Goal: Task Accomplishment & Management: Manage account settings

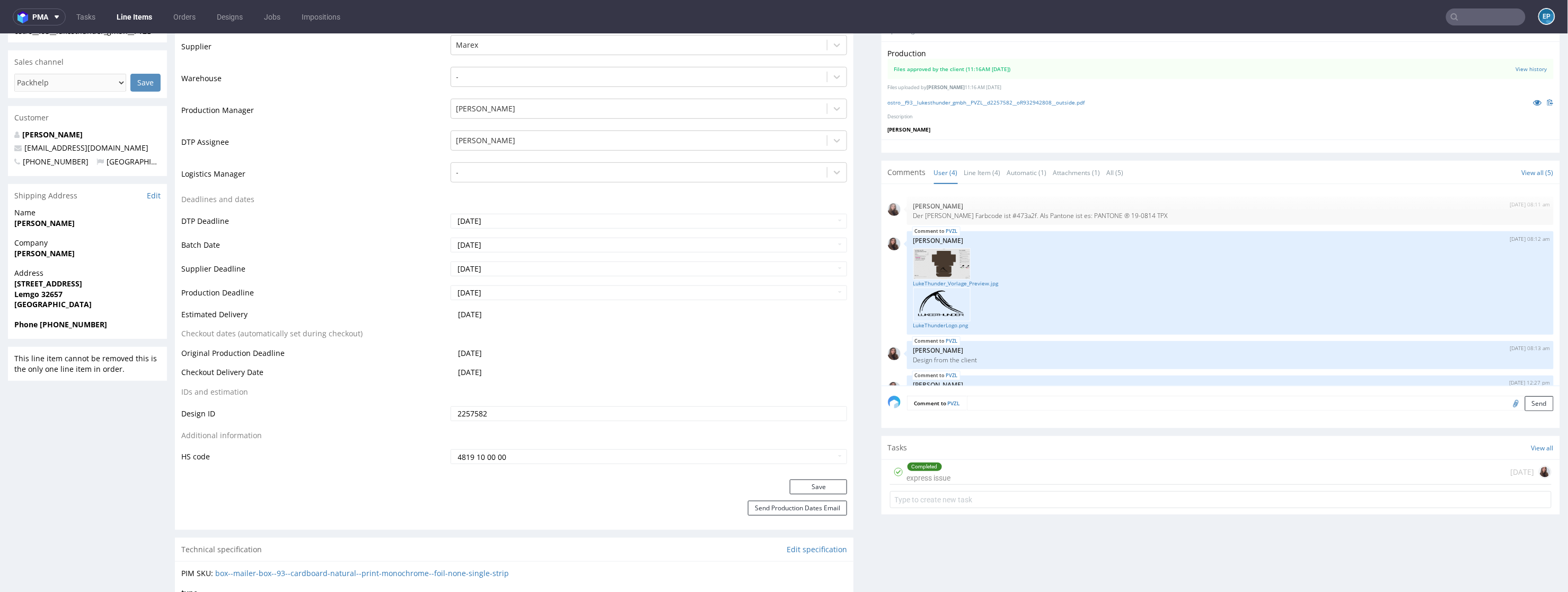
scroll to position [24, 0]
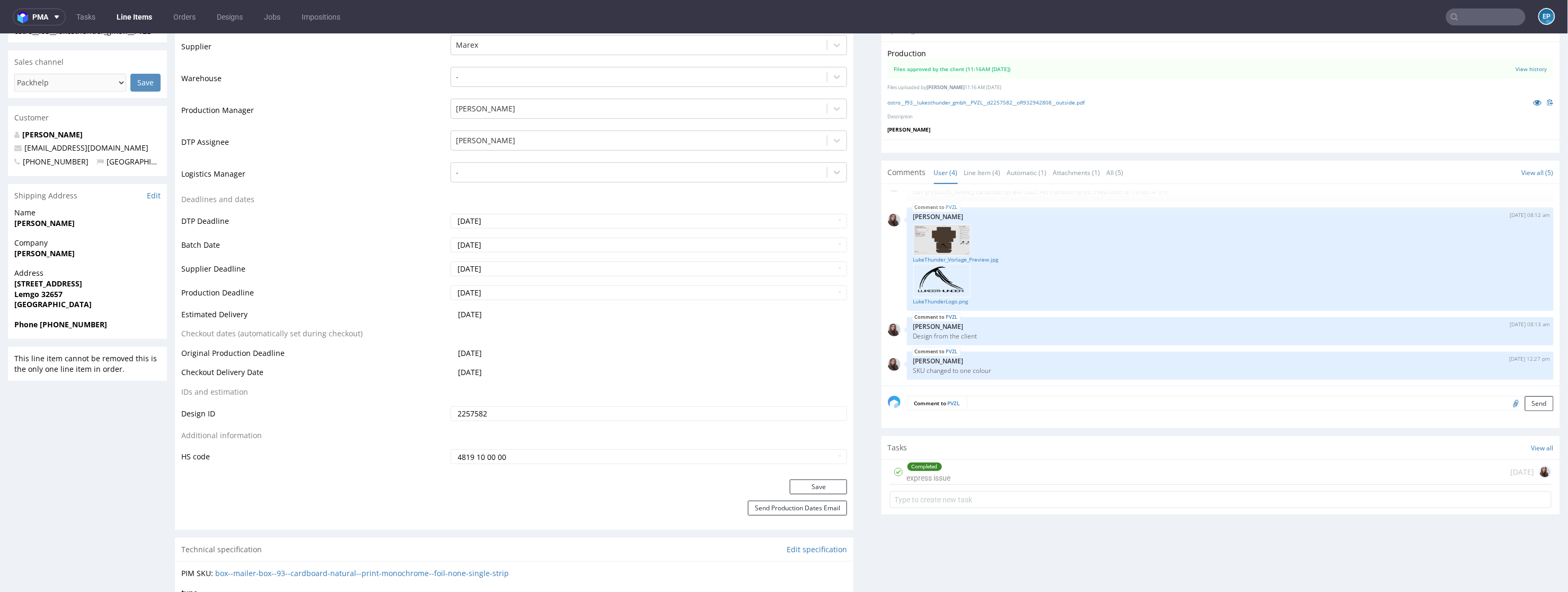
click at [139, 10] on link "Line Items" at bounding box center [134, 17] width 48 height 17
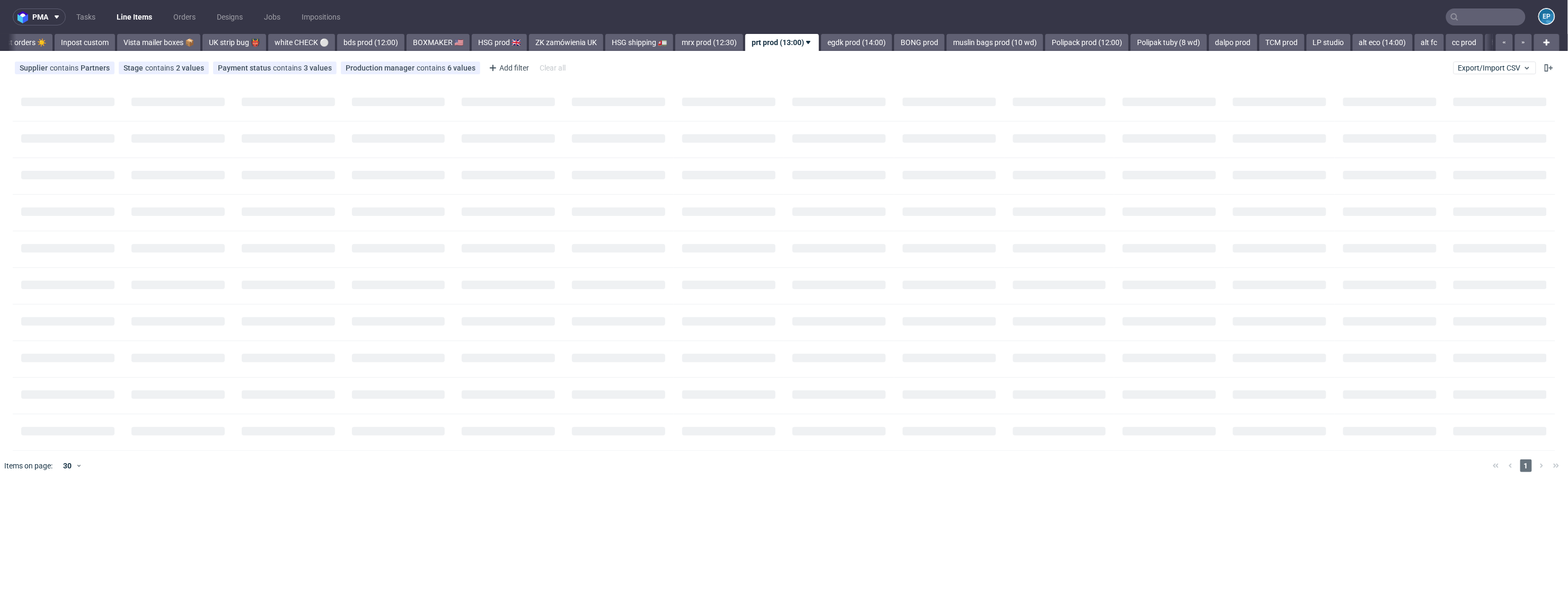
scroll to position [0, 724]
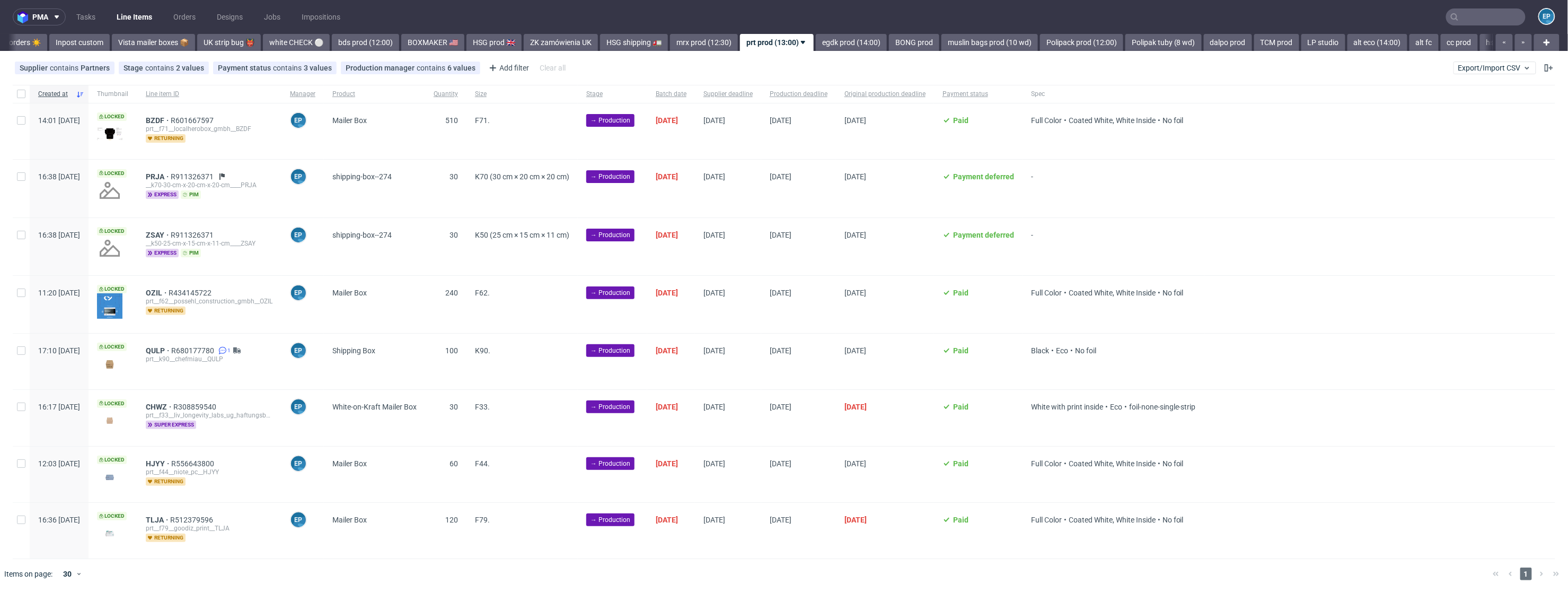
scroll to position [0, 730]
click at [23, 97] on input "checkbox" at bounding box center [21, 94] width 9 height 9
checkbox input "true"
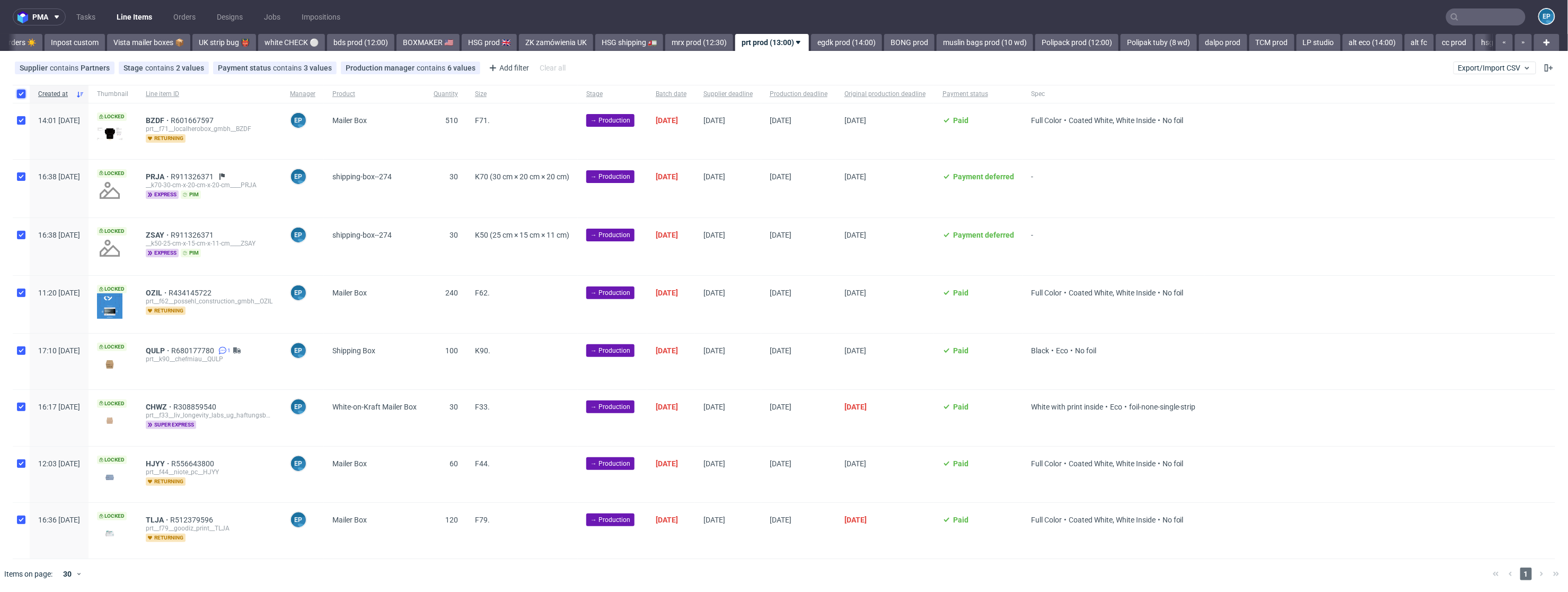
checkbox input "true"
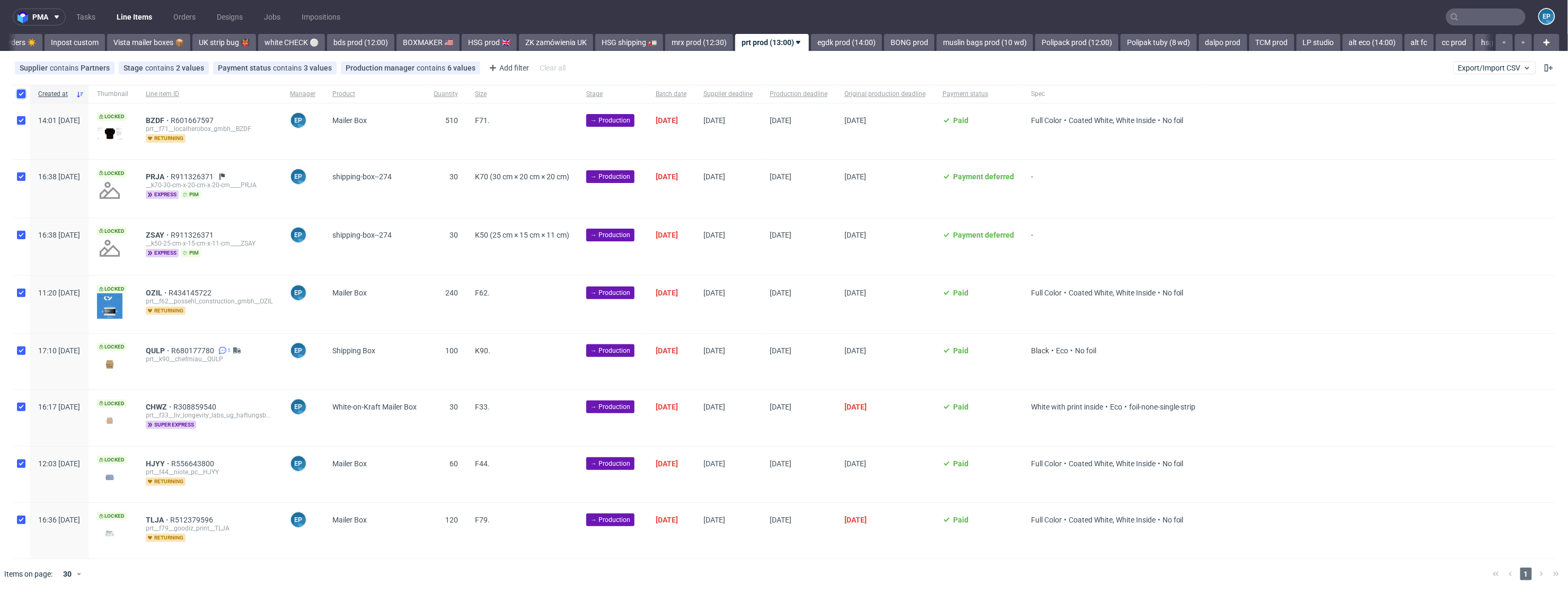
checkbox input "true"
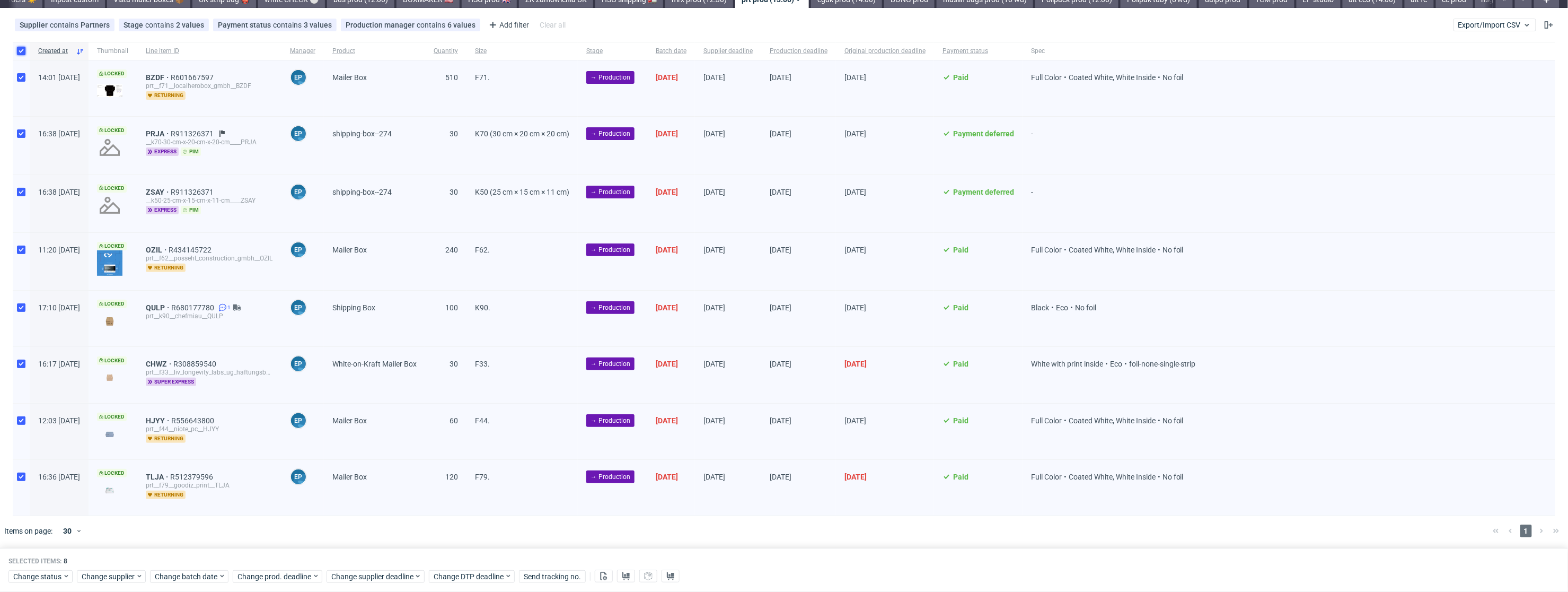
scroll to position [44, 0]
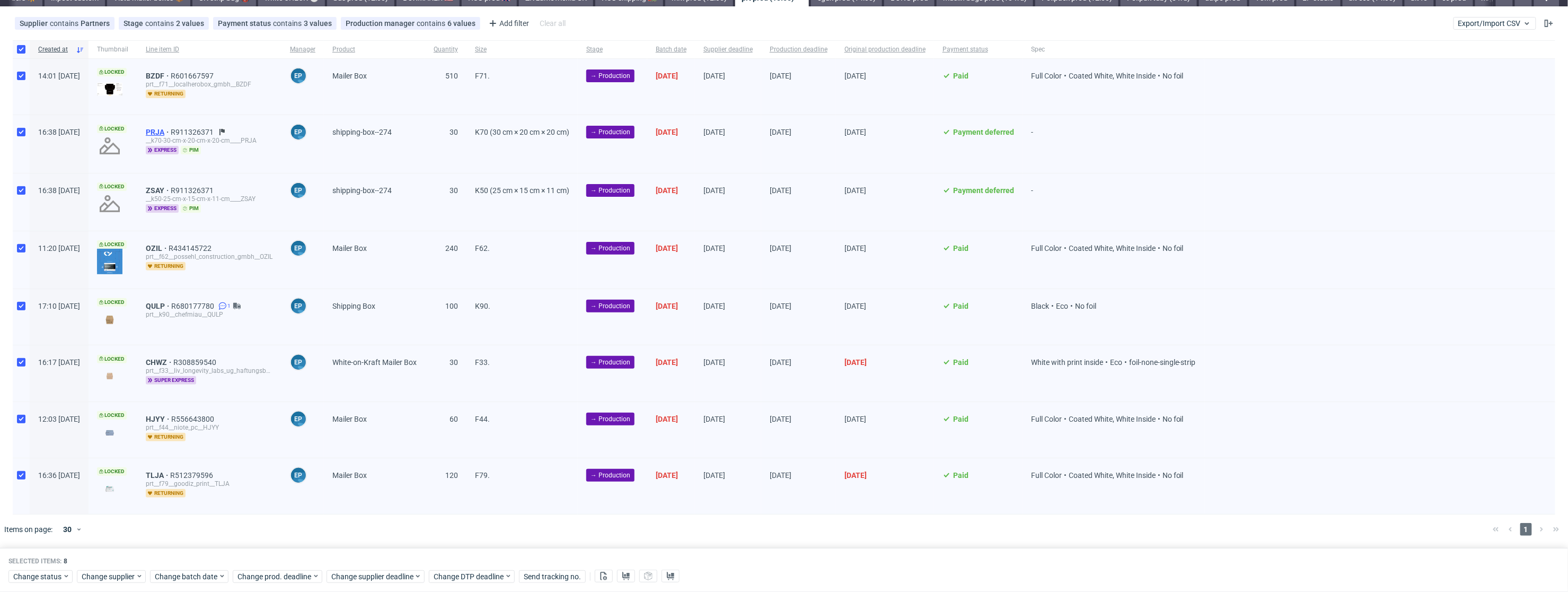
click at [170, 133] on span "PRJA" at bounding box center [158, 132] width 25 height 9
click at [606, 576] on icon at bounding box center [604, 576] width 9 height 9
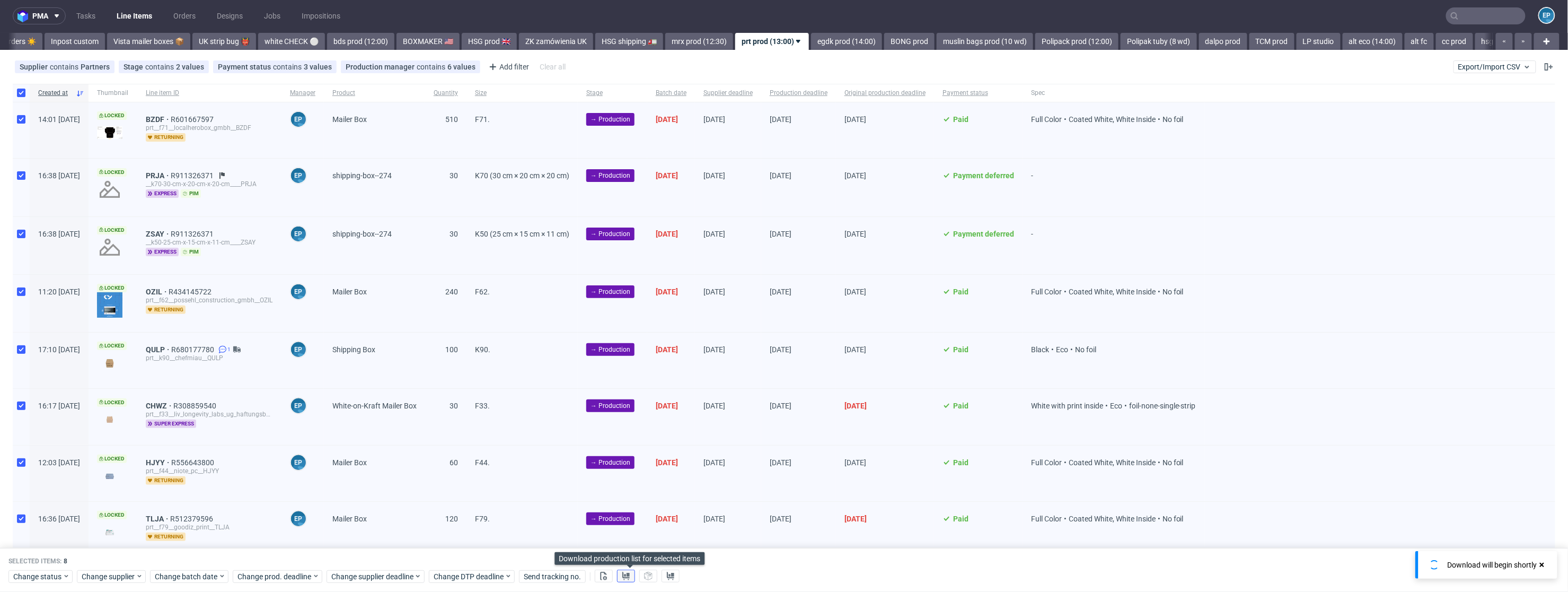
scroll to position [0, 0]
click at [632, 580] on button at bounding box center [626, 576] width 18 height 13
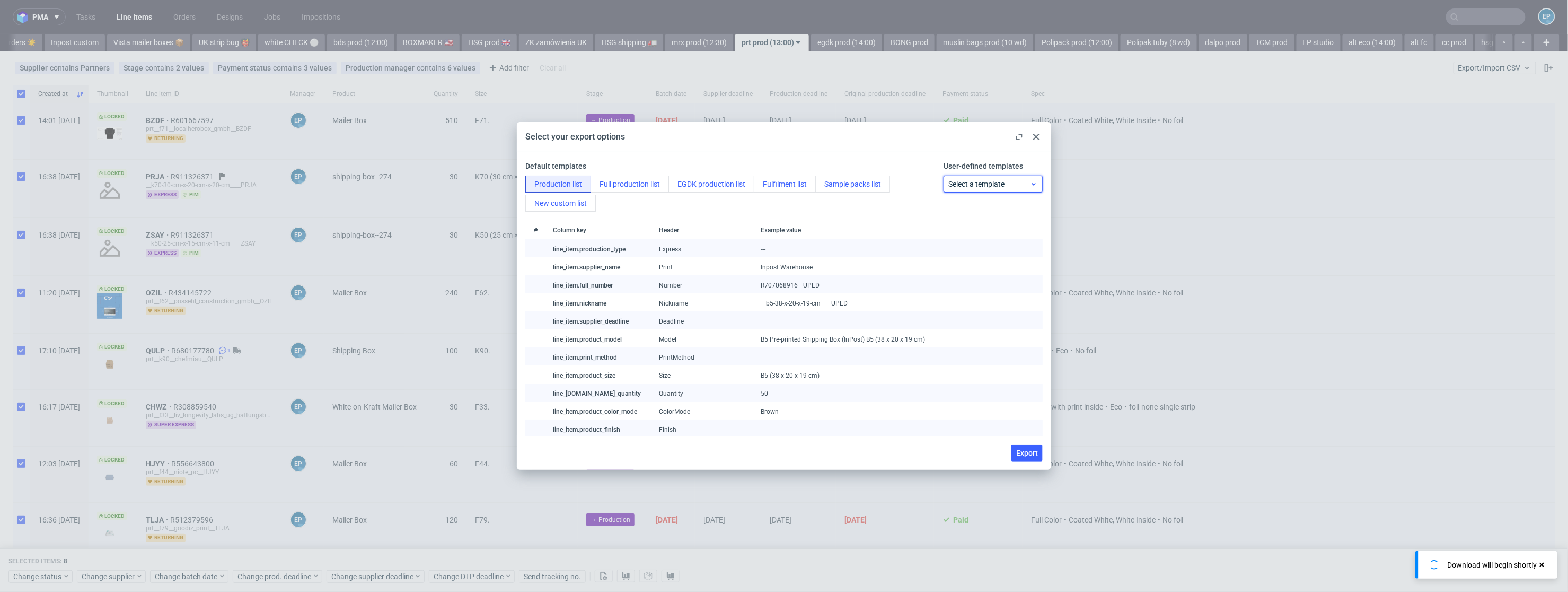
click at [959, 188] on span "Select a template" at bounding box center [989, 183] width 82 height 10
click at [976, 223] on div "prt production list" at bounding box center [983, 228] width 88 height 19
click at [1032, 449] on span "Export" at bounding box center [1027, 453] width 22 height 7
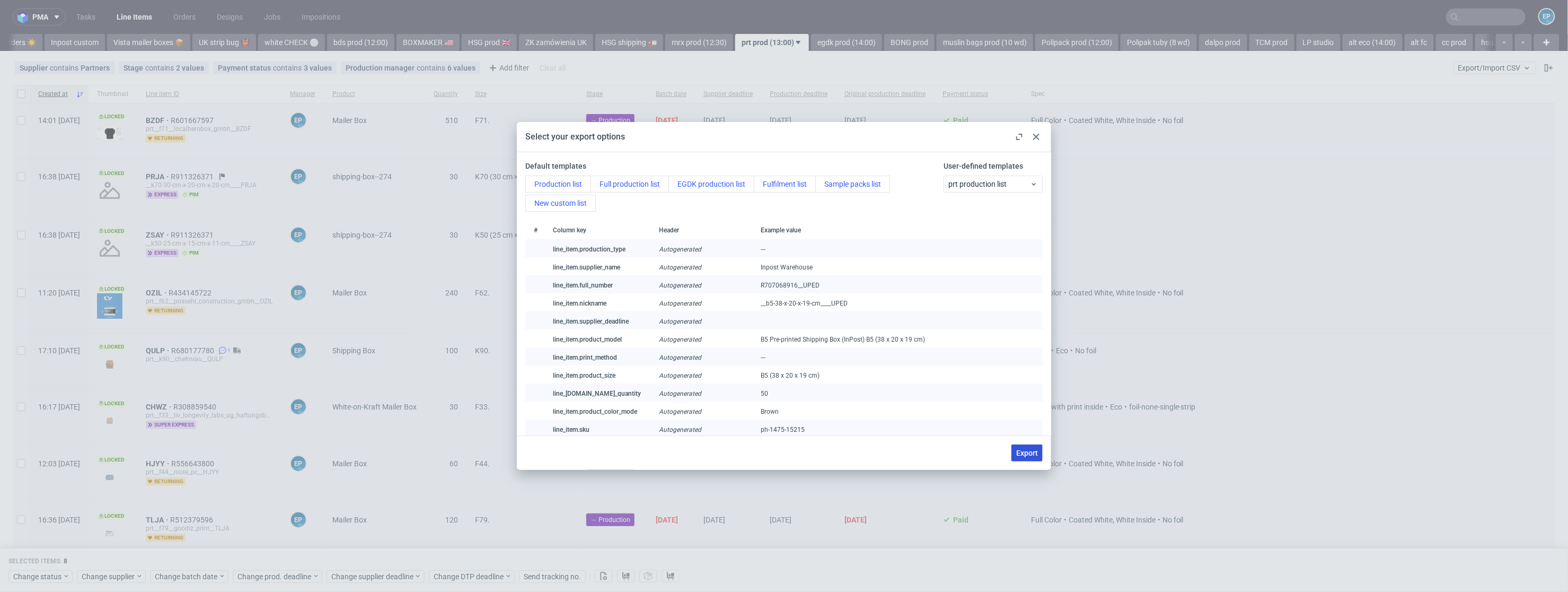
checkbox input "false"
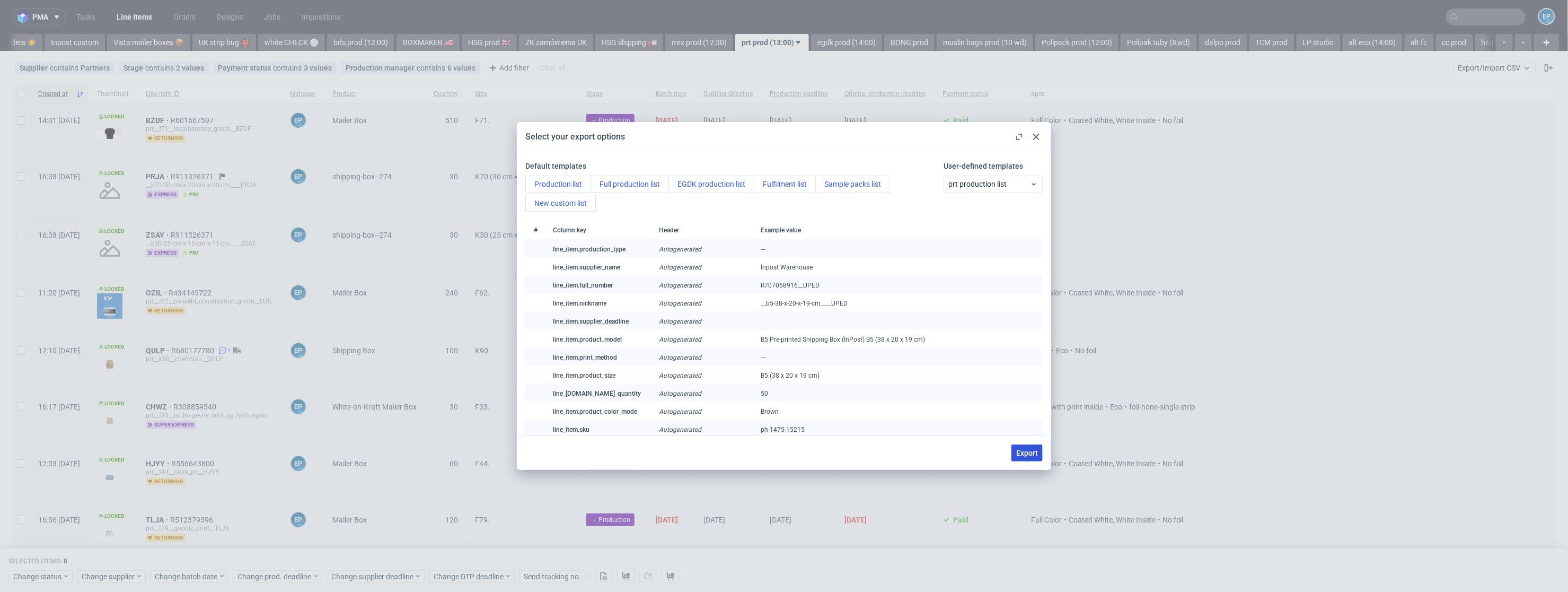
checkbox input "false"
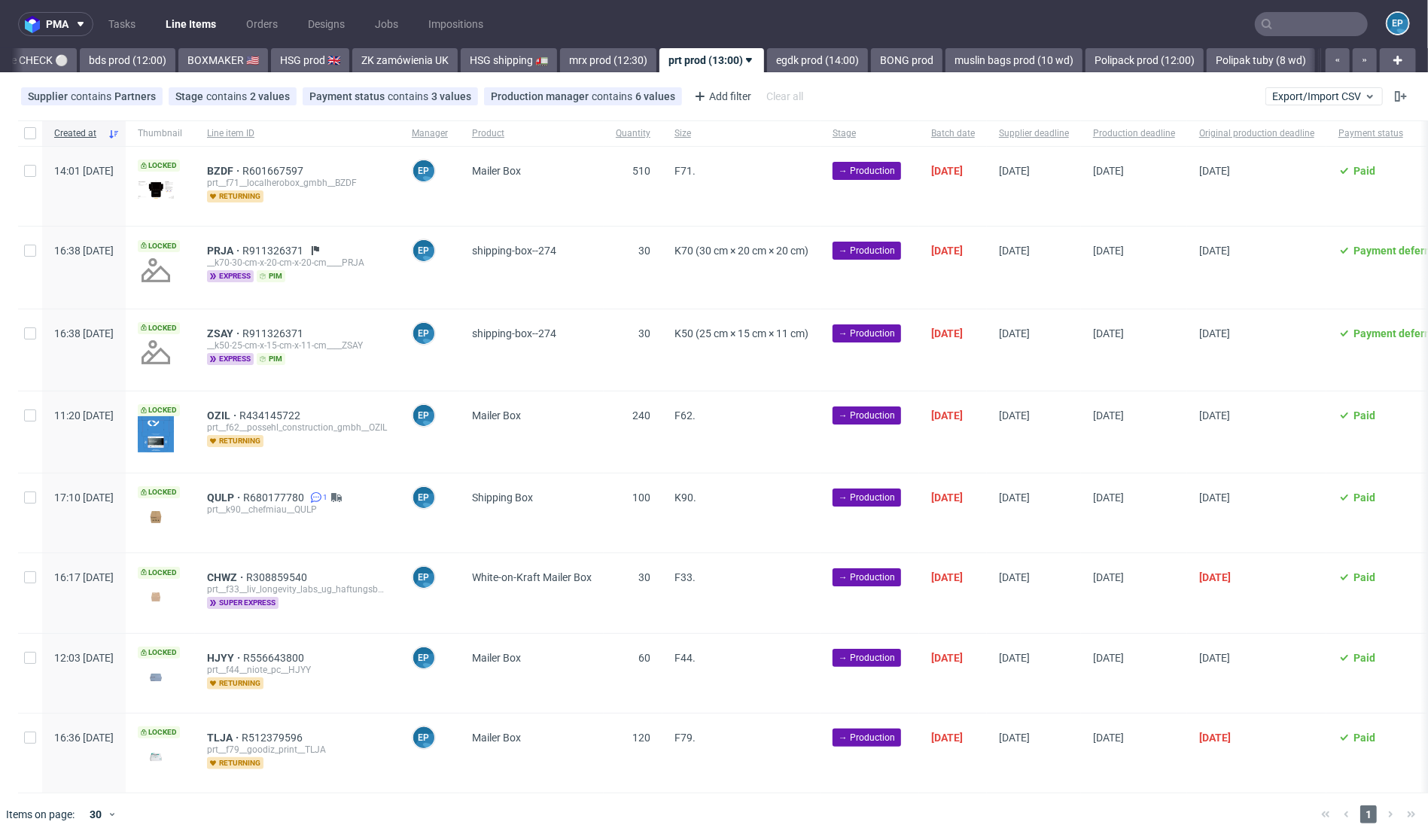
scroll to position [0, 1437]
click at [23, 130] on div at bounding box center [30, 133] width 24 height 26
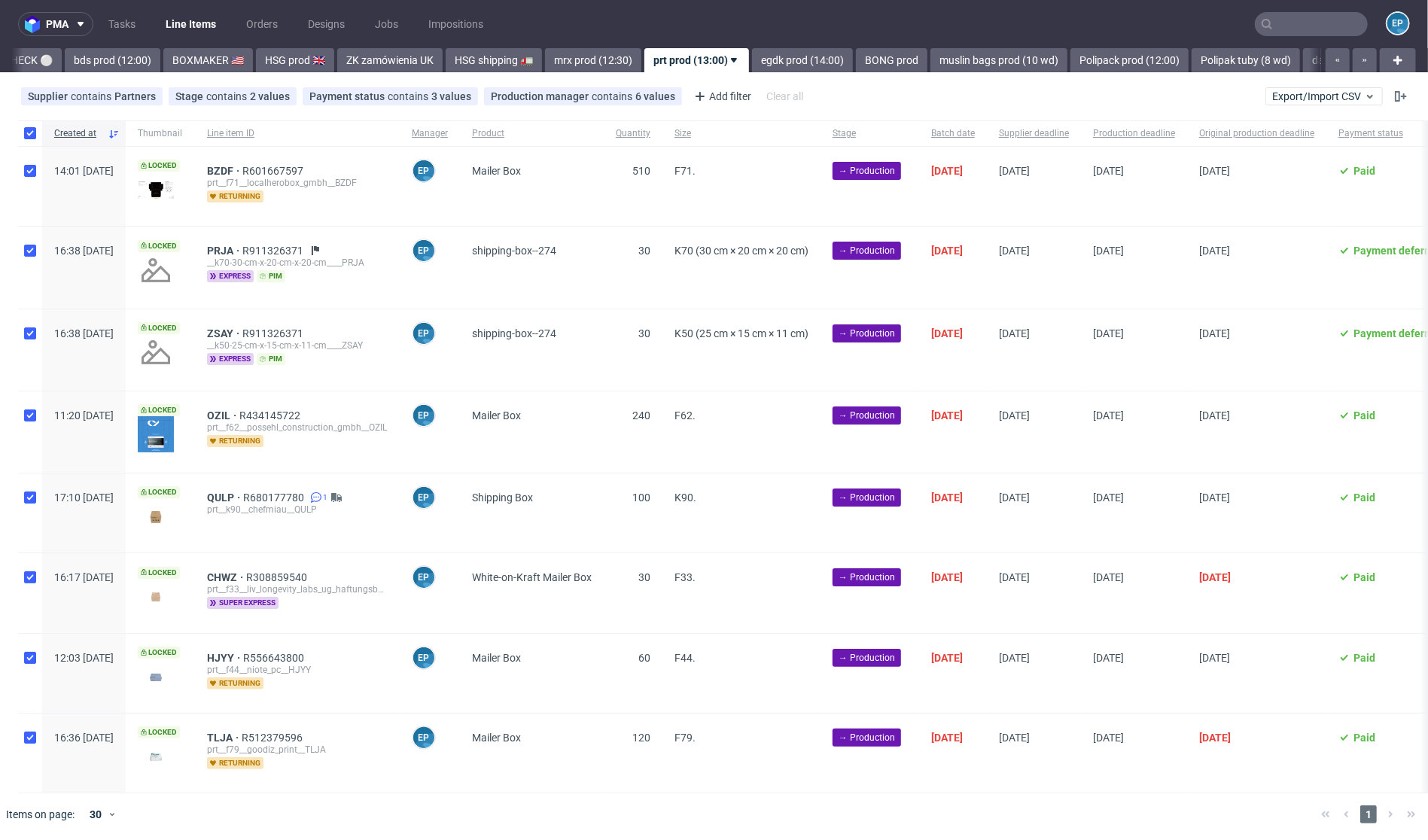
checkbox input "true"
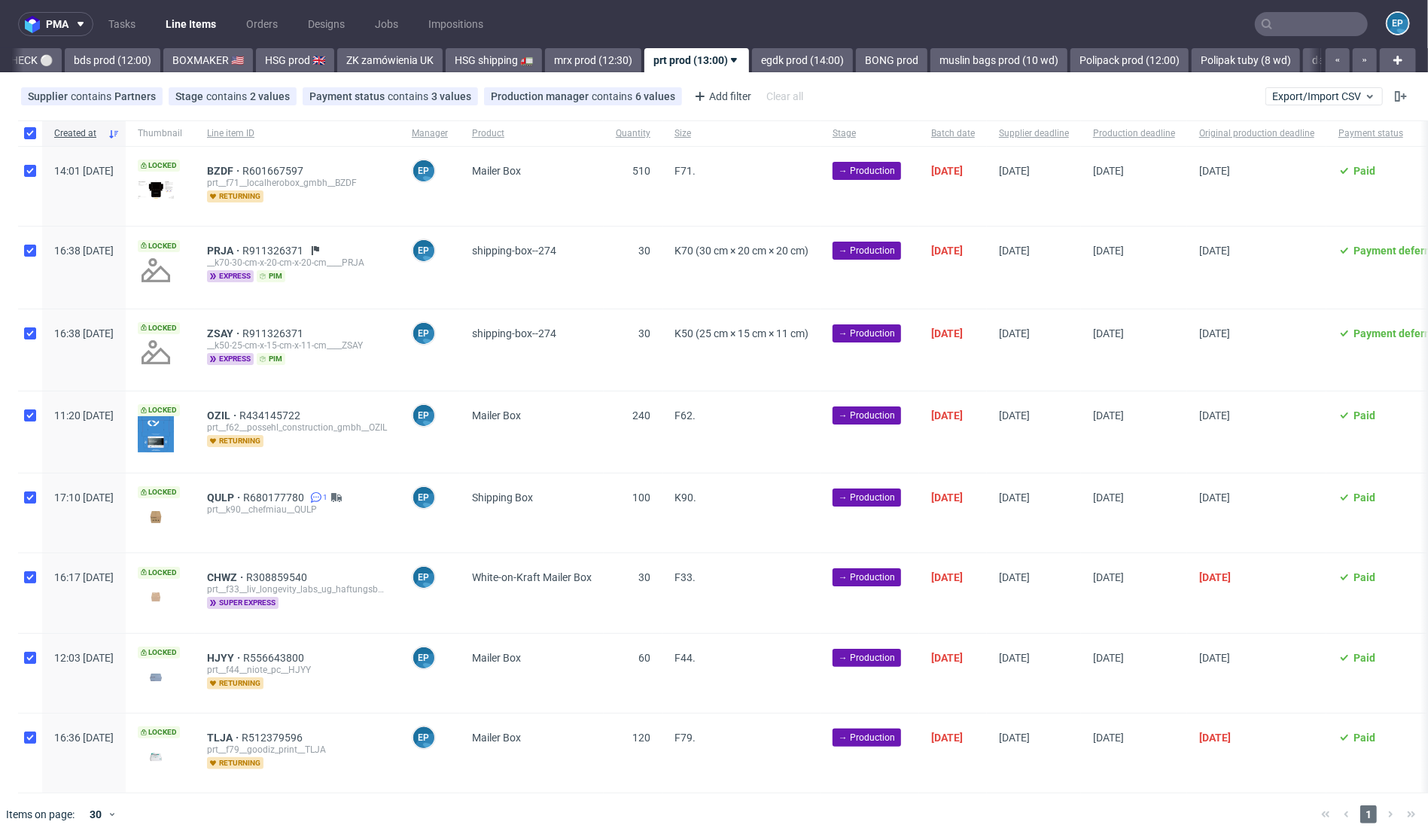
checkbox input "true"
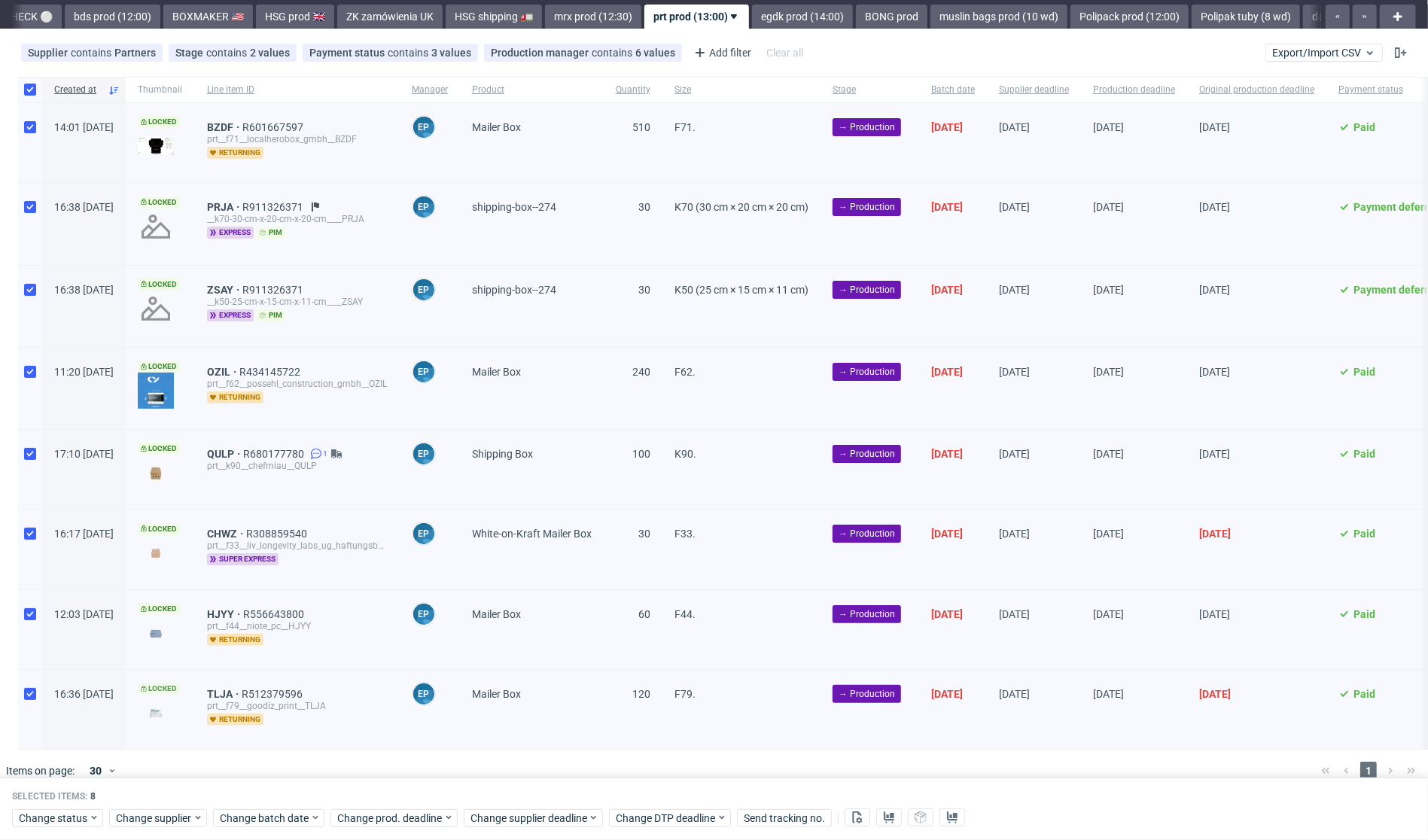
scroll to position [79, 0]
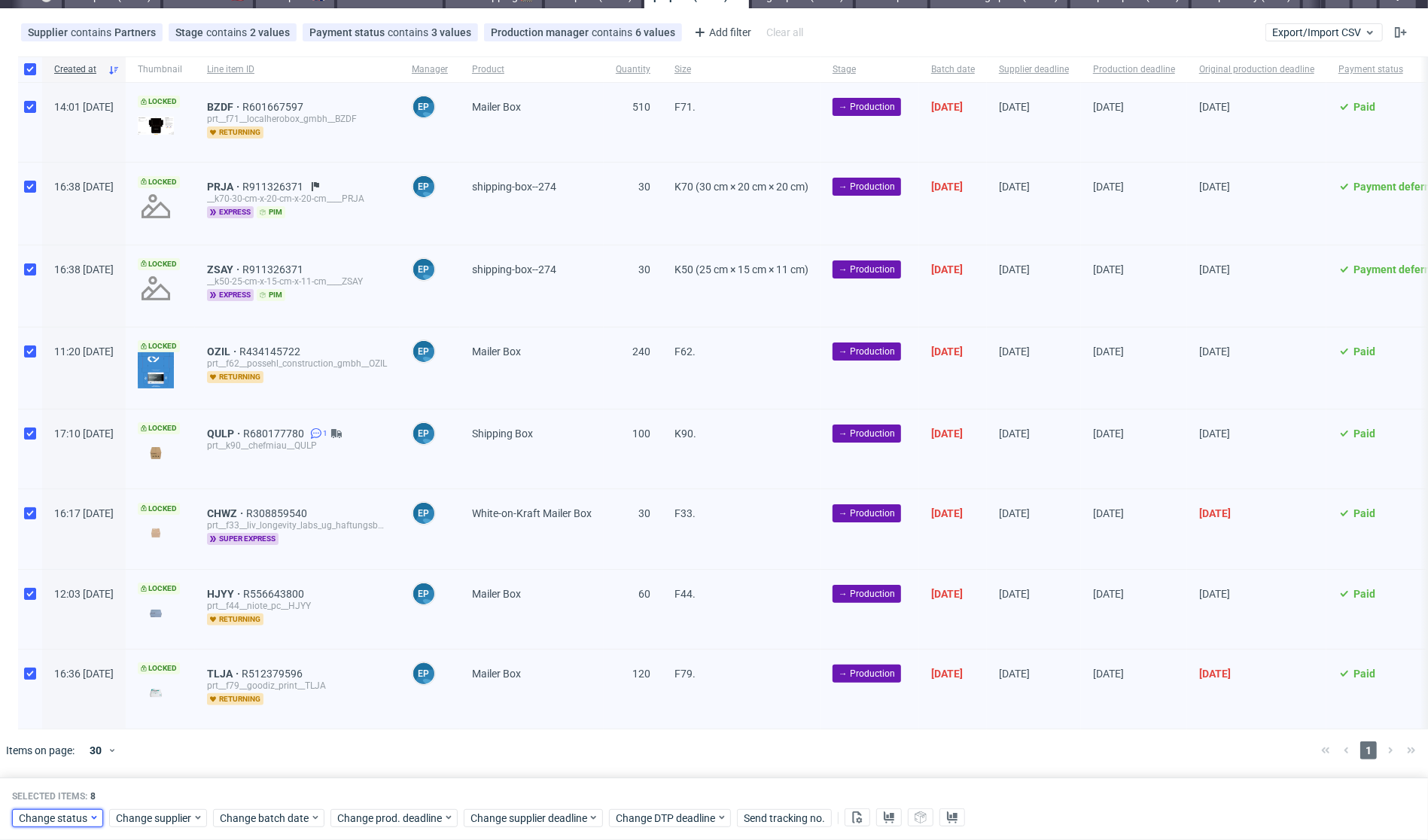
click at [28, 818] on span "Change status" at bounding box center [54, 818] width 70 height 15
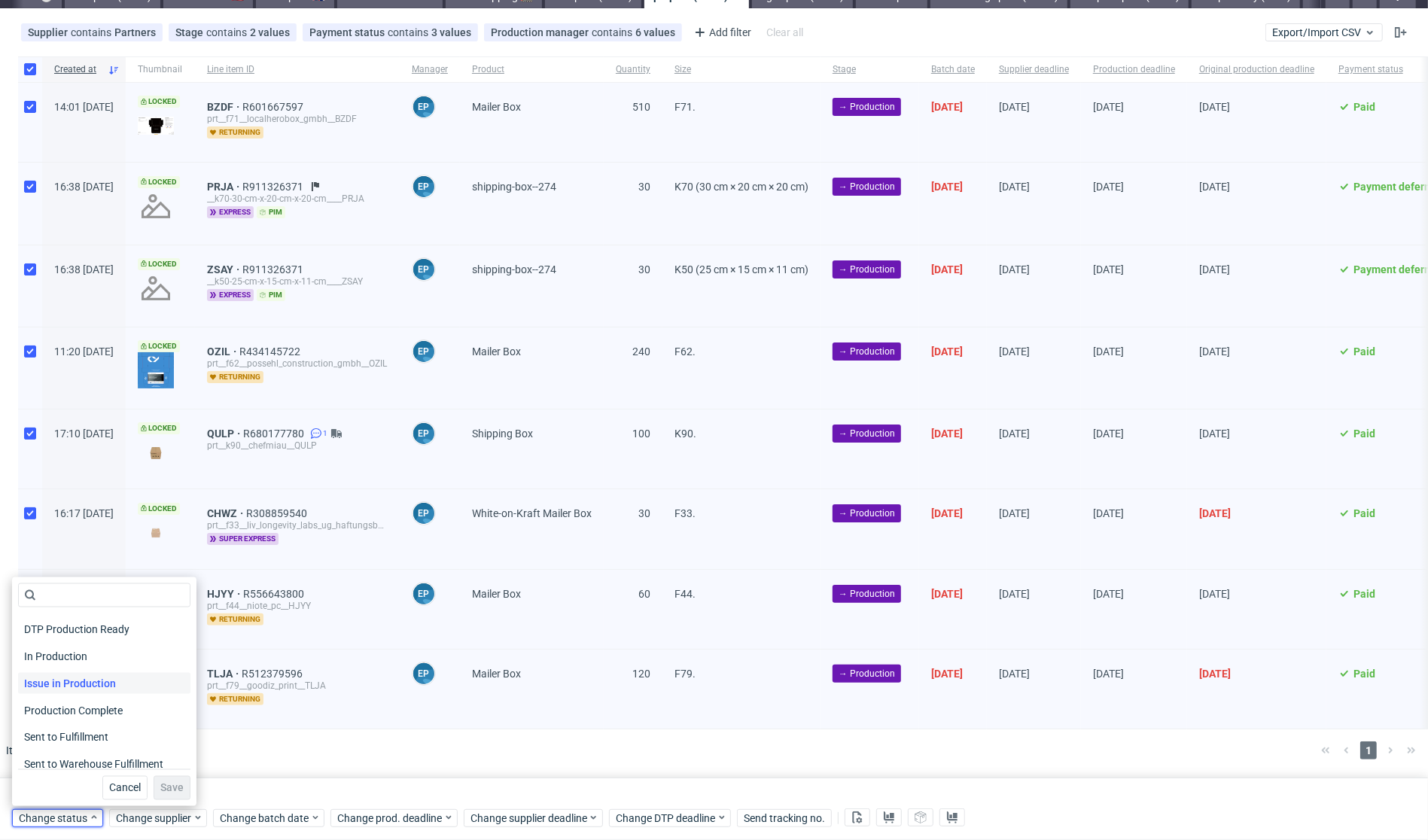
scroll to position [196, 0]
click at [83, 652] on span "In Production" at bounding box center [56, 647] width 76 height 21
click at [165, 802] on div "Waiting for DTP Waiting for DTP Double Check In DTP Issue in DTP DTP Client App…" at bounding box center [104, 691] width 184 height 229
click at [166, 794] on button "Save" at bounding box center [172, 788] width 37 height 24
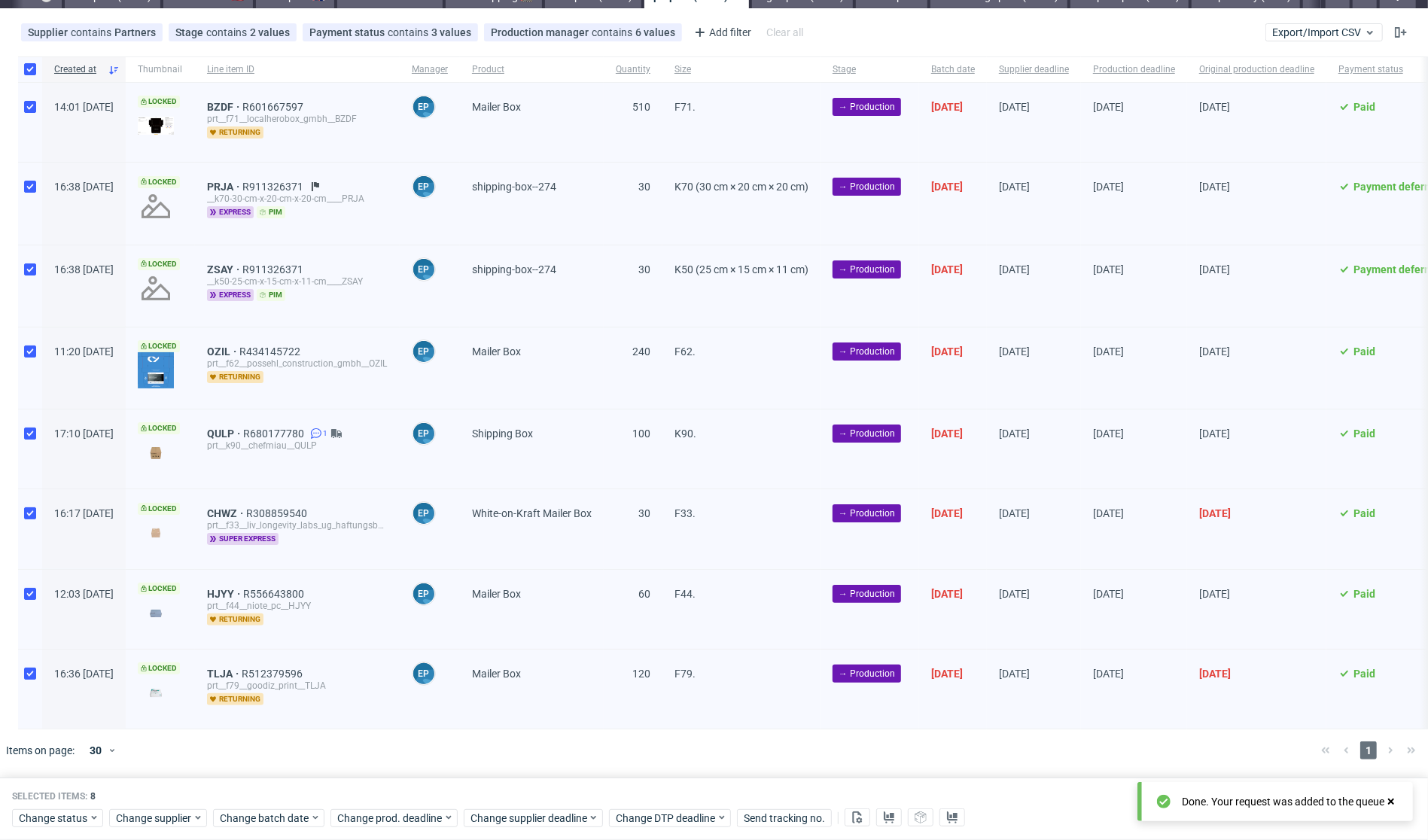
scroll to position [0, 1437]
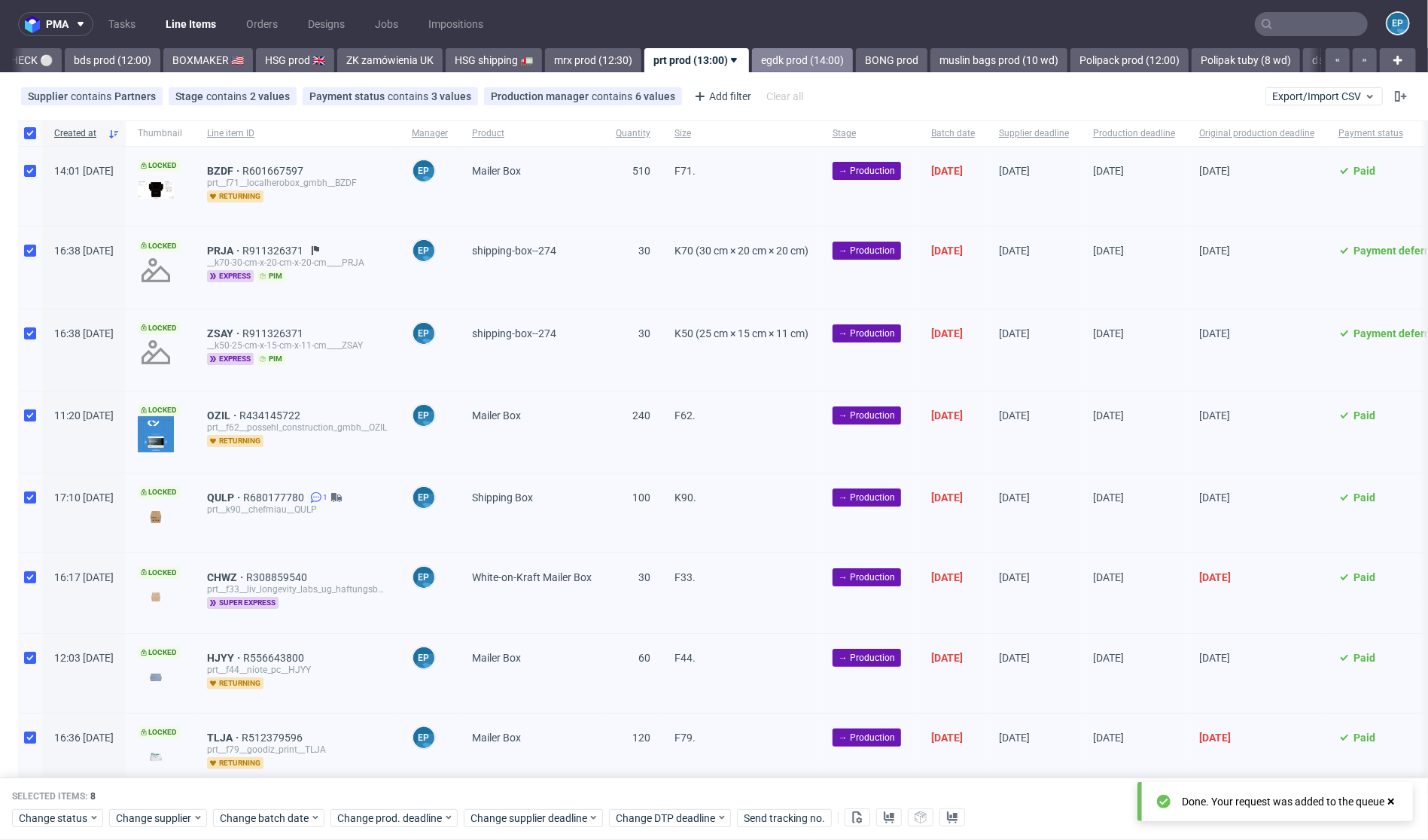
click at [752, 69] on link "egdk prod (14:00)" at bounding box center [802, 60] width 101 height 24
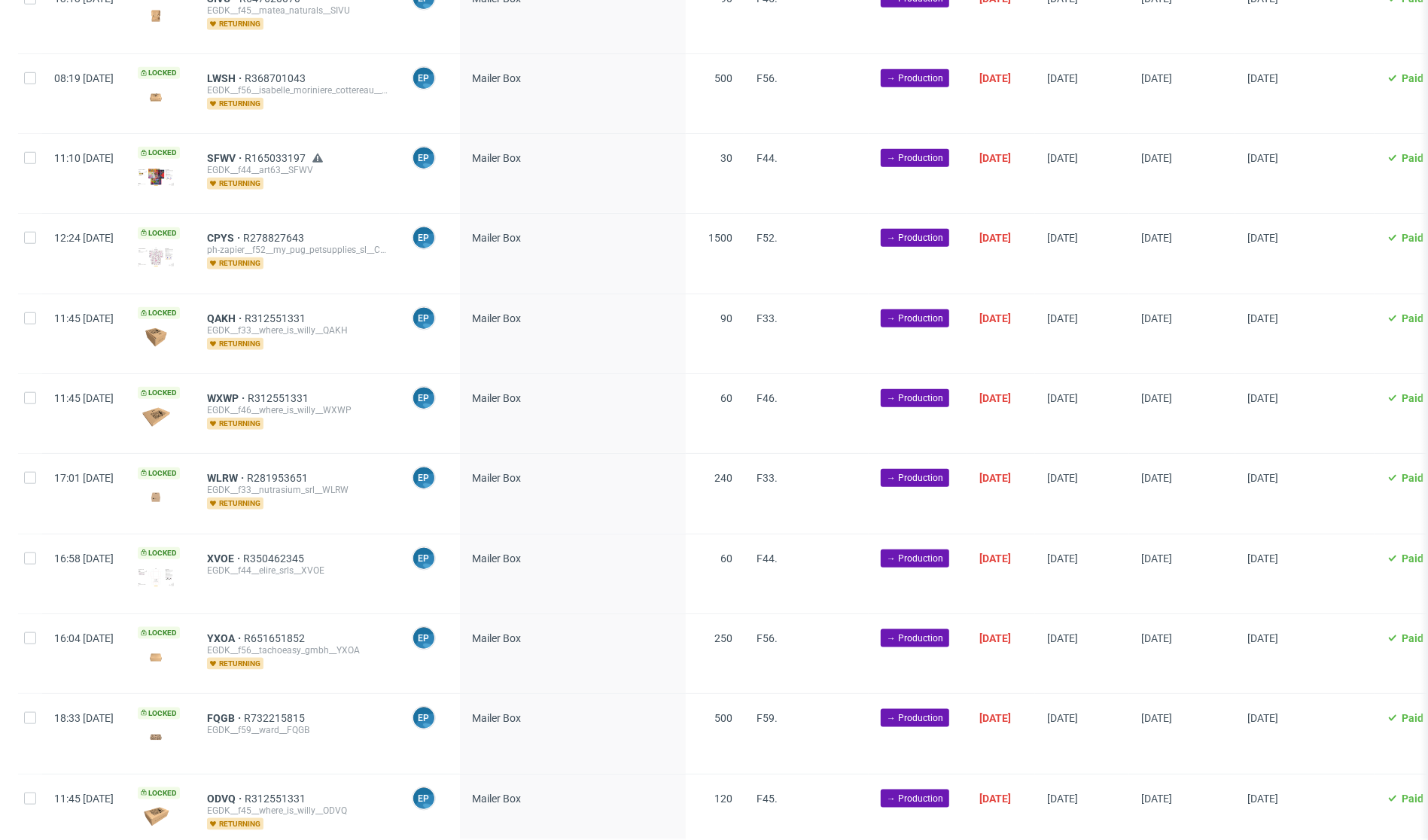
scroll to position [2328, 0]
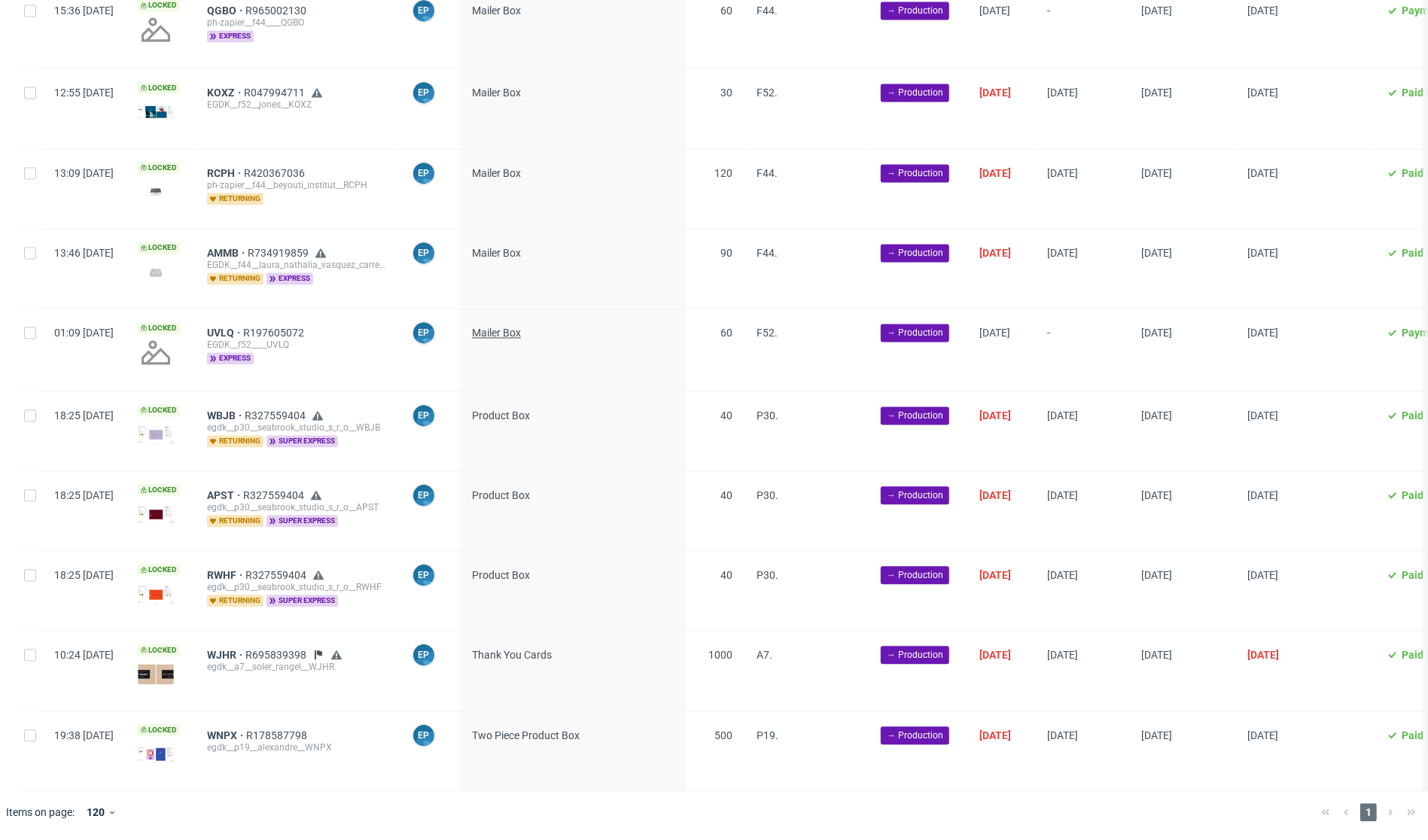
click at [521, 327] on span "Mailer Box" at bounding box center [496, 333] width 49 height 12
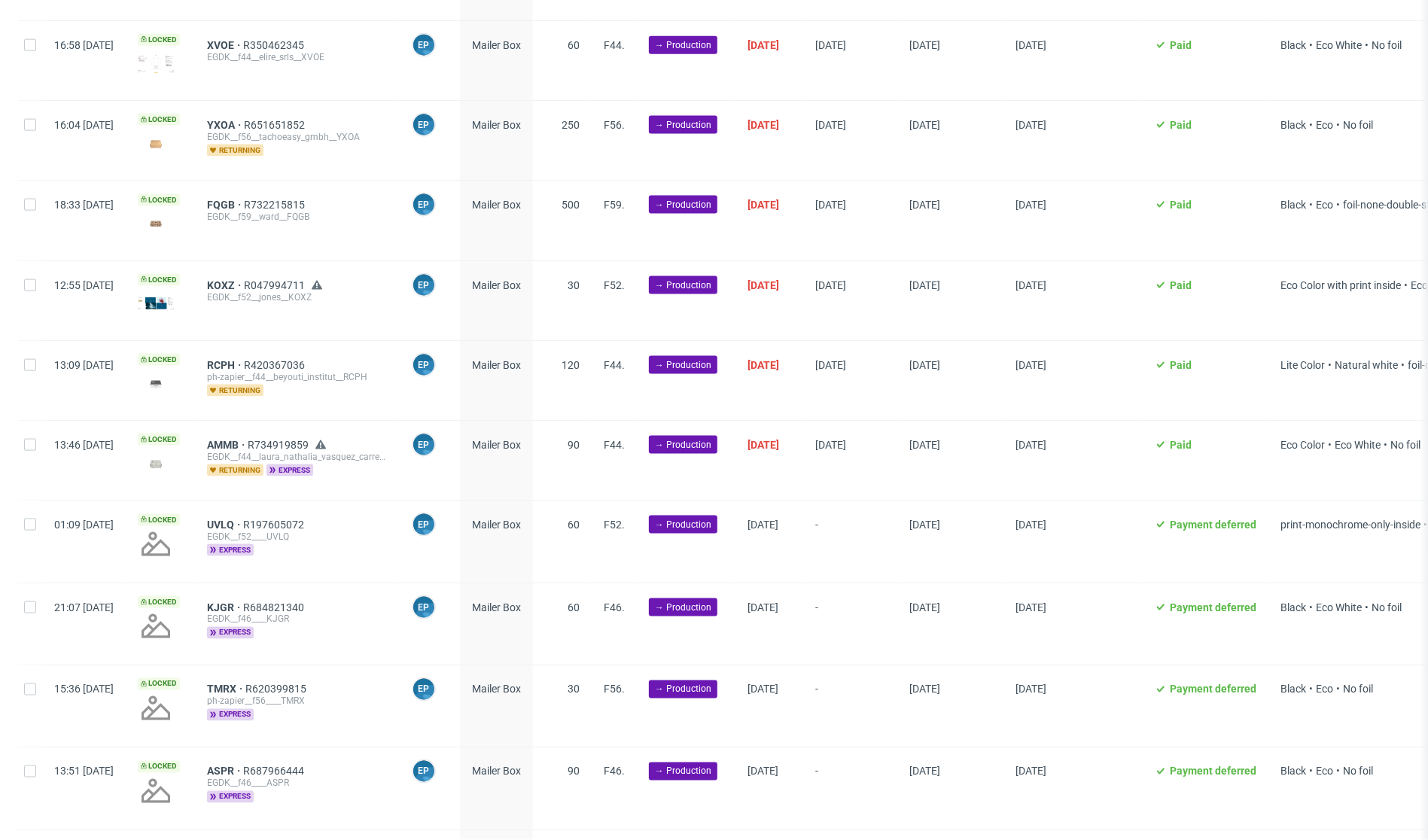
scroll to position [1849, 0]
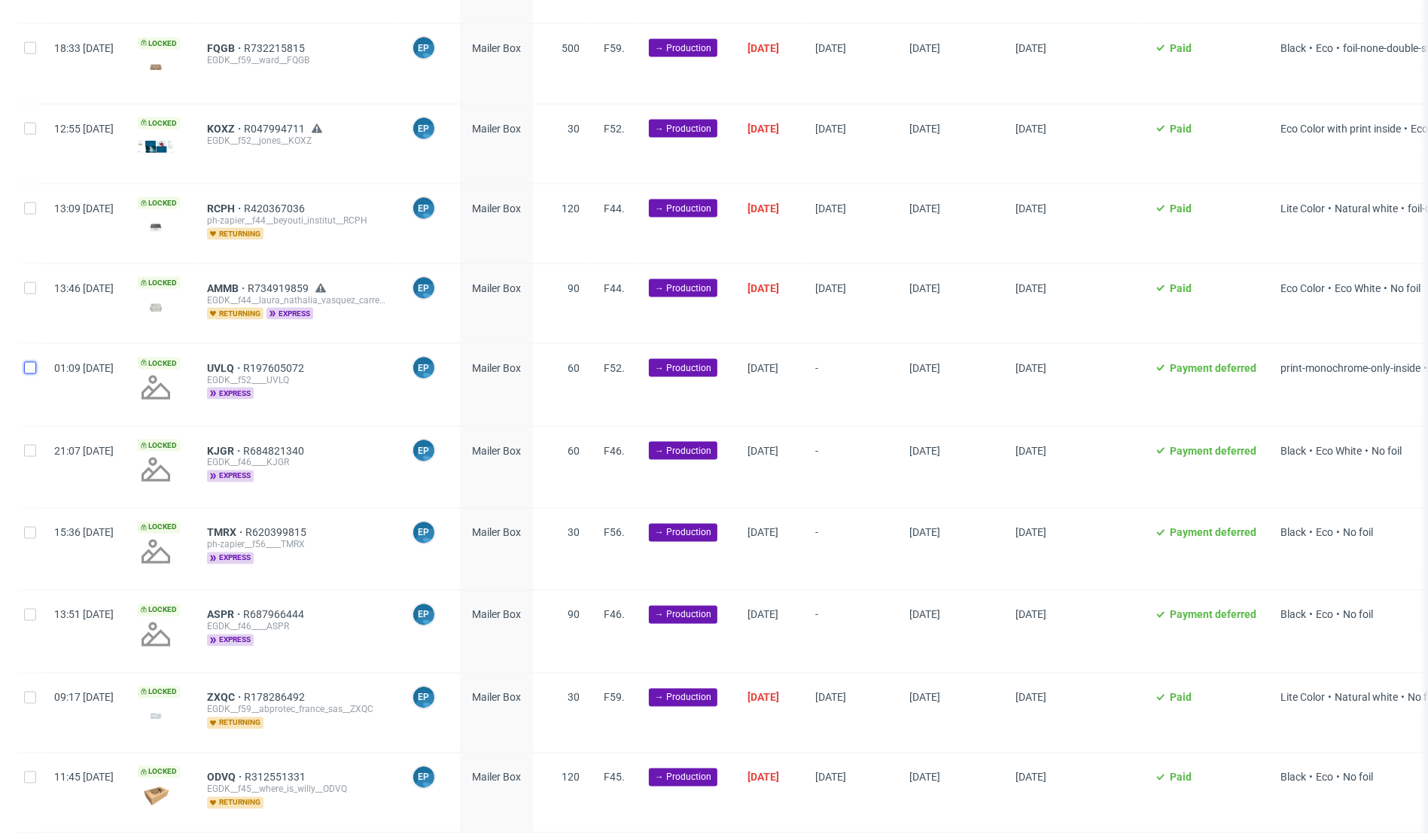
click at [26, 362] on input "checkbox" at bounding box center [30, 368] width 12 height 12
checkbox input "true"
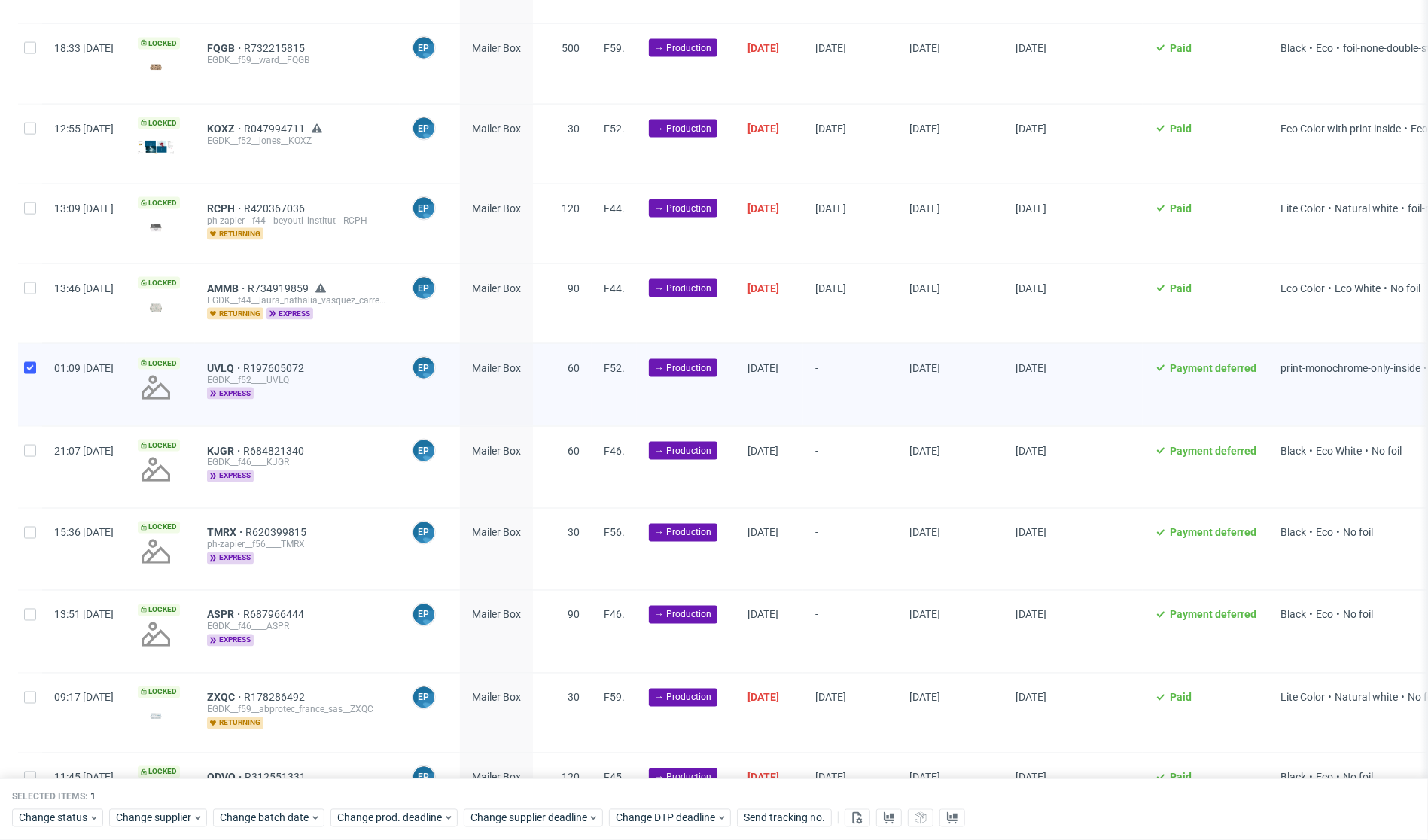
click at [35, 464] on div at bounding box center [30, 468] width 24 height 81
checkbox input "true"
click at [38, 522] on div at bounding box center [30, 550] width 24 height 81
checkbox input "true"
click at [32, 615] on div at bounding box center [30, 632] width 24 height 81
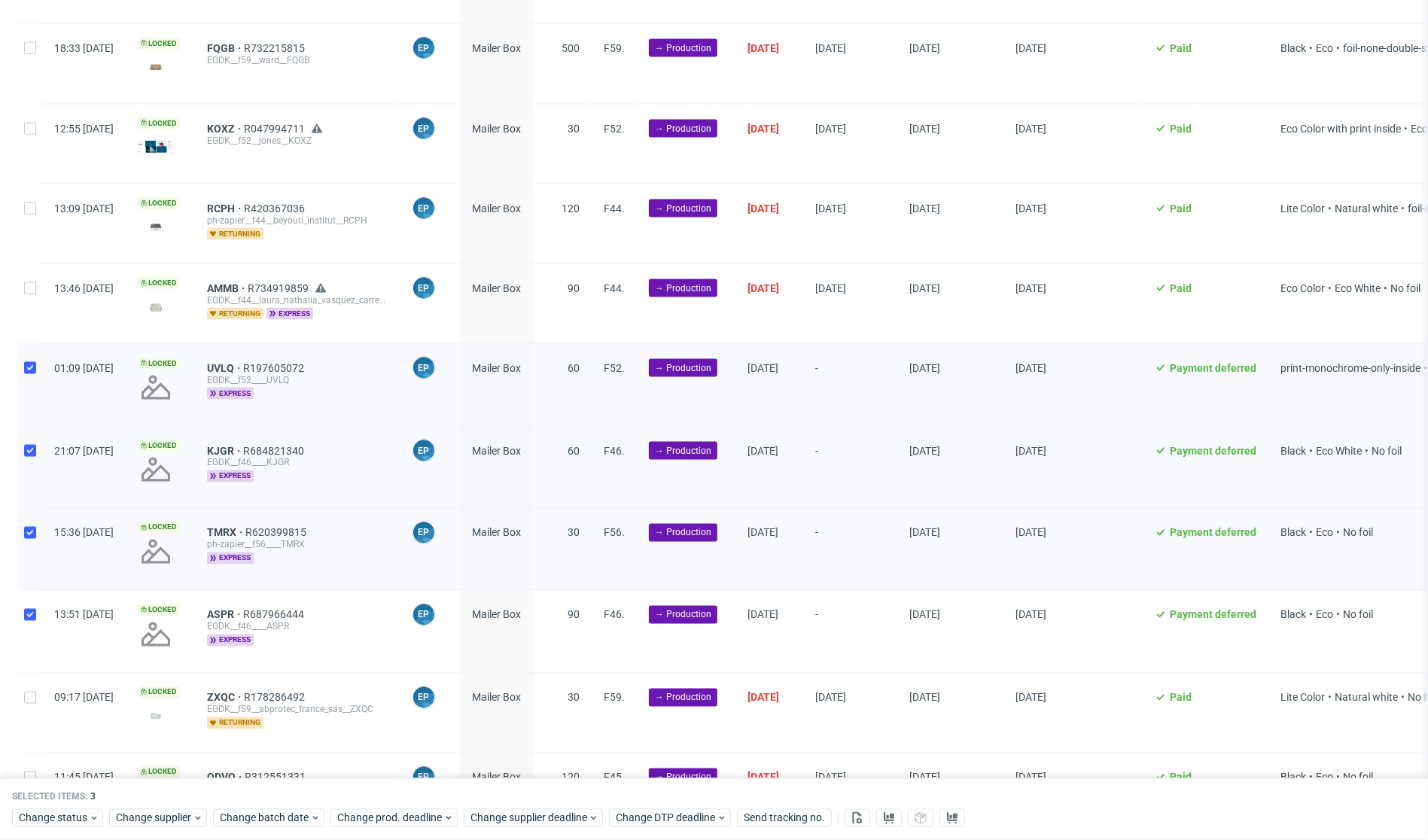
checkbox input "true"
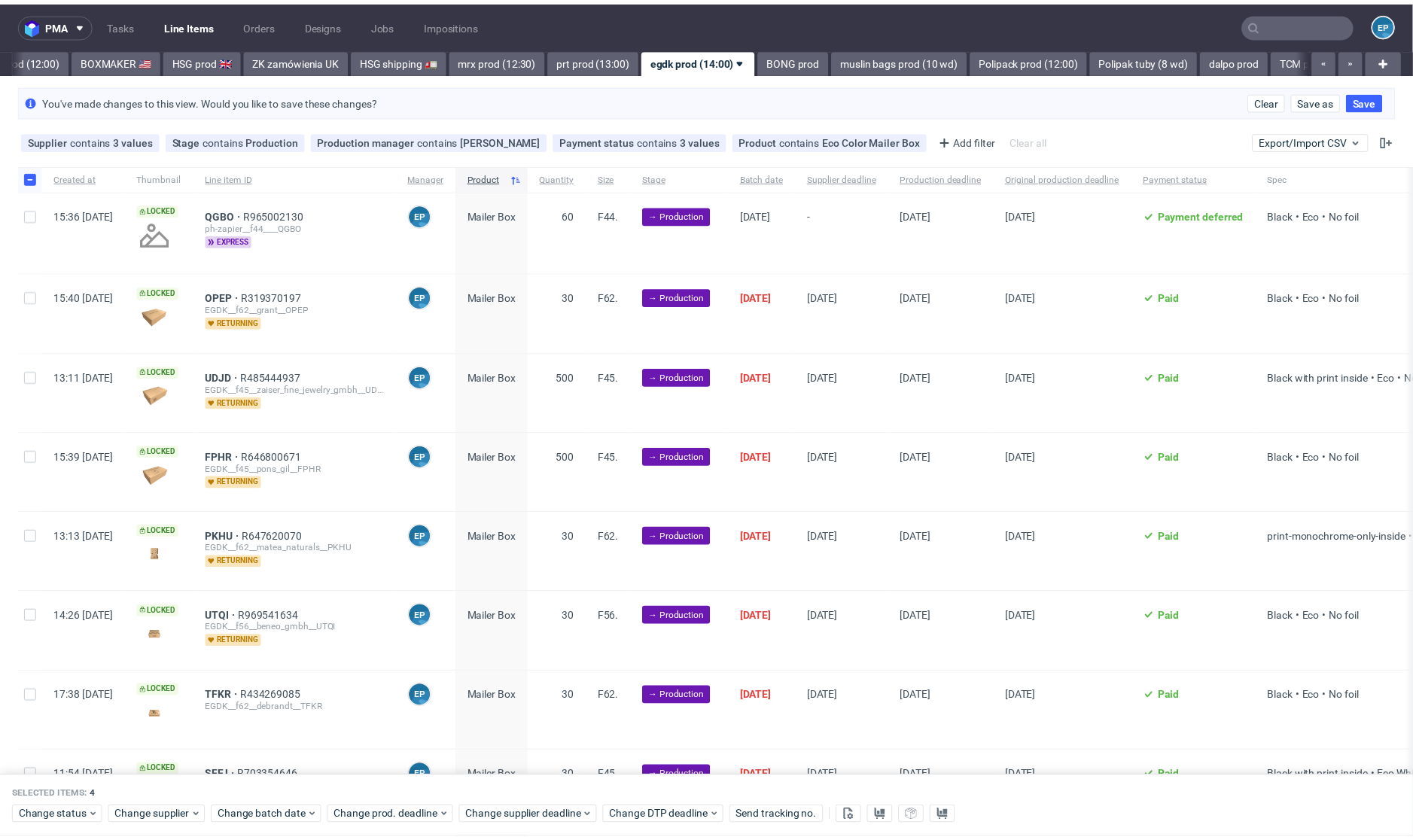
scroll to position [3, 0]
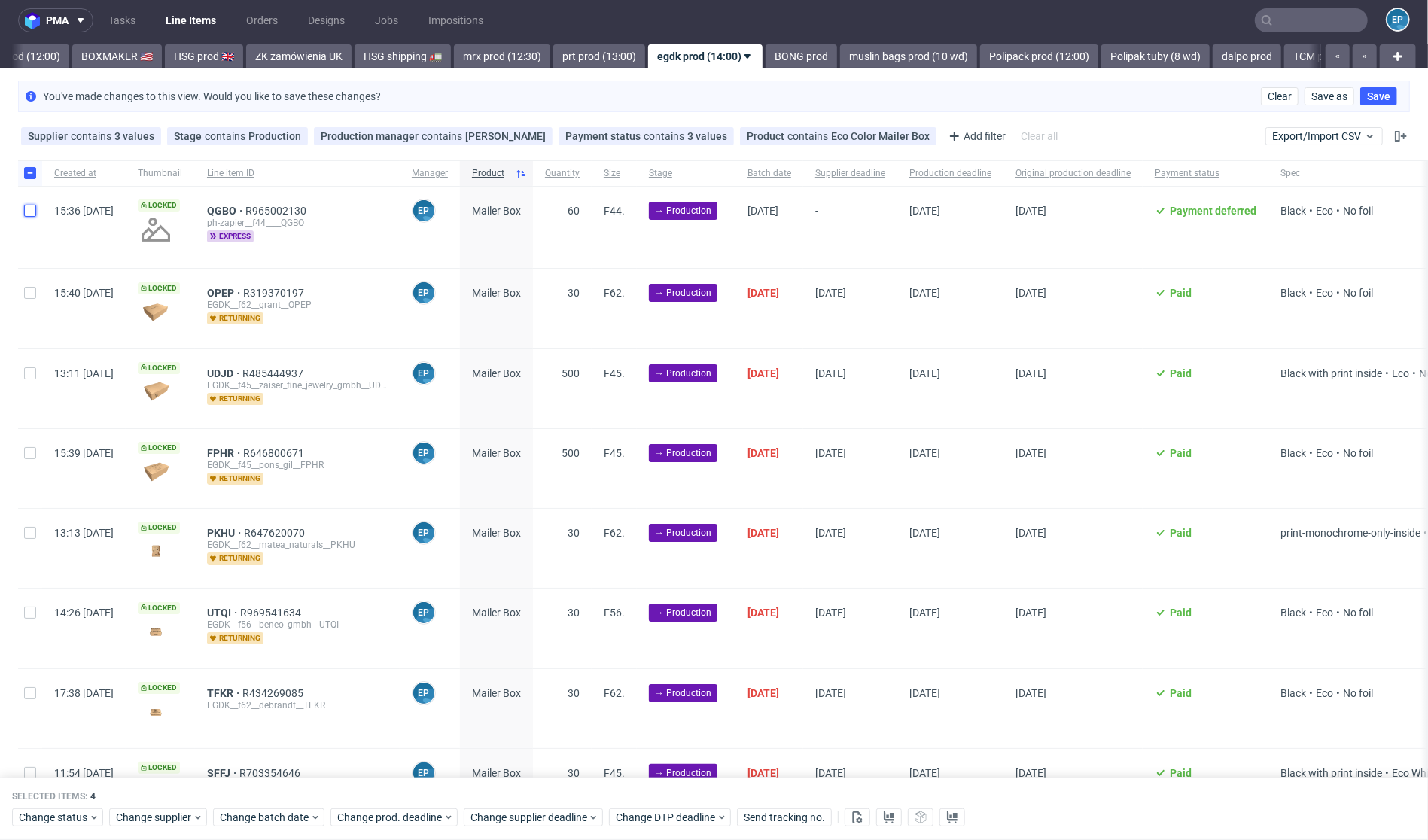
click at [24, 212] on input "checkbox" at bounding box center [30, 211] width 12 height 12
checkbox input "true"
click at [291, 819] on span "Change batch date" at bounding box center [265, 818] width 91 height 15
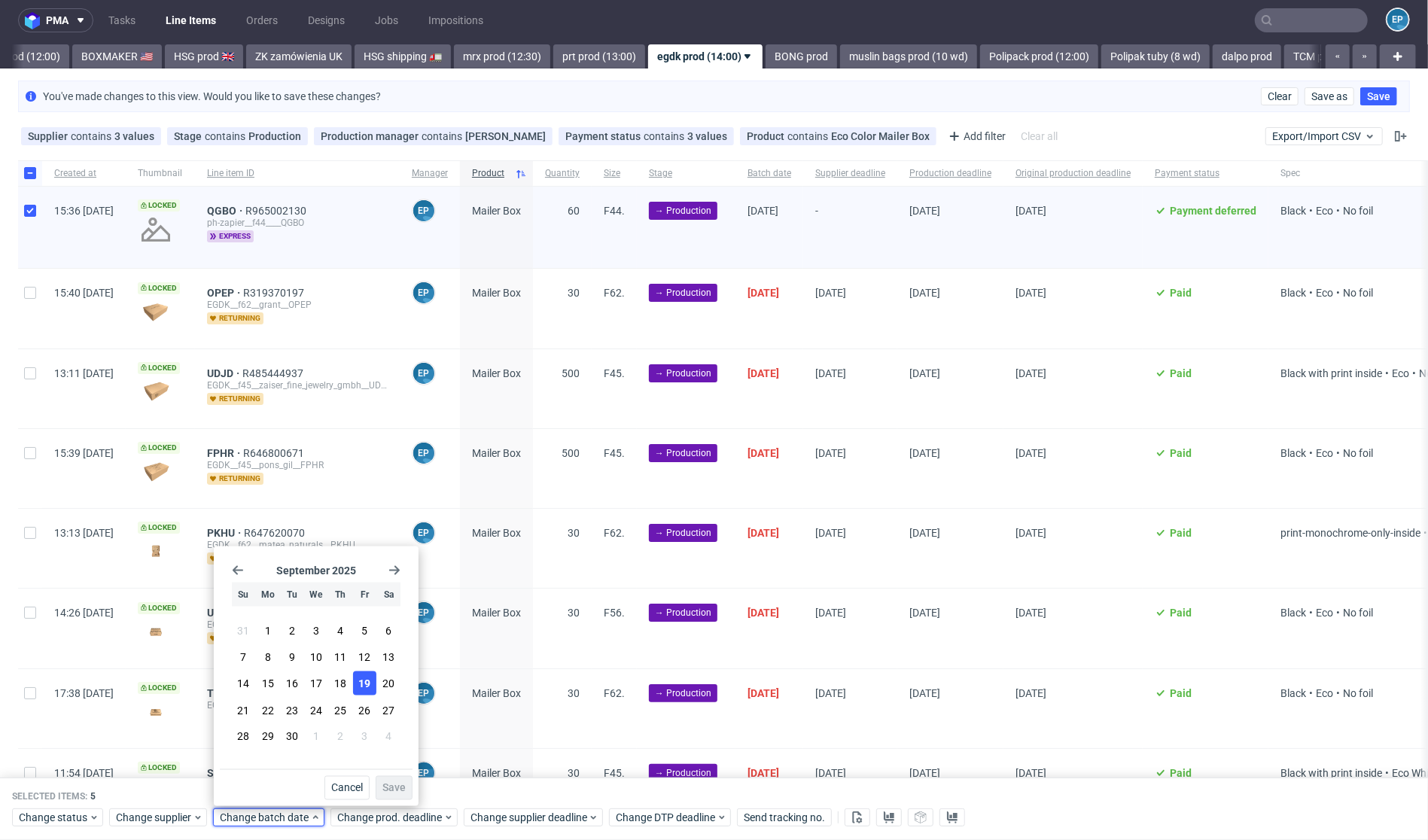
click at [361, 683] on span "19" at bounding box center [365, 683] width 12 height 15
click at [391, 779] on button "Save" at bounding box center [394, 788] width 37 height 24
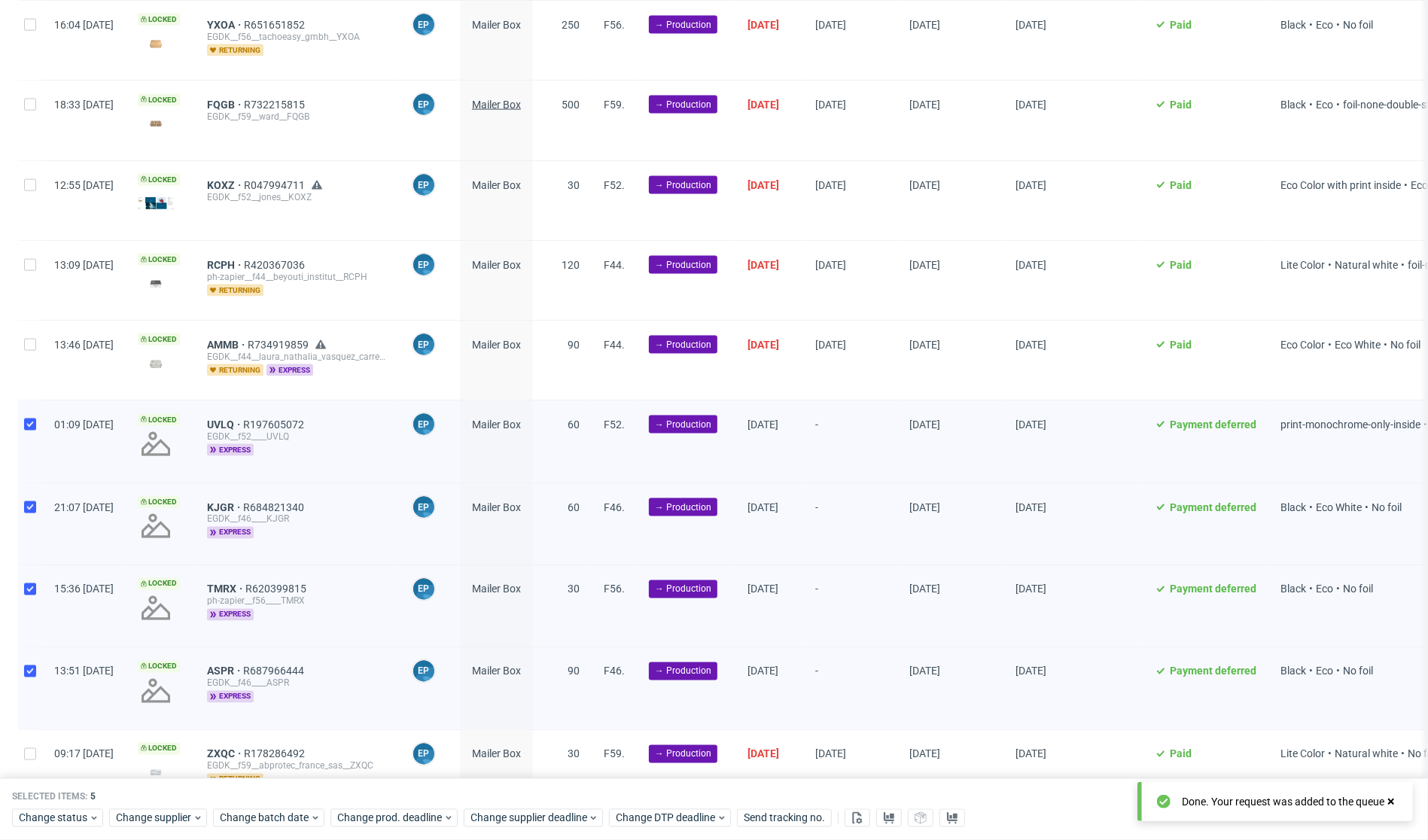
scroll to position [1957, 0]
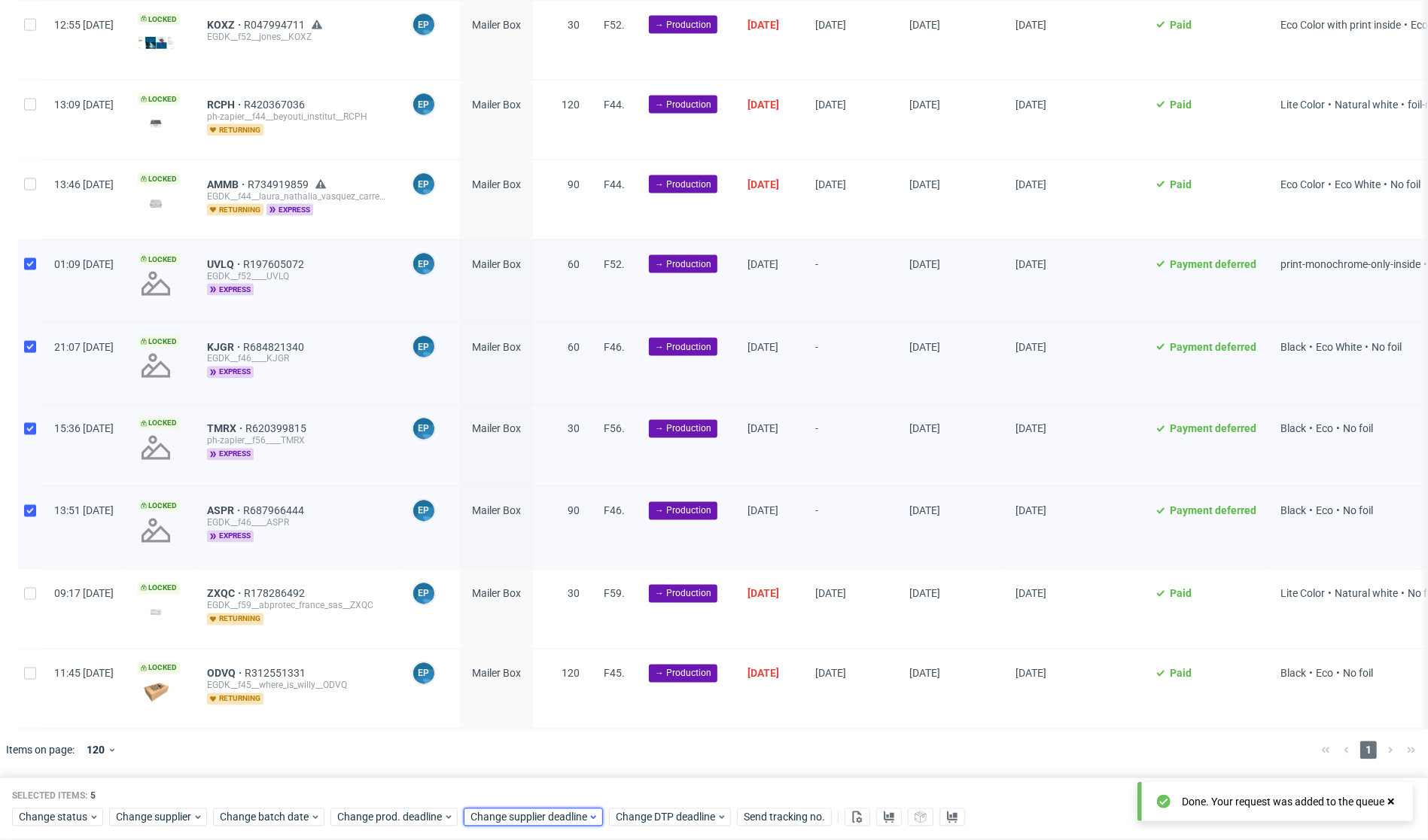
click at [516, 818] on span "Change supplier deadline" at bounding box center [529, 817] width 118 height 15
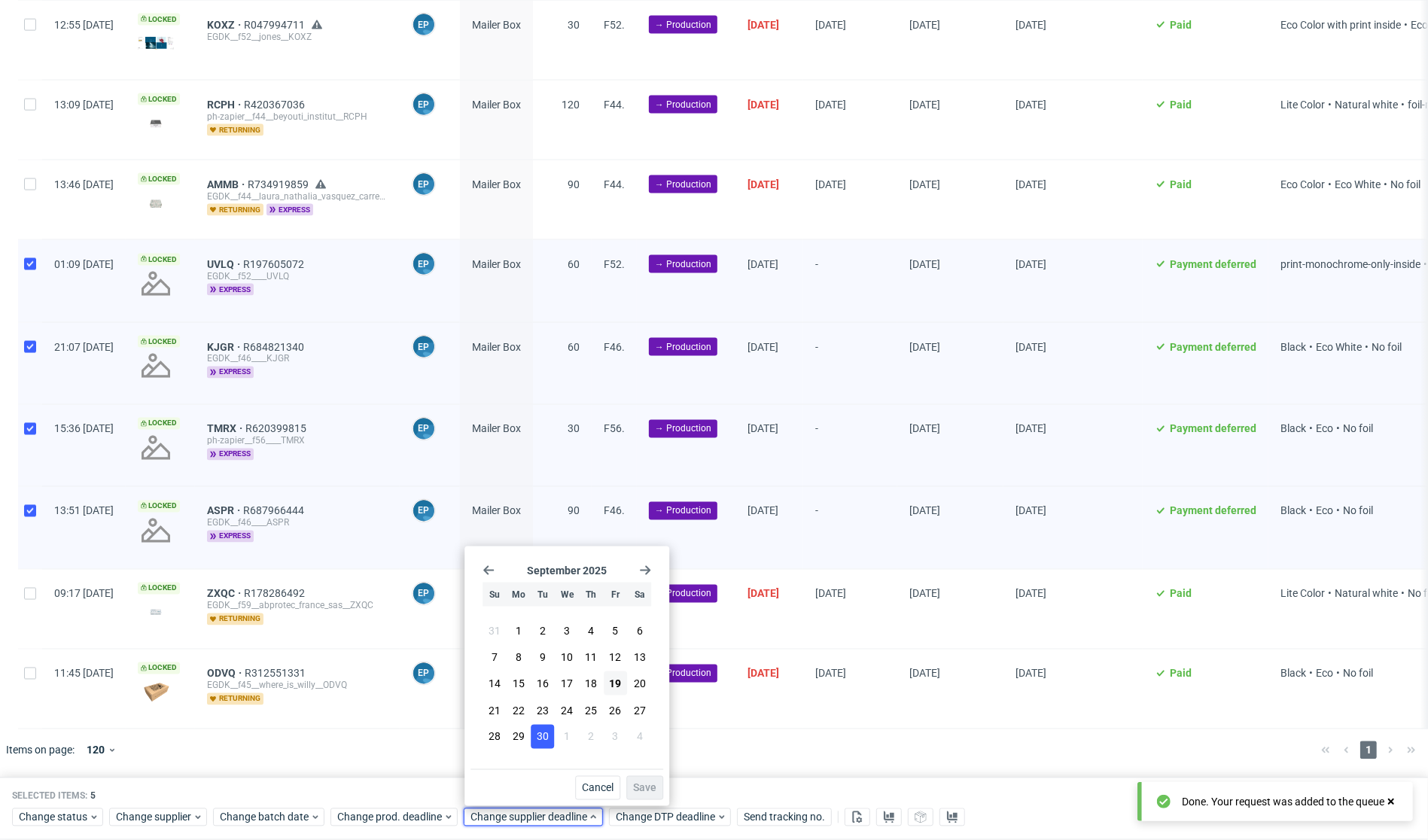
click at [543, 732] on span "30" at bounding box center [543, 735] width 12 height 15
click at [633, 789] on span "Save" at bounding box center [644, 788] width 23 height 10
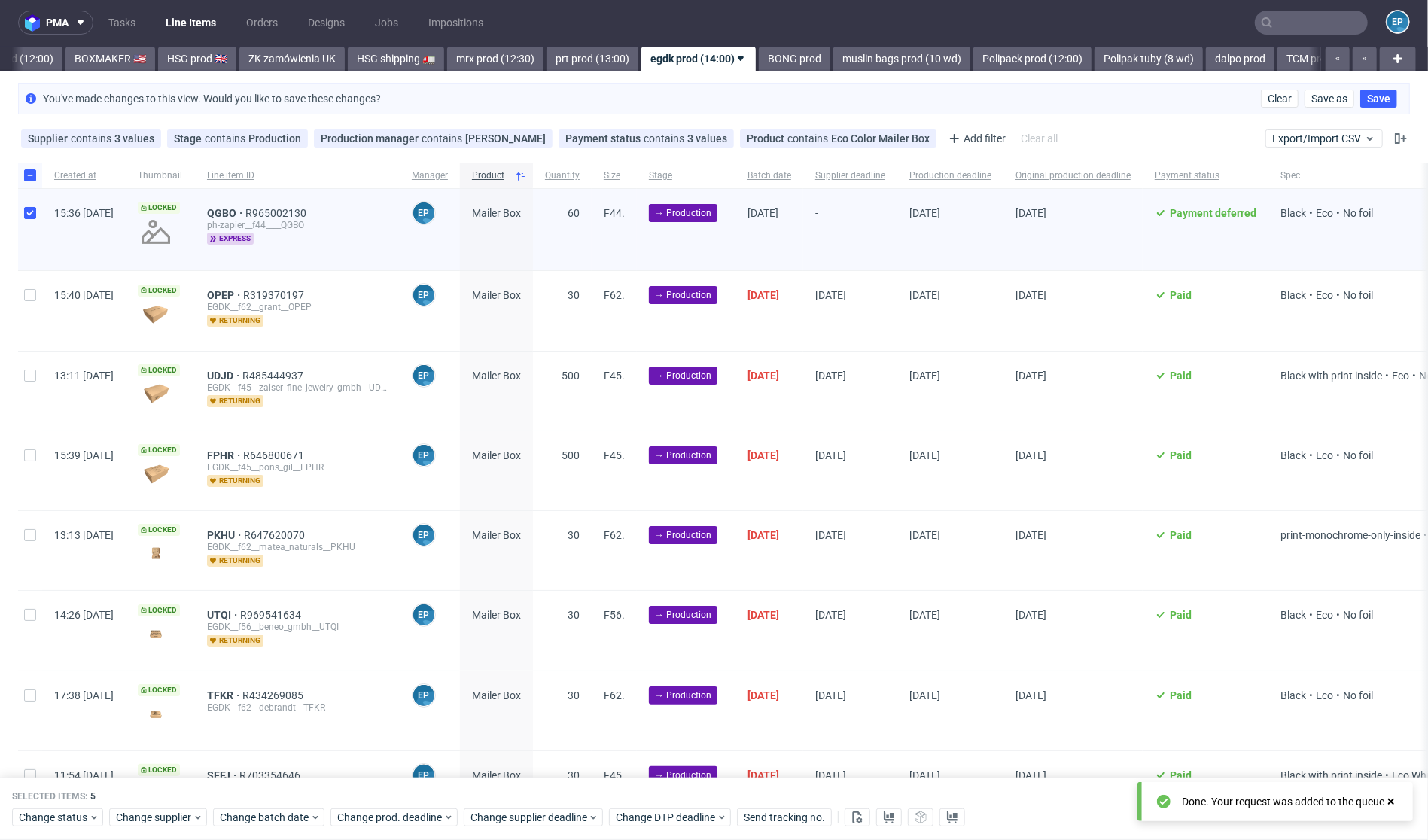
scroll to position [0, 0]
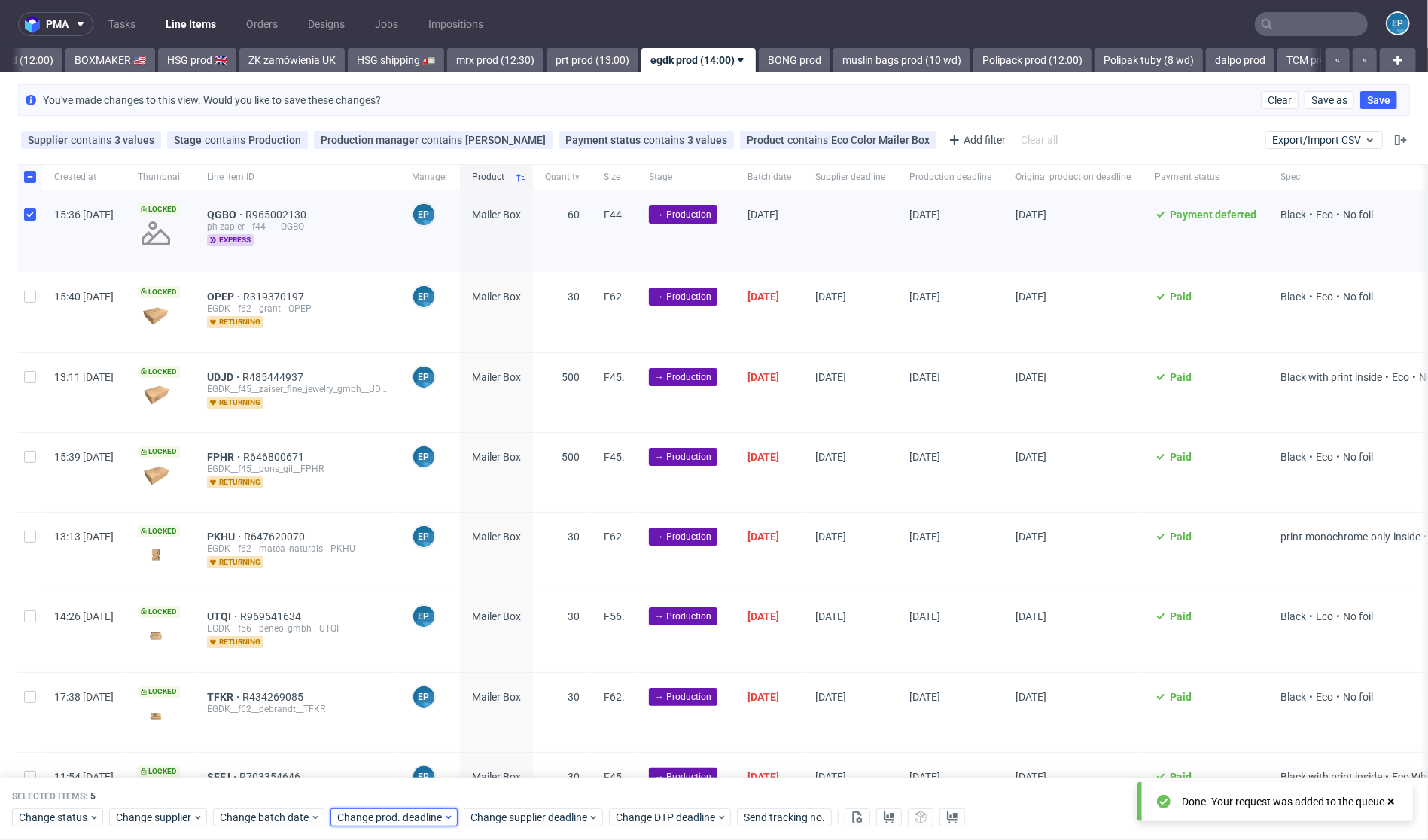
click at [353, 824] on span "Change prod. deadline" at bounding box center [390, 818] width 106 height 15
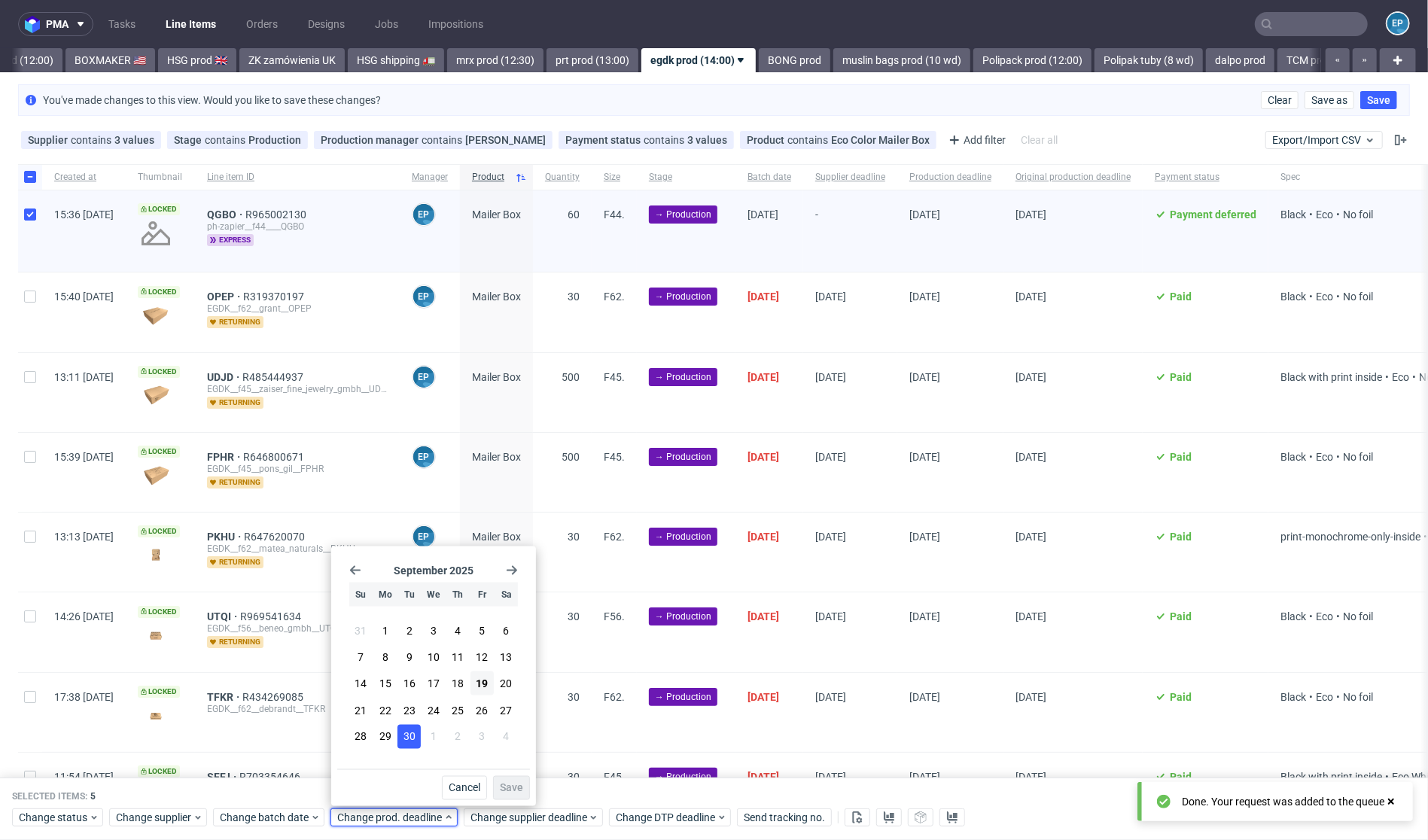
click at [417, 743] on button "30" at bounding box center [409, 736] width 23 height 24
click at [514, 783] on span "Save" at bounding box center [511, 788] width 23 height 10
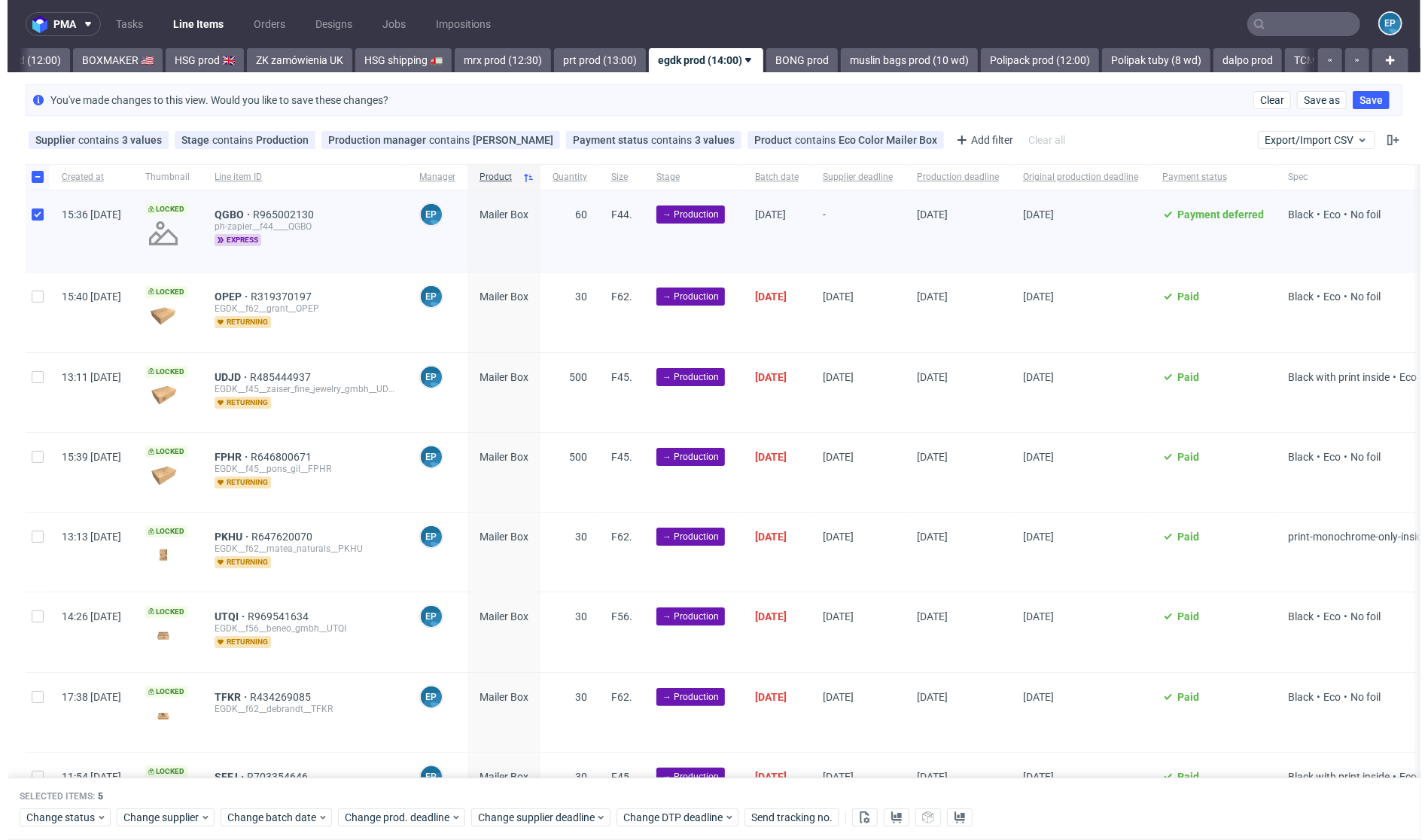
scroll to position [0, 1534]
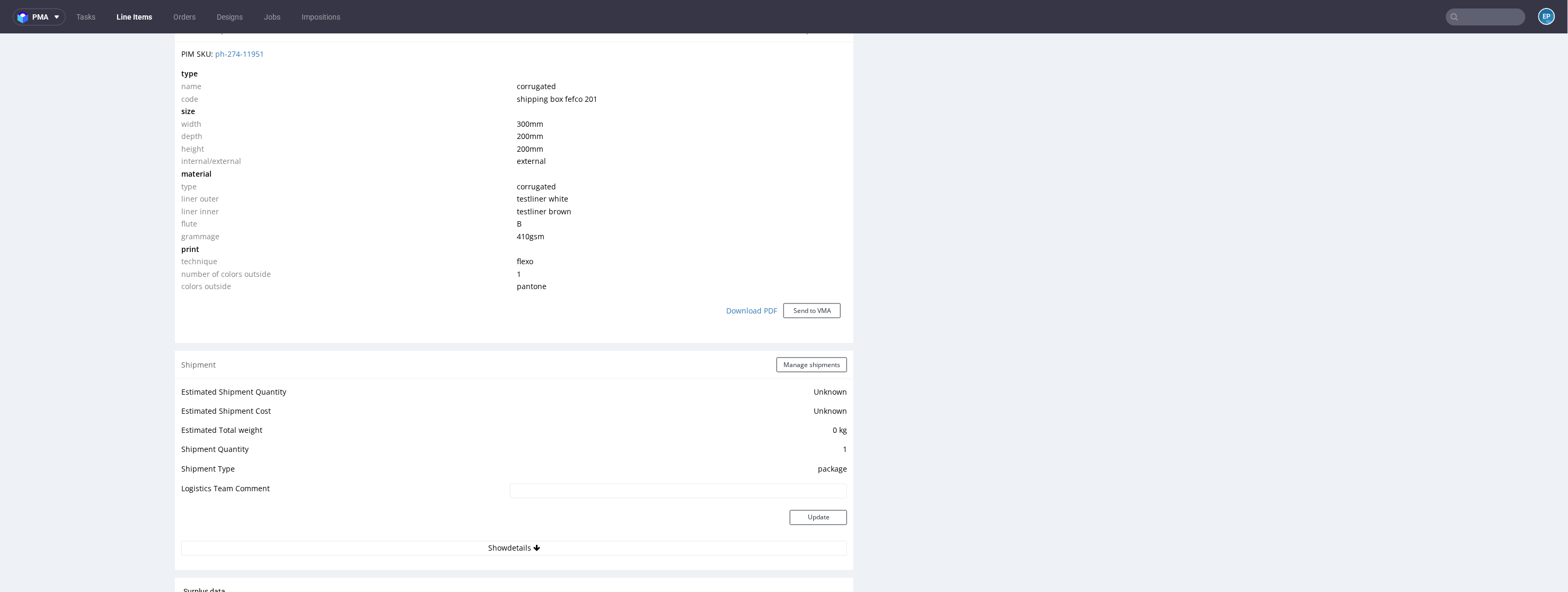
scroll to position [800, 0]
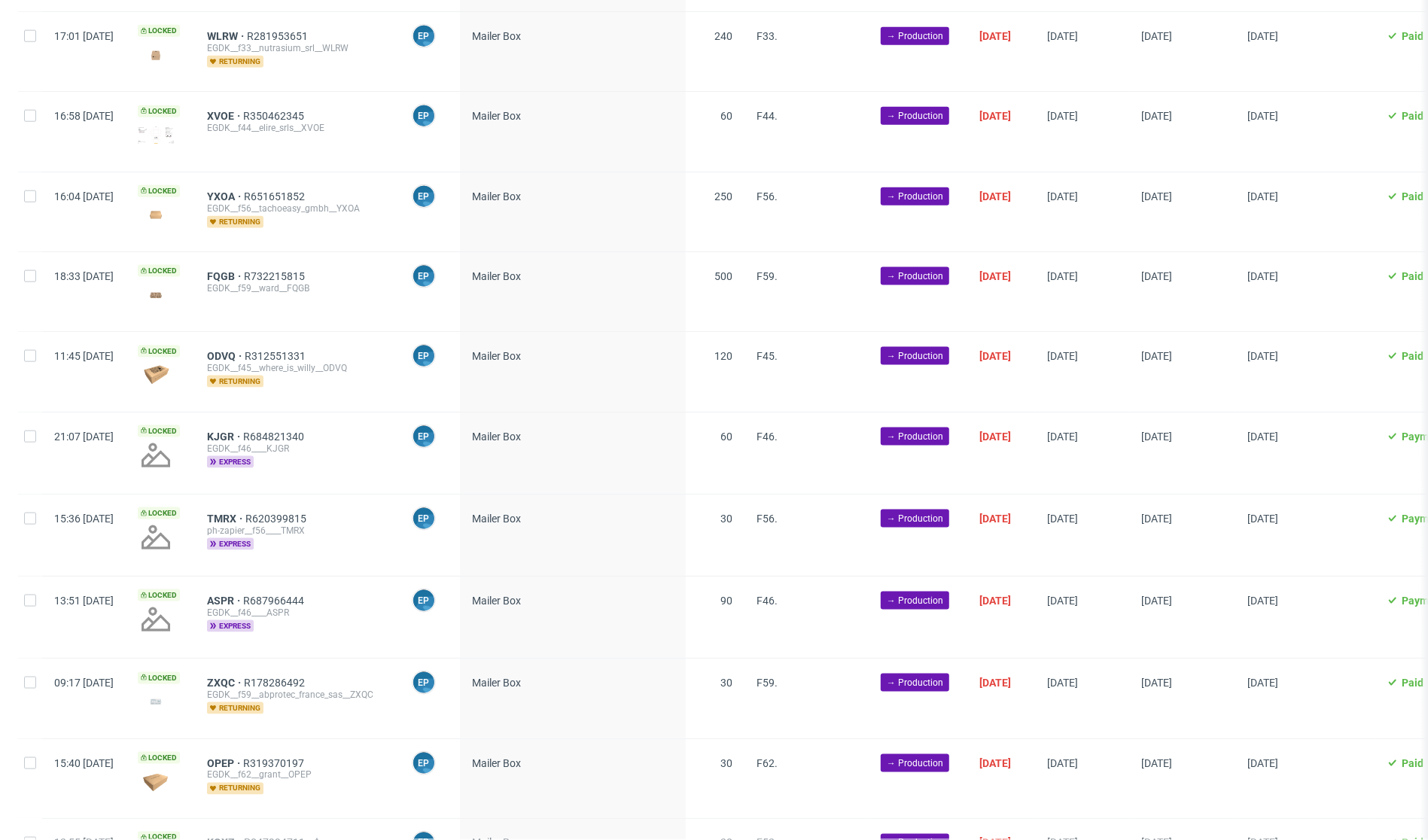
scroll to position [2328, 0]
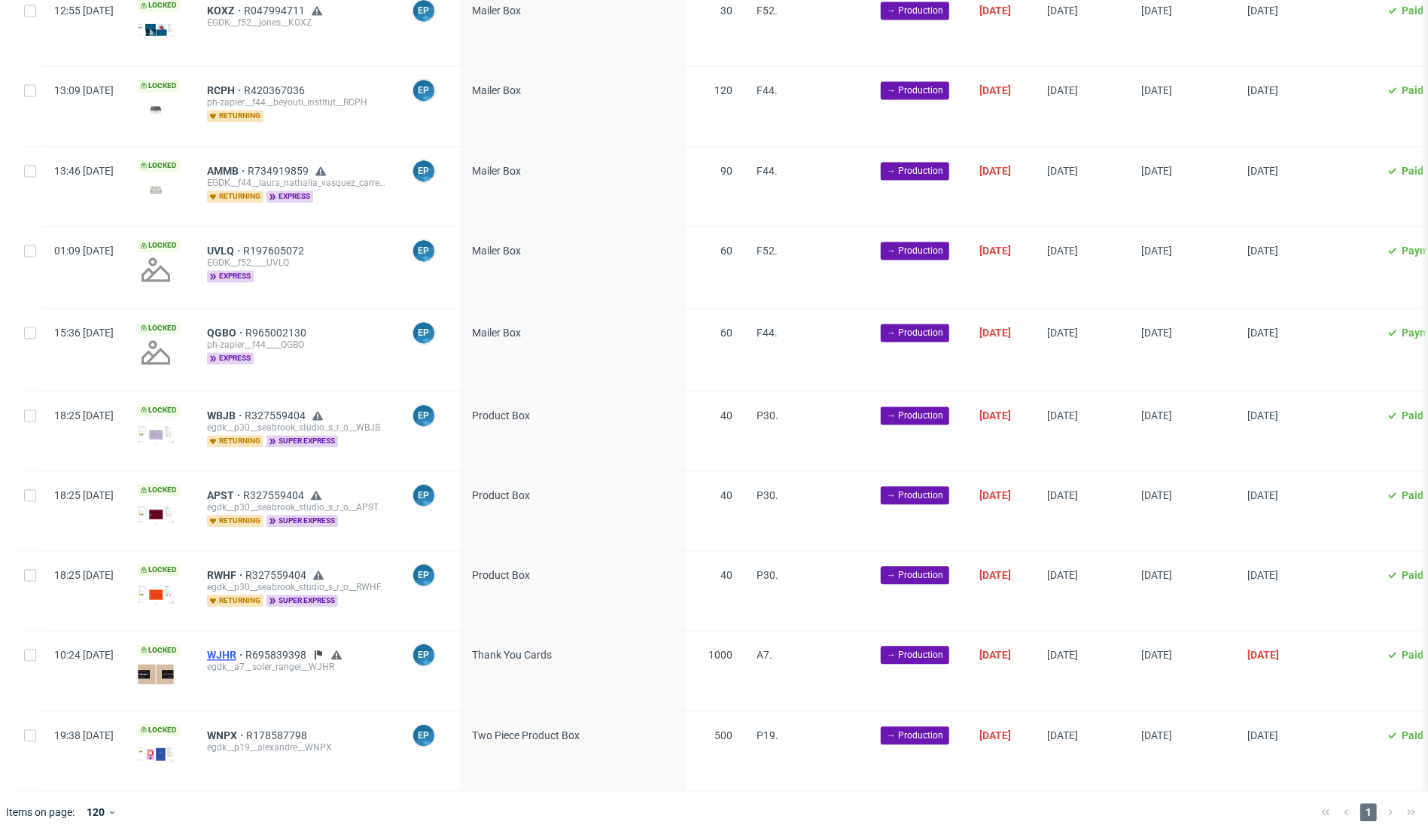
click at [245, 649] on span "WJHR" at bounding box center [226, 655] width 38 height 12
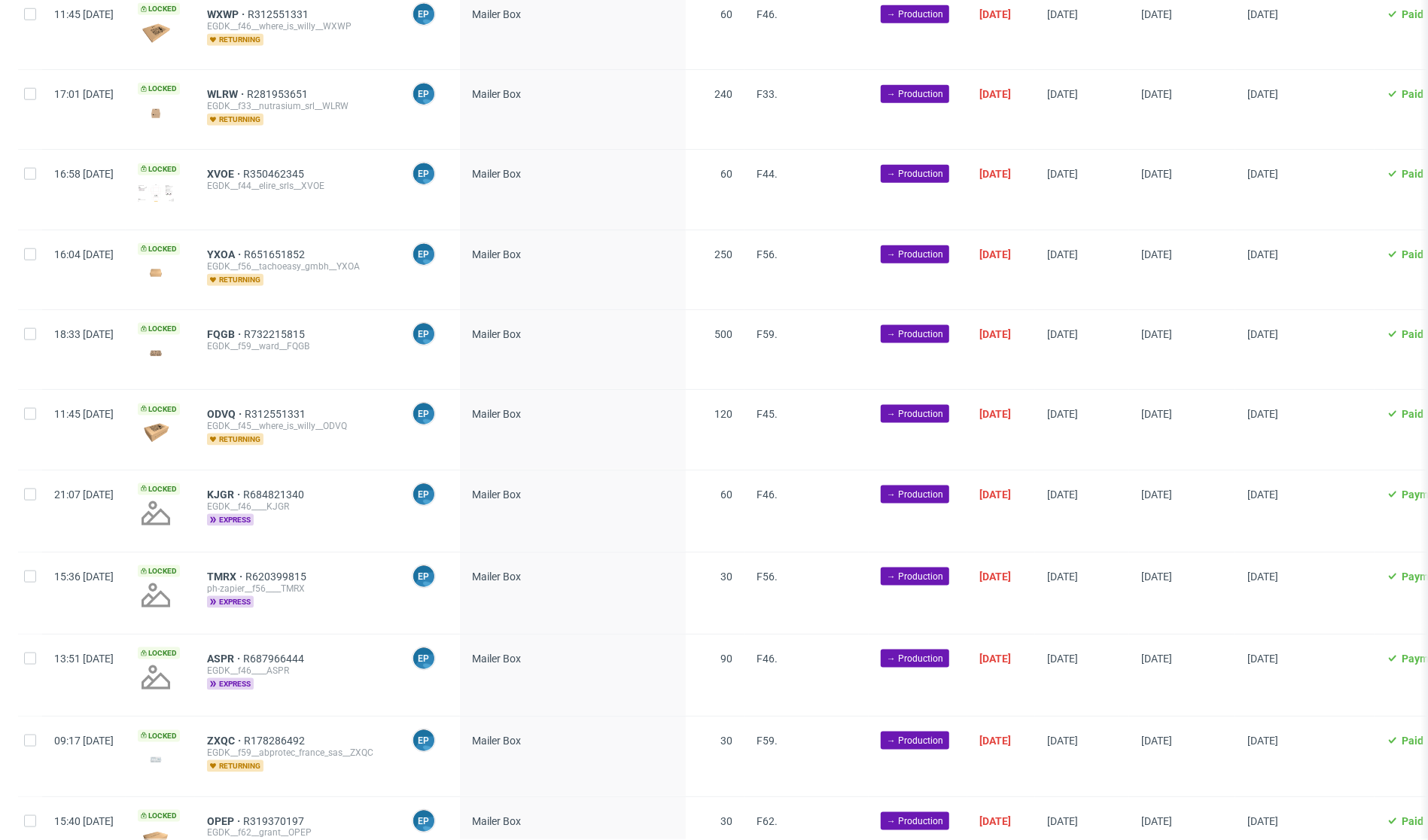
scroll to position [0, 0]
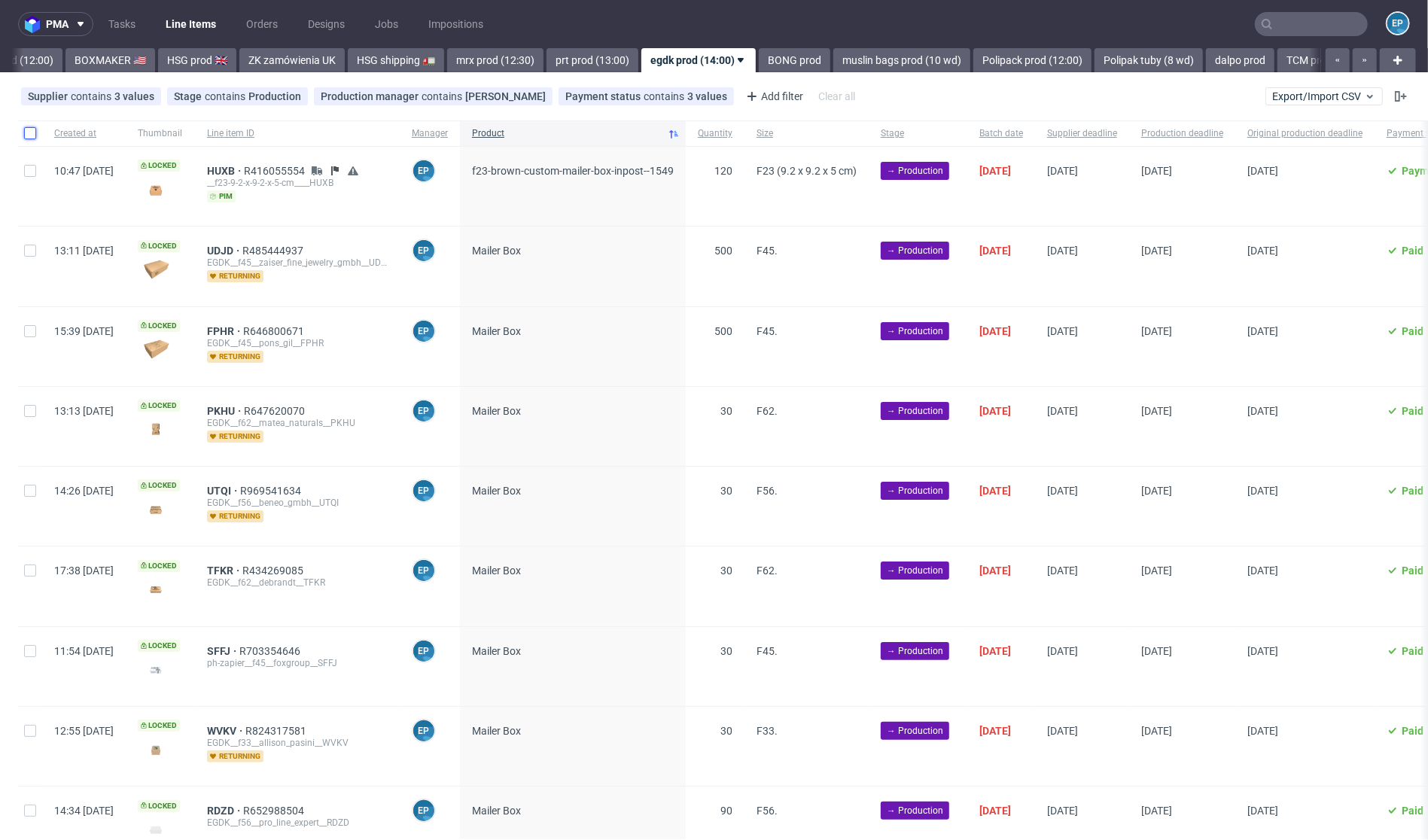
click at [28, 132] on input "checkbox" at bounding box center [30, 133] width 12 height 12
checkbox input "true"
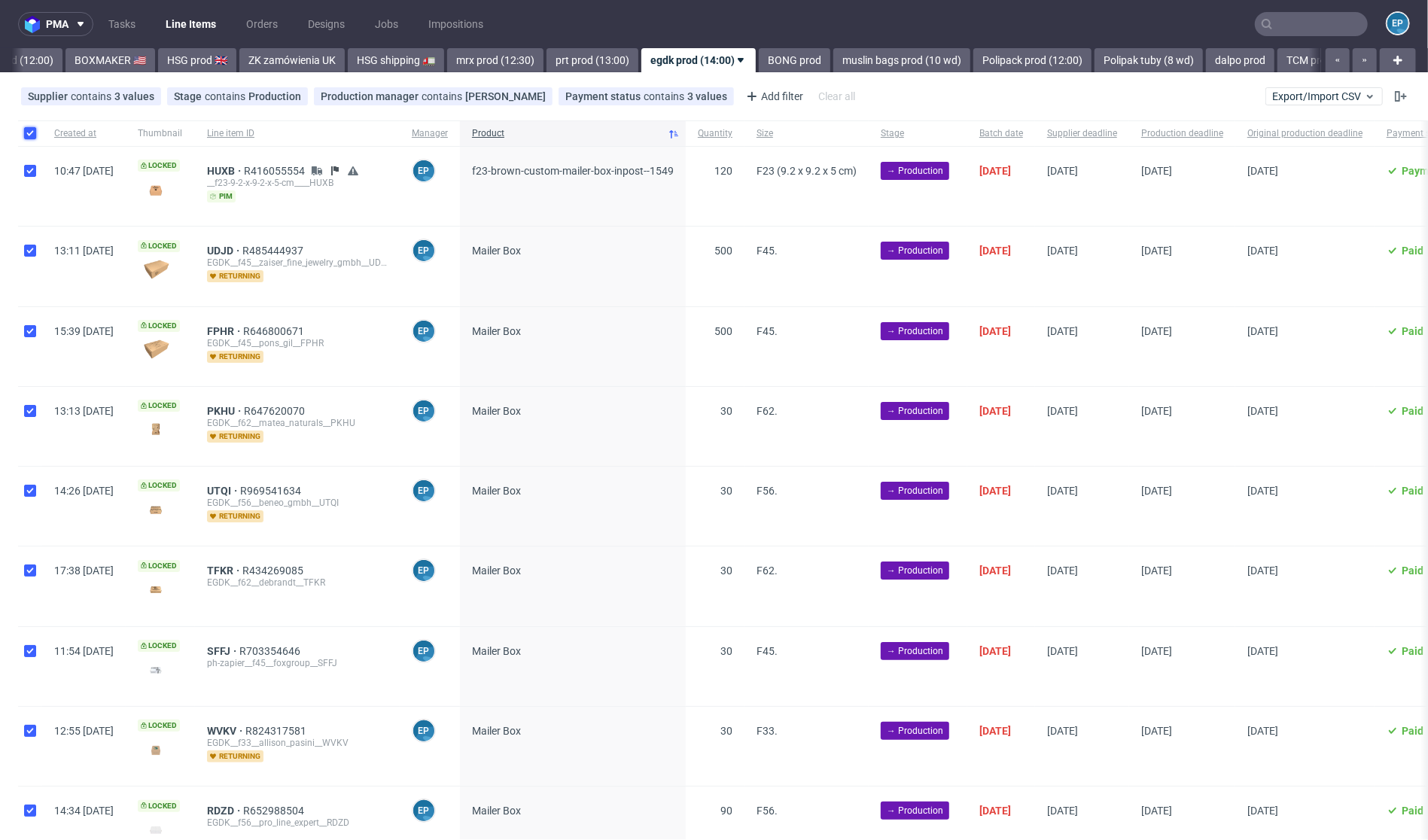
checkbox input "true"
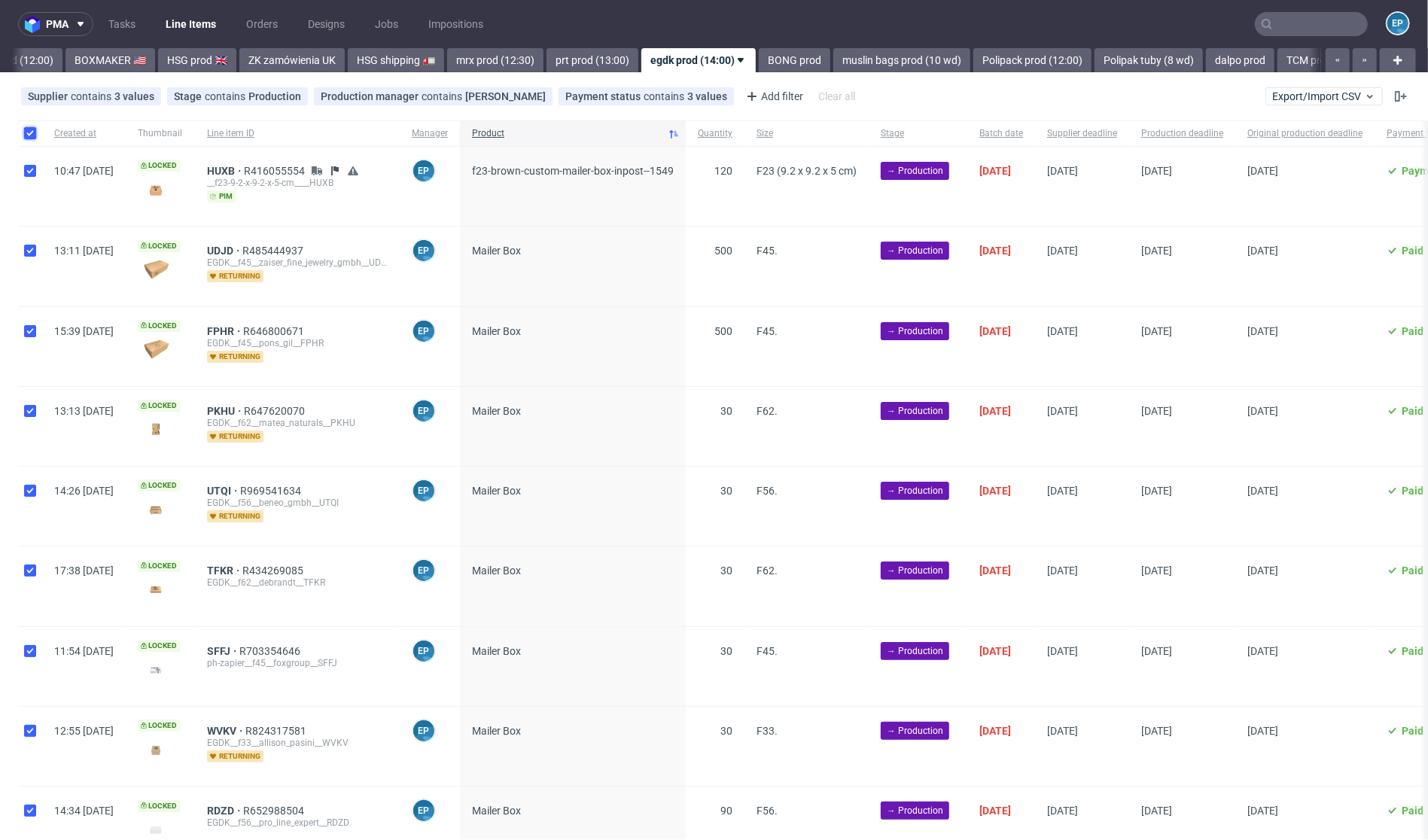
checkbox input "true"
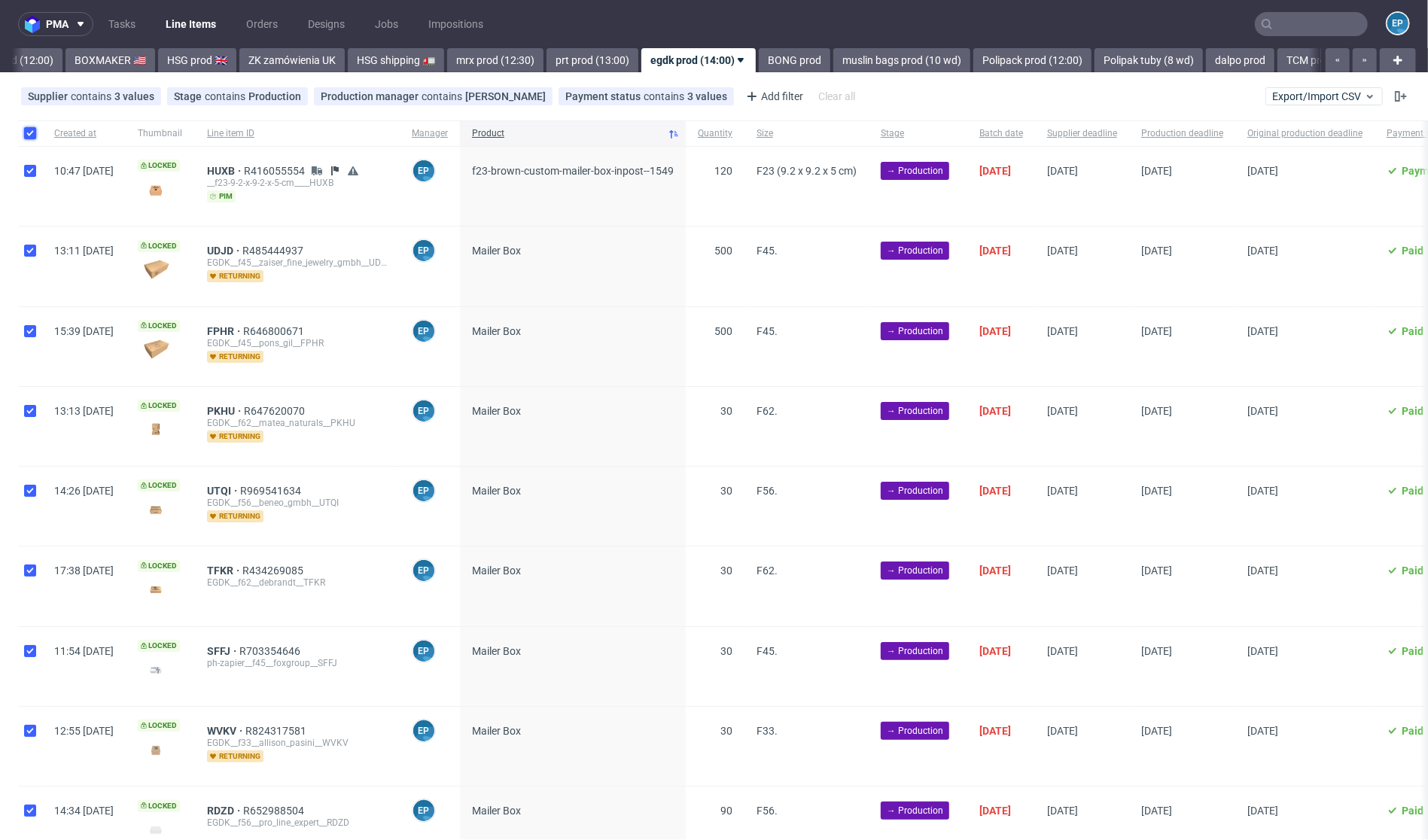
checkbox input "true"
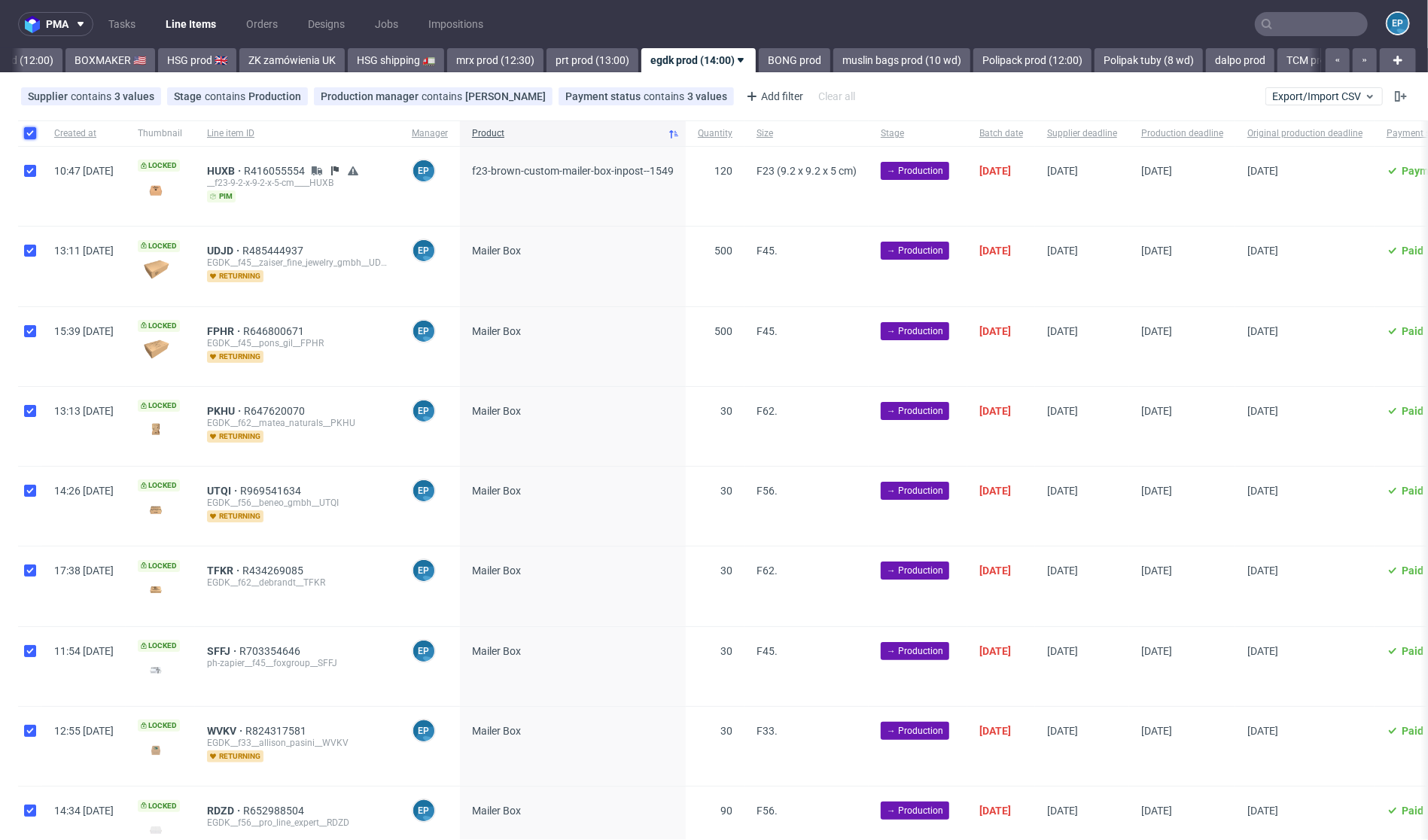
checkbox input "true"
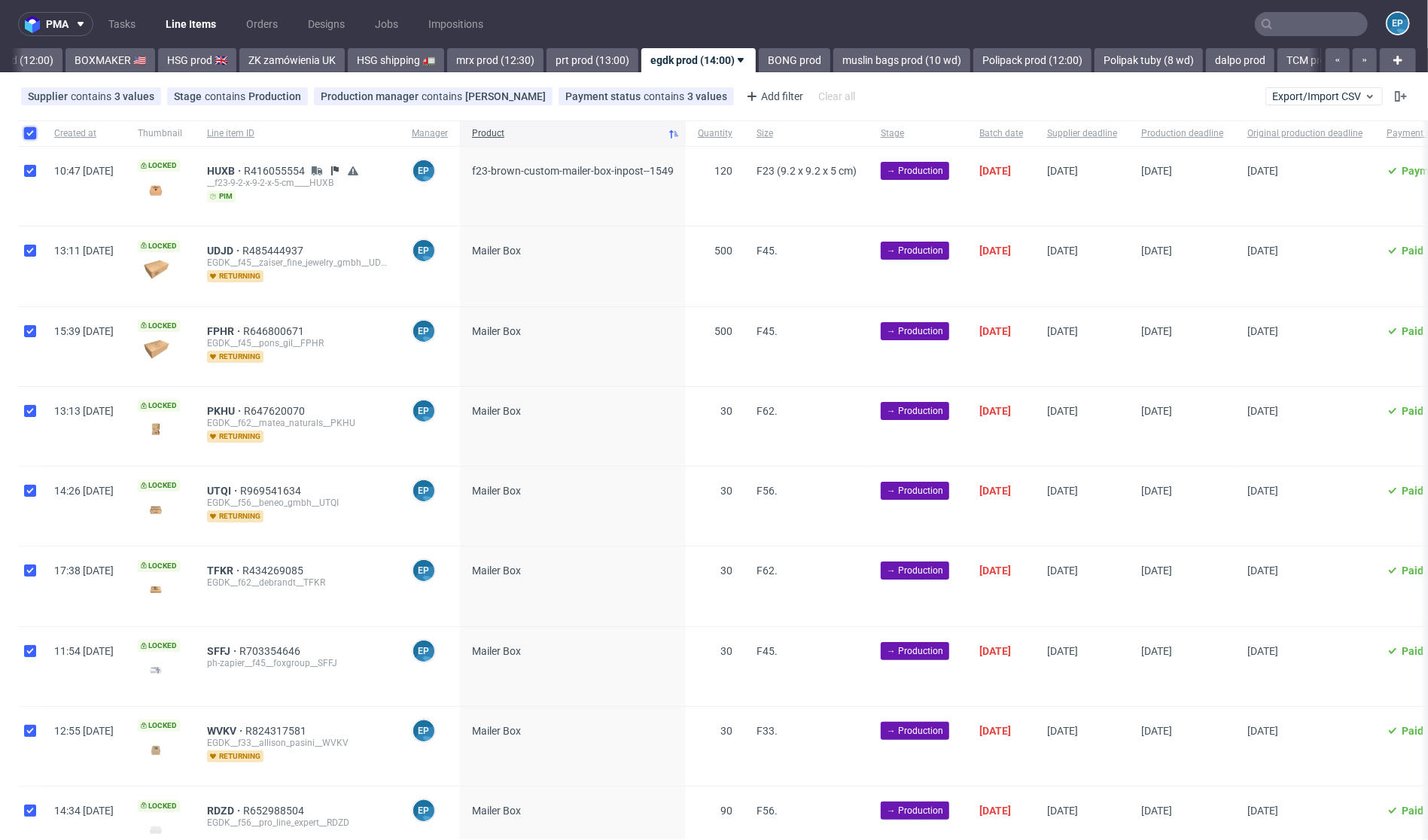
checkbox input "true"
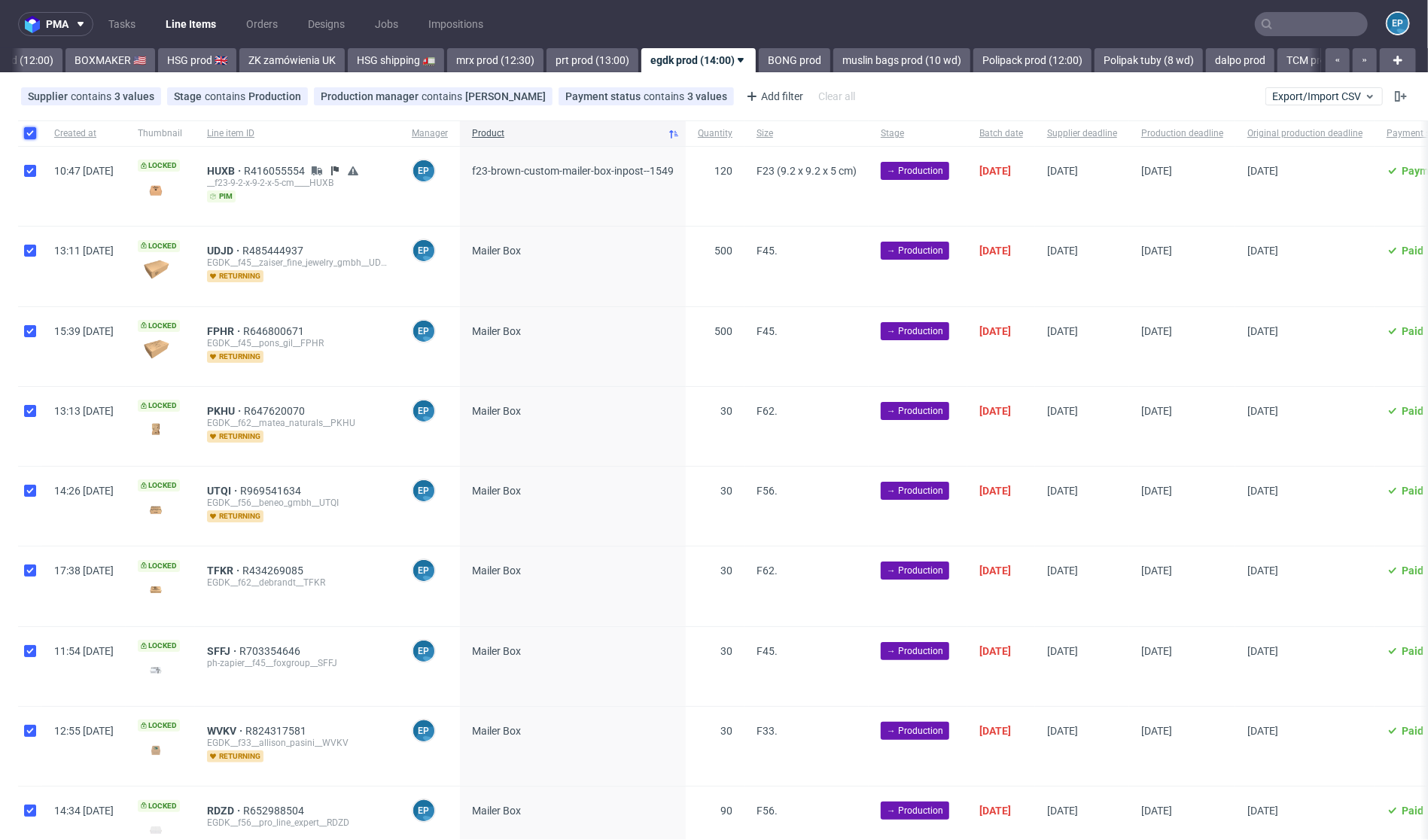
checkbox input "true"
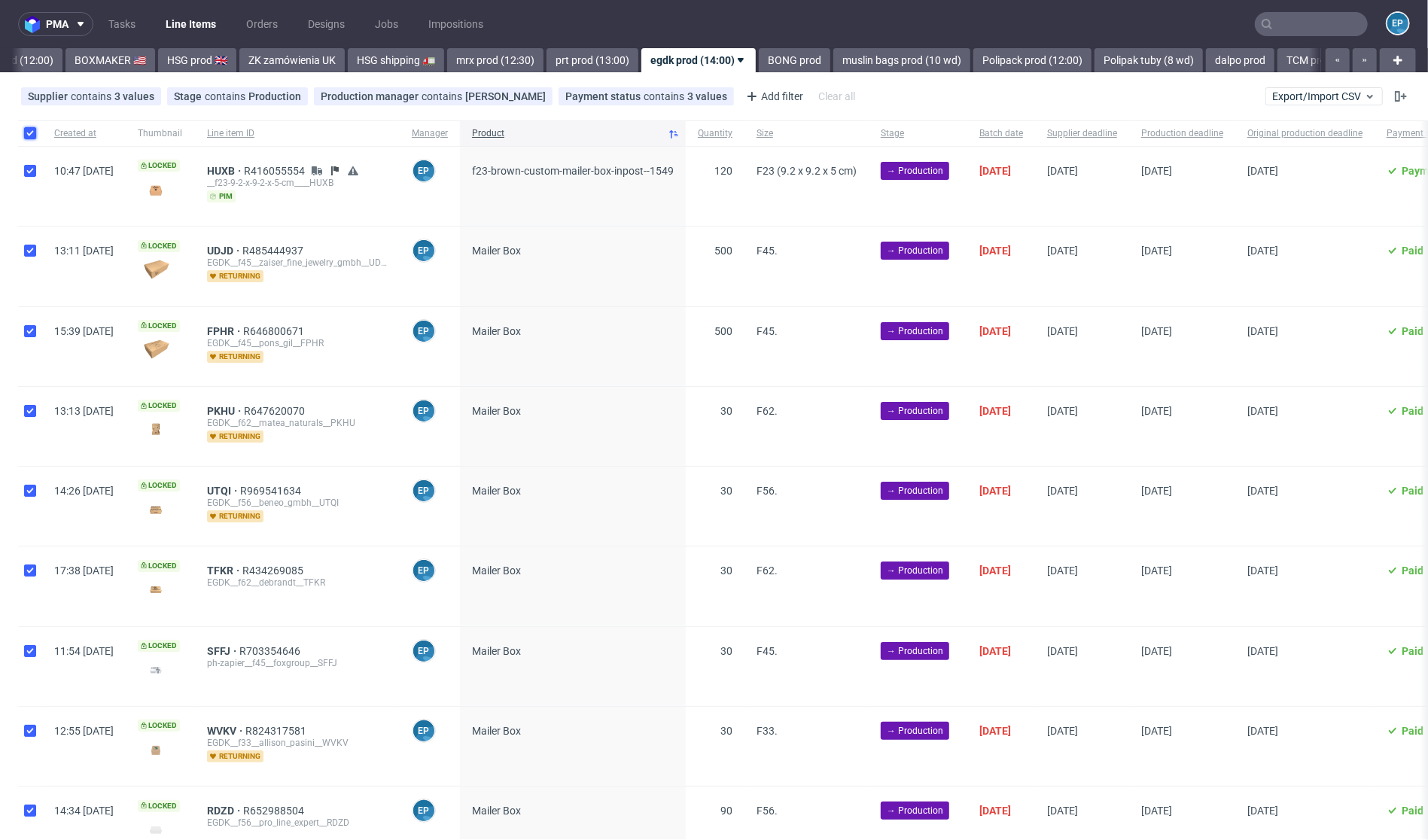
checkbox input "true"
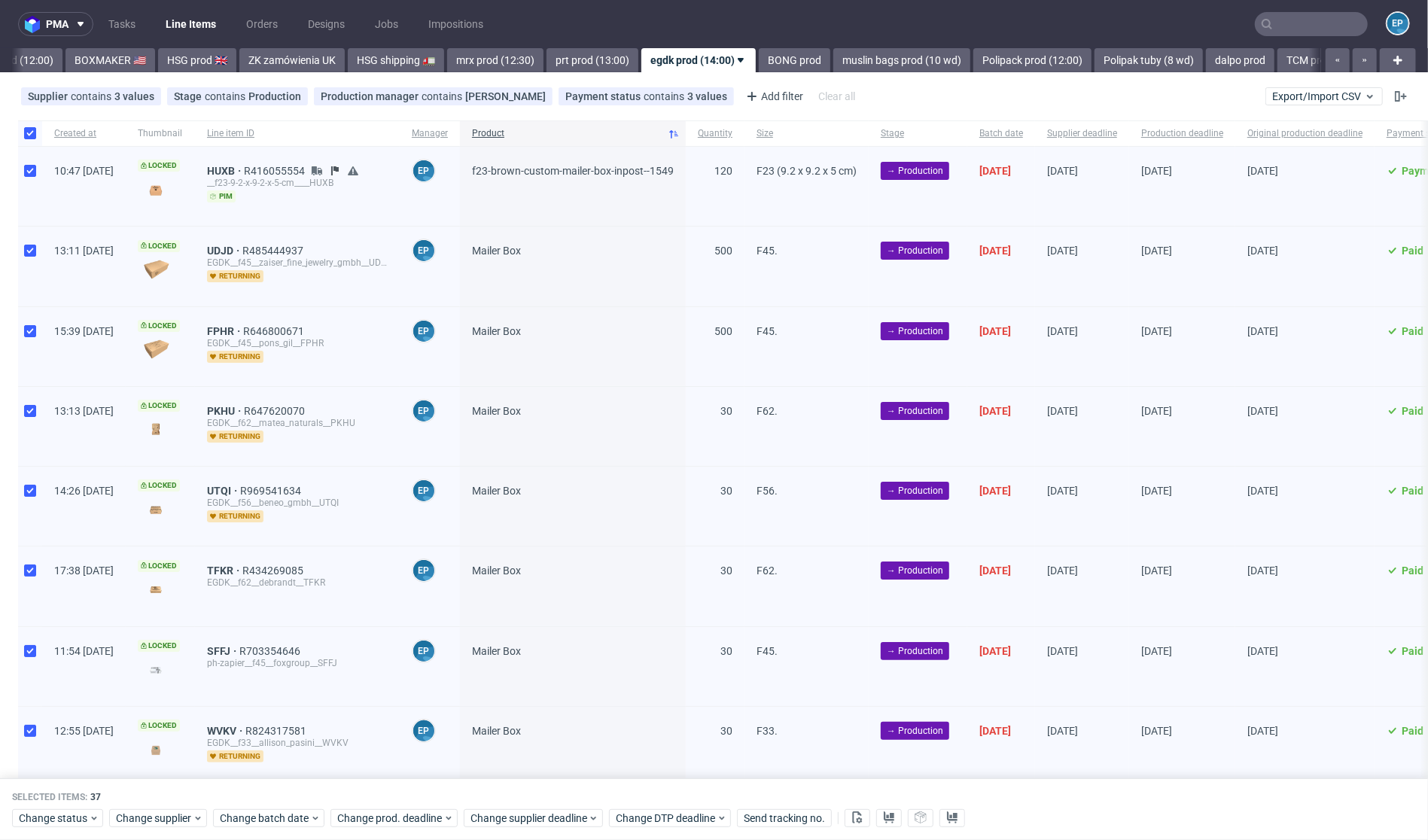
click at [21, 137] on div at bounding box center [30, 133] width 24 height 26
checkbox input "false"
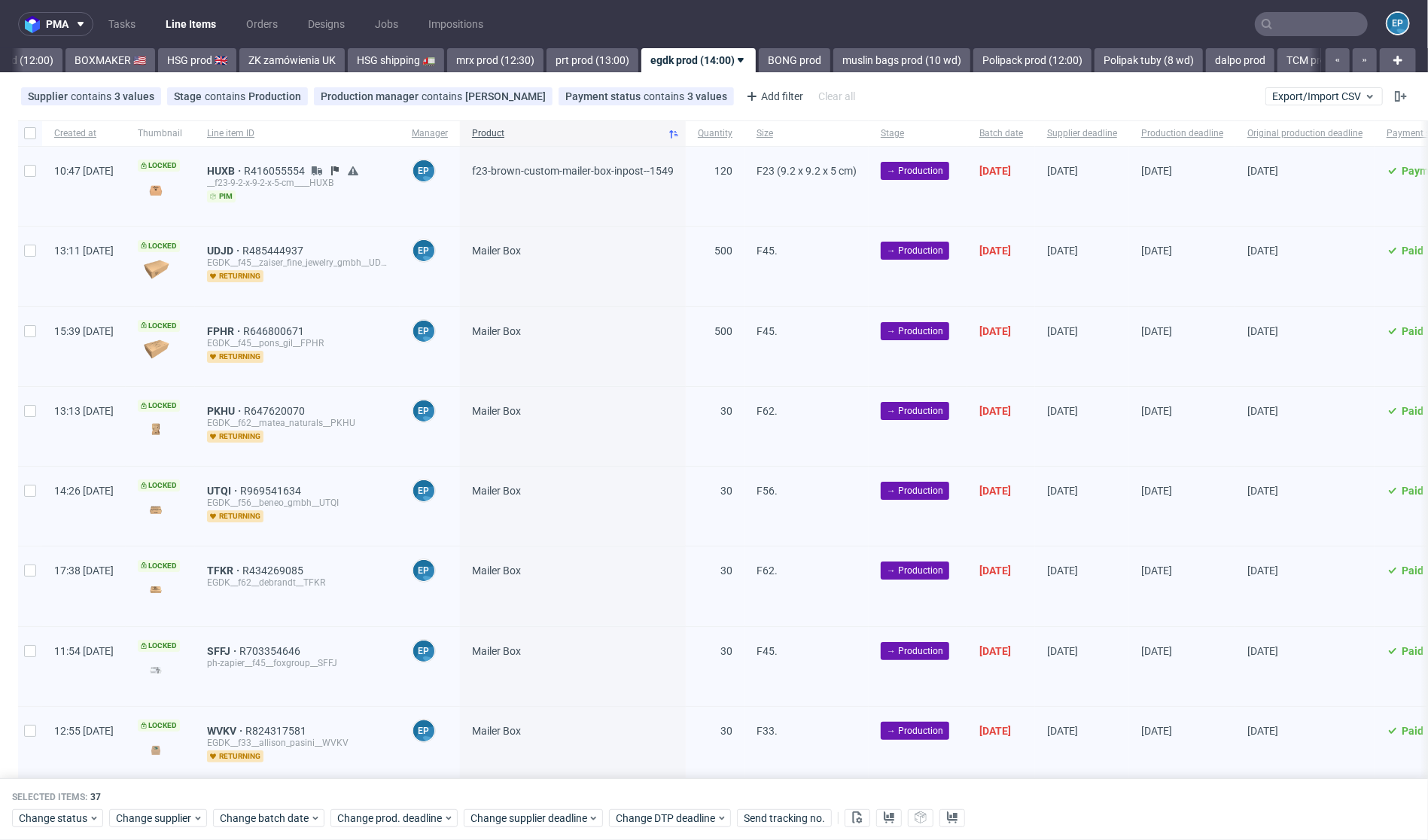
checkbox input "false"
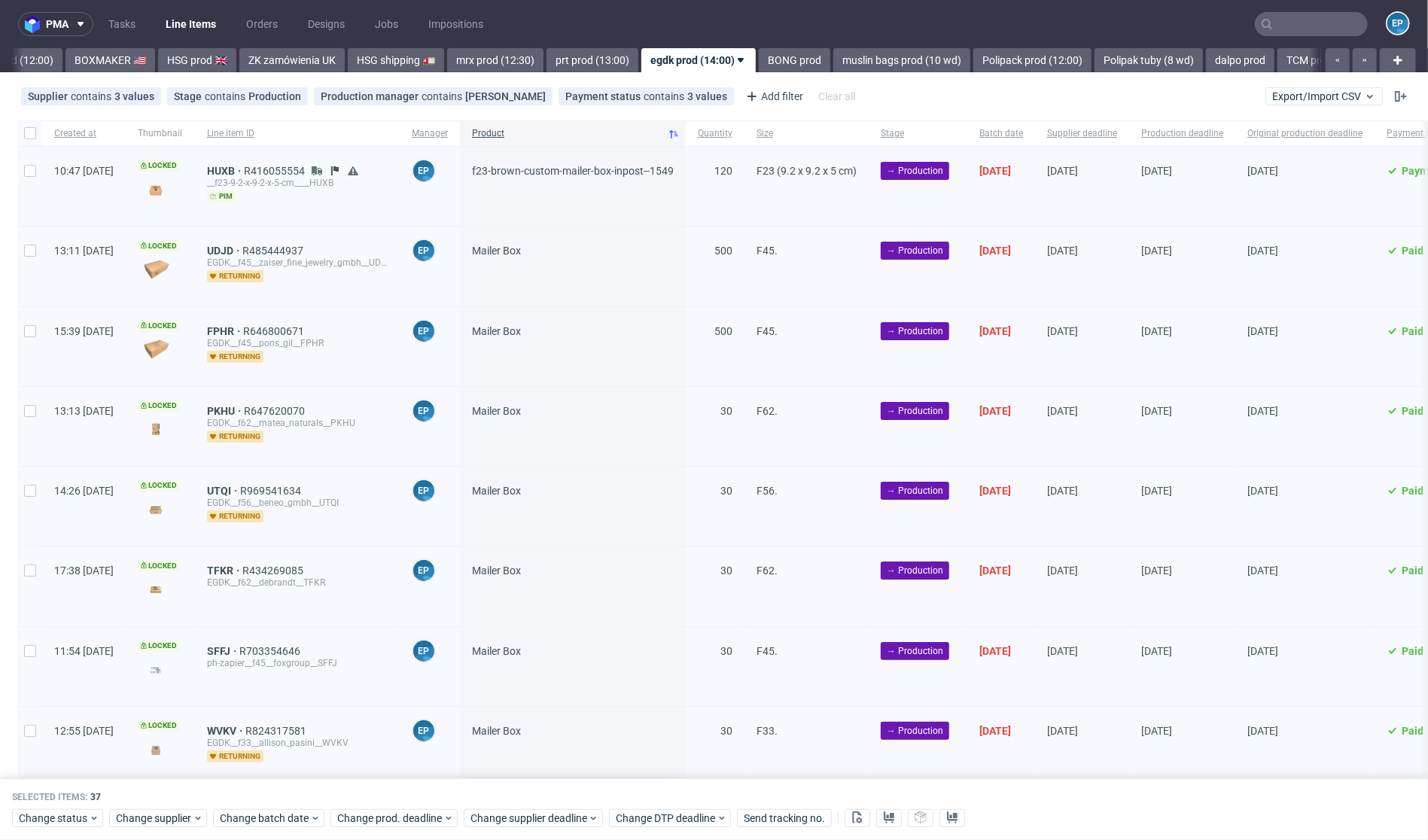
checkbox input "false"
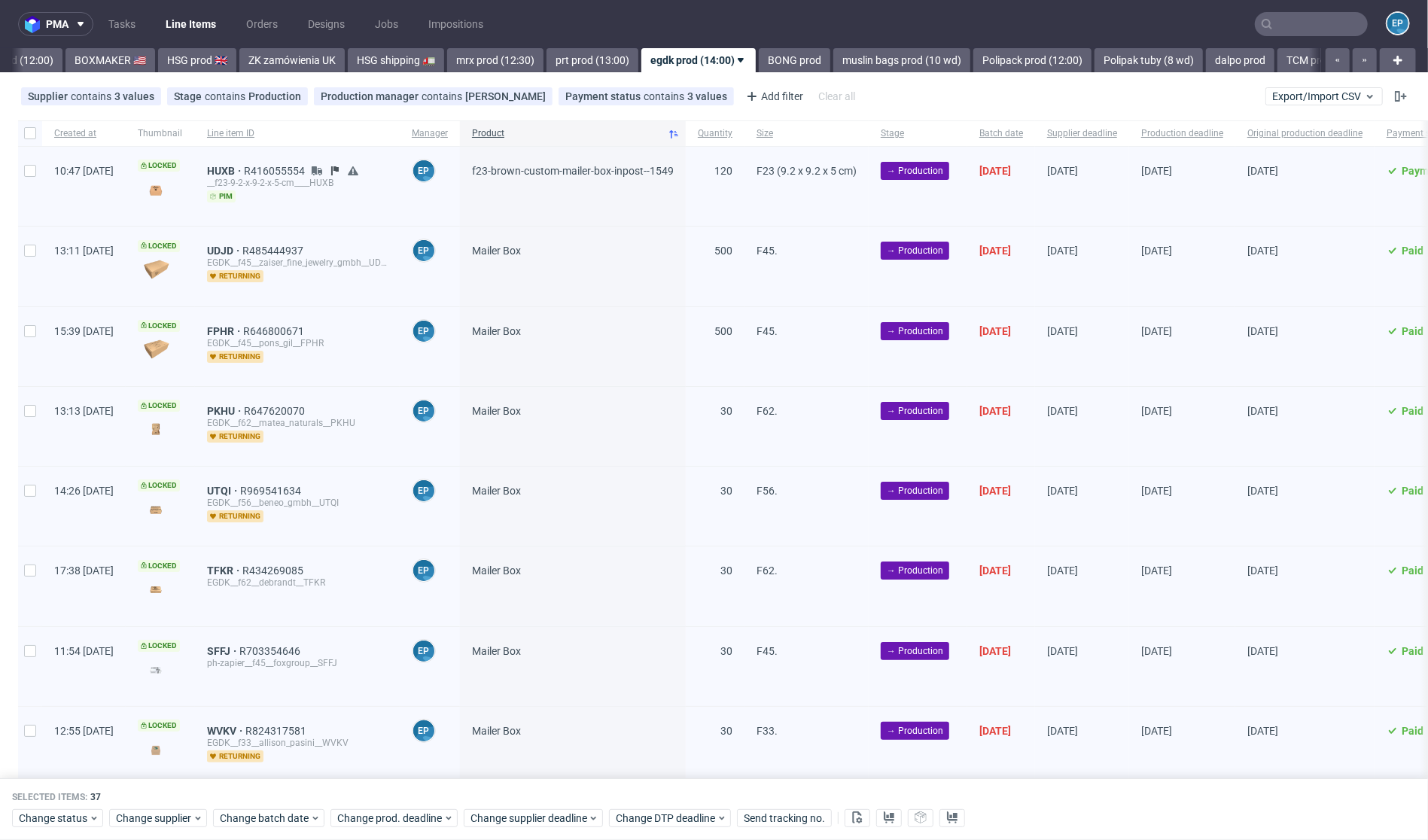
checkbox input "false"
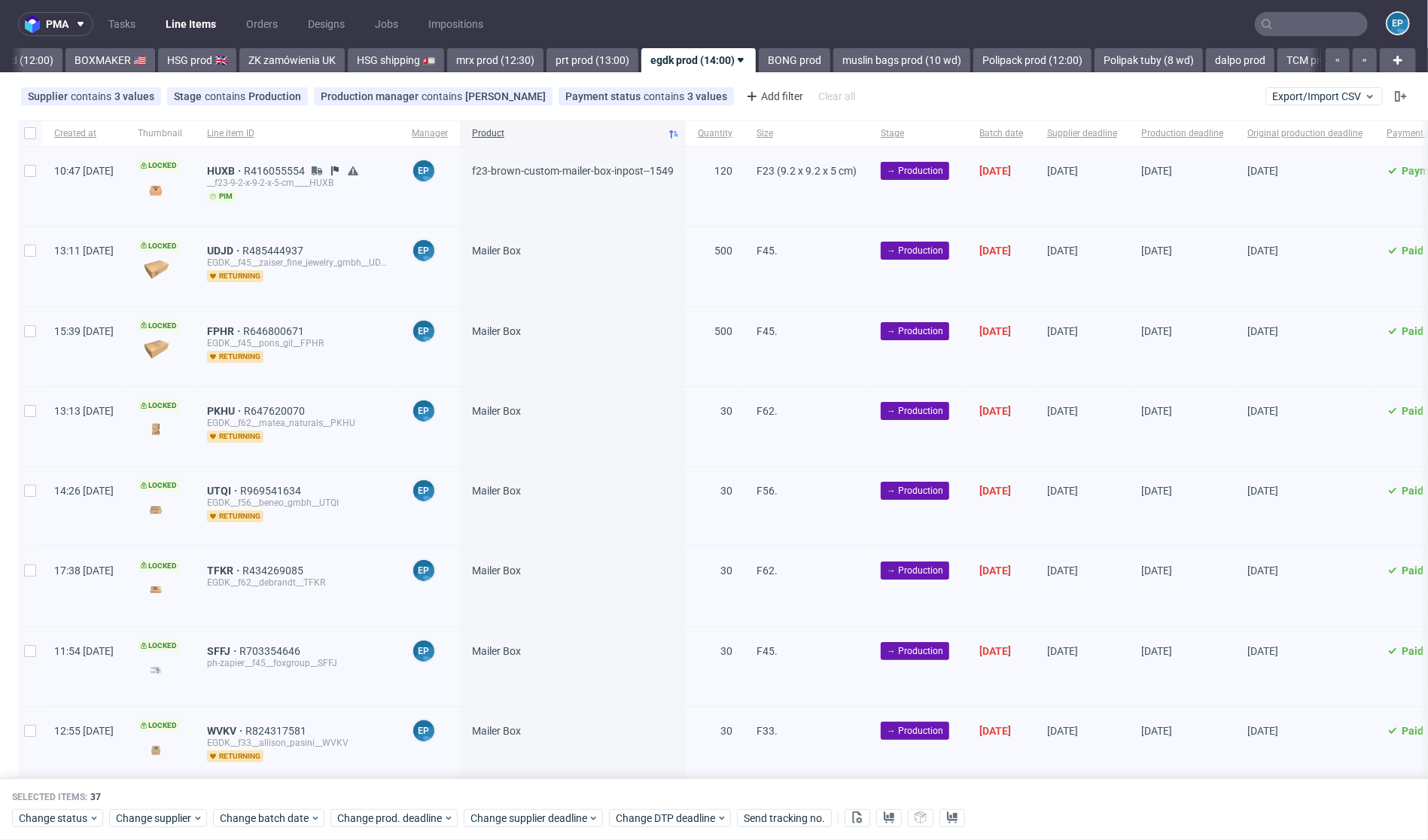
checkbox input "false"
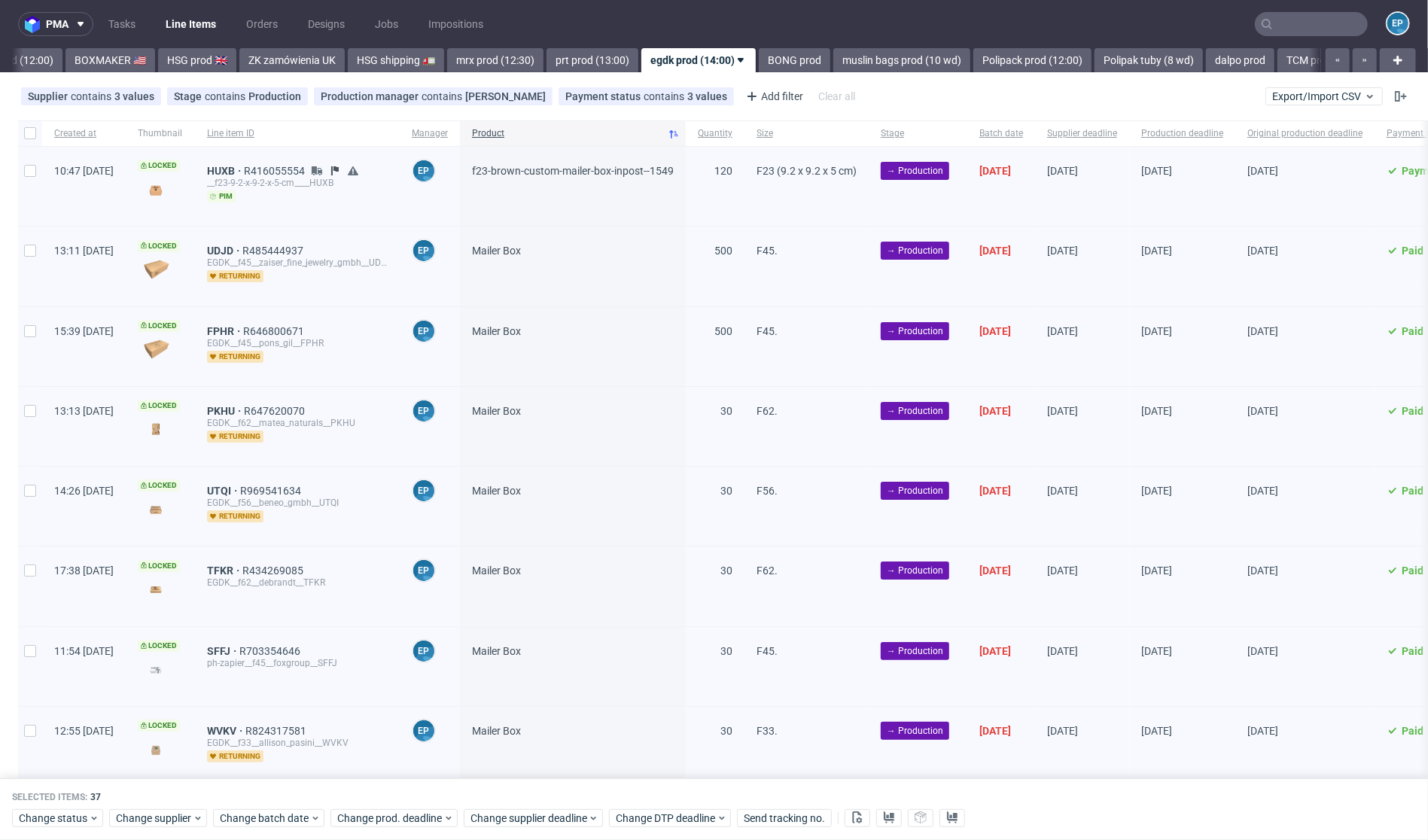
checkbox input "false"
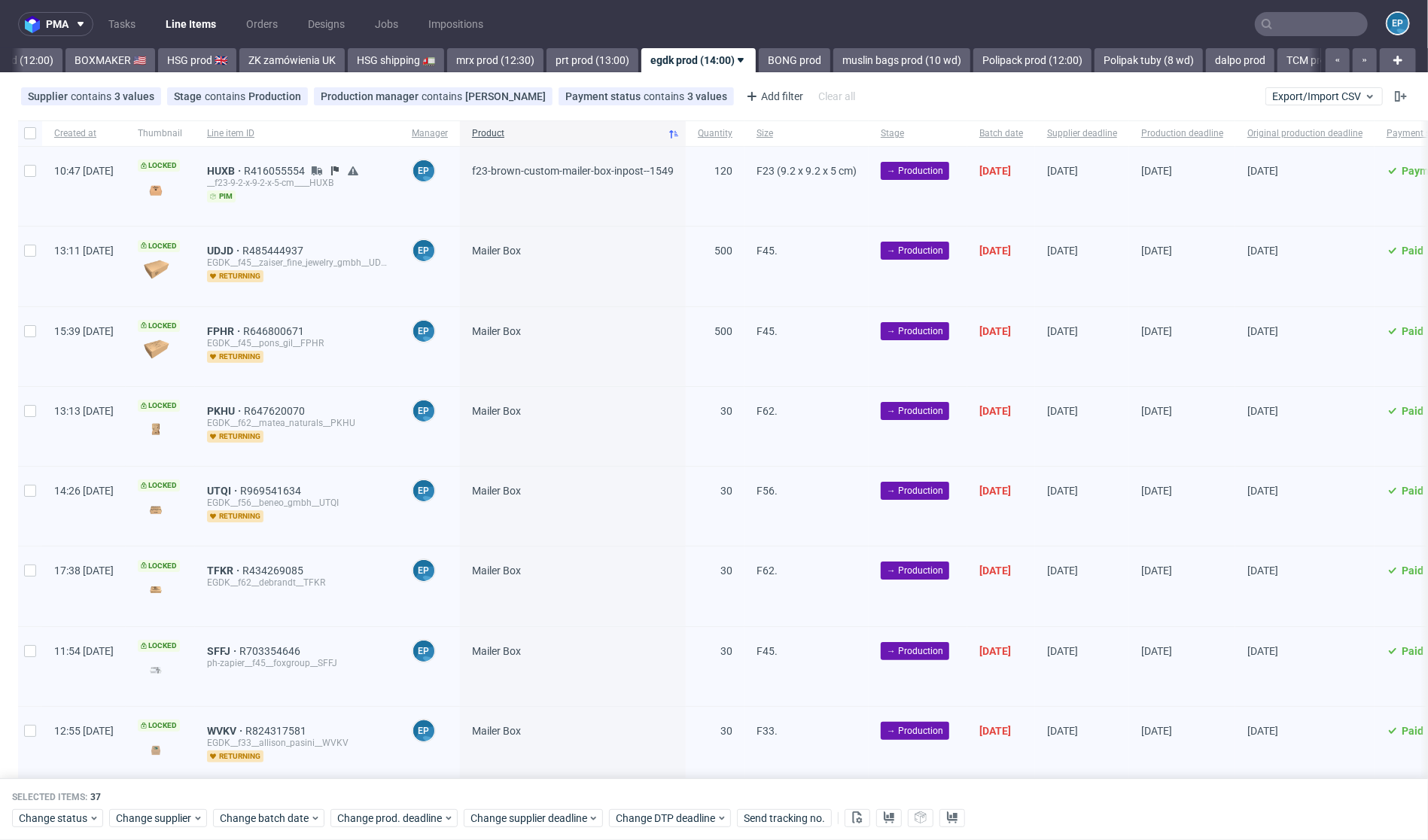
checkbox input "false"
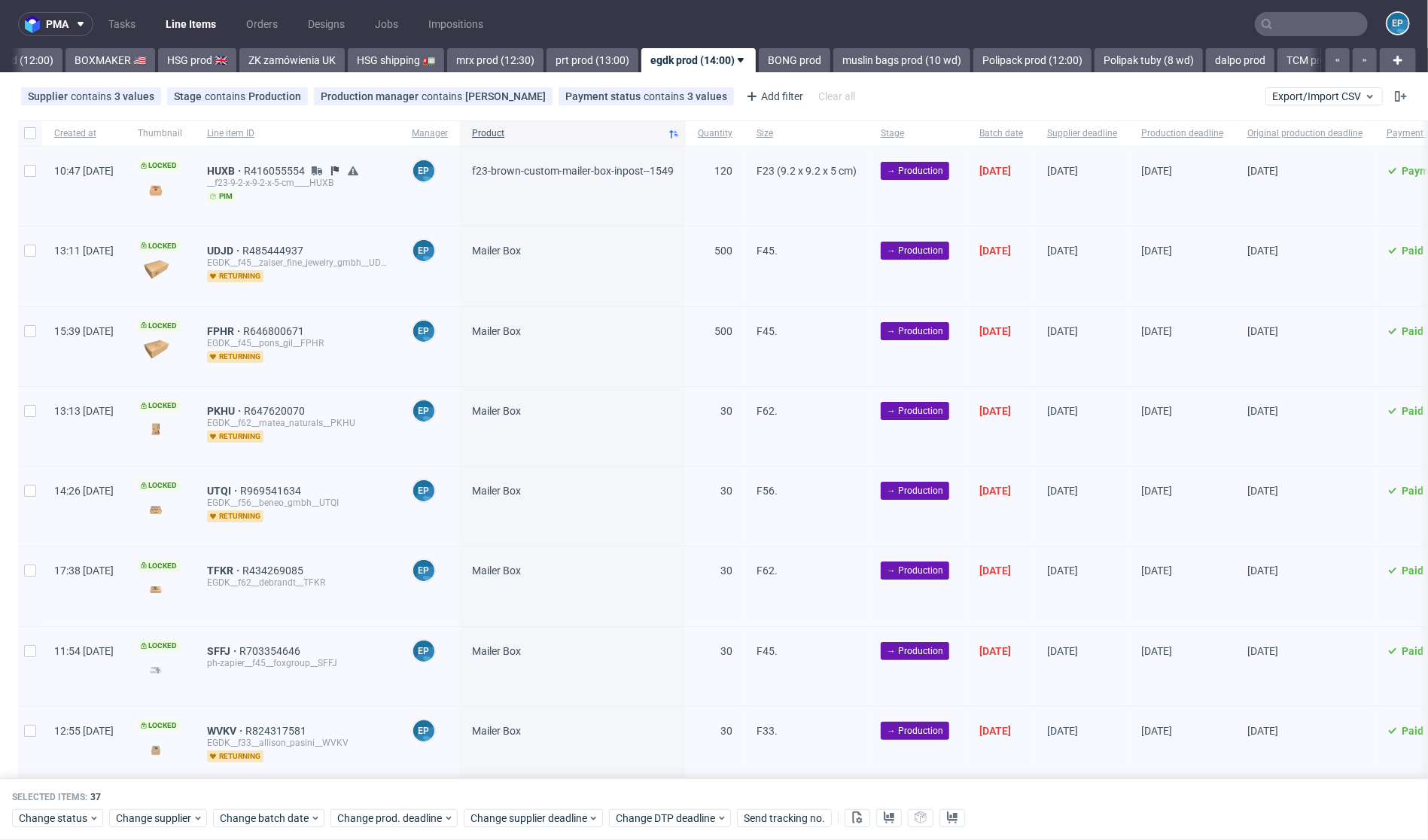
checkbox input "false"
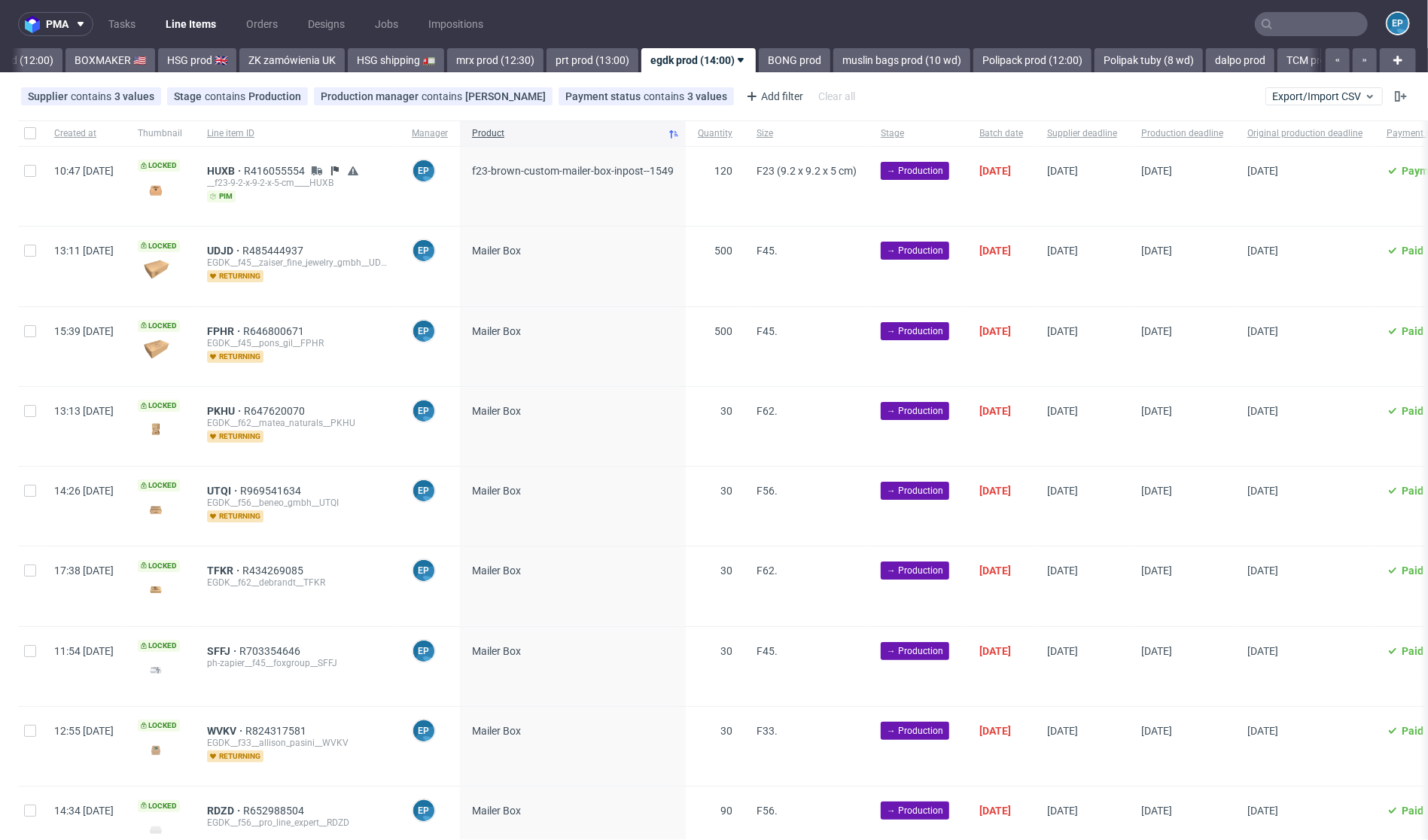
click at [36, 169] on div at bounding box center [30, 186] width 24 height 79
checkbox input "true"
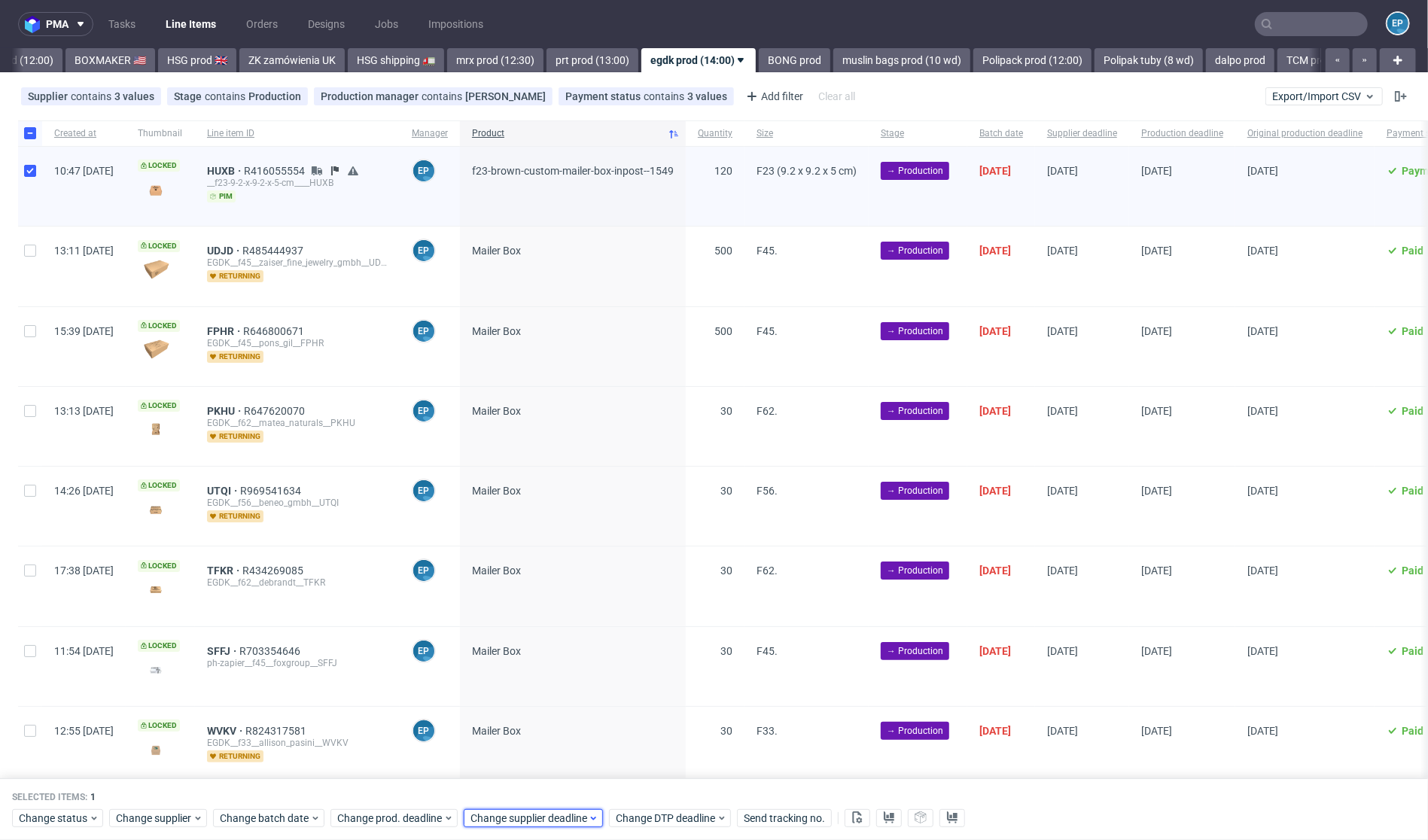
click at [495, 824] on div "Change supplier deadline" at bounding box center [532, 818] width 139 height 18
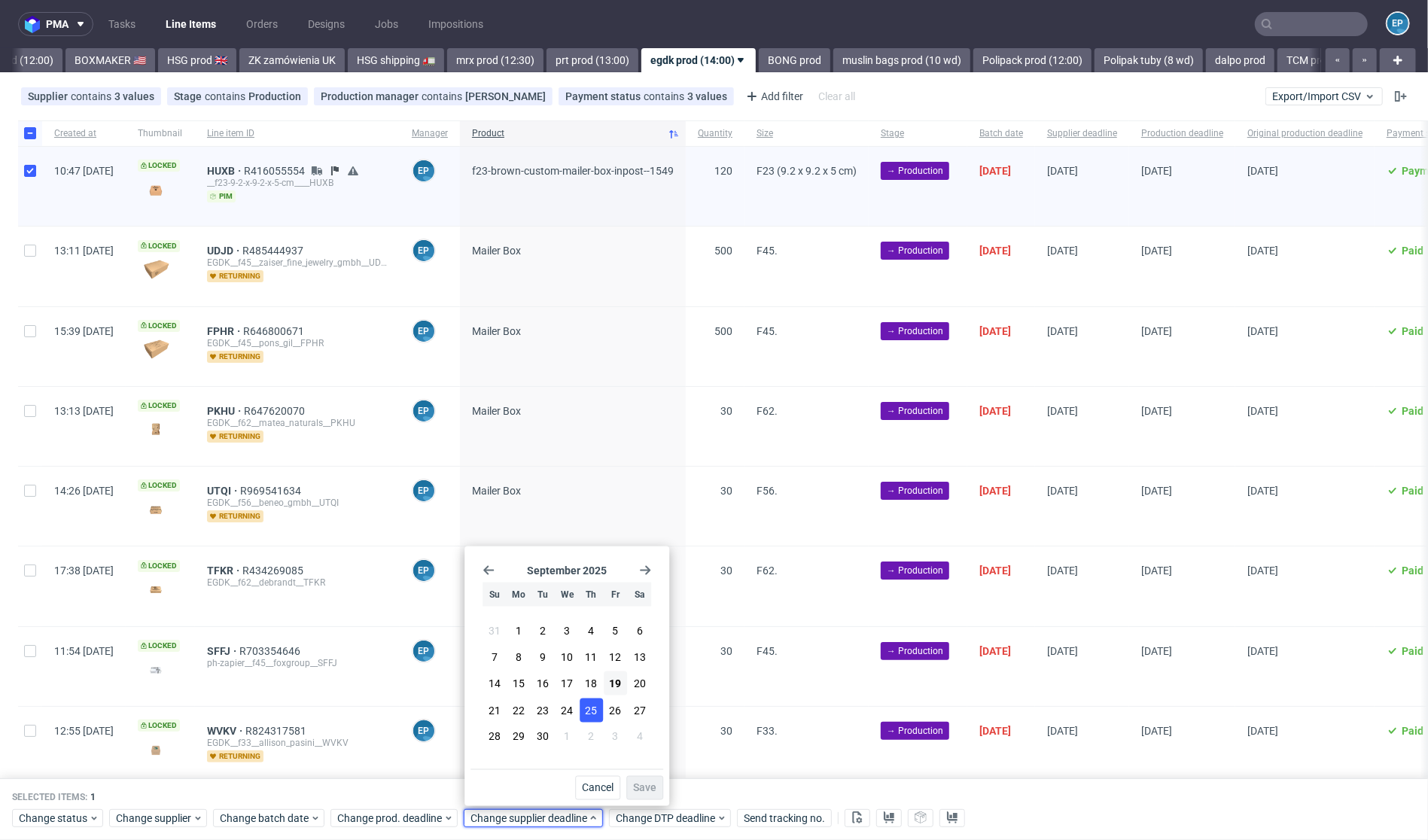
click at [586, 714] on span "25" at bounding box center [591, 710] width 12 height 15
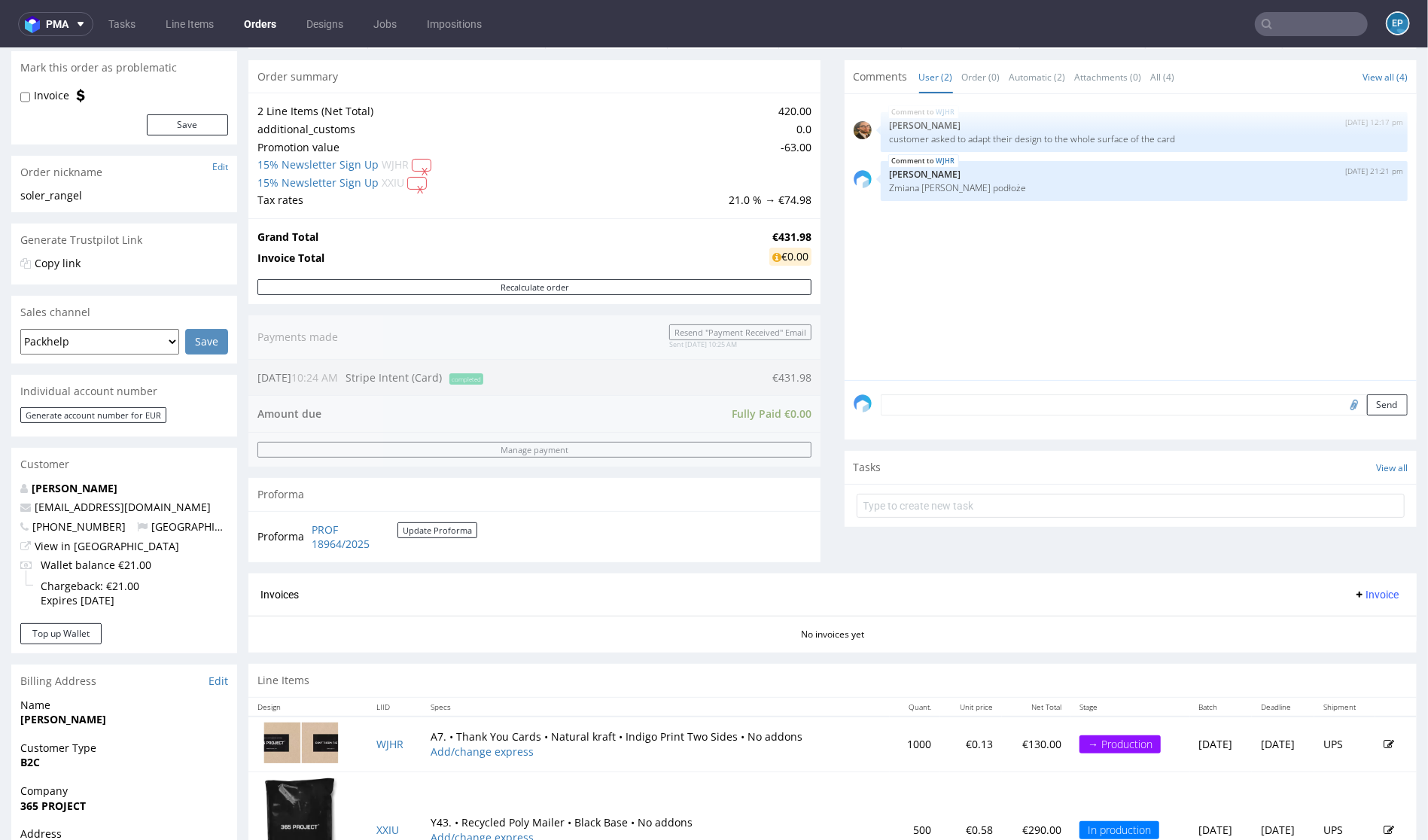
scroll to position [320, 0]
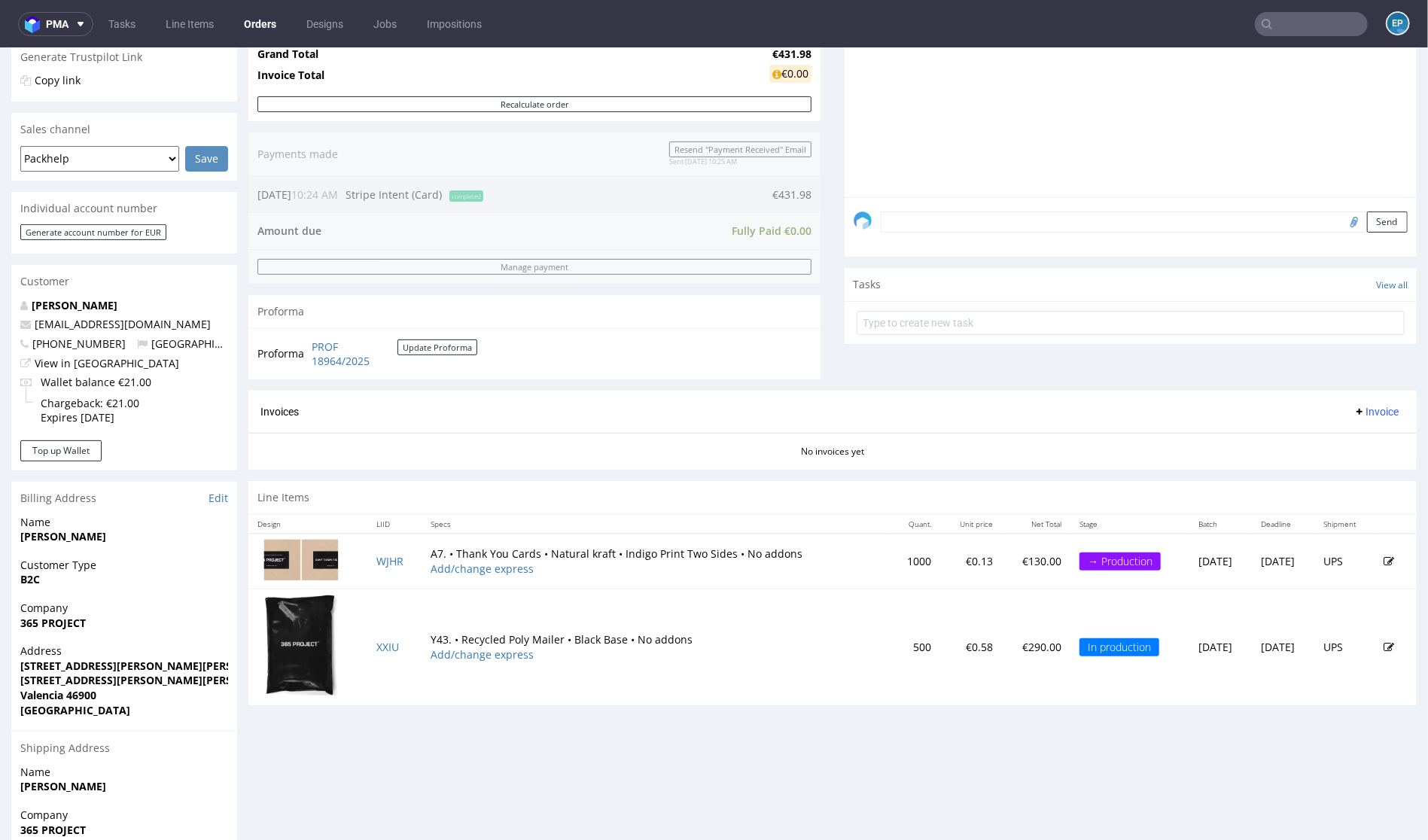
click at [1385, 566] on icon at bounding box center [1390, 561] width 10 height 10
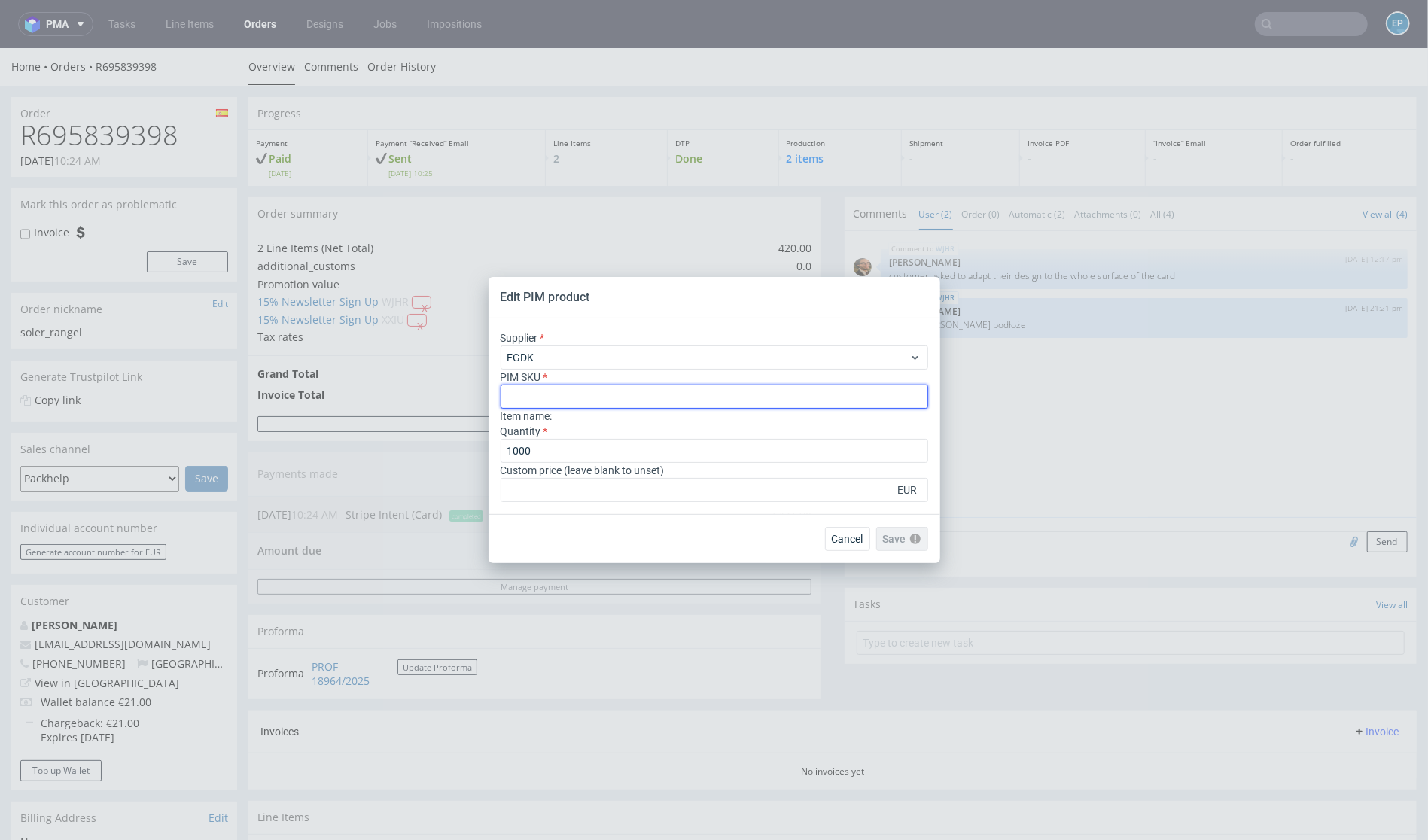
click at [642, 402] on input "text" at bounding box center [714, 397] width 428 height 24
paste input "card--printed-card--A7--white-matt--indigo-print-two-sides--none"
type input "card--printed-card--A7--white-matt--indigo-print-two-sides--none"
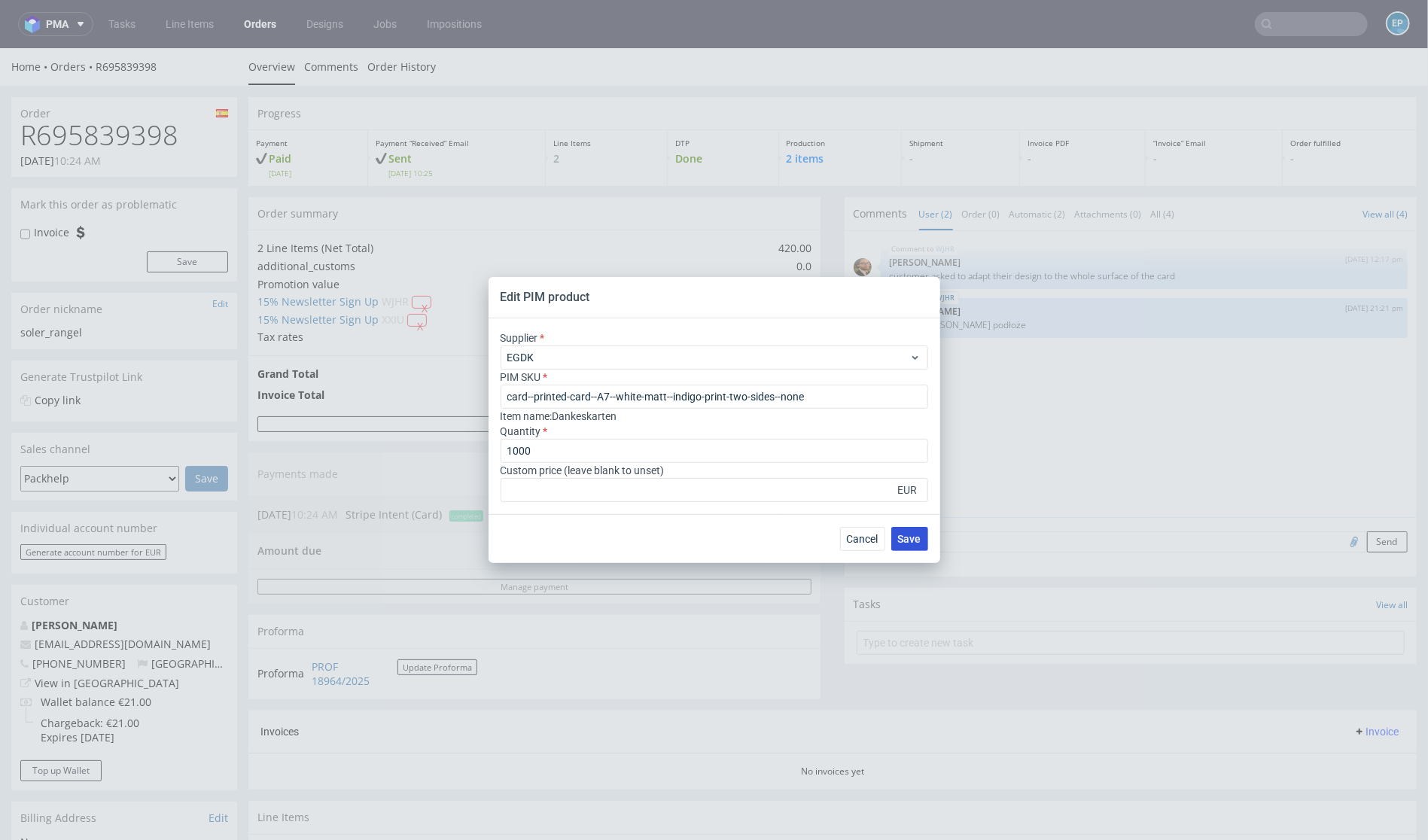
click at [901, 533] on span "Save" at bounding box center [909, 538] width 23 height 10
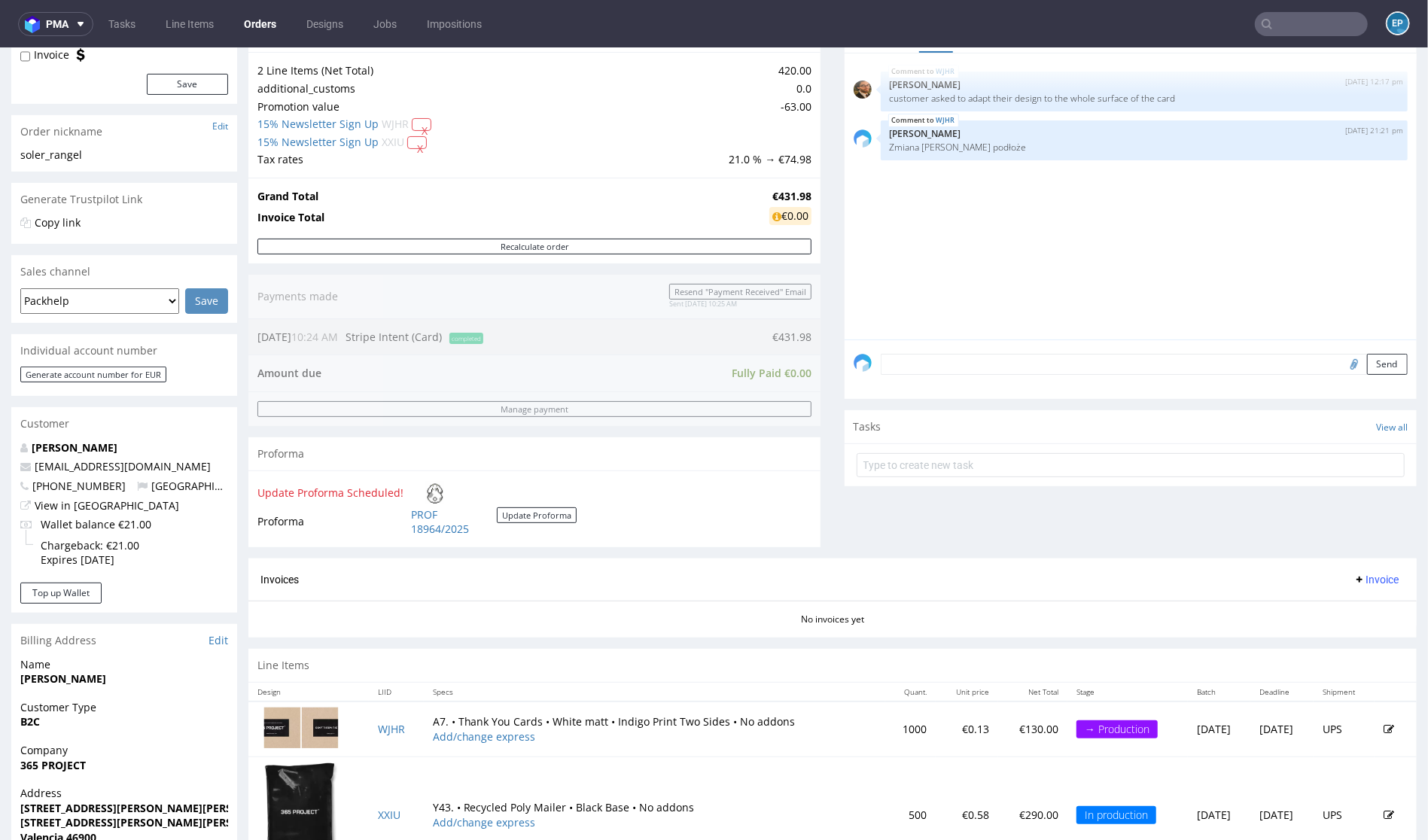
scroll to position [181, 0]
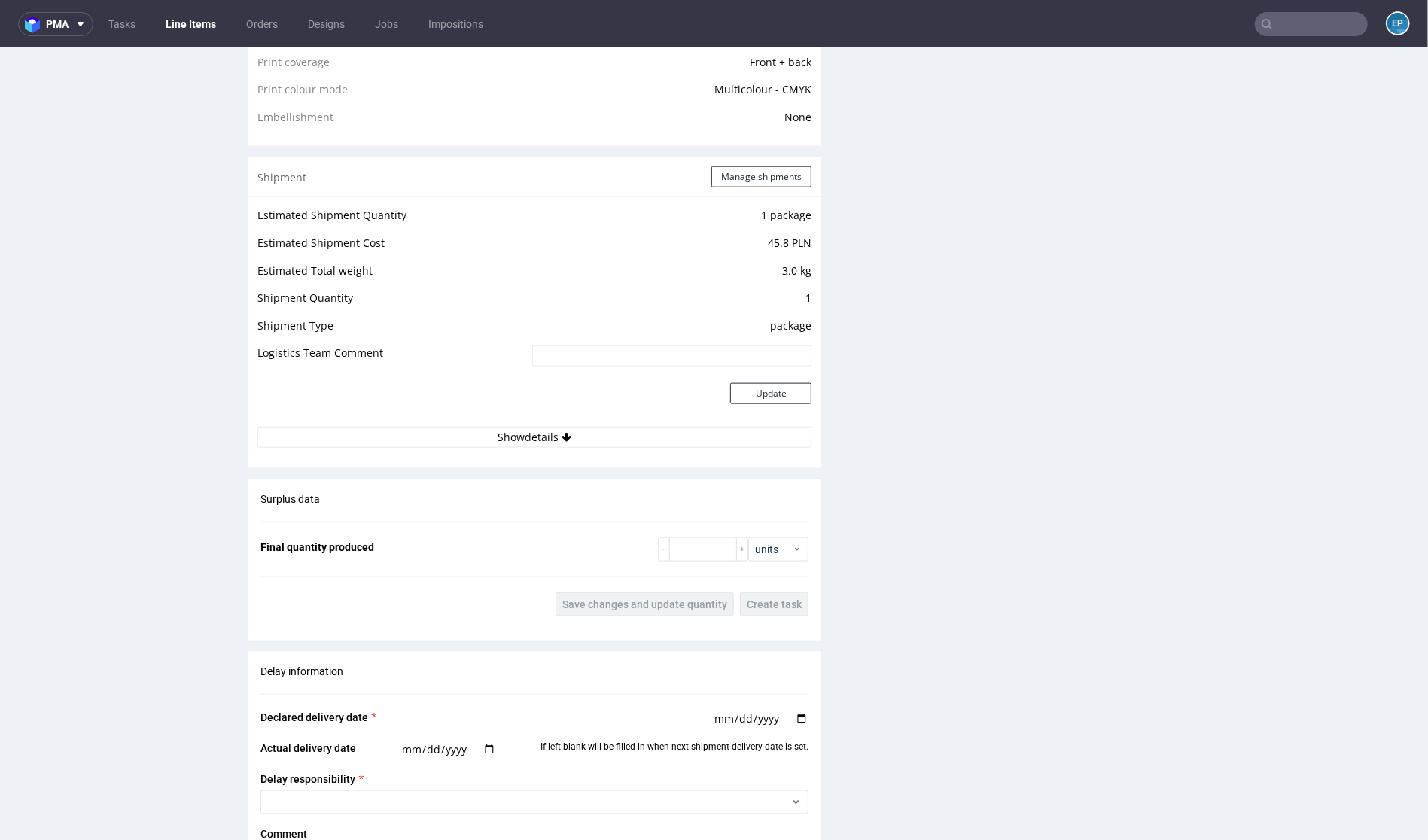
scroll to position [630, 0]
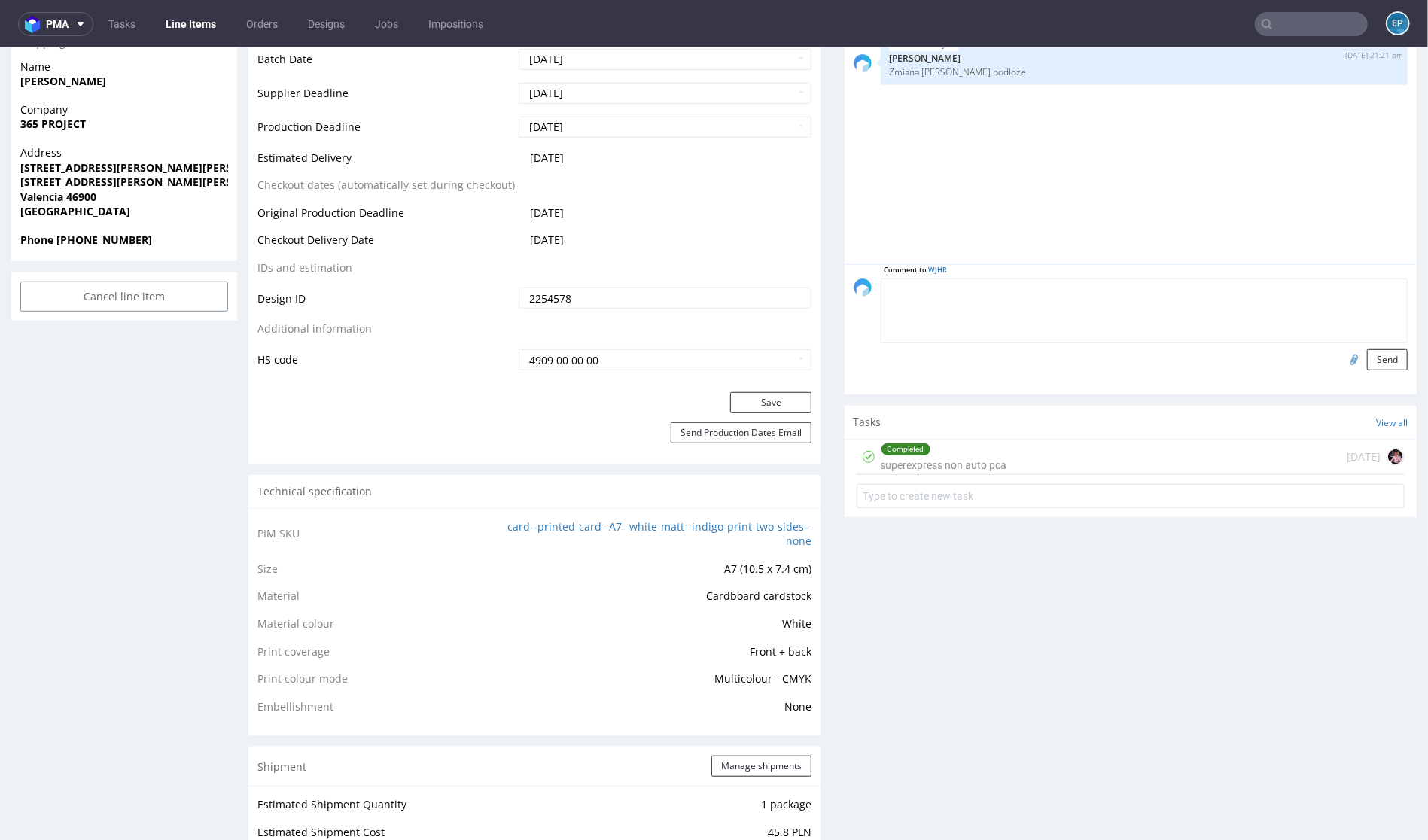
click at [1020, 298] on textarea at bounding box center [1144, 309] width 527 height 65
type textarea "sku updated"
click at [1367, 366] on button "Send" at bounding box center [1387, 359] width 41 height 21
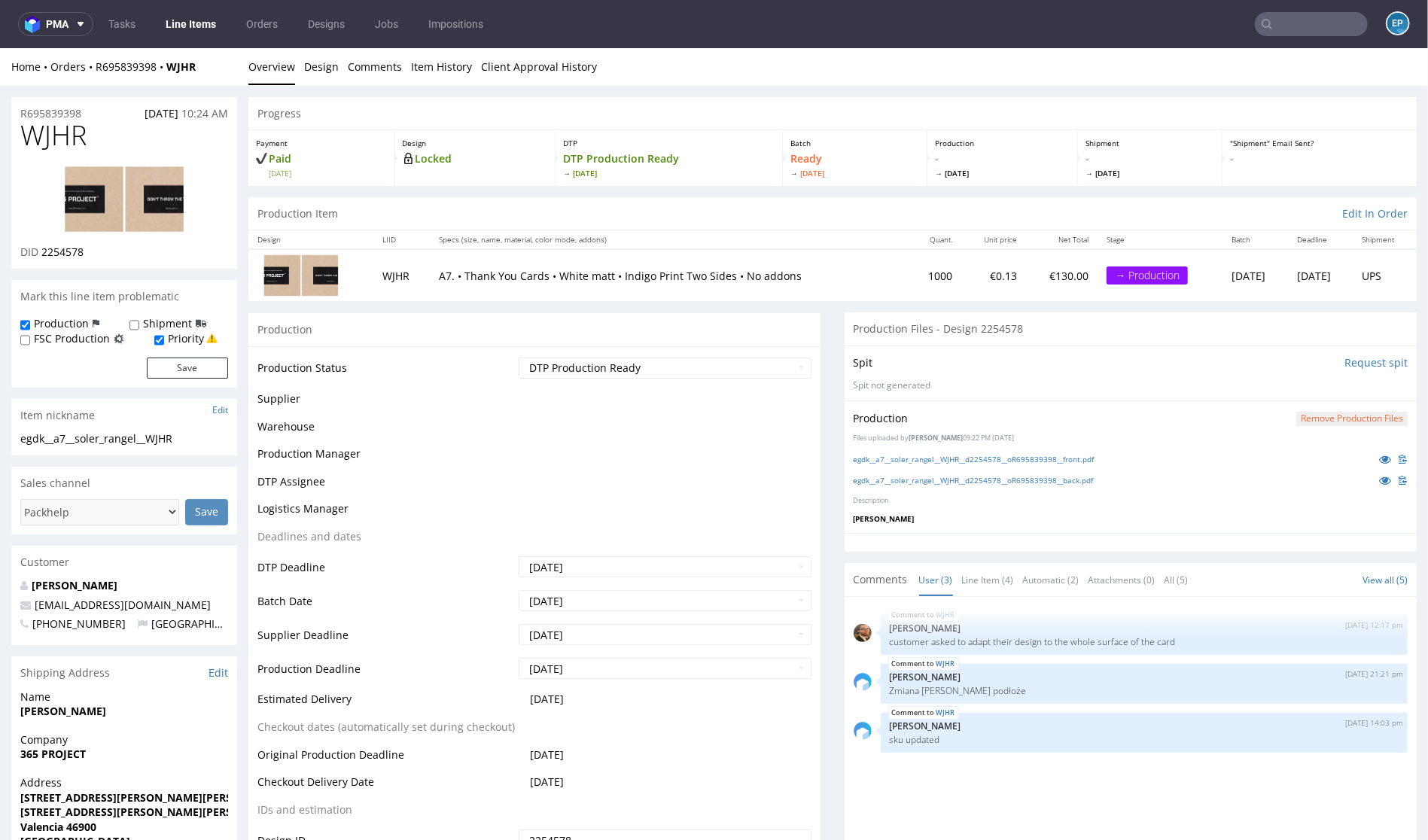
scroll to position [0, 0]
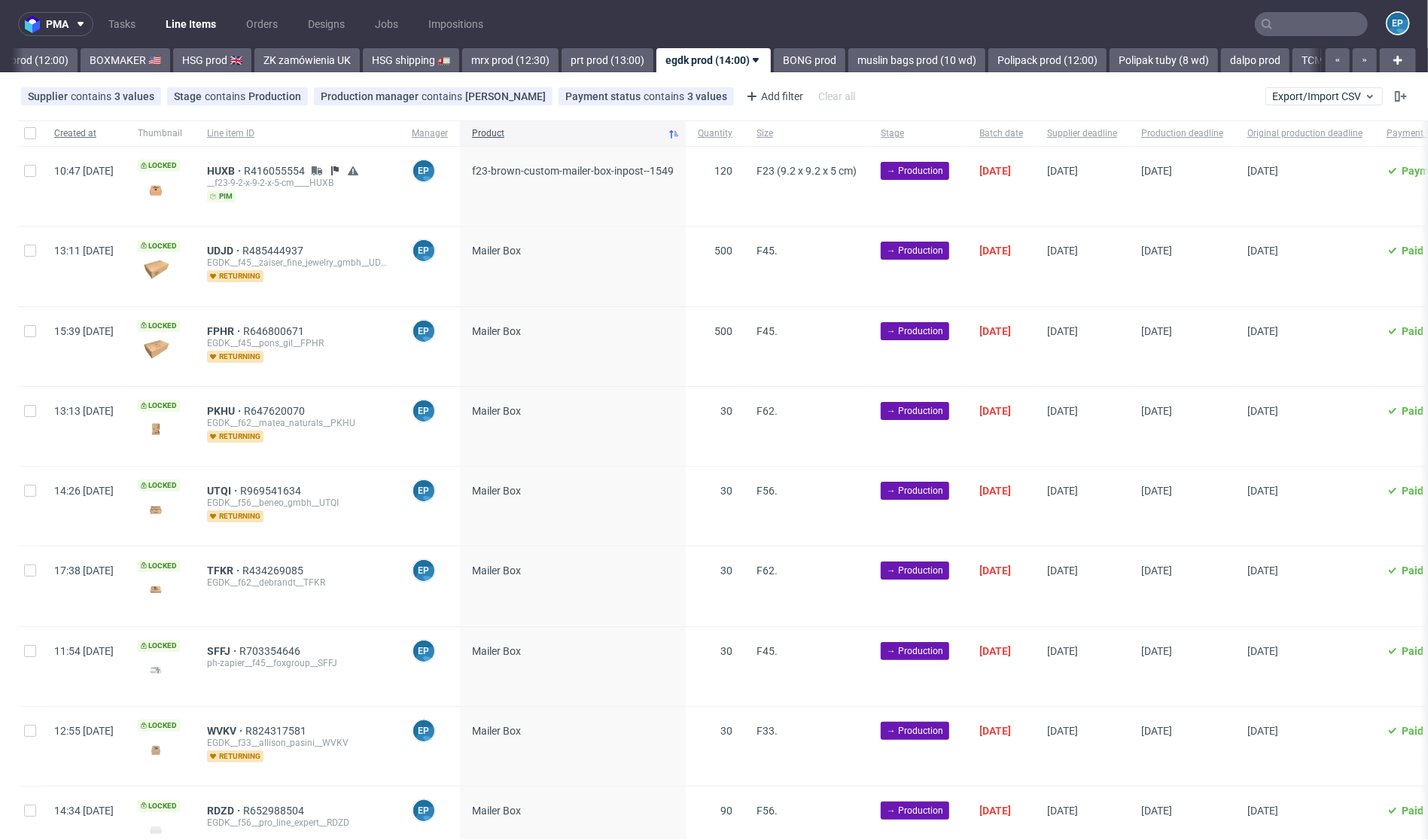
scroll to position [0, 1534]
click at [42, 125] on div "Created at" at bounding box center [84, 133] width 84 height 26
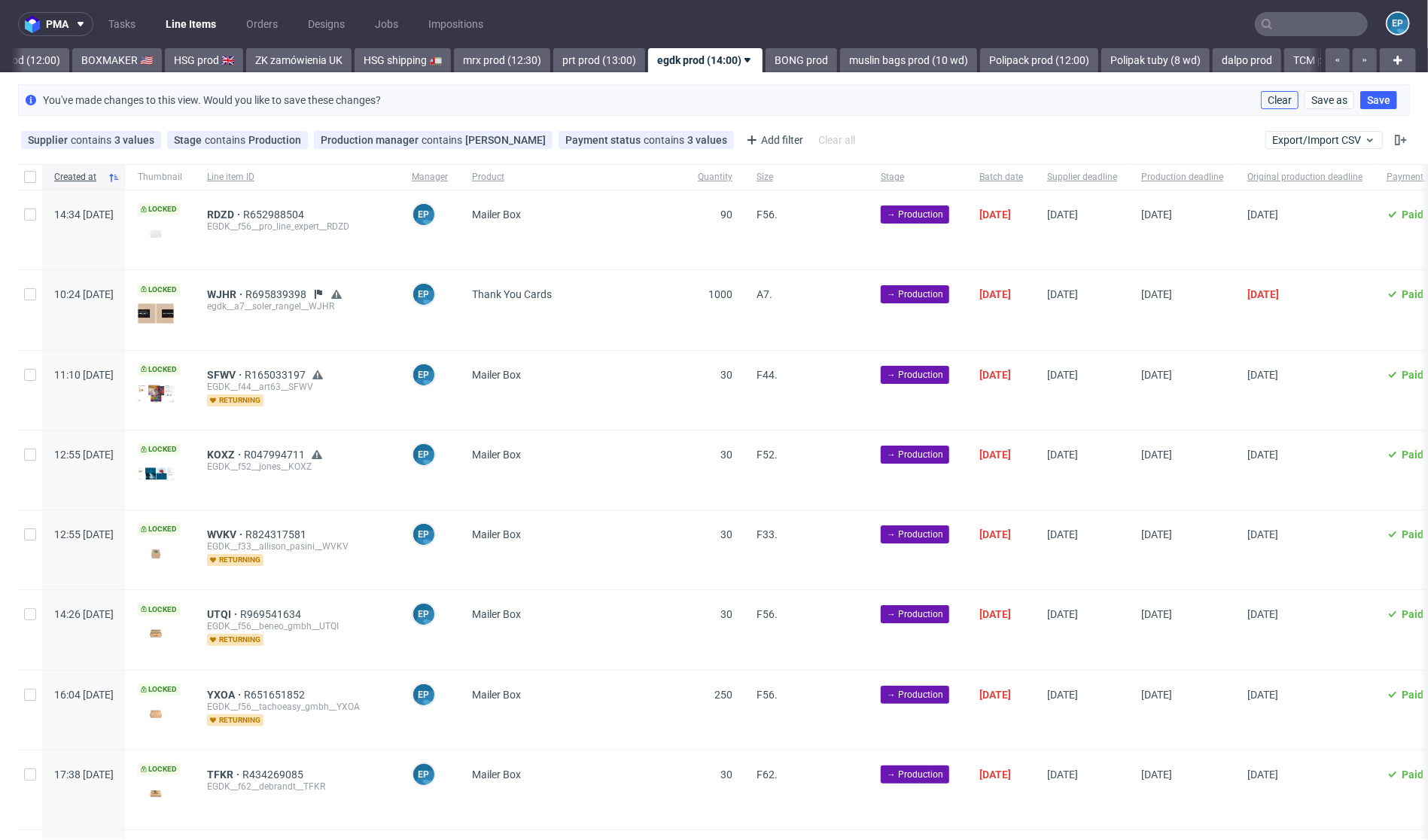
click at [1268, 99] on span "Clear" at bounding box center [1280, 100] width 24 height 10
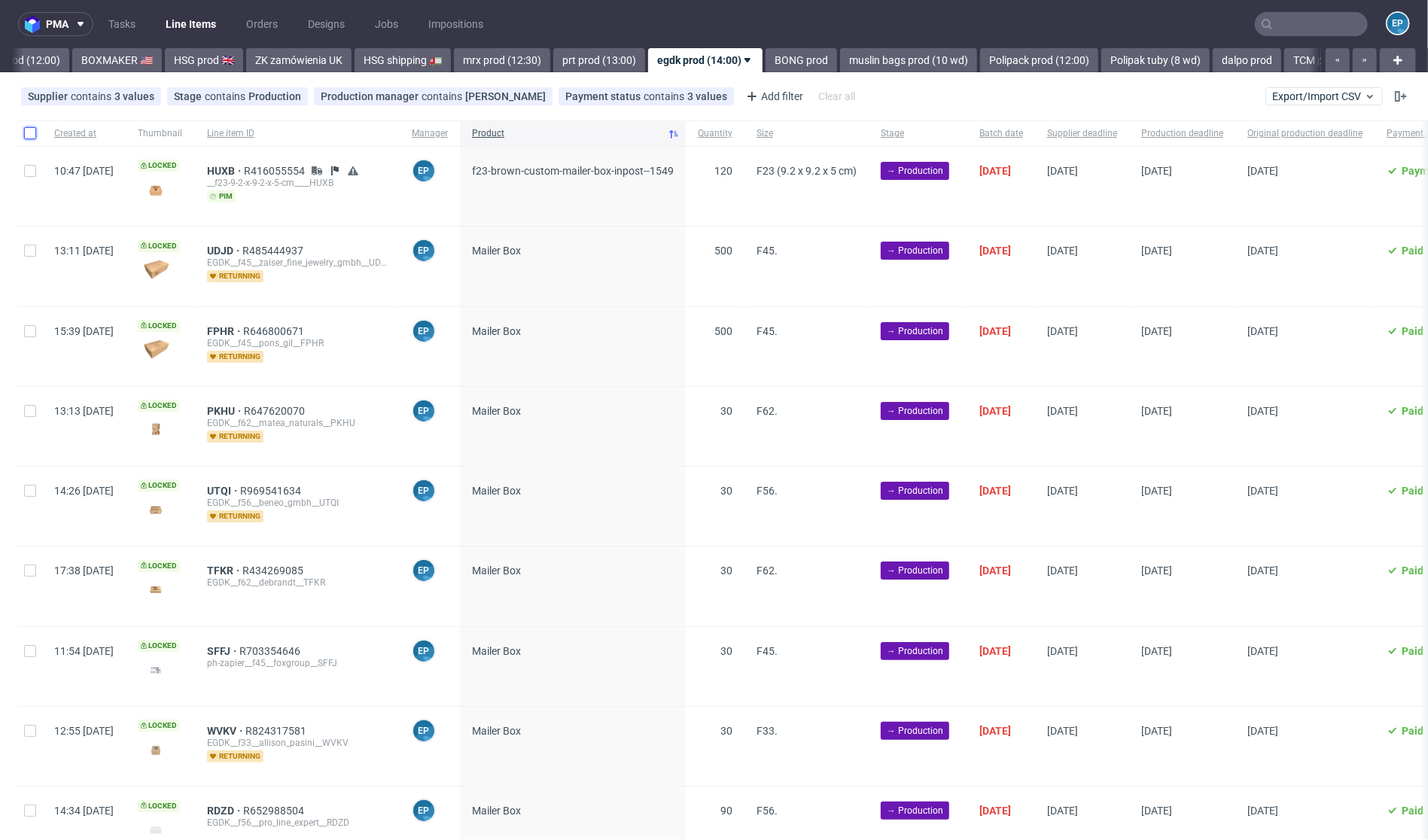
click at [33, 138] on input "checkbox" at bounding box center [30, 133] width 12 height 12
checkbox input "true"
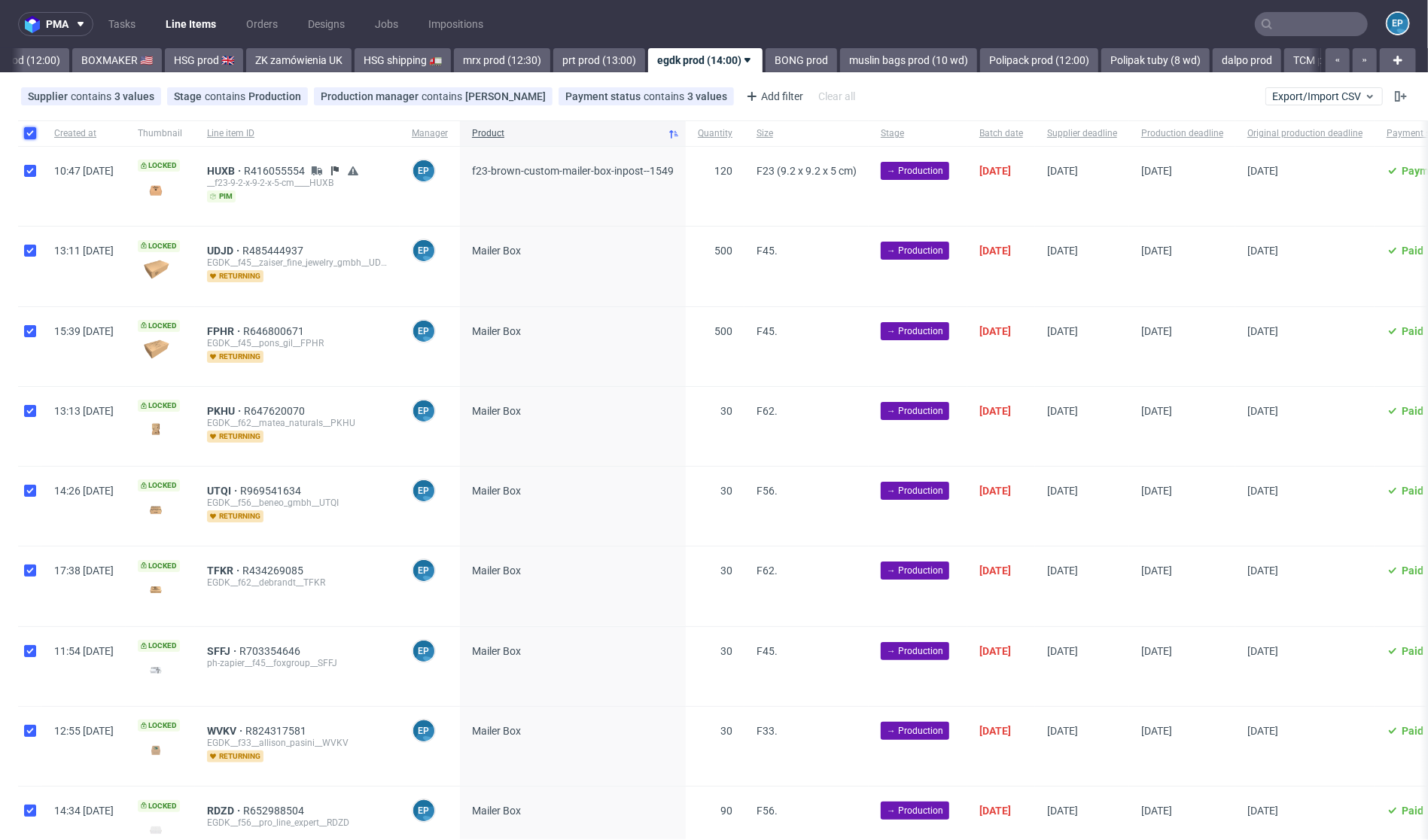
checkbox input "true"
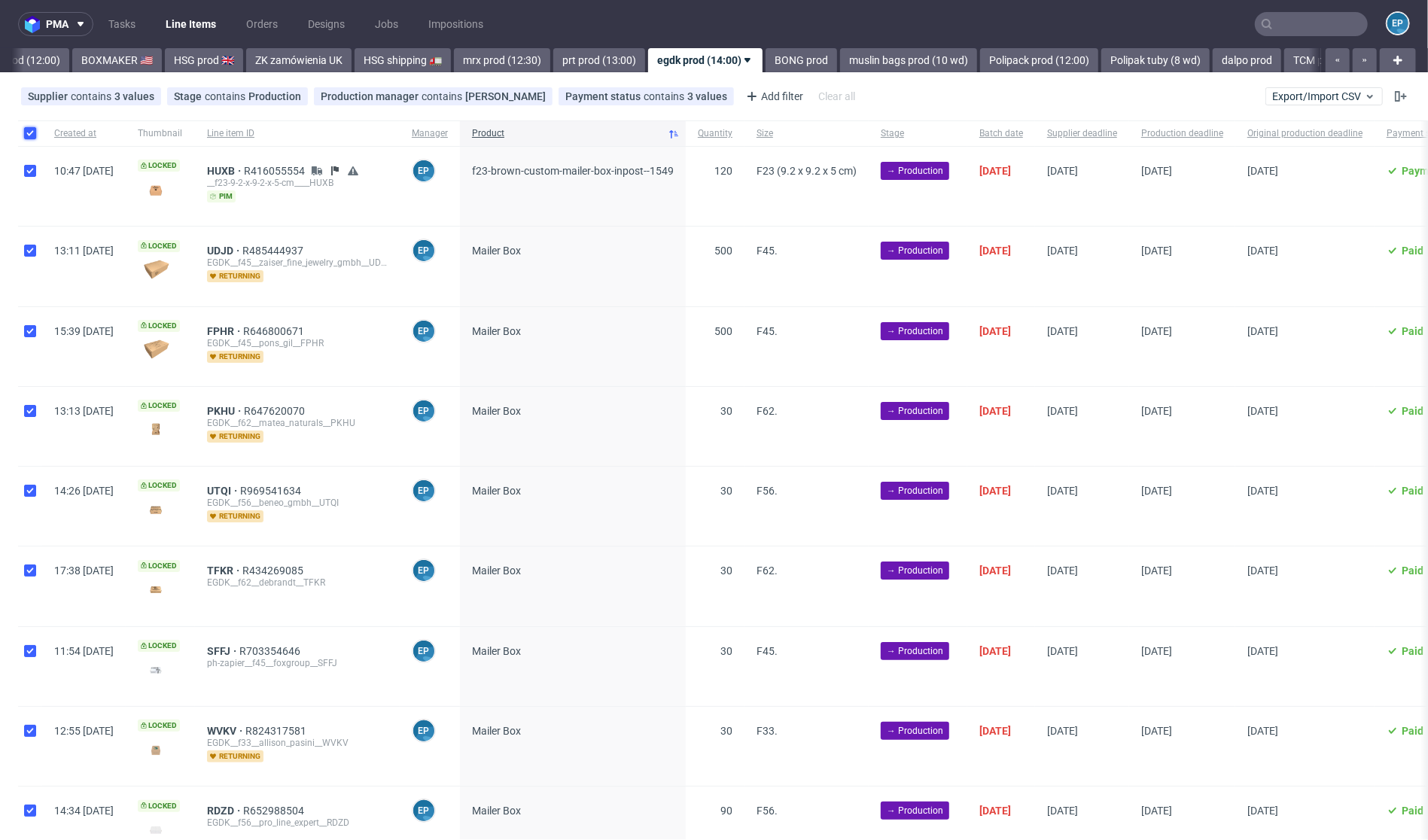
checkbox input "true"
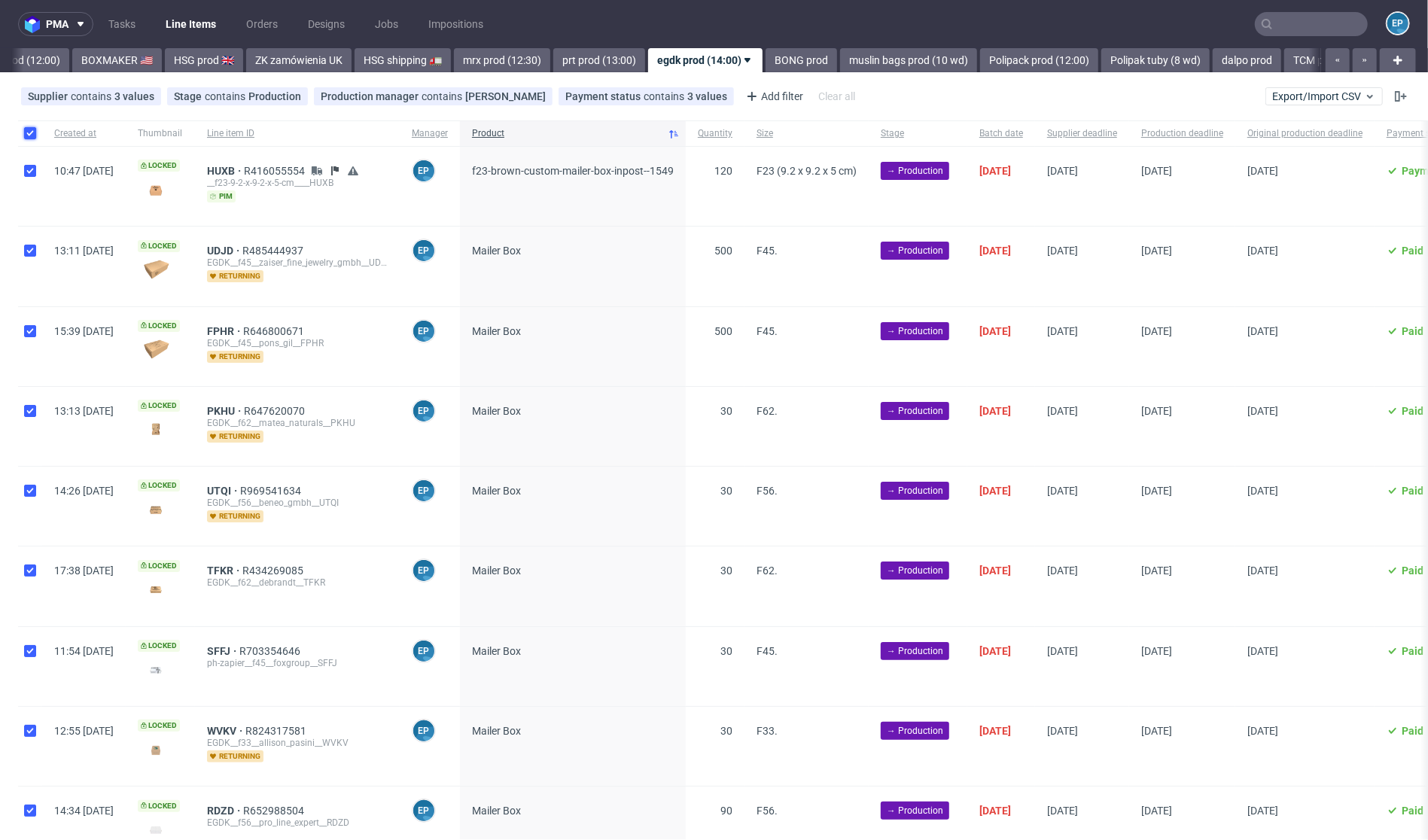
checkbox input "true"
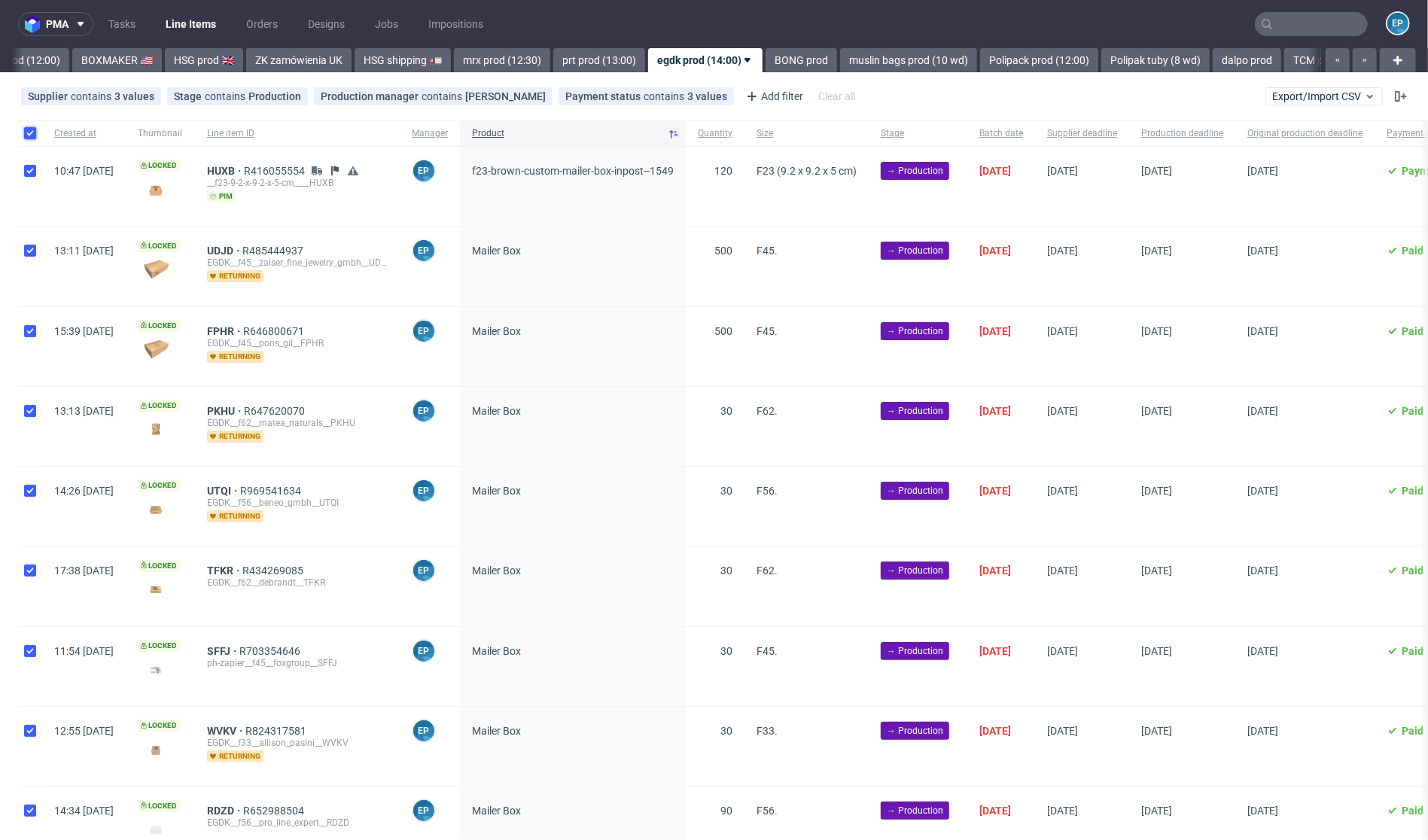
checkbox input "true"
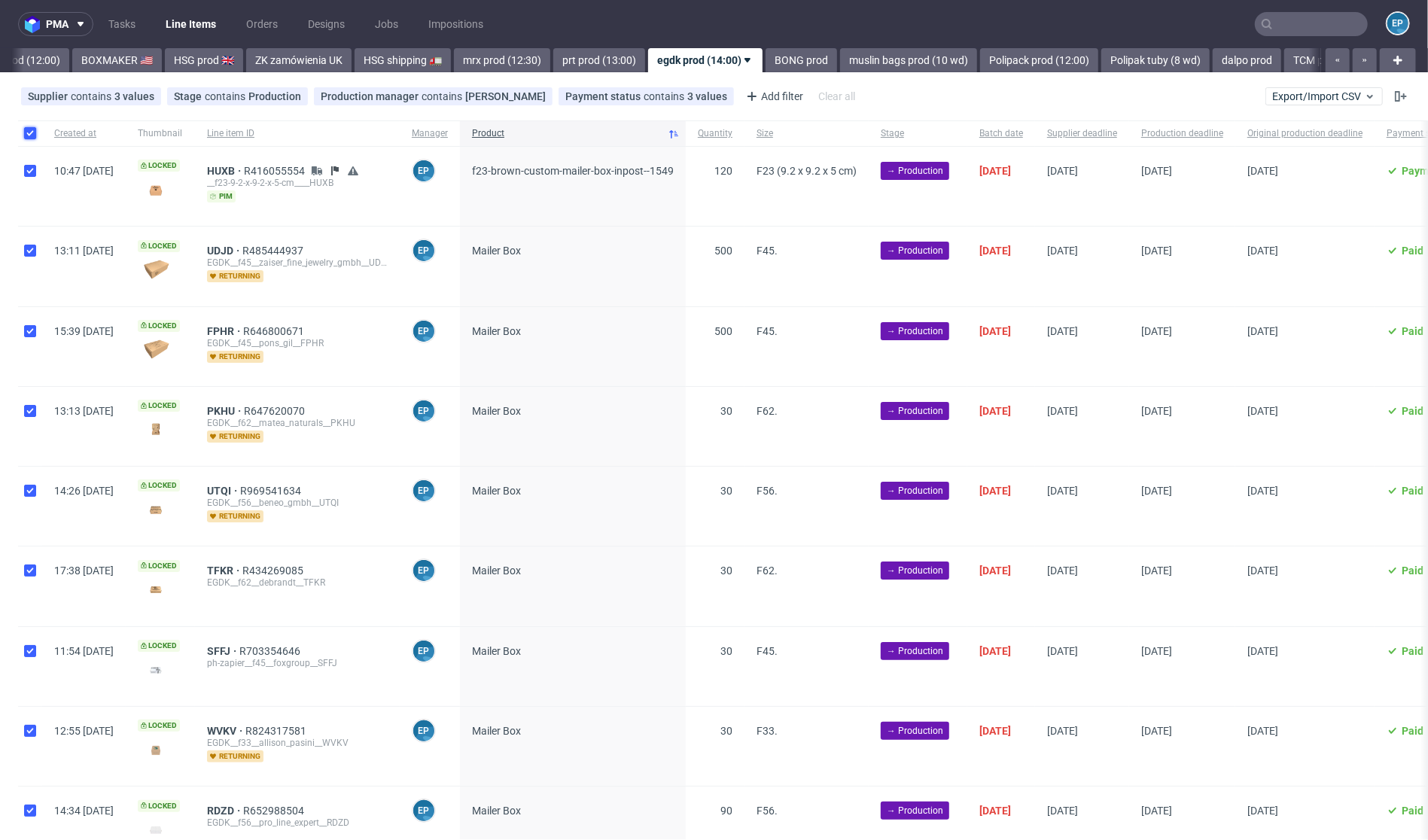
checkbox input "true"
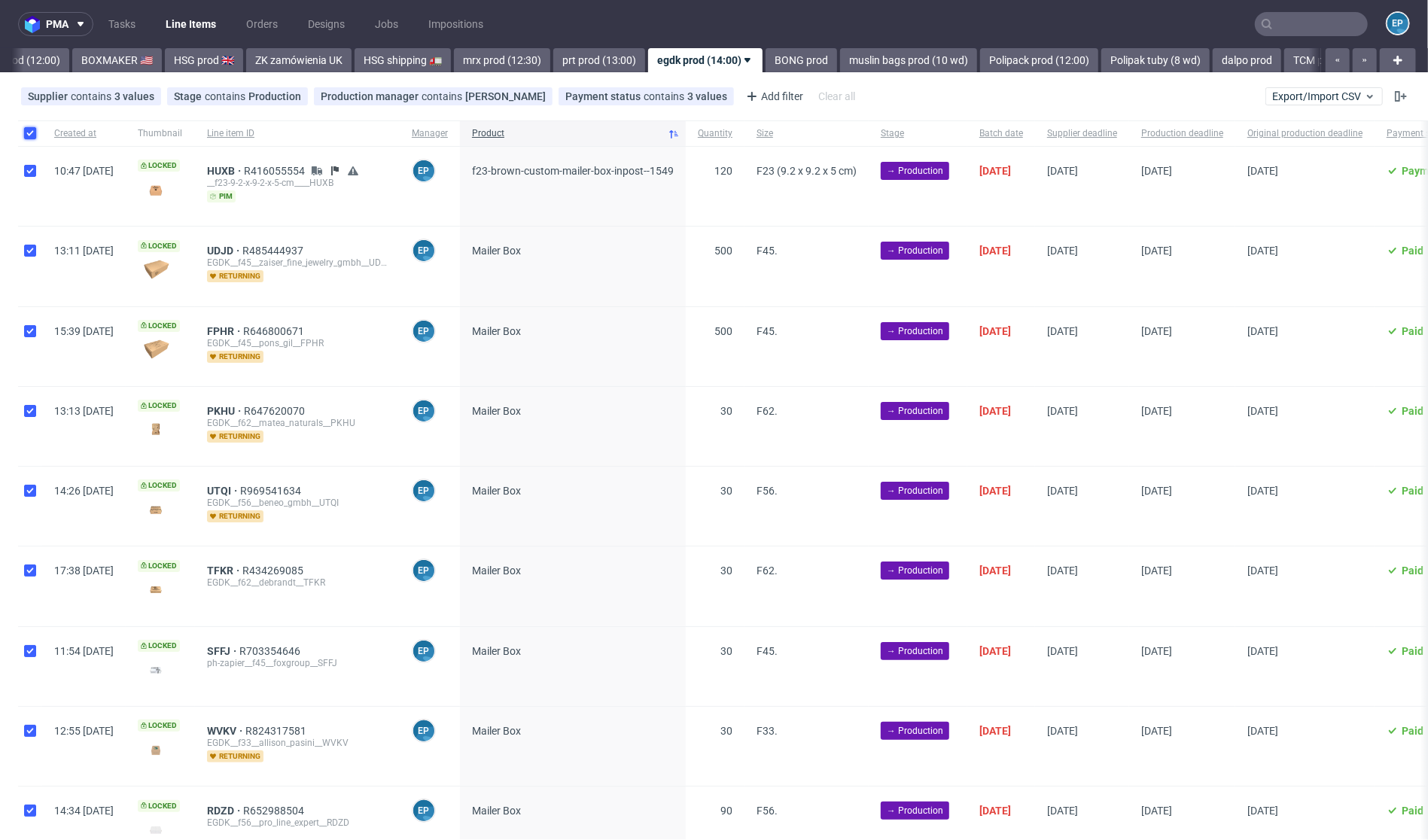
checkbox input "true"
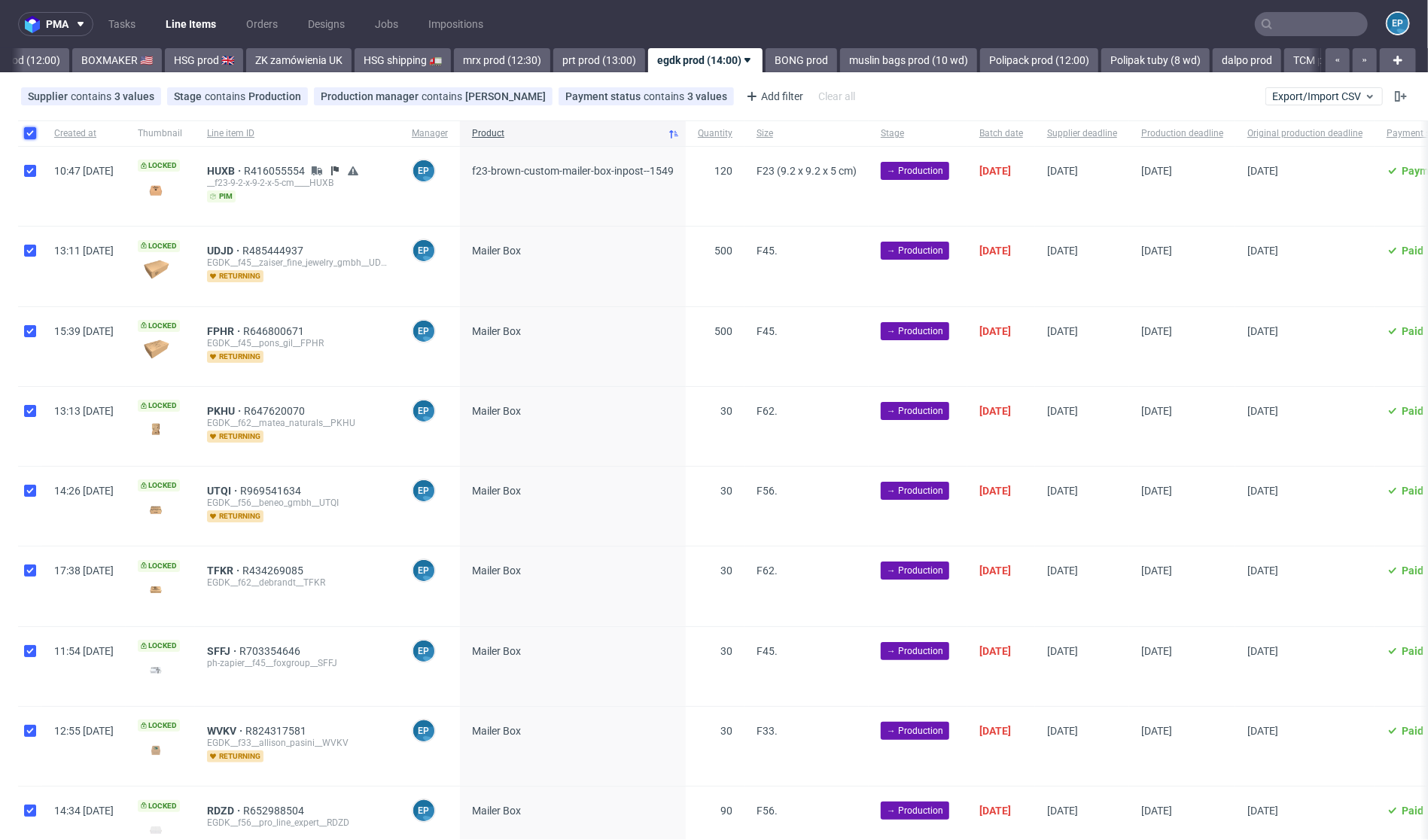
checkbox input "true"
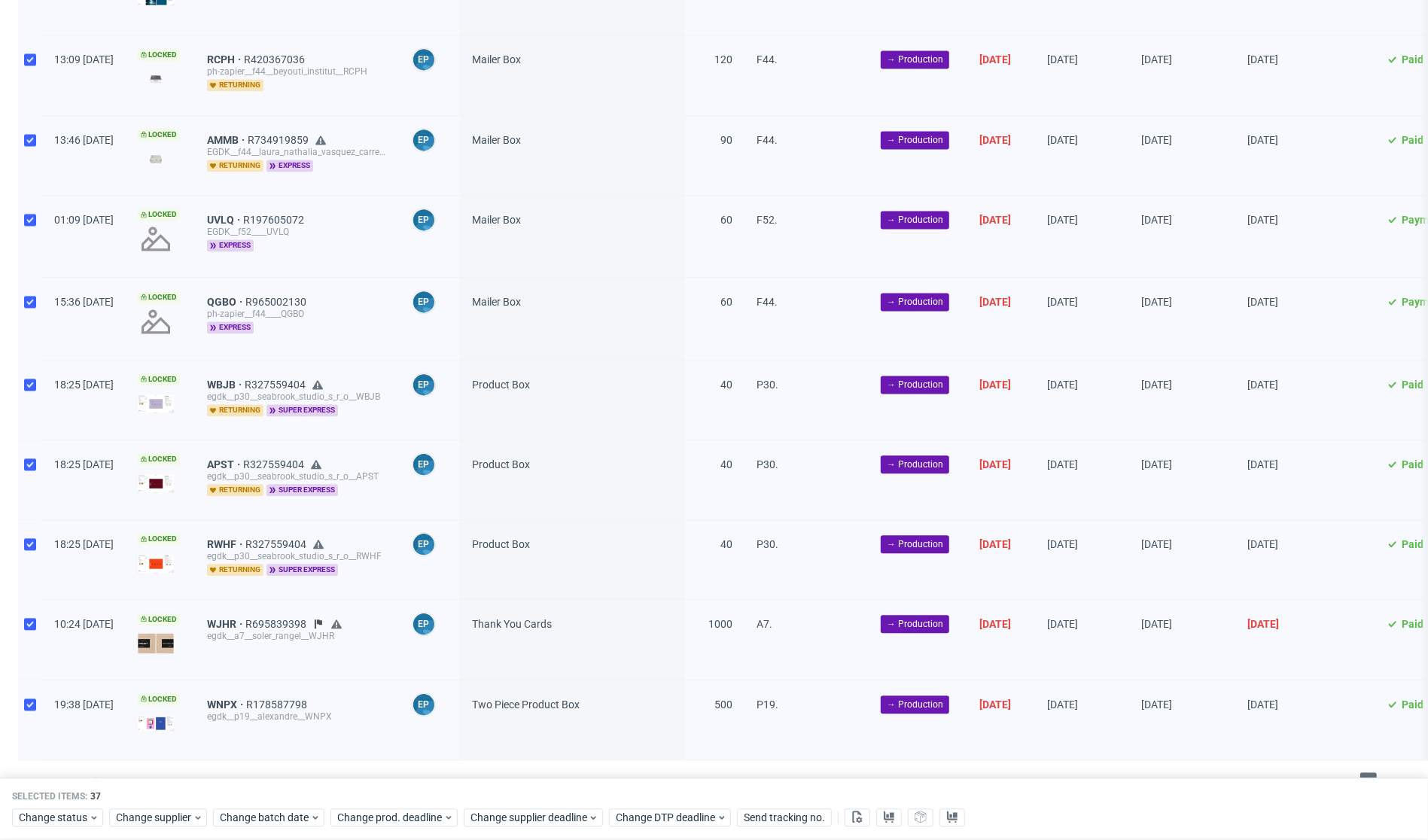
scroll to position [2389, 0]
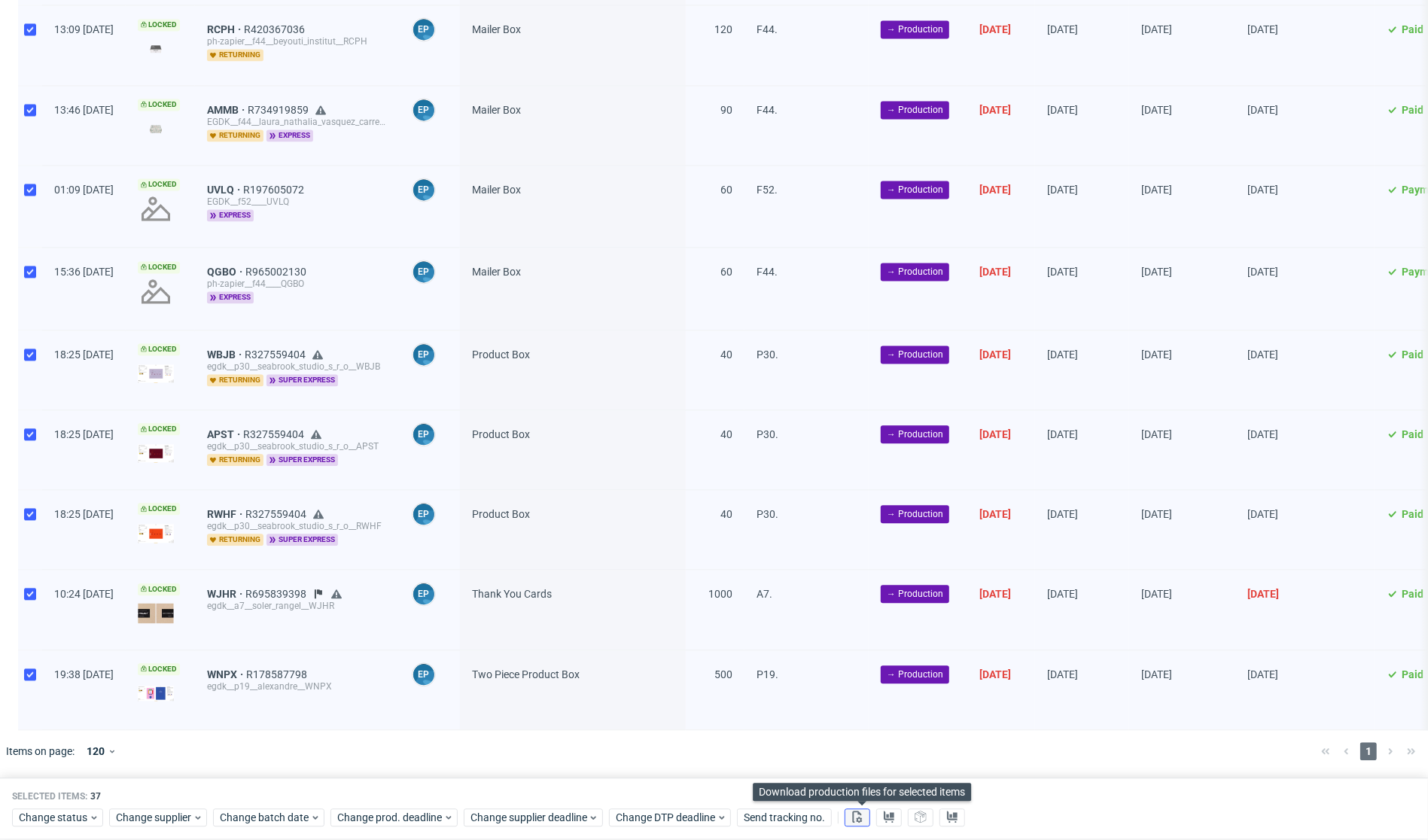
click at [861, 824] on button at bounding box center [857, 818] width 26 height 18
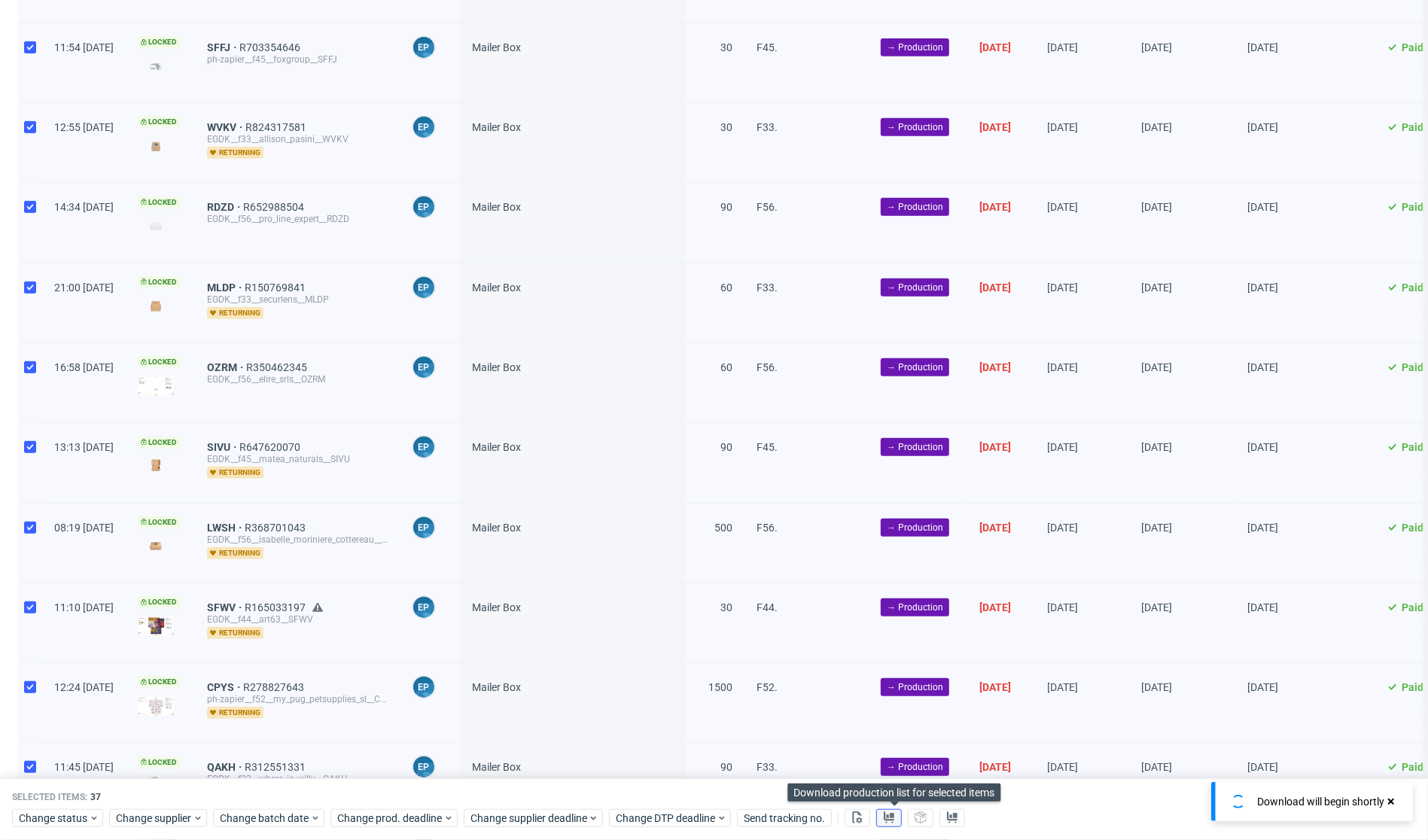
click at [895, 822] on icon at bounding box center [889, 818] width 12 height 12
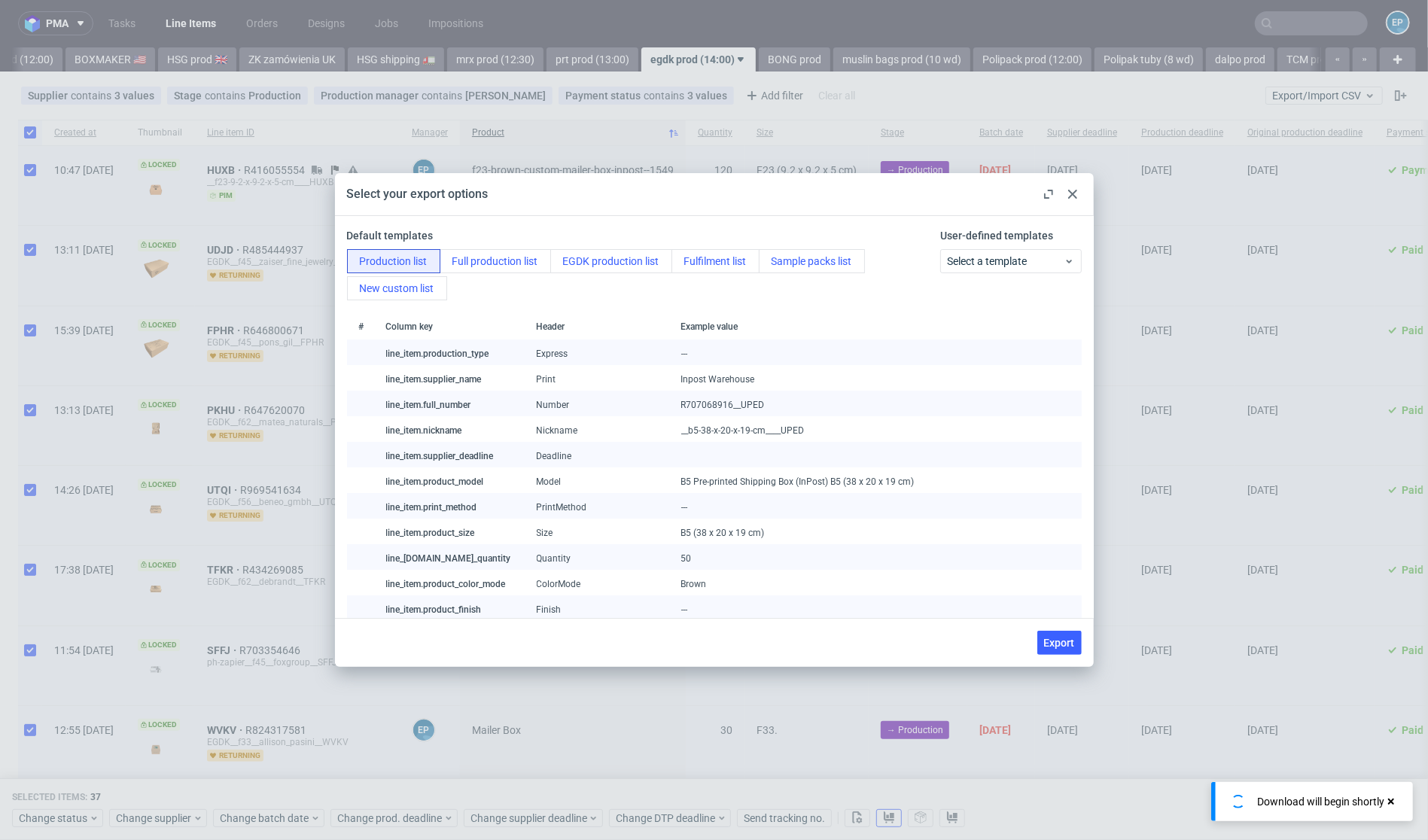
scroll to position [0, 0]
click at [605, 271] on button "EGDK production list" at bounding box center [611, 261] width 122 height 24
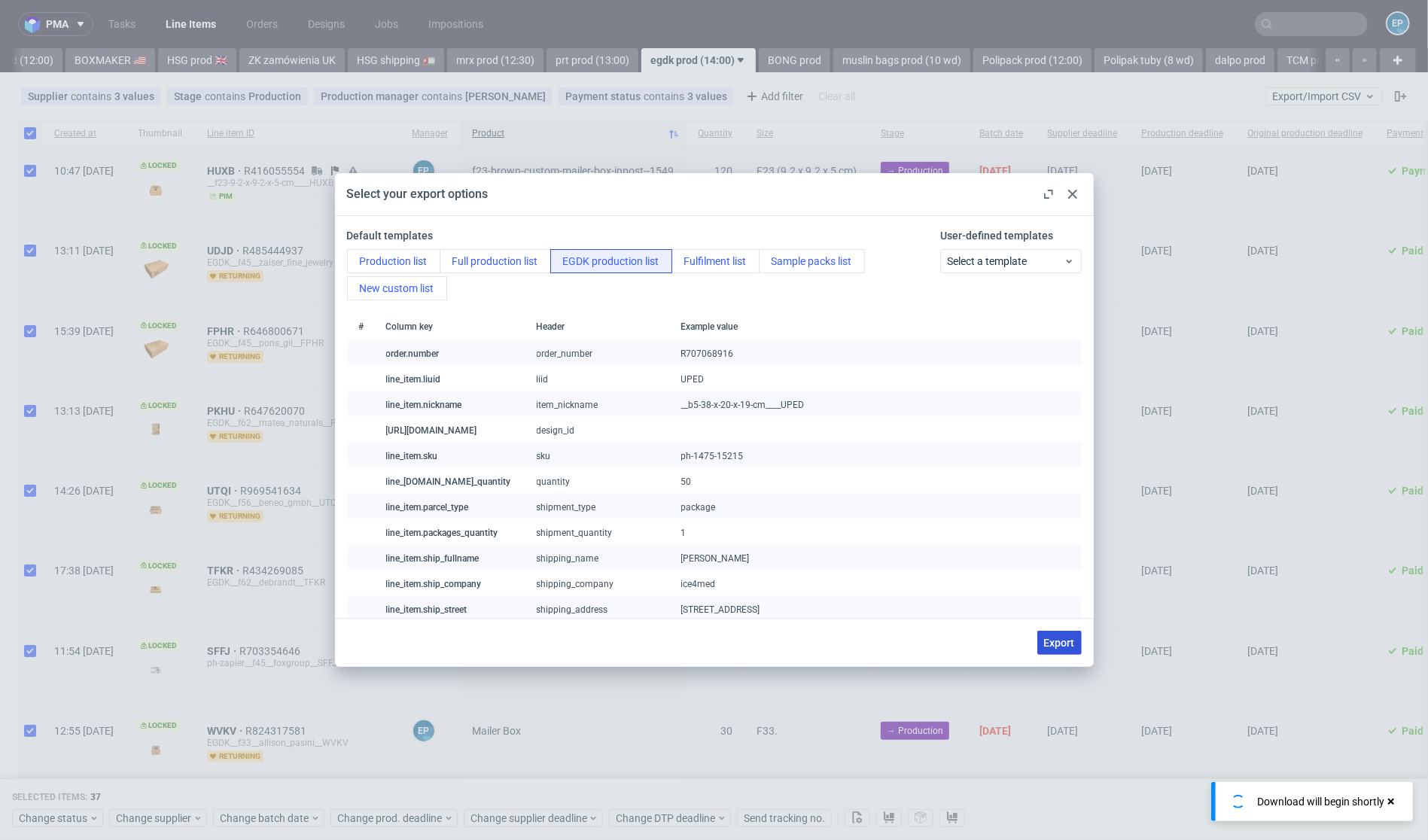
click at [1054, 644] on span "Export" at bounding box center [1060, 643] width 31 height 10
checkbox input "false"
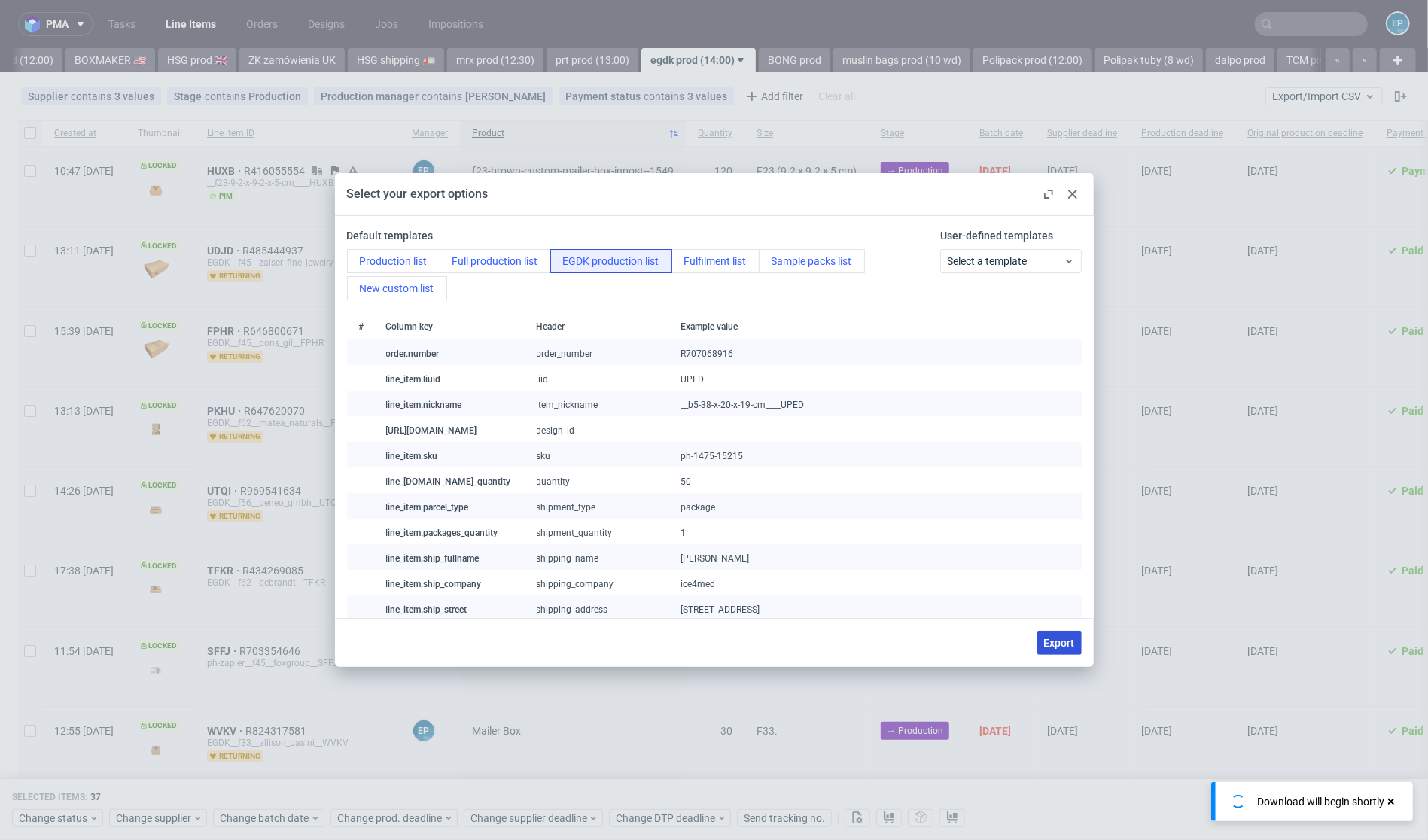
checkbox input "false"
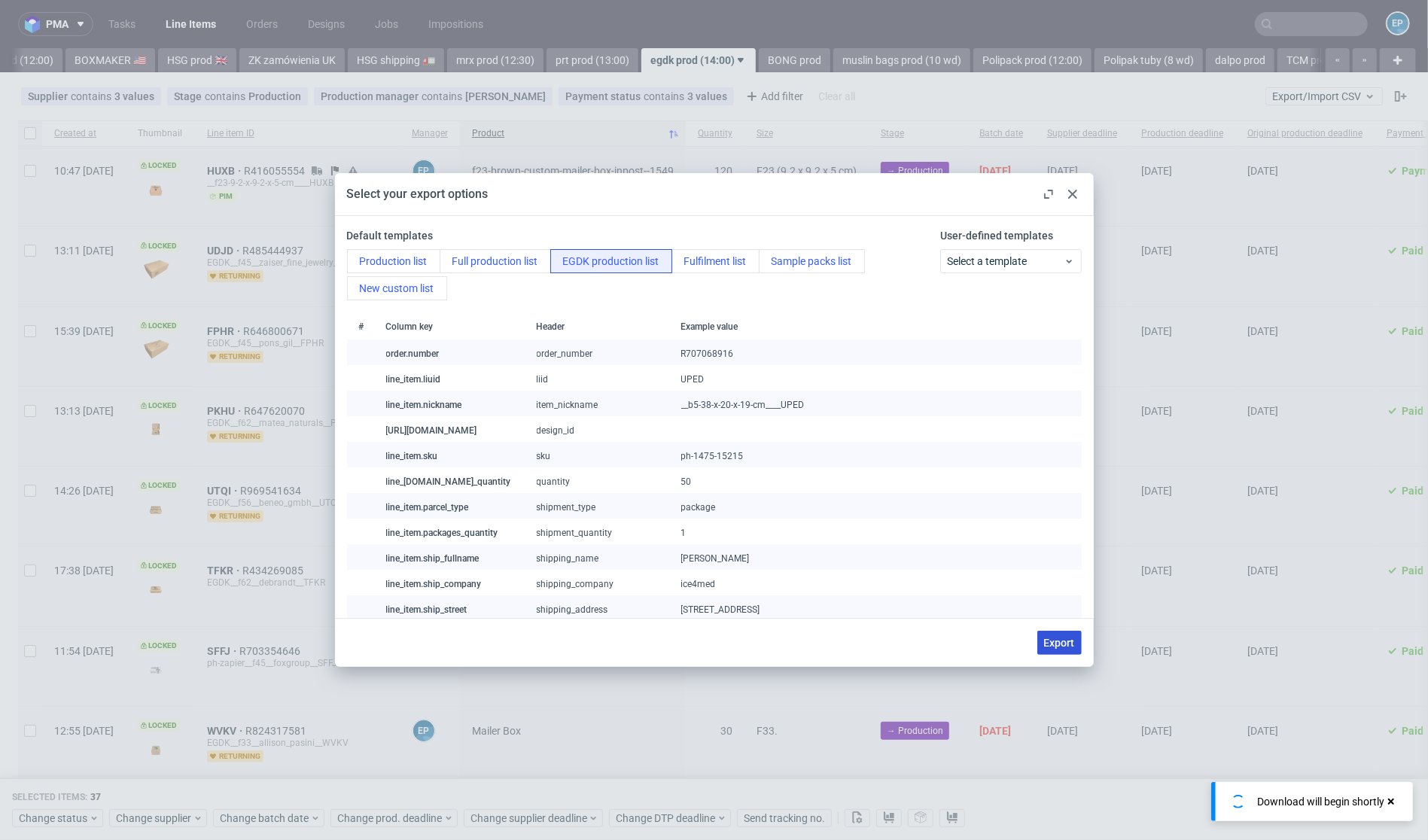
checkbox input "false"
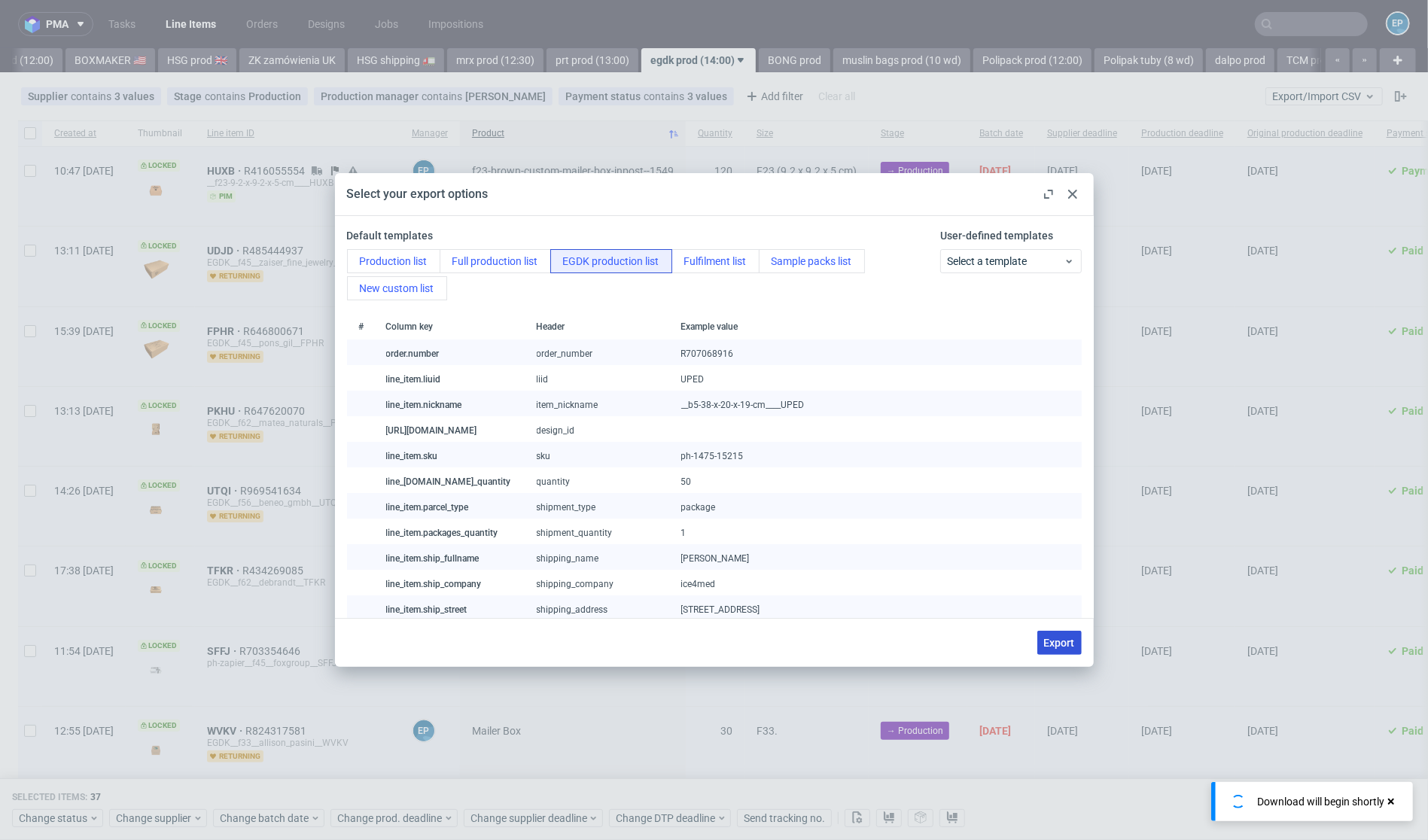
checkbox input "false"
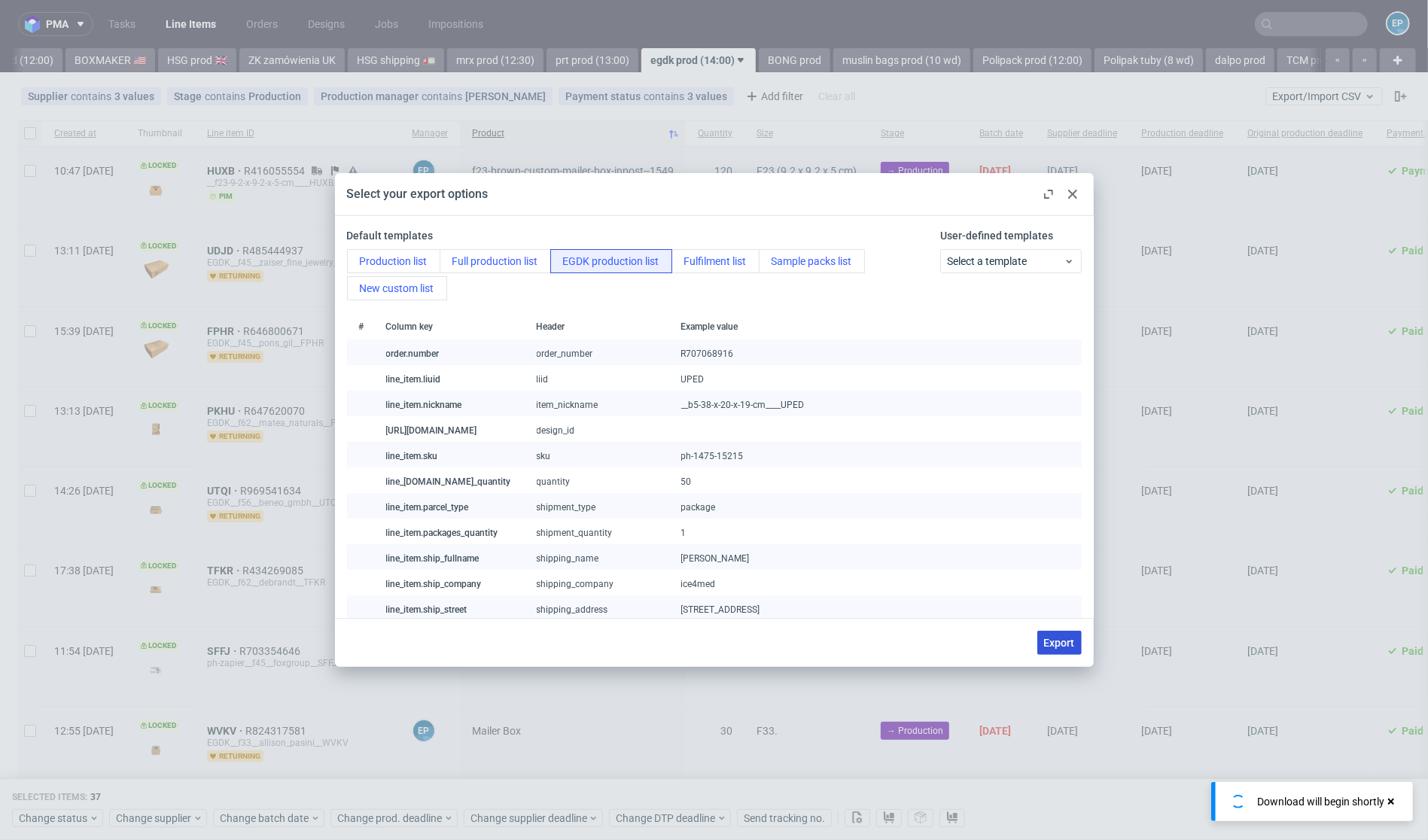
checkbox input "false"
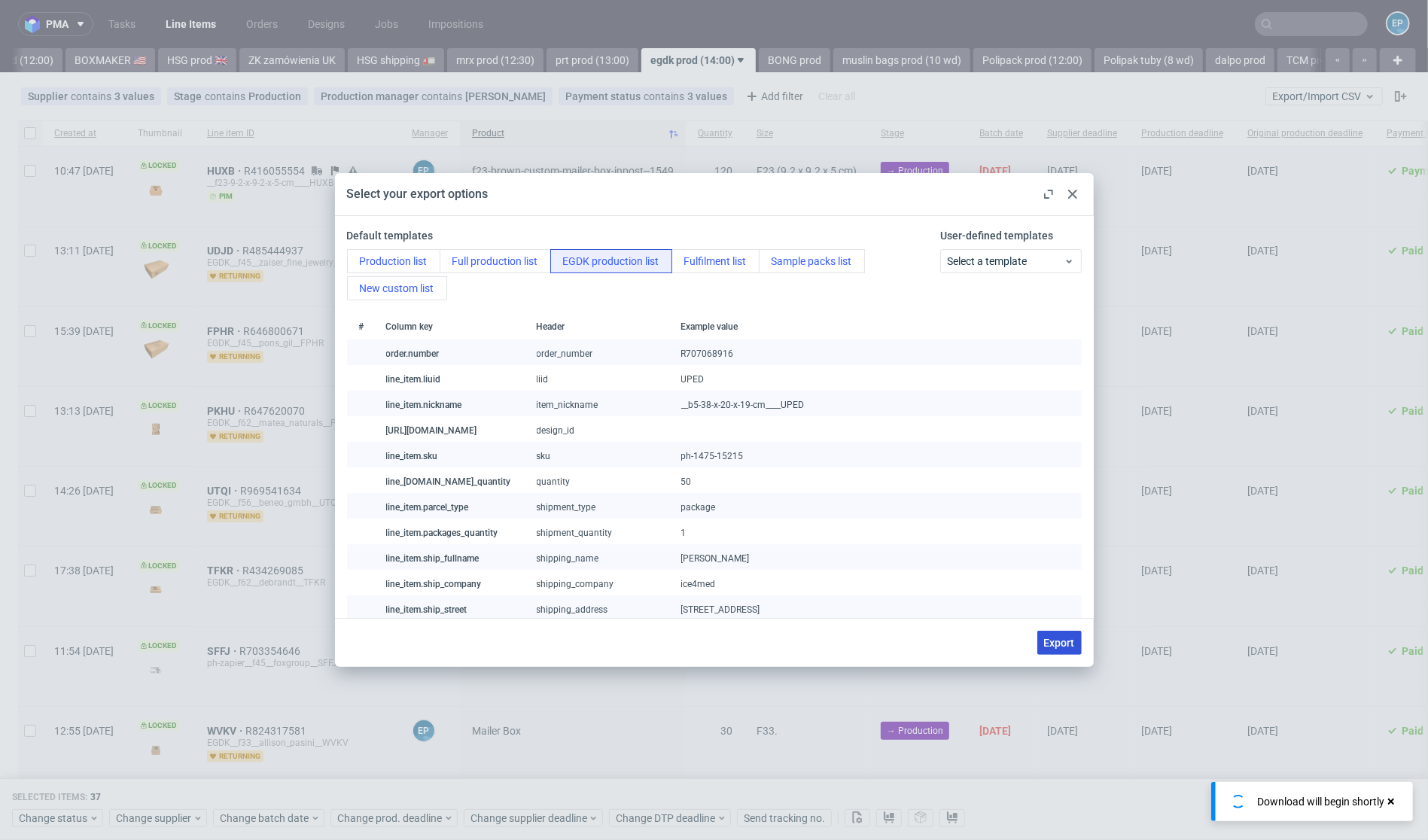
checkbox input "false"
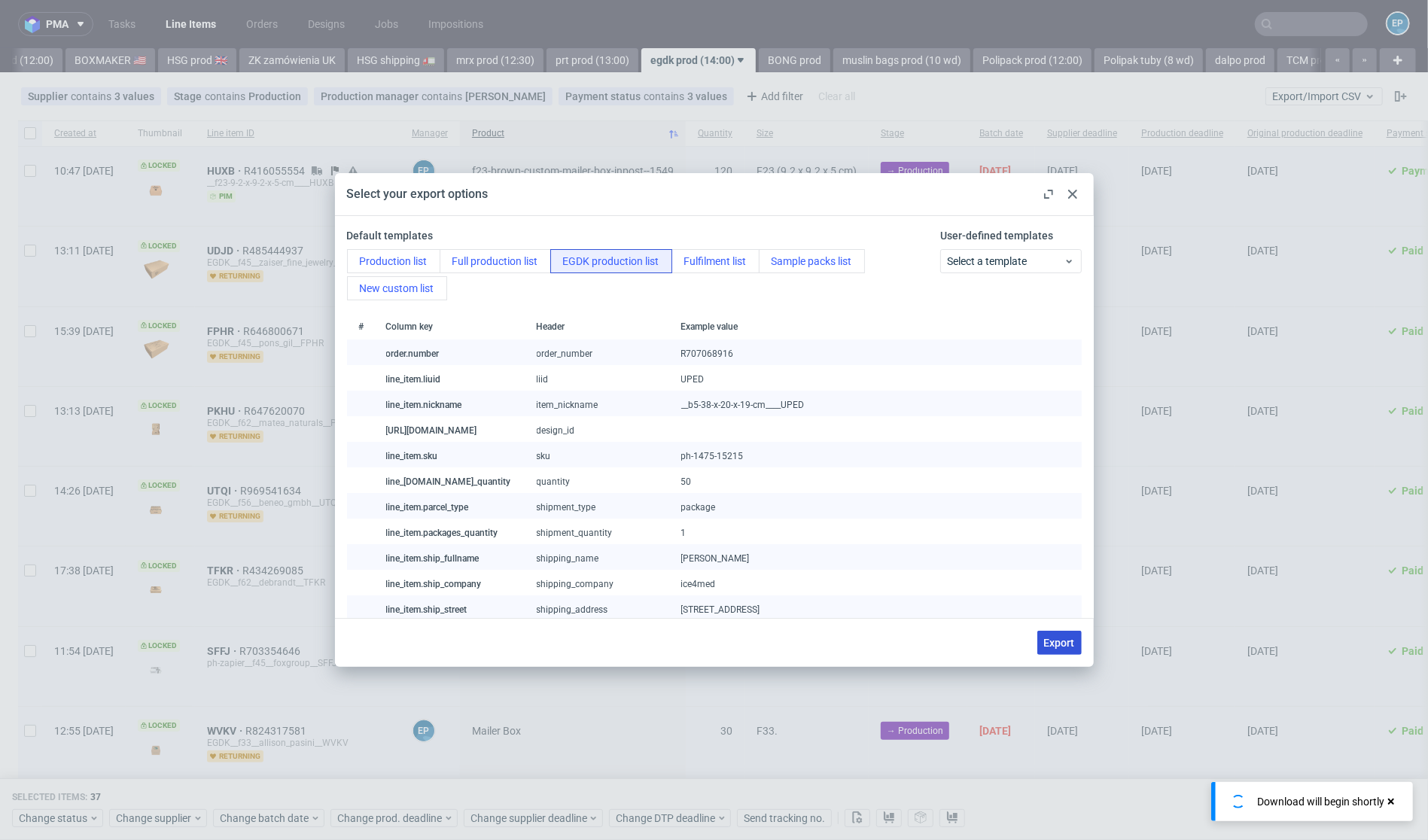
checkbox input "false"
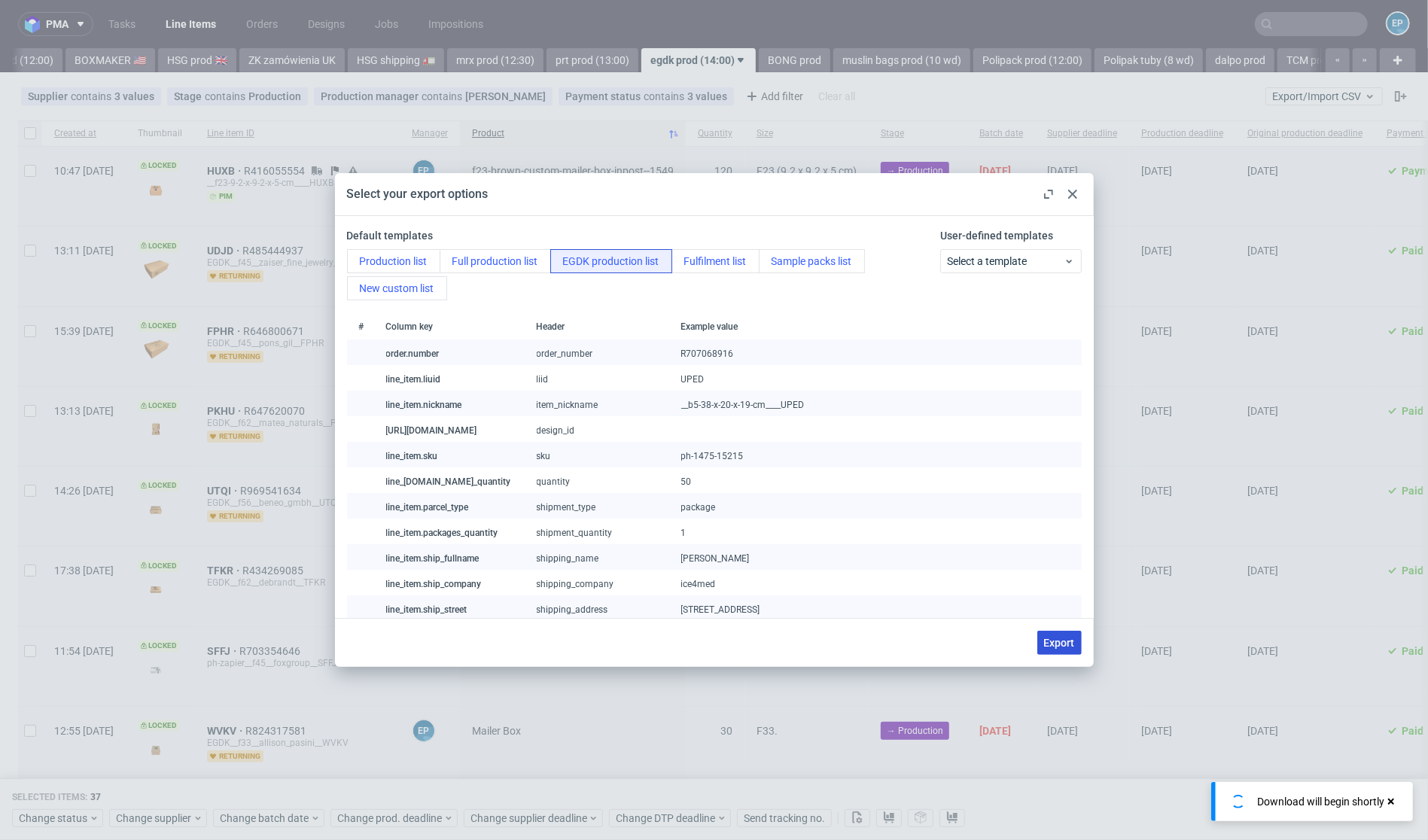
checkbox input "false"
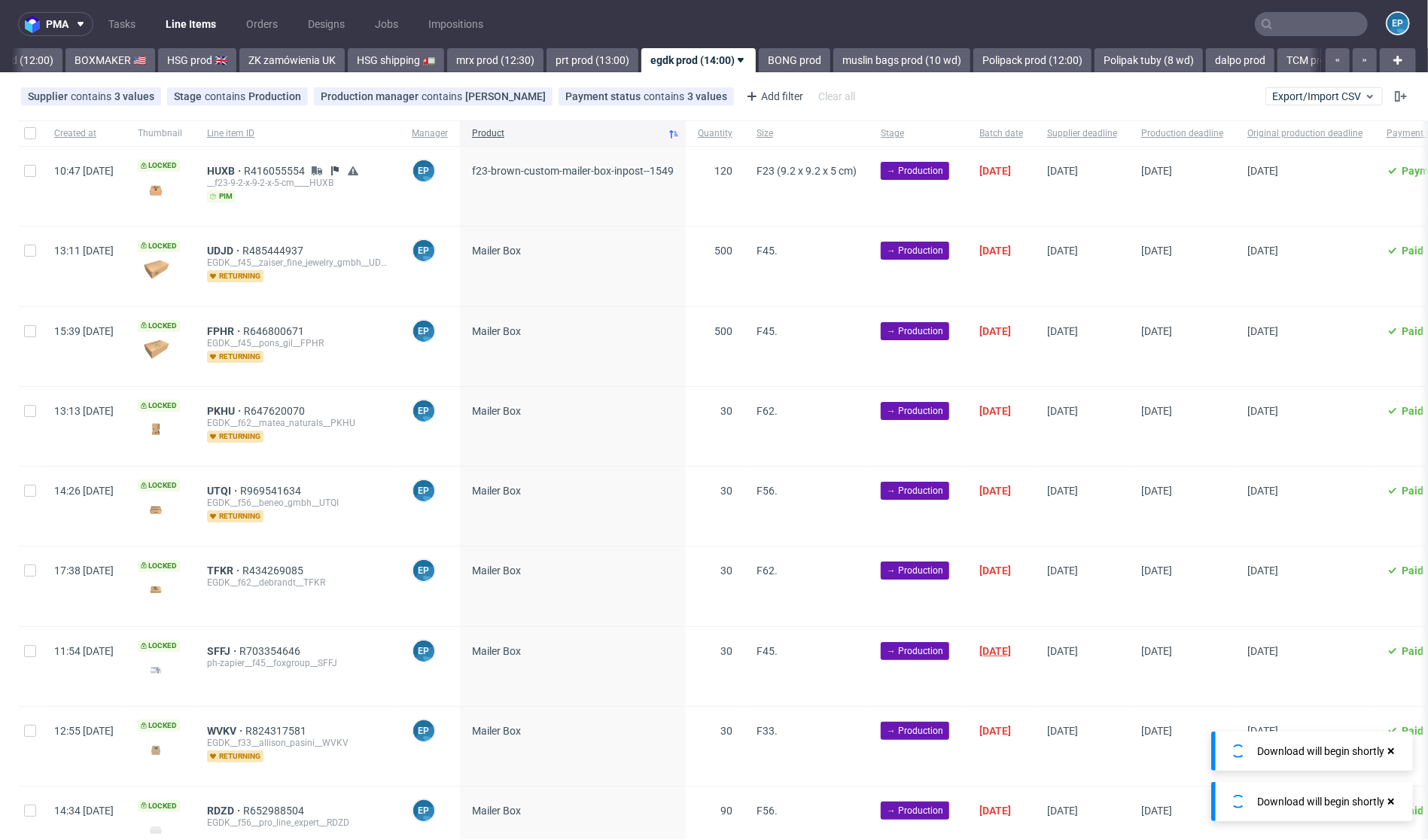
scroll to position [0, 1534]
click at [28, 131] on input "checkbox" at bounding box center [30, 133] width 12 height 12
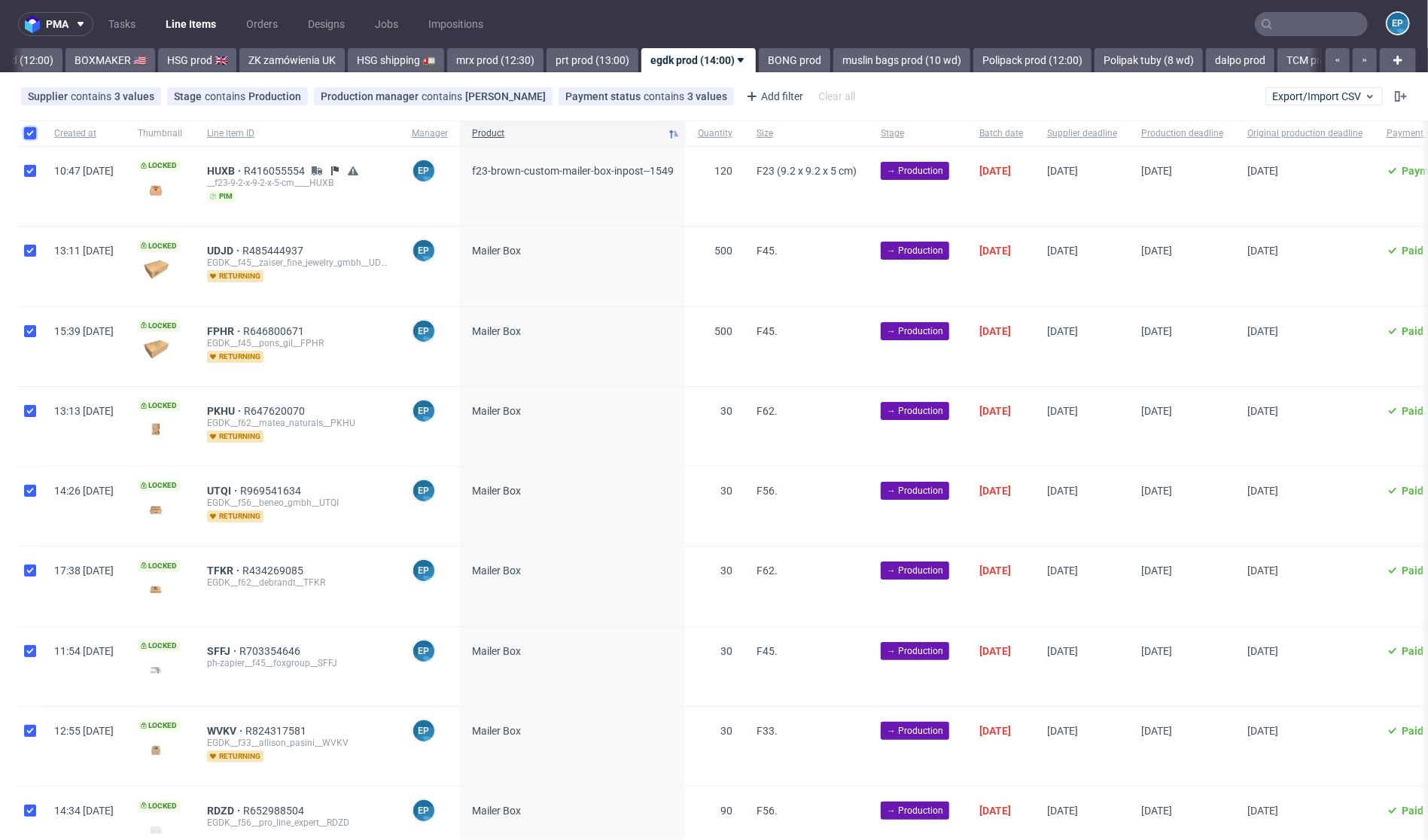
checkbox input "true"
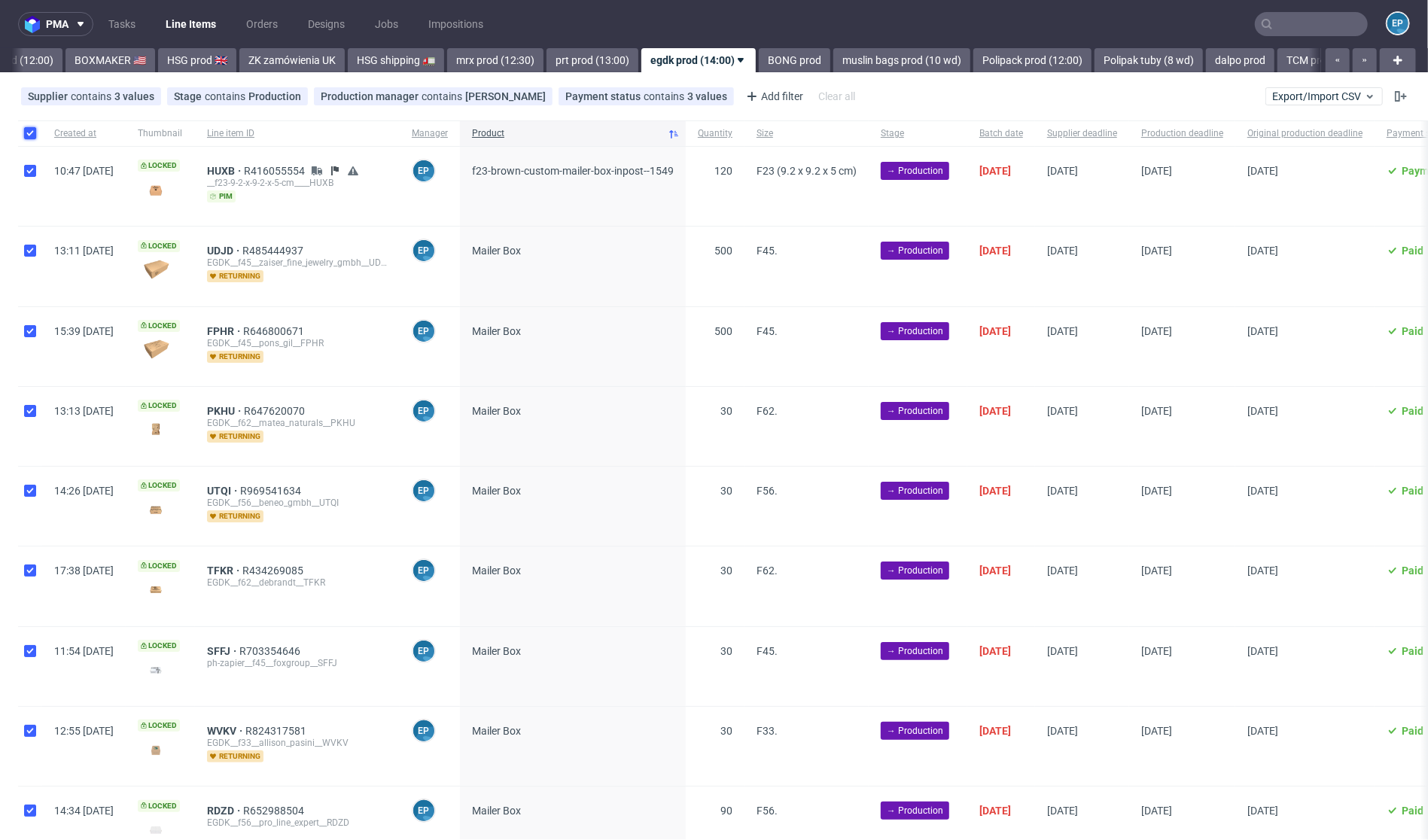
checkbox input "true"
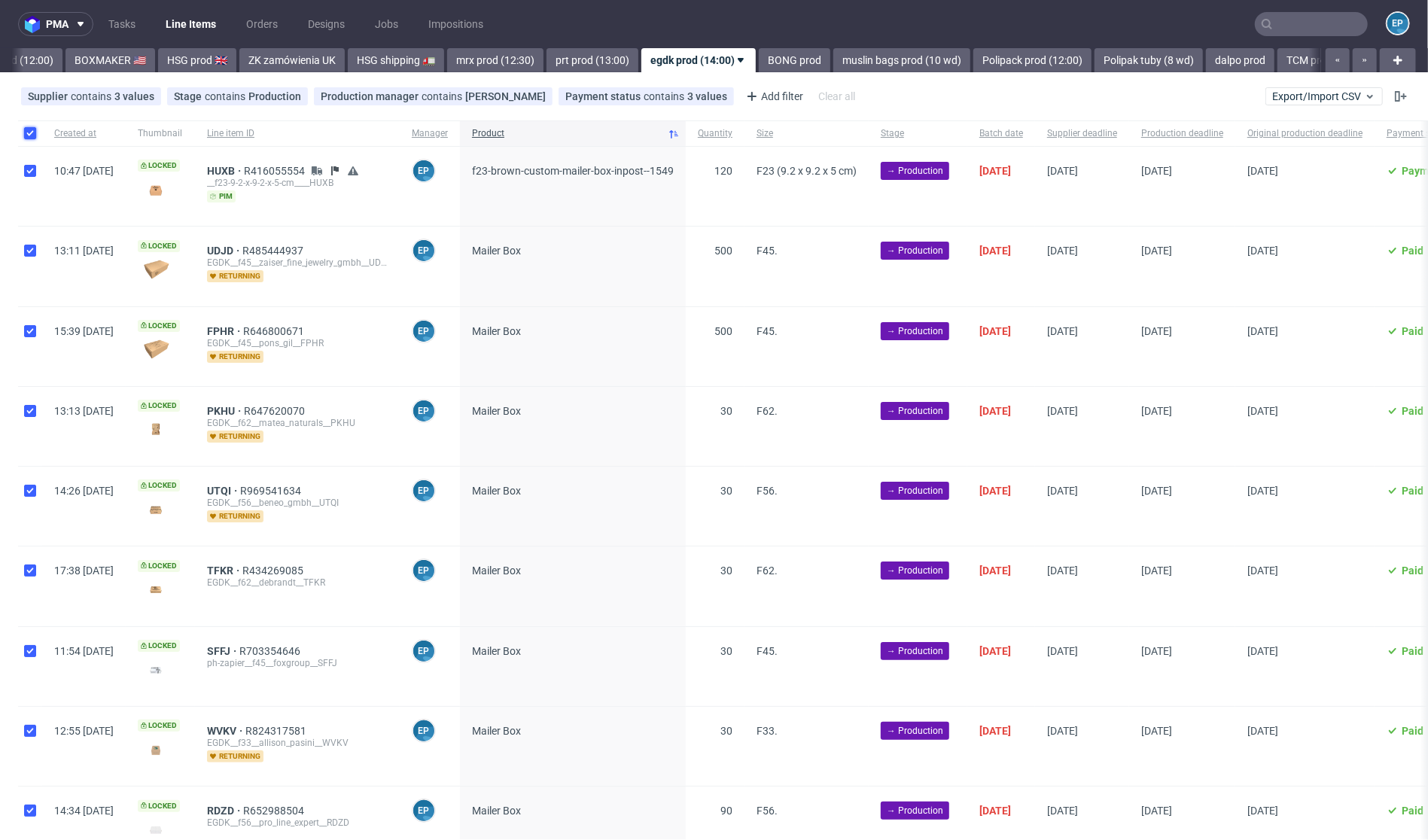
checkbox input "true"
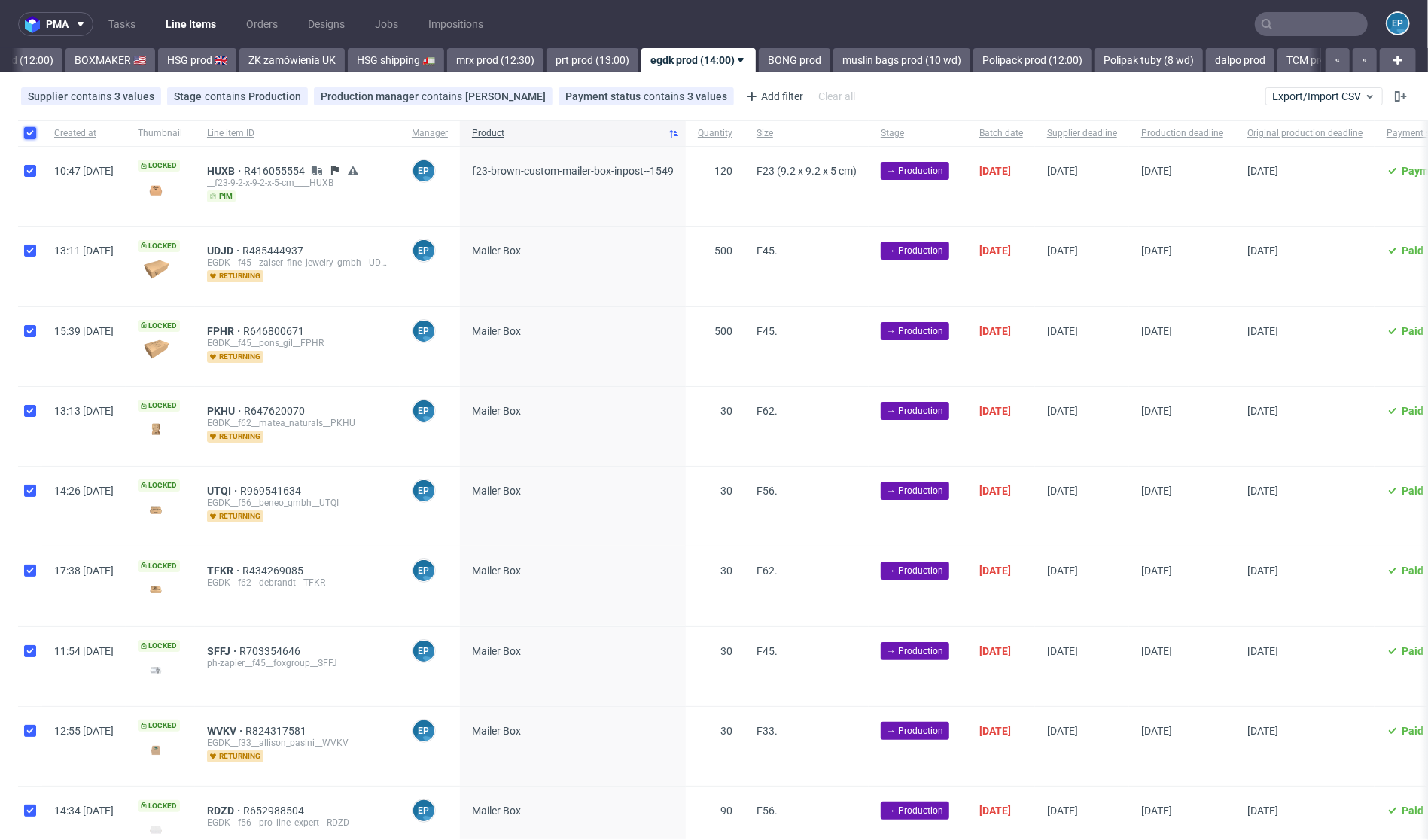
checkbox input "true"
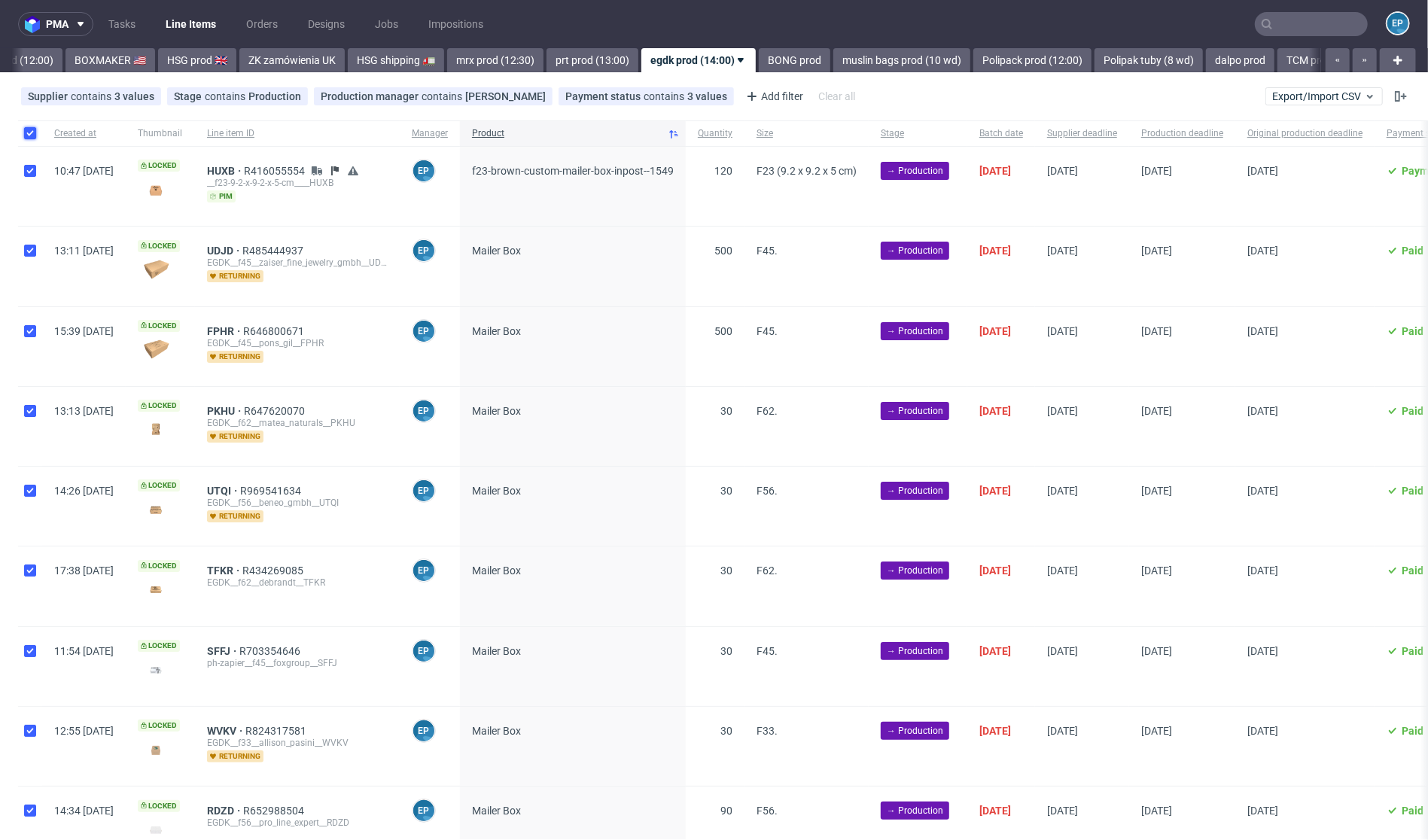
checkbox input "true"
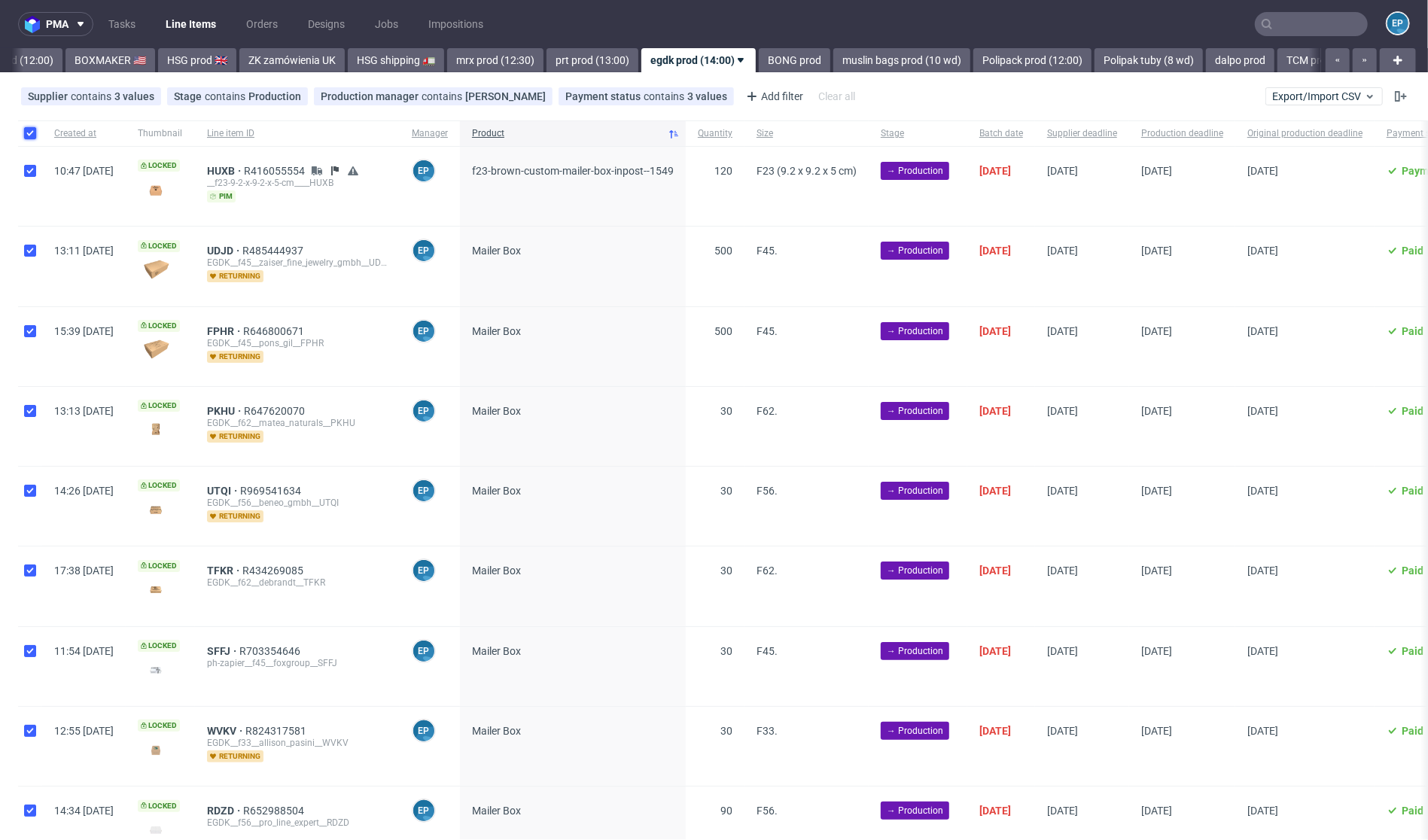
checkbox input "true"
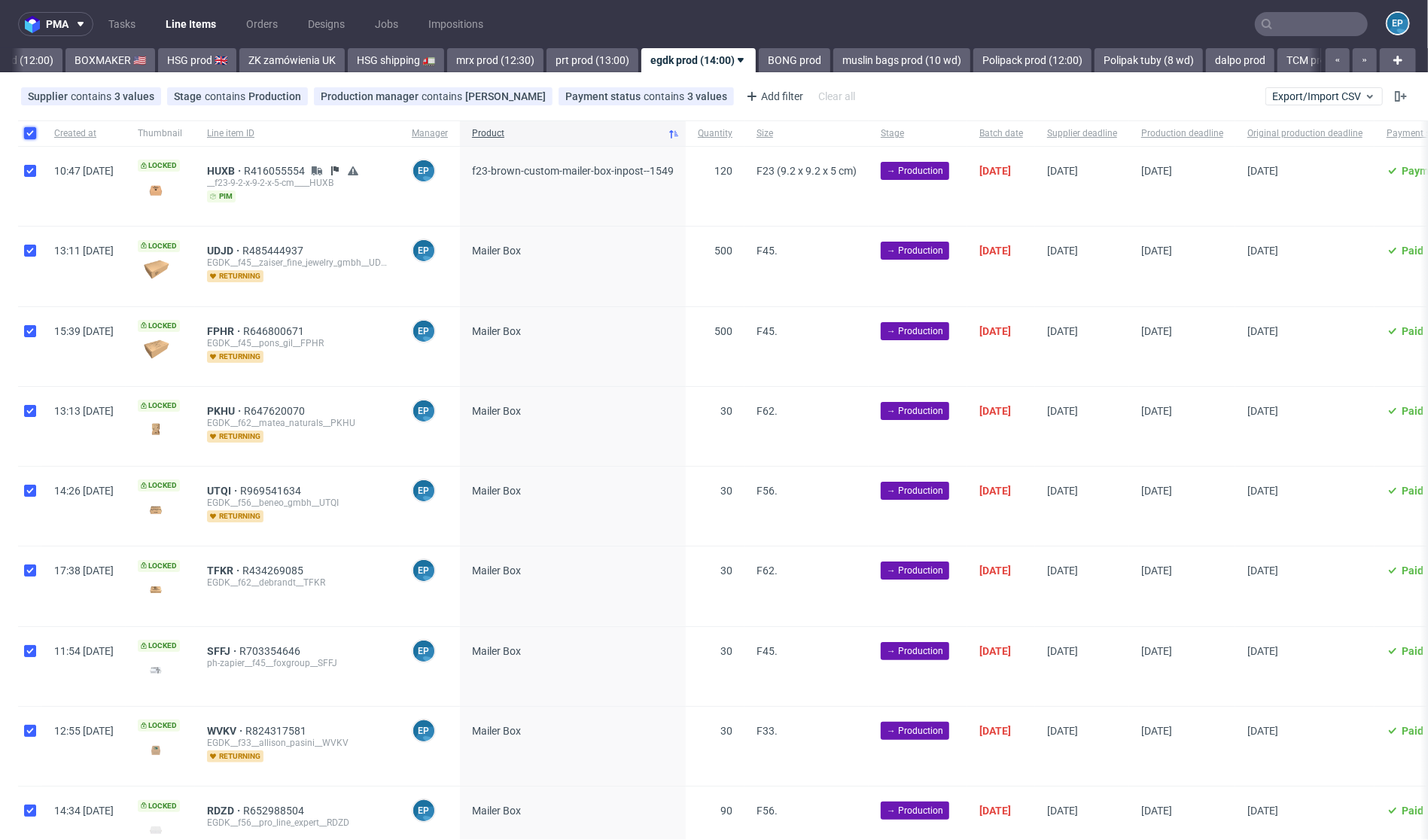
checkbox input "true"
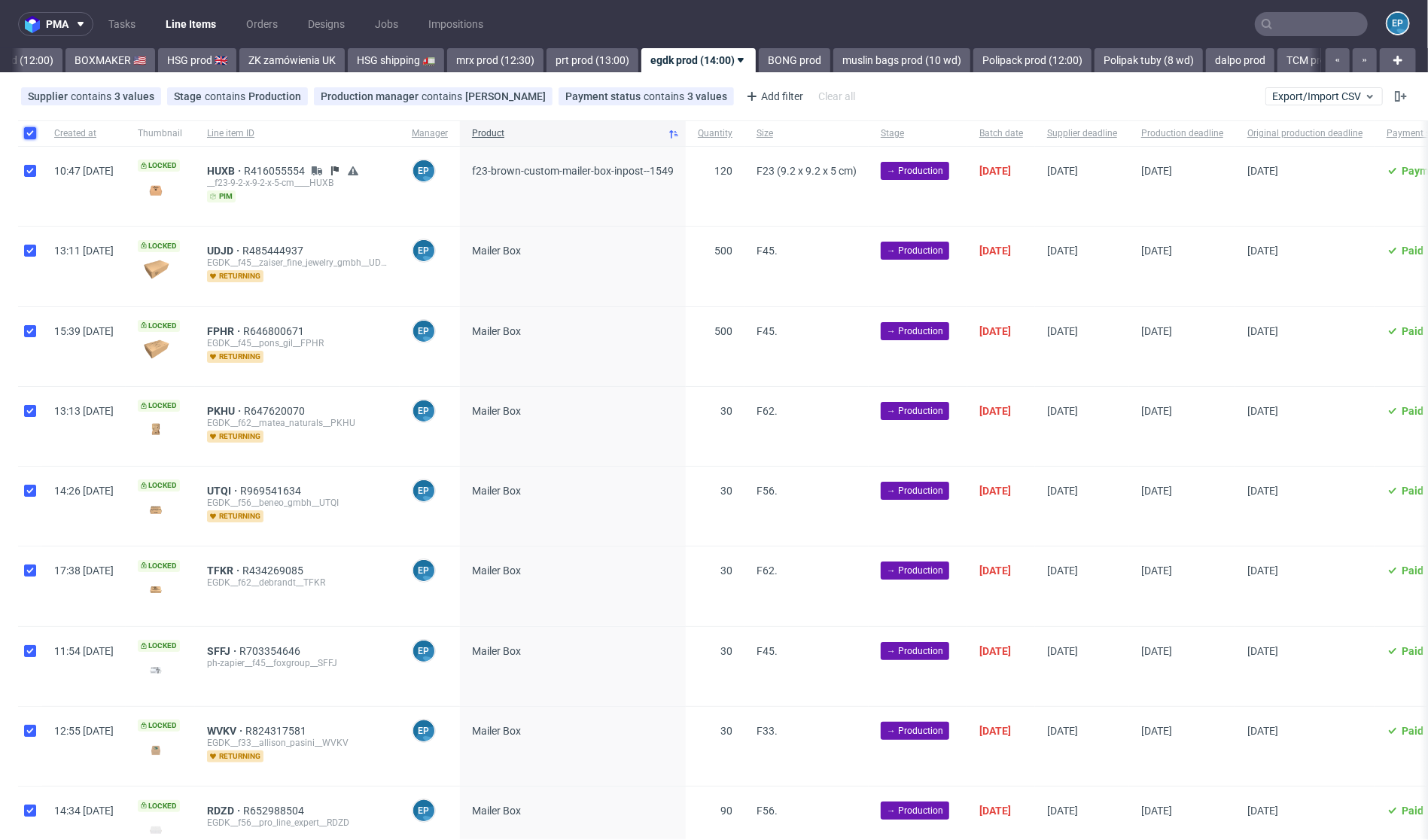
checkbox input "true"
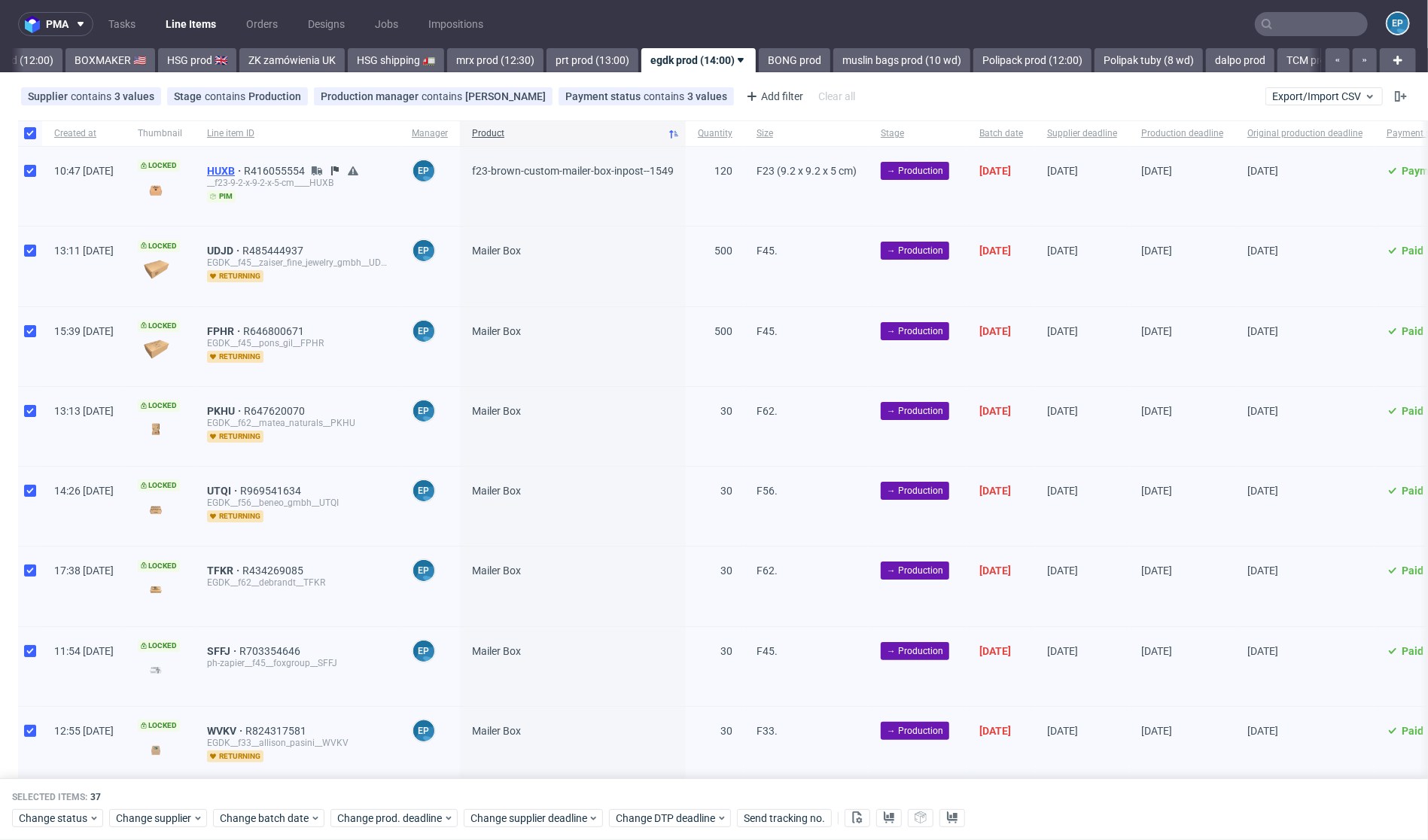
click at [244, 173] on span "HUXB" at bounding box center [225, 171] width 37 height 12
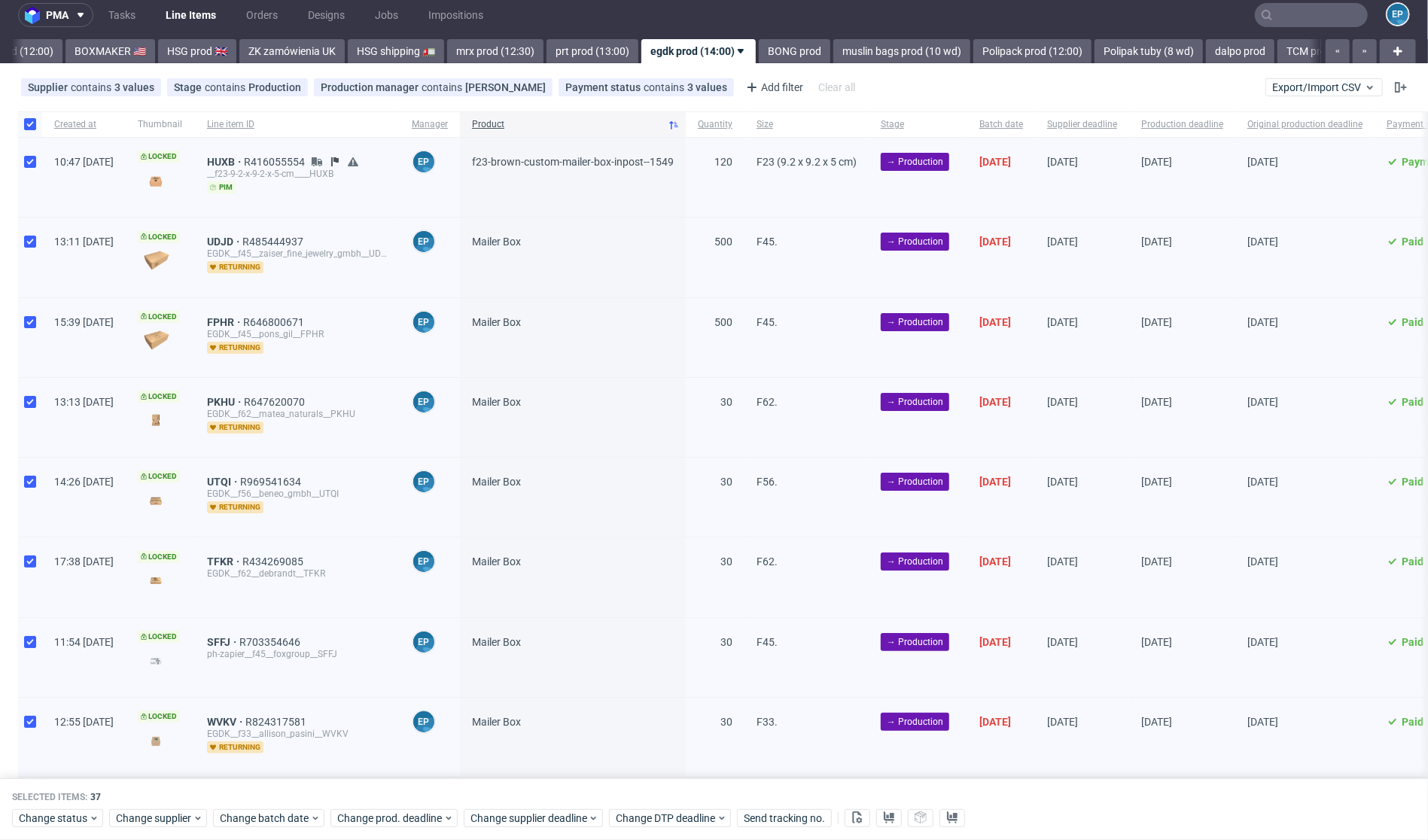
scroll to position [0, 0]
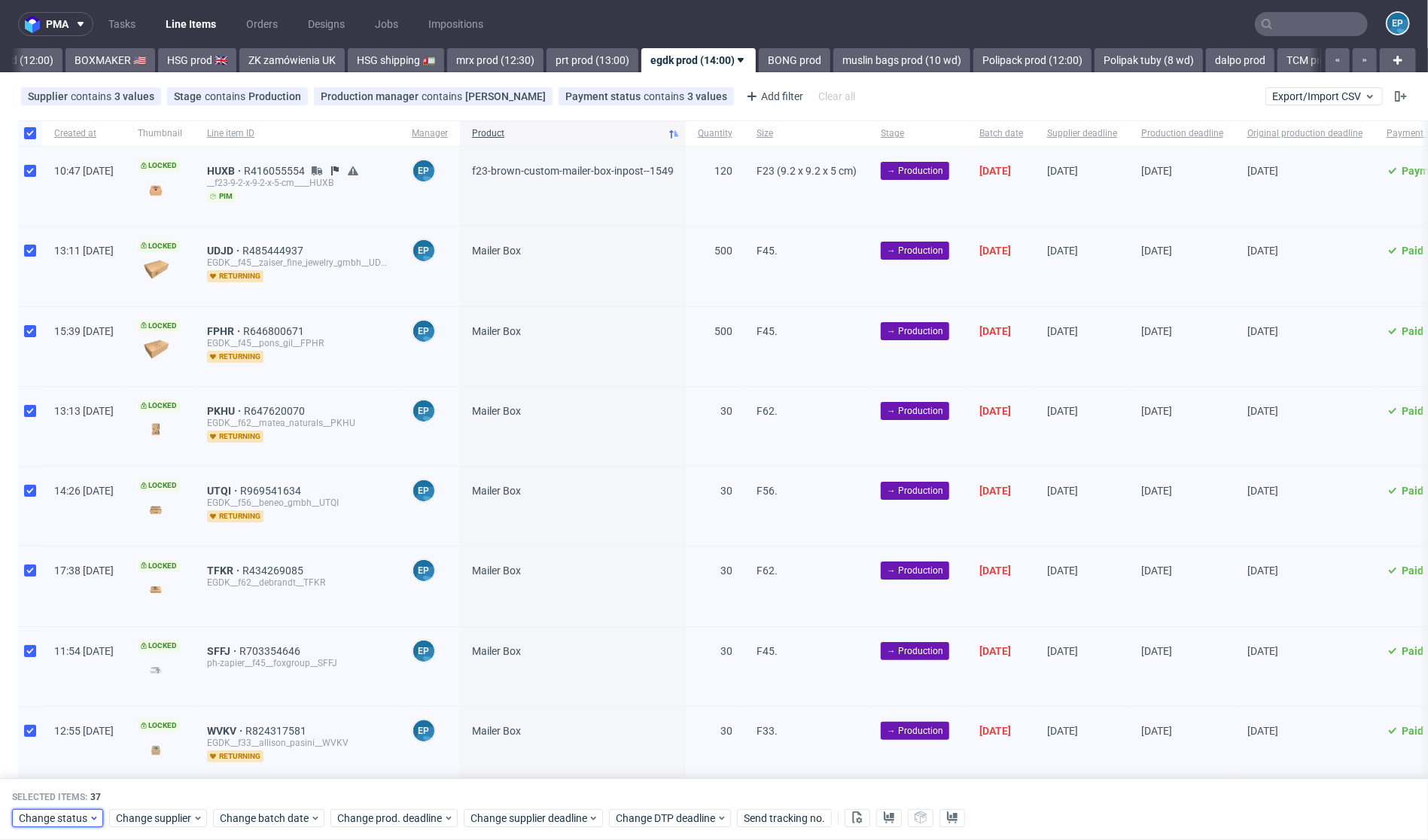
click at [54, 817] on span "Change status" at bounding box center [54, 818] width 70 height 15
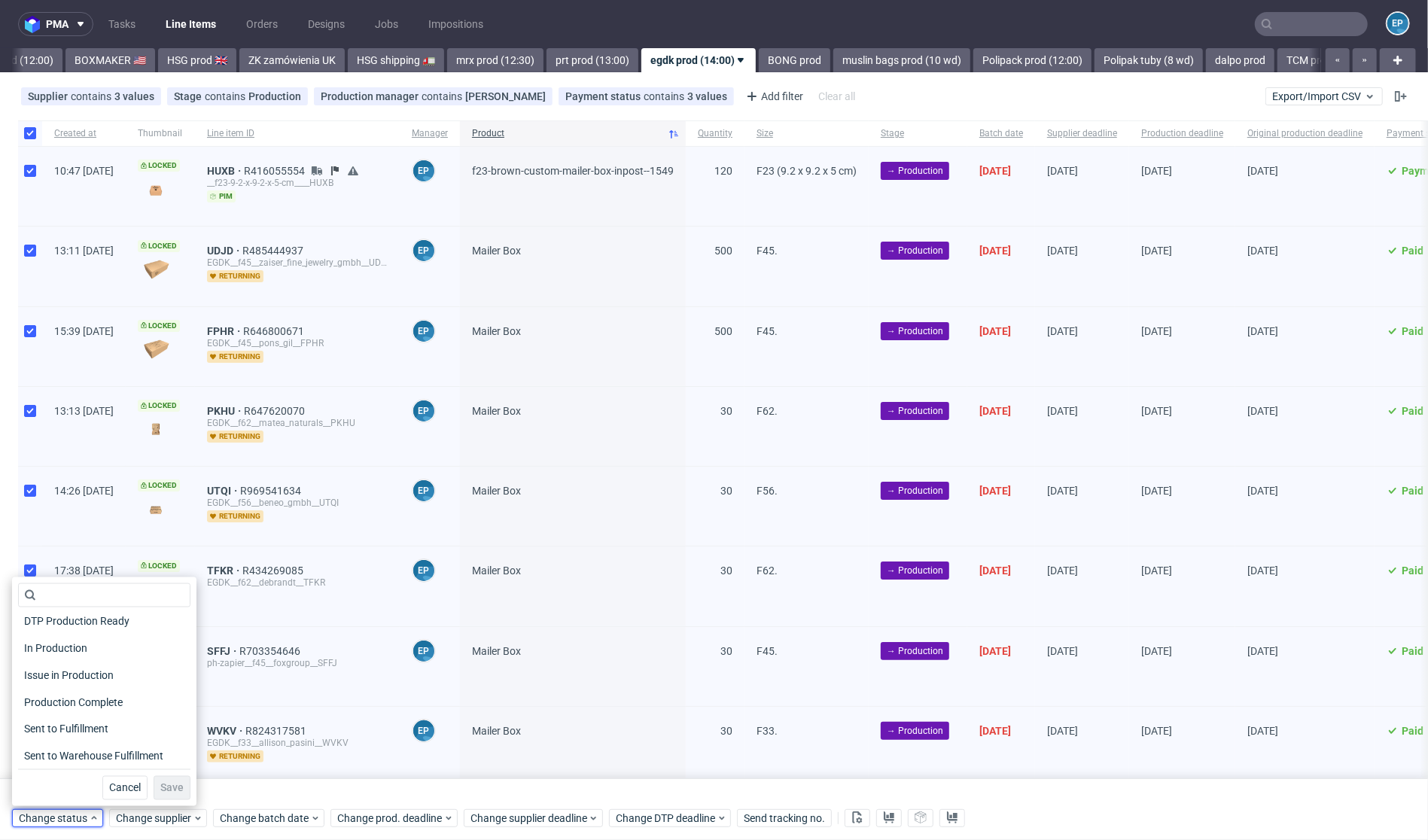
scroll to position [196, 0]
click at [53, 649] on span "In Production" at bounding box center [56, 647] width 76 height 21
click at [181, 784] on button "Save" at bounding box center [172, 788] width 37 height 24
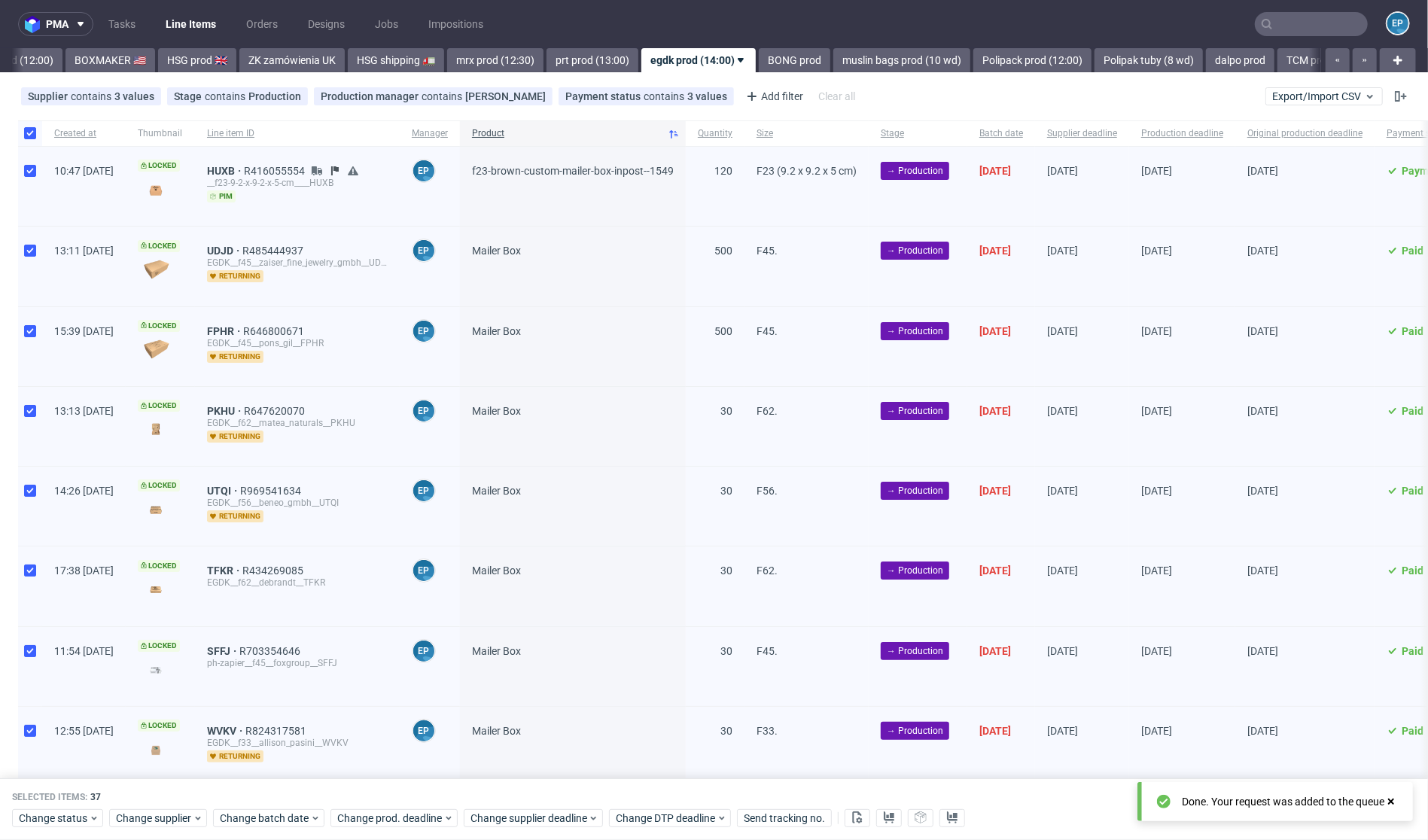
scroll to position [0, 1534]
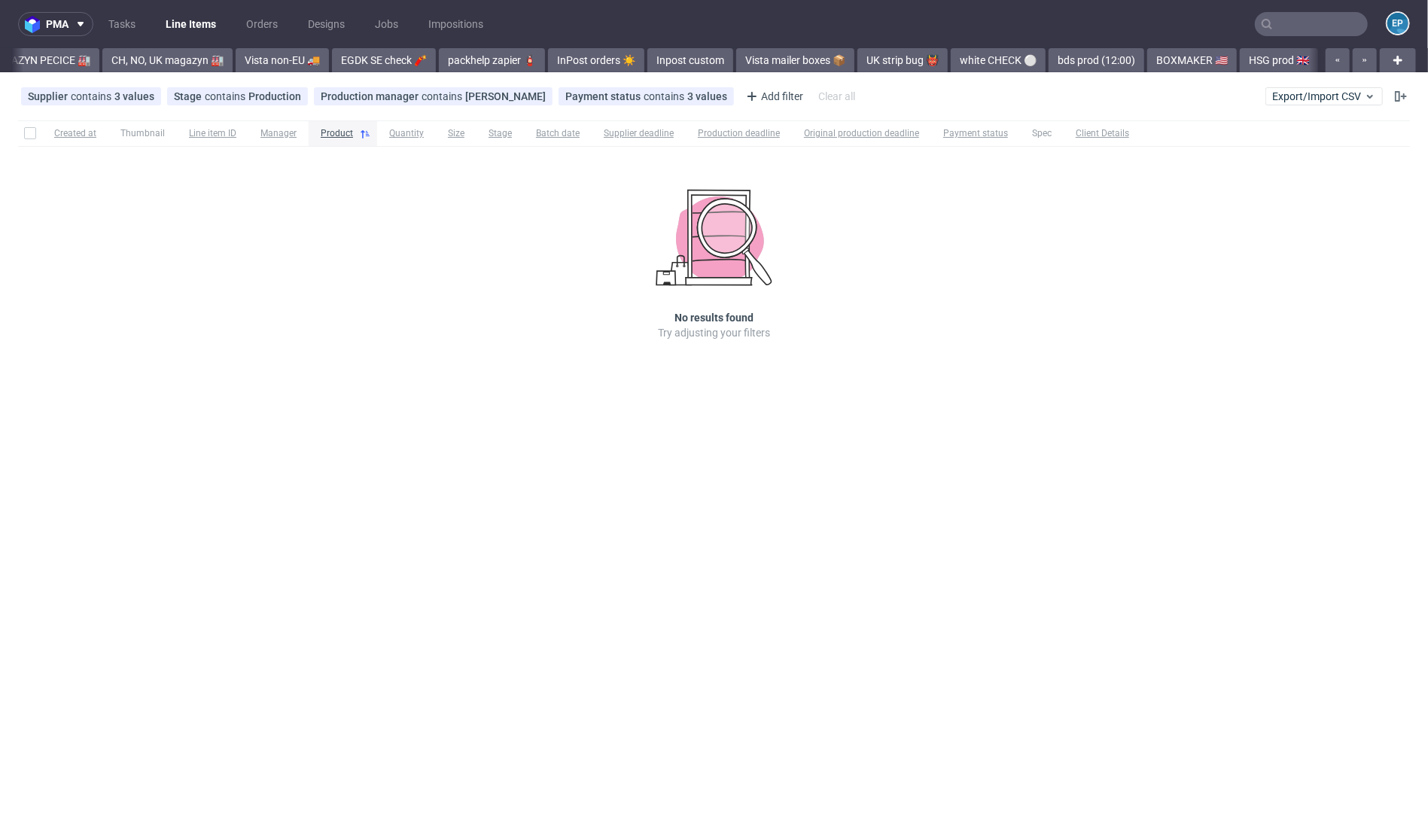
scroll to position [0, 1527]
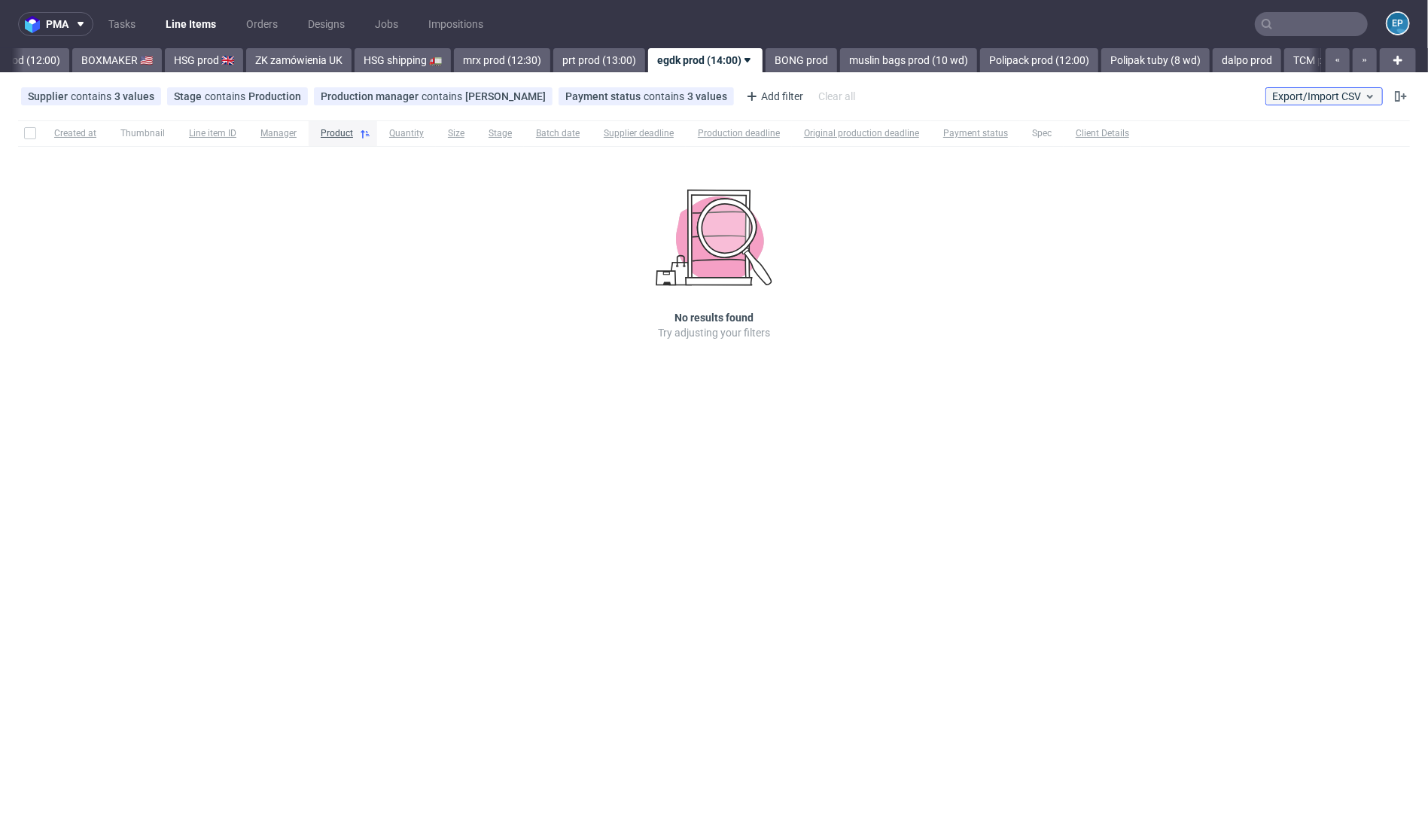
click at [1280, 94] on span "Export/Import CSV" at bounding box center [1324, 97] width 104 height 12
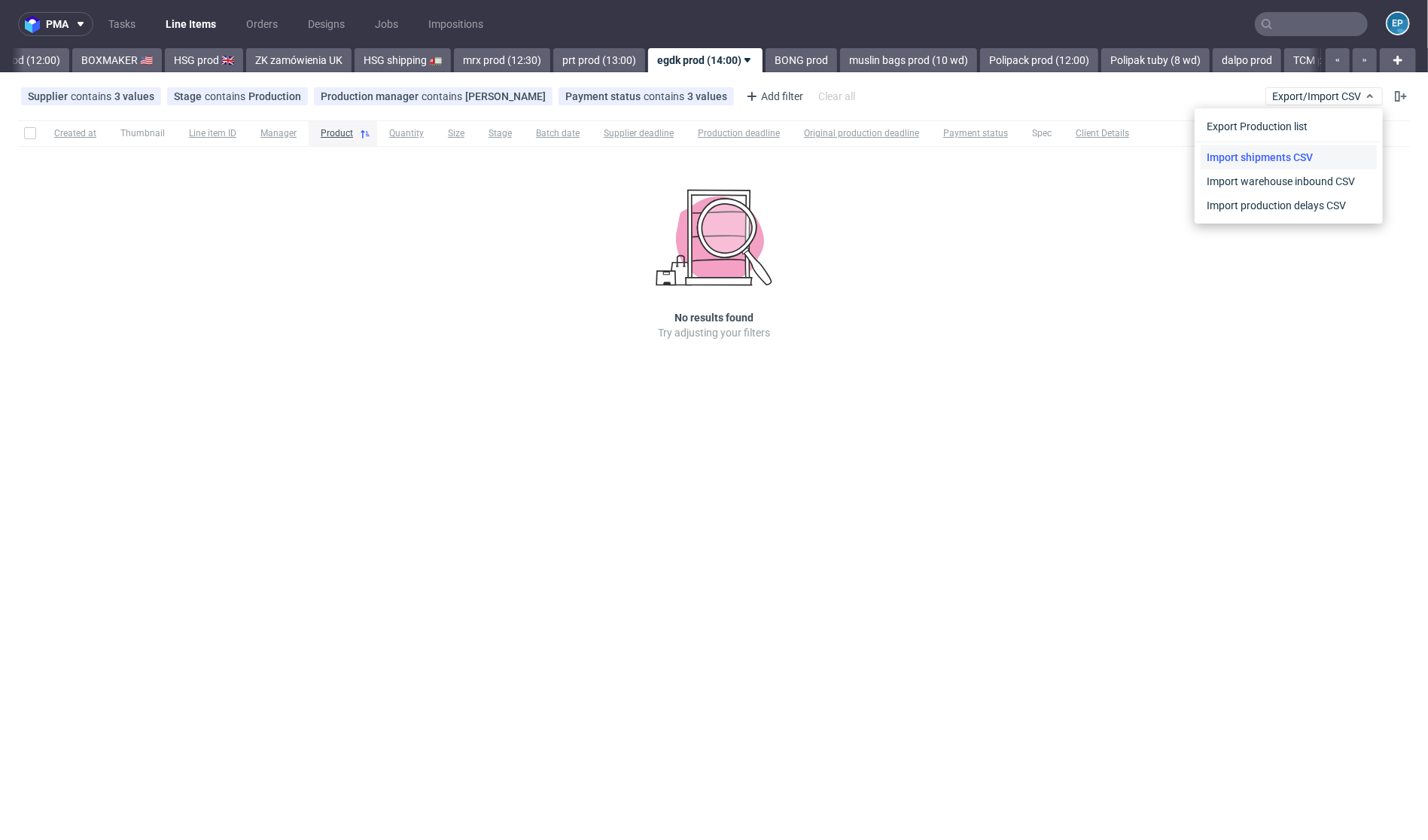
click at [1249, 160] on link "Import shipments CSV" at bounding box center [1289, 157] width 176 height 24
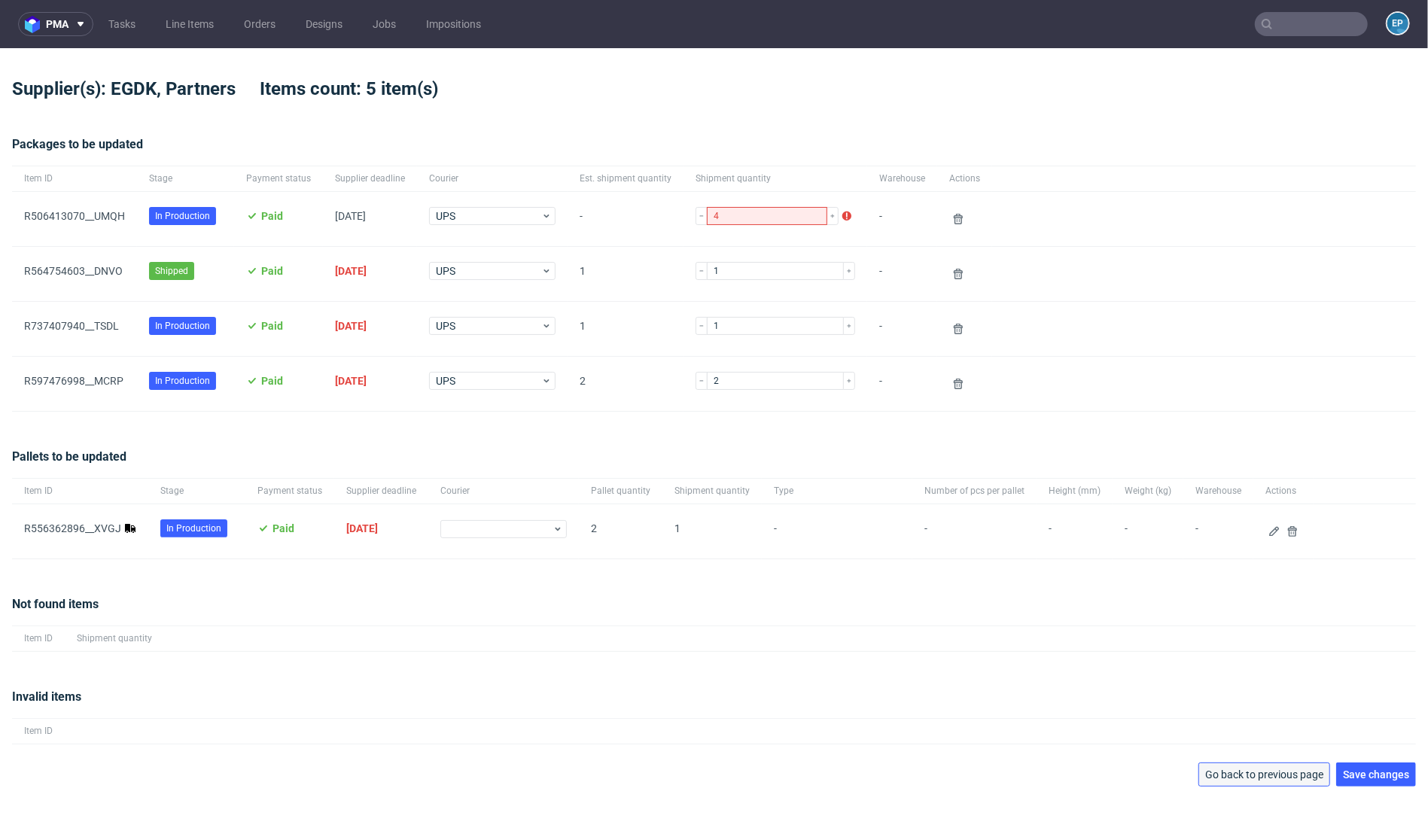
click at [1284, 784] on button "Go back to previous page" at bounding box center [1264, 774] width 131 height 24
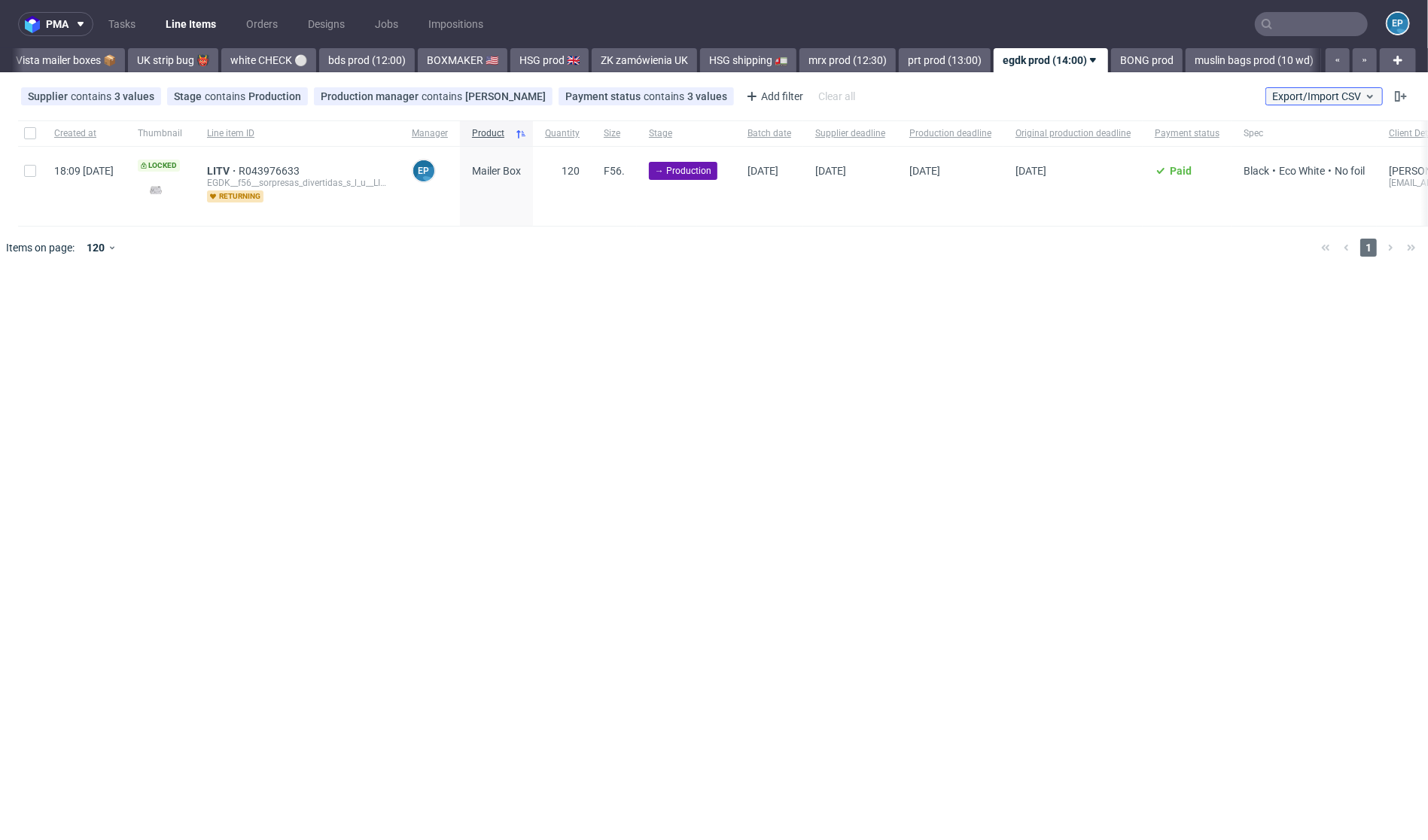
click at [1318, 93] on span "Export/Import CSV" at bounding box center [1324, 97] width 104 height 12
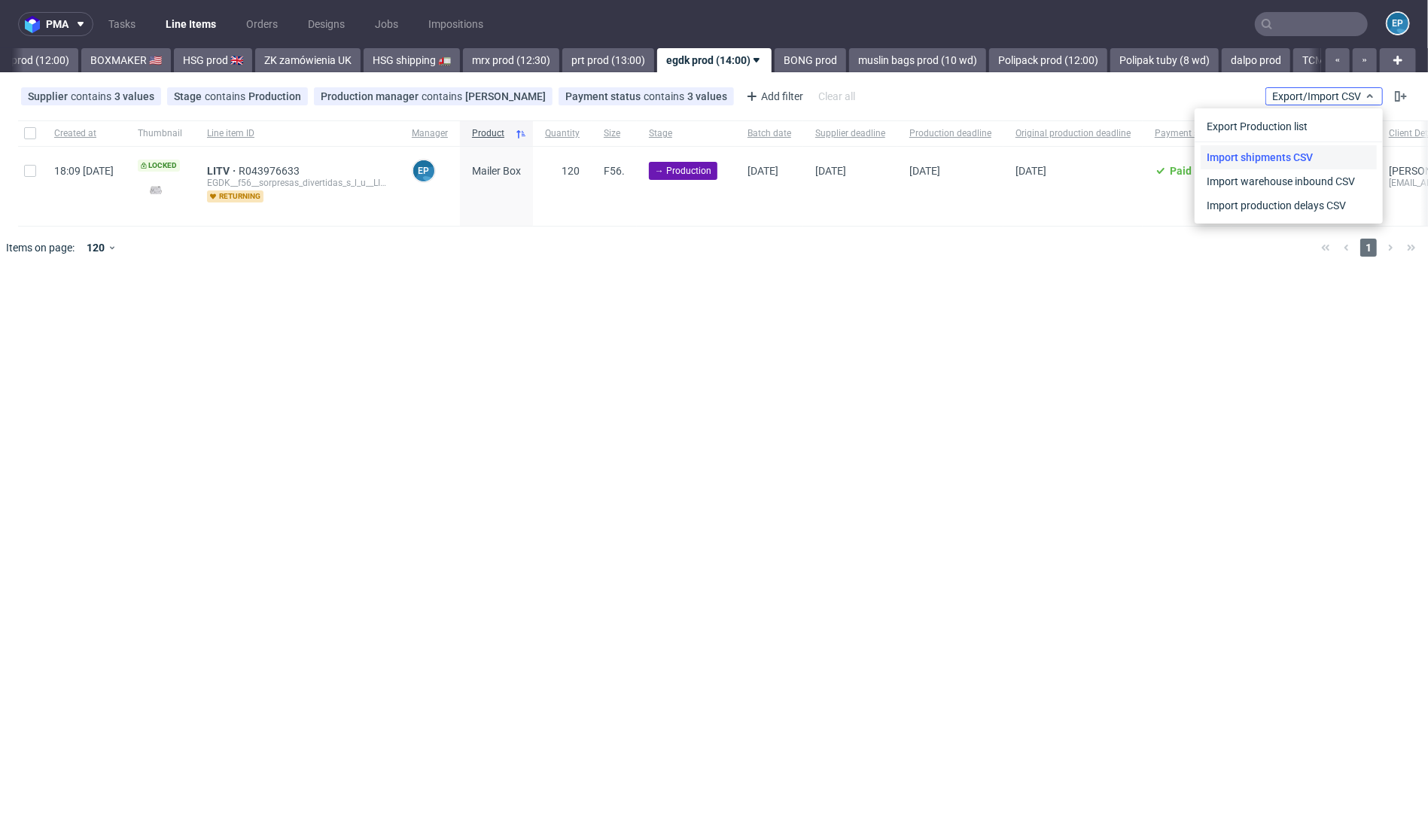
scroll to position [0, 1527]
click at [1290, 159] on link "Import shipments CSV" at bounding box center [1289, 157] width 176 height 24
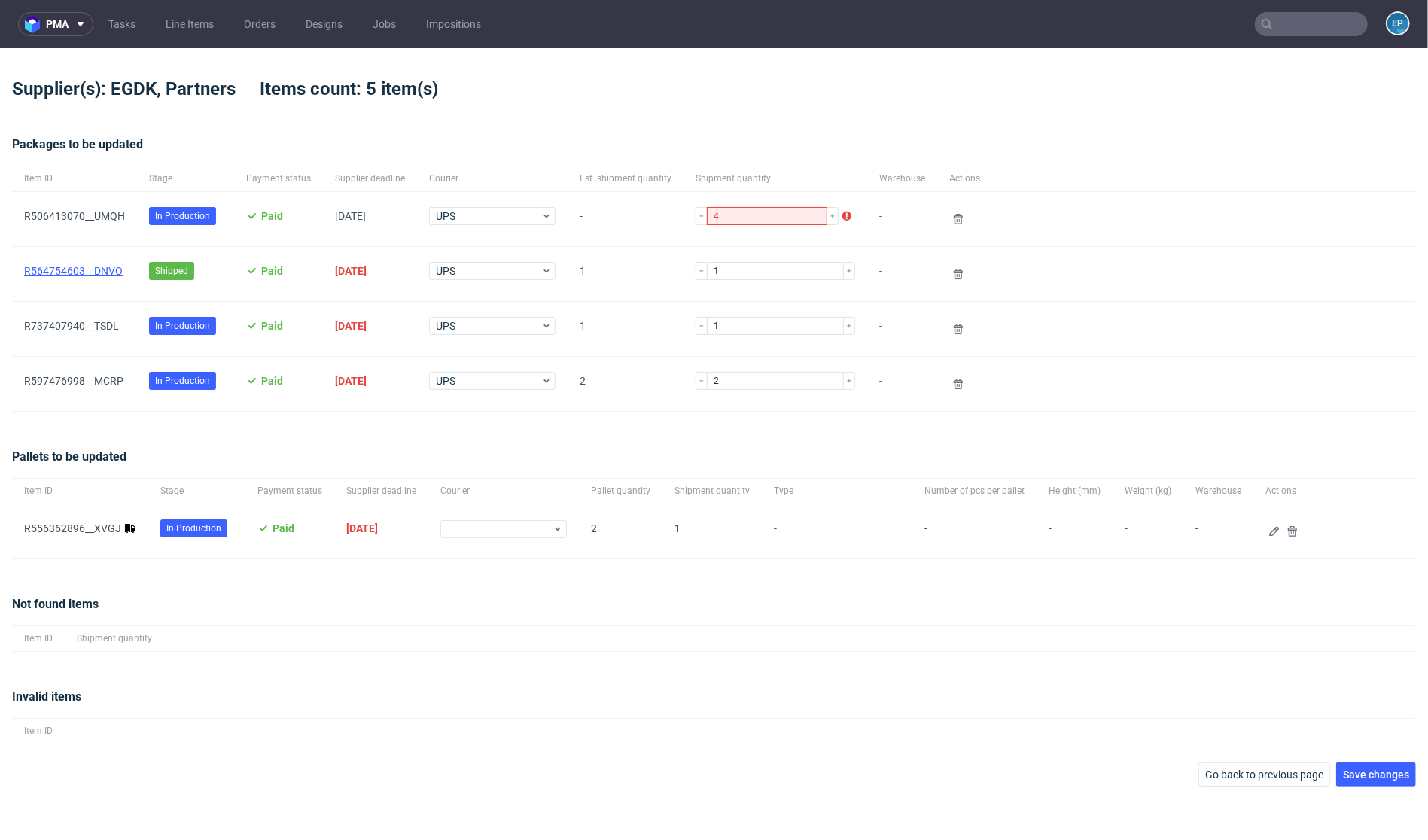
click at [108, 269] on link "R564754603__DNVO" at bounding box center [73, 271] width 99 height 12
click at [953, 272] on use at bounding box center [958, 274] width 9 height 10
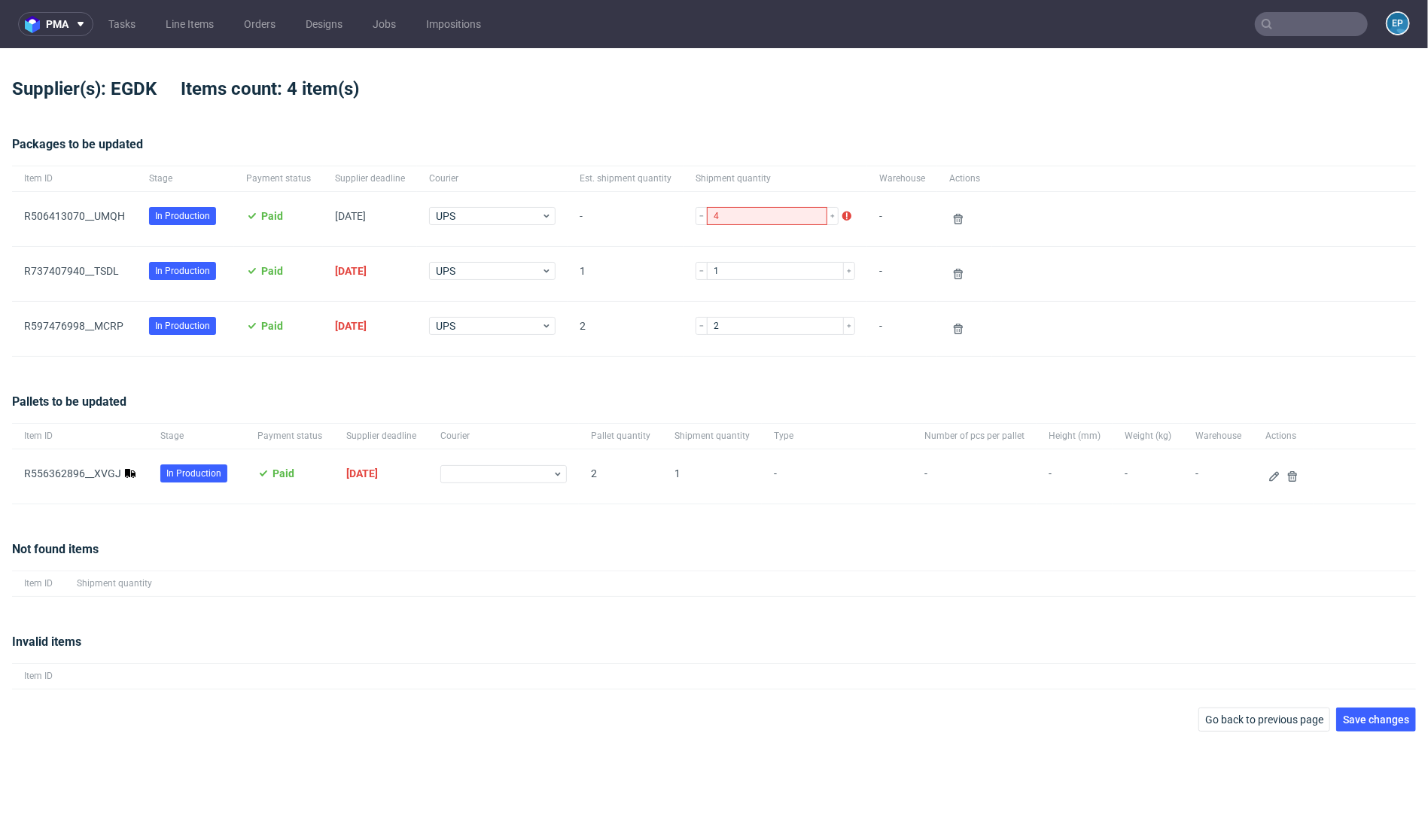
click at [936, 633] on div "Invalid items Item ID" at bounding box center [714, 661] width 1404 height 92
click at [1286, 473] on icon at bounding box center [1292, 476] width 12 height 12
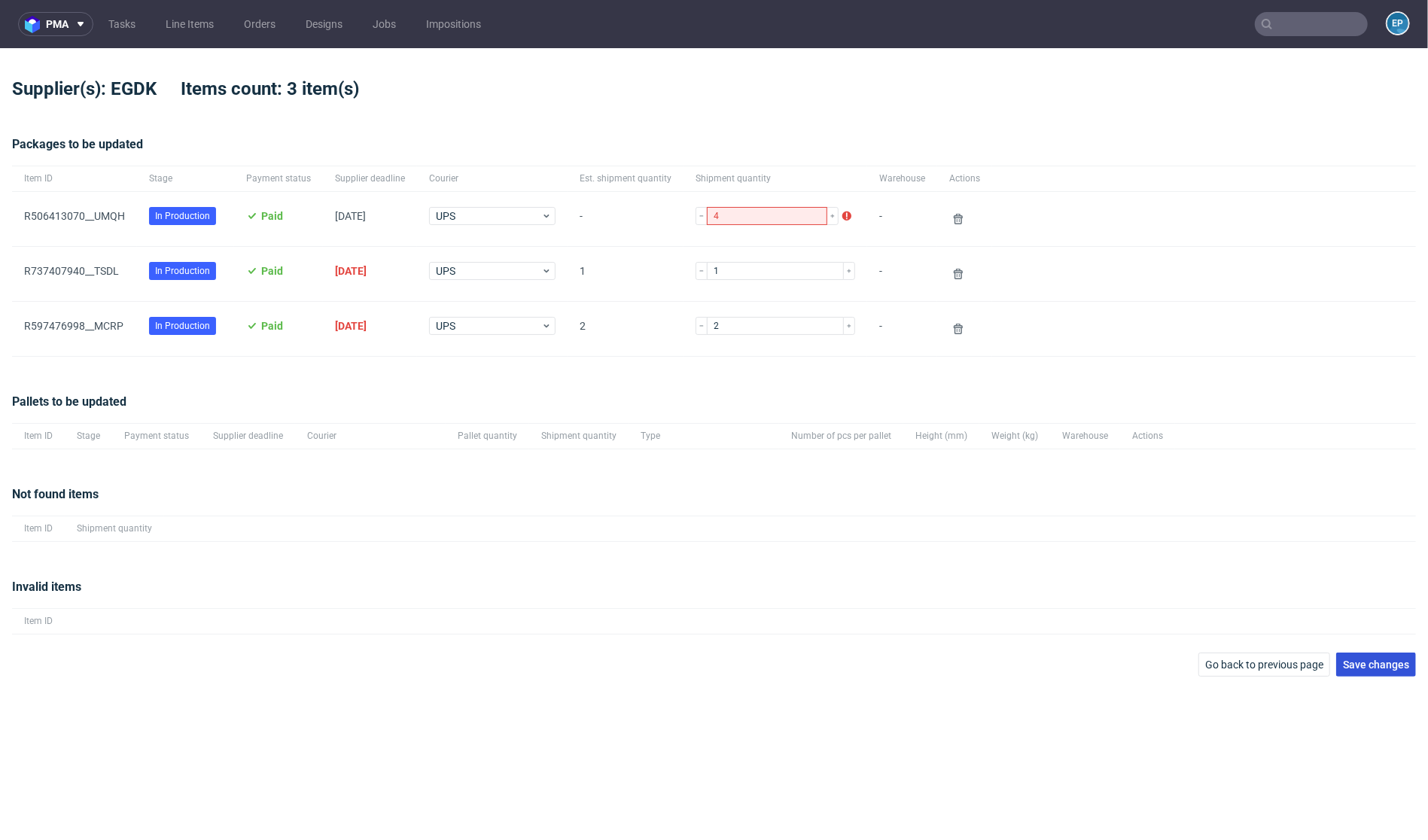
click at [1374, 662] on span "Save changes" at bounding box center [1376, 665] width 67 height 10
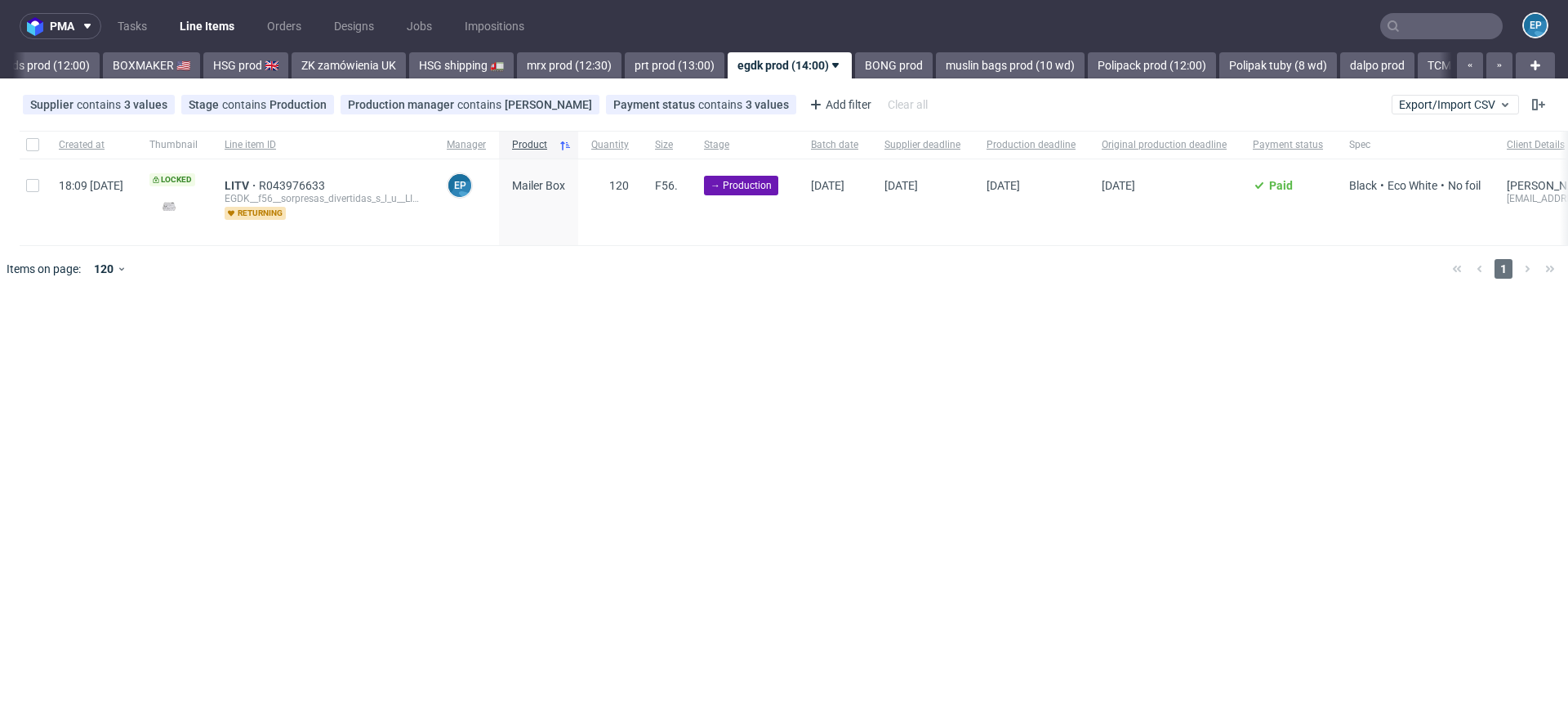
scroll to position [0, 1623]
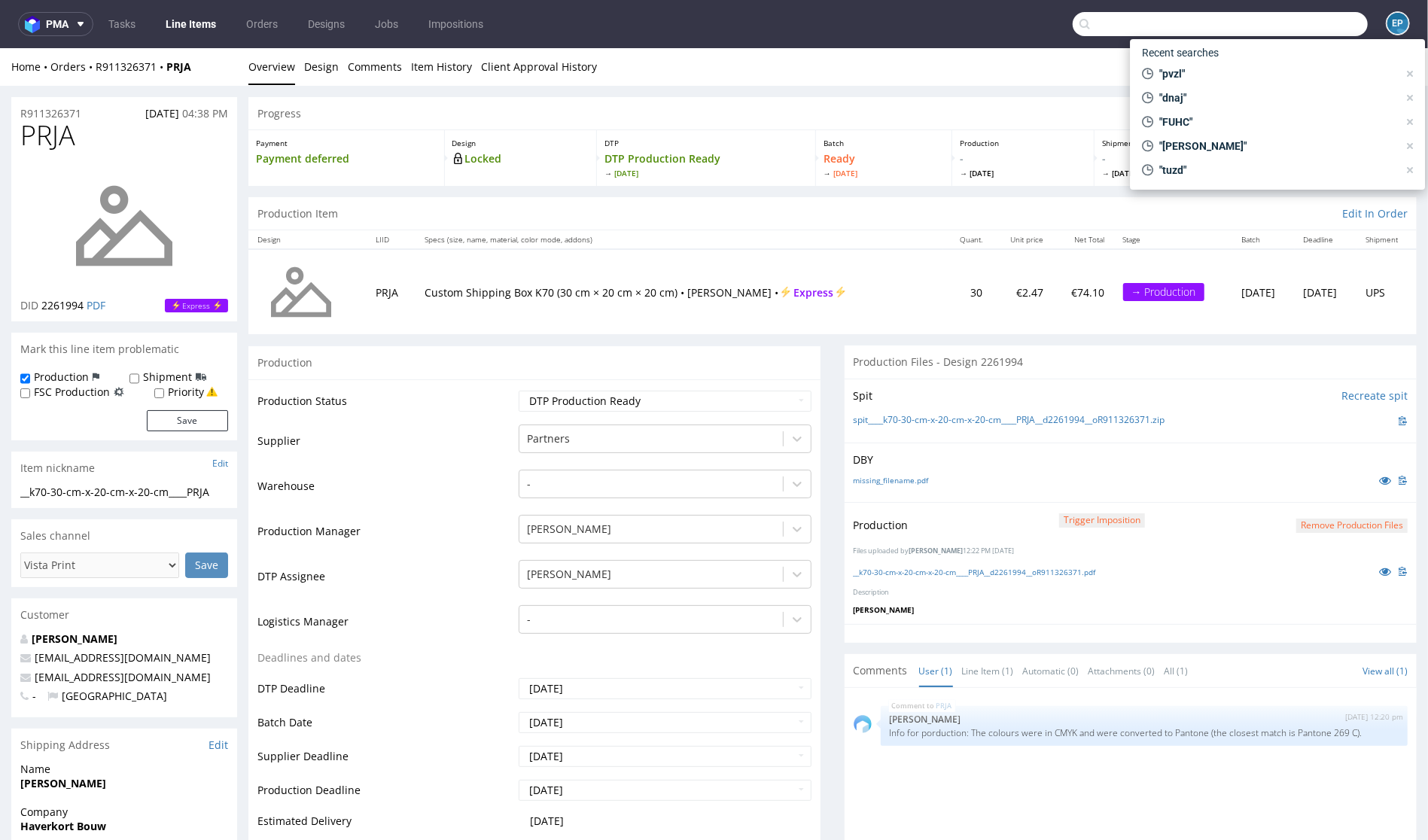
scroll to position [1136, 0]
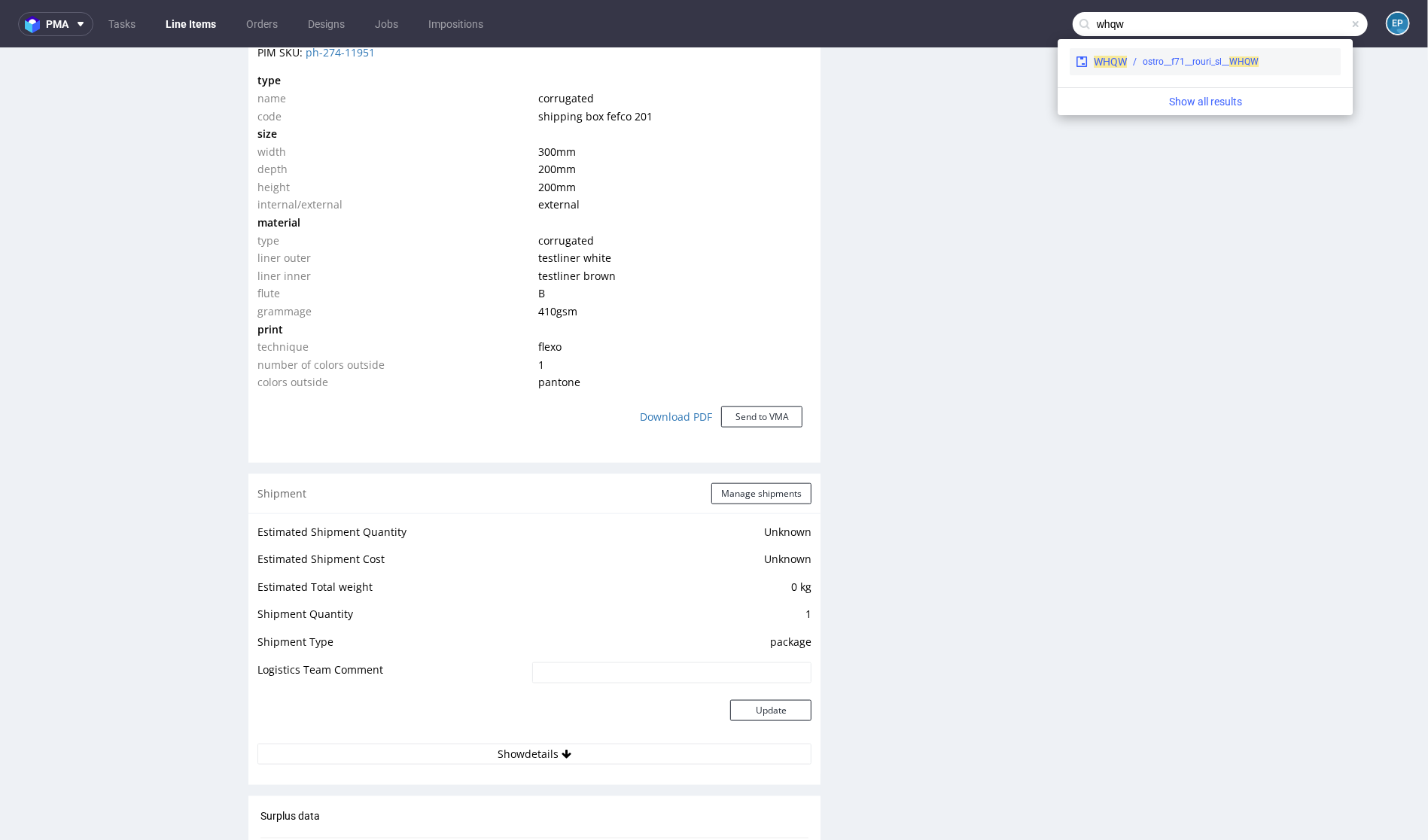
type input "whqw"
click at [1132, 67] on div "ostro__f71__rouri_sl__ WHQW" at bounding box center [1231, 62] width 207 height 14
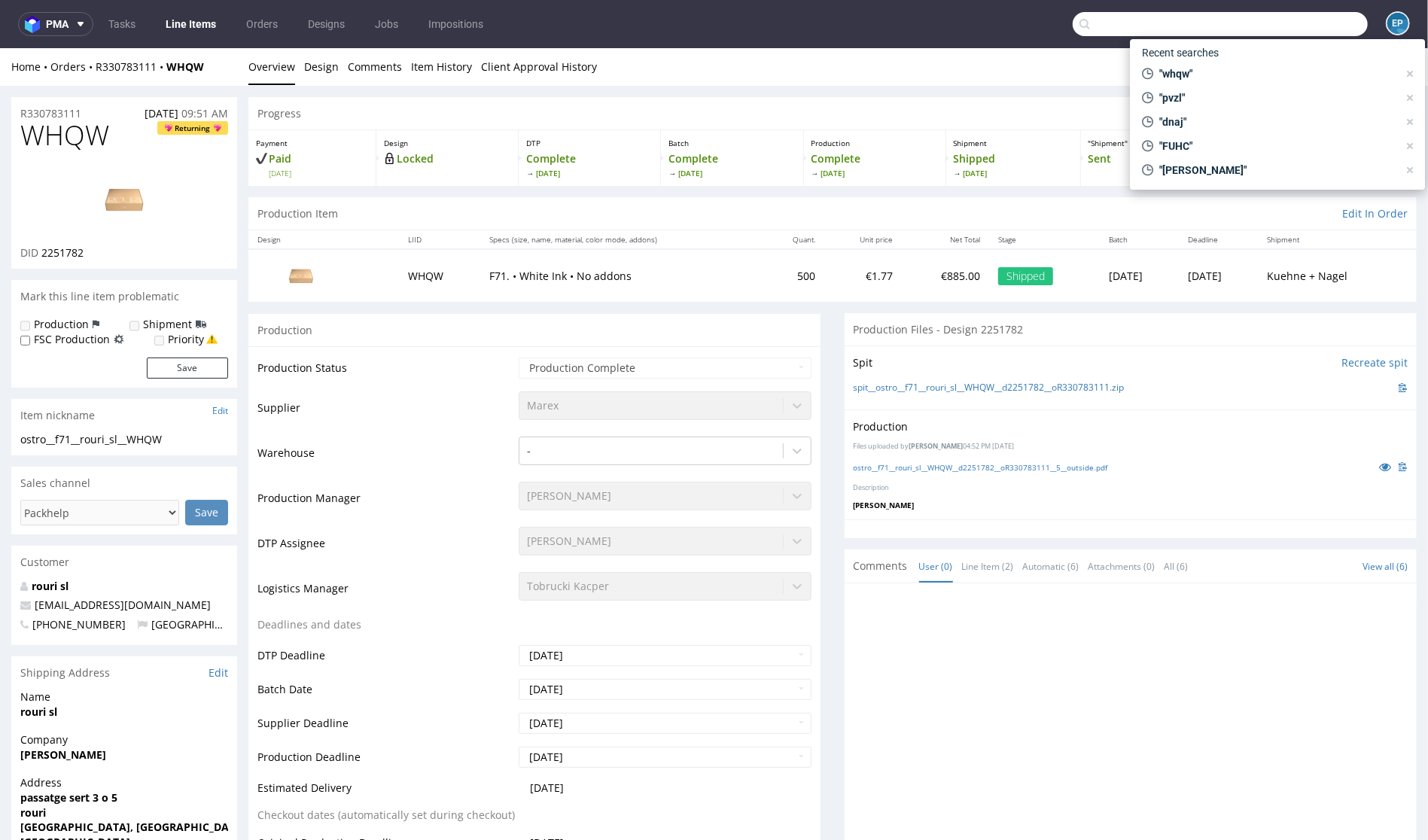
click at [1283, 26] on input "text" at bounding box center [1220, 24] width 295 height 24
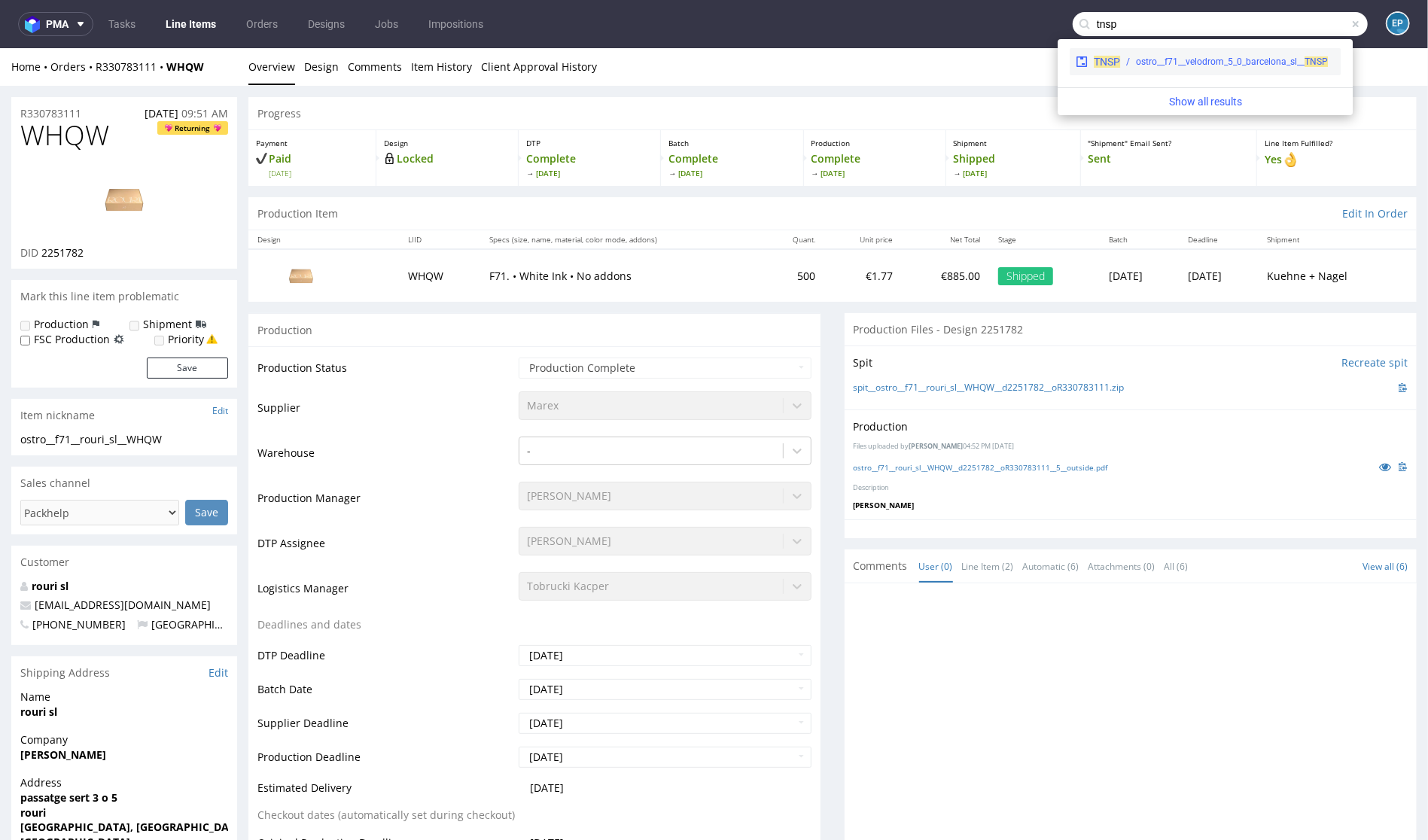
type input "tnsp"
click at [1281, 55] on div "ostro__f71__velodrom_5_0_barcelona_sl__ TNSP" at bounding box center [1232, 62] width 192 height 14
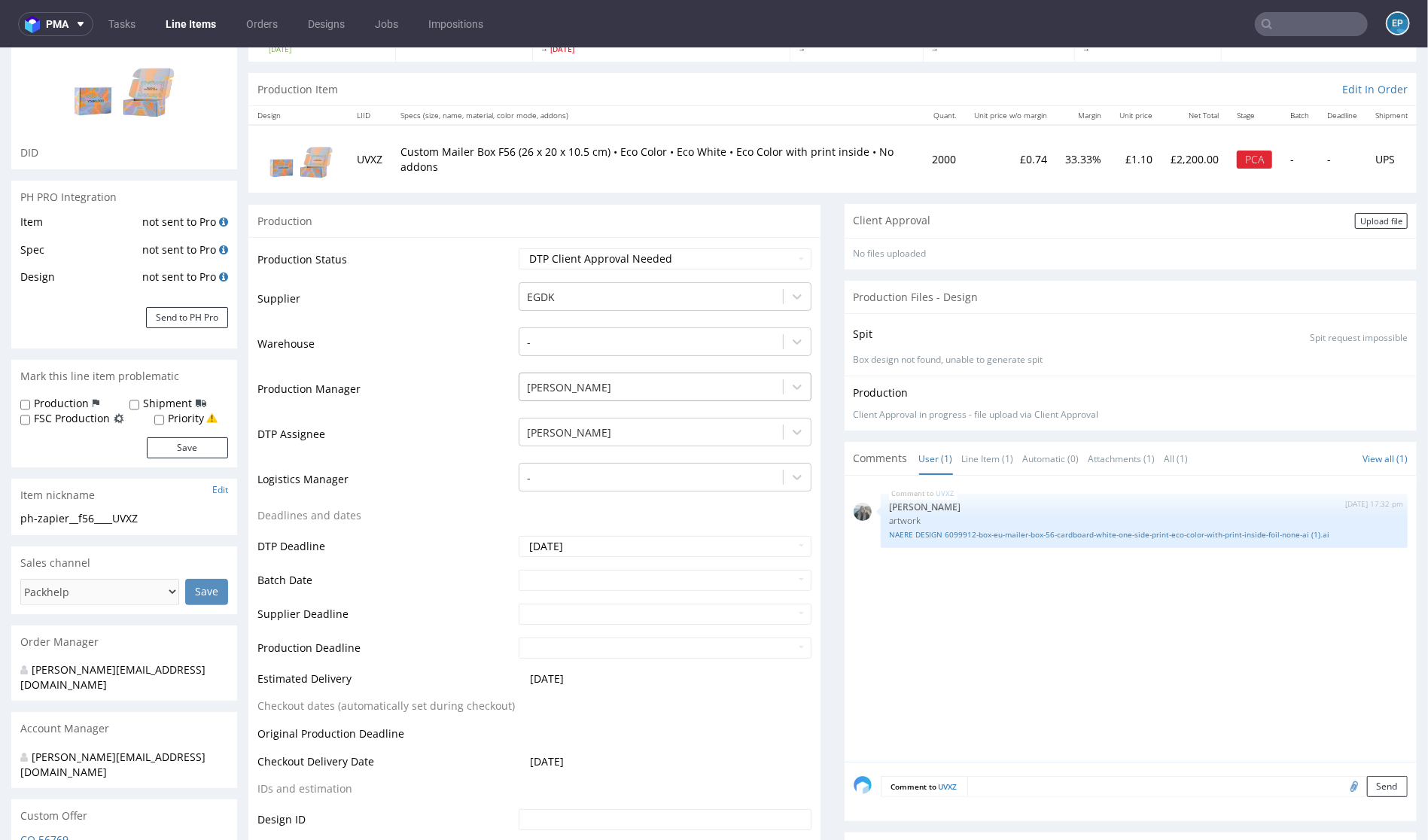
scroll to position [564, 0]
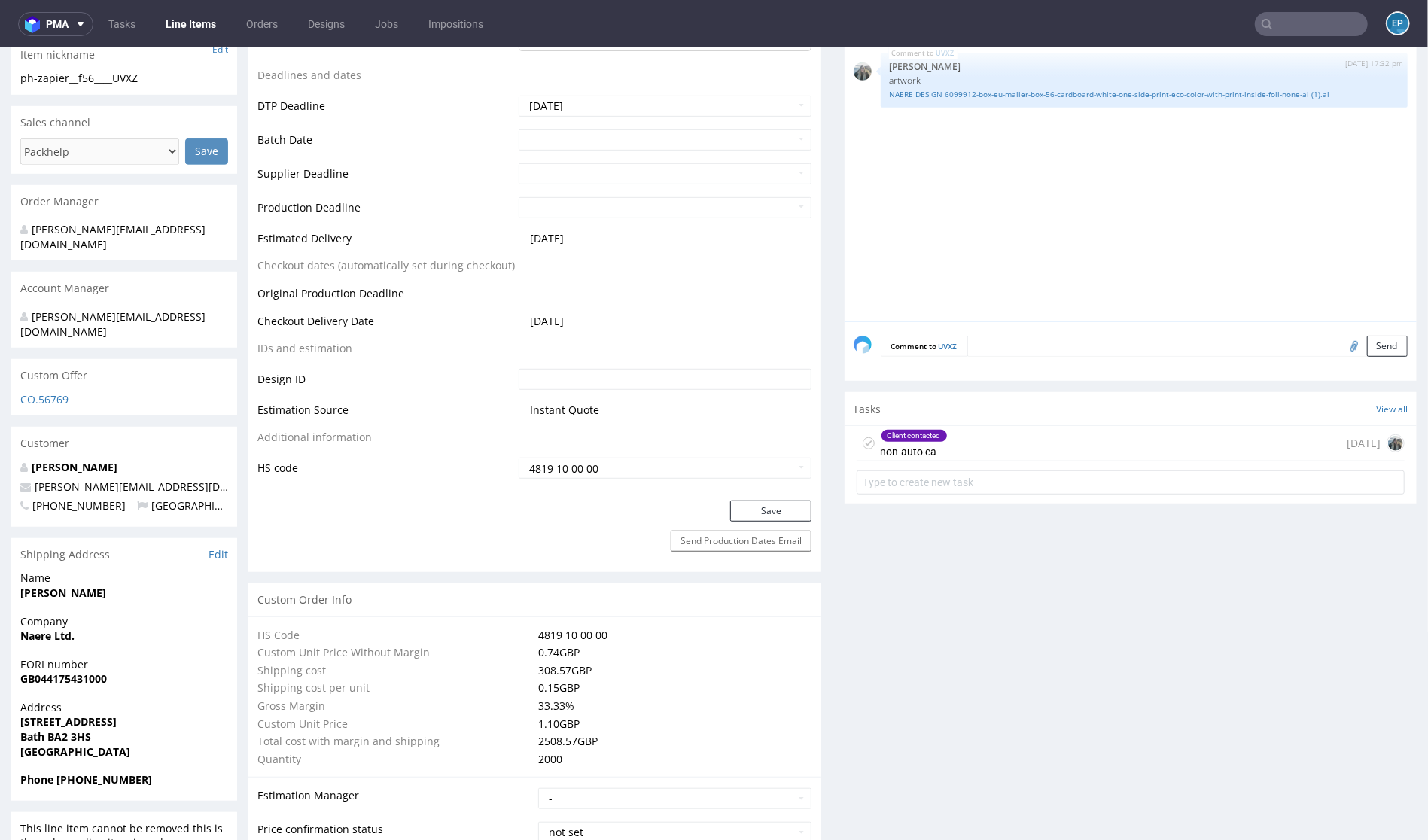
click at [1036, 444] on div "Client contacted non-auto ca [DATE]" at bounding box center [1131, 442] width 548 height 35
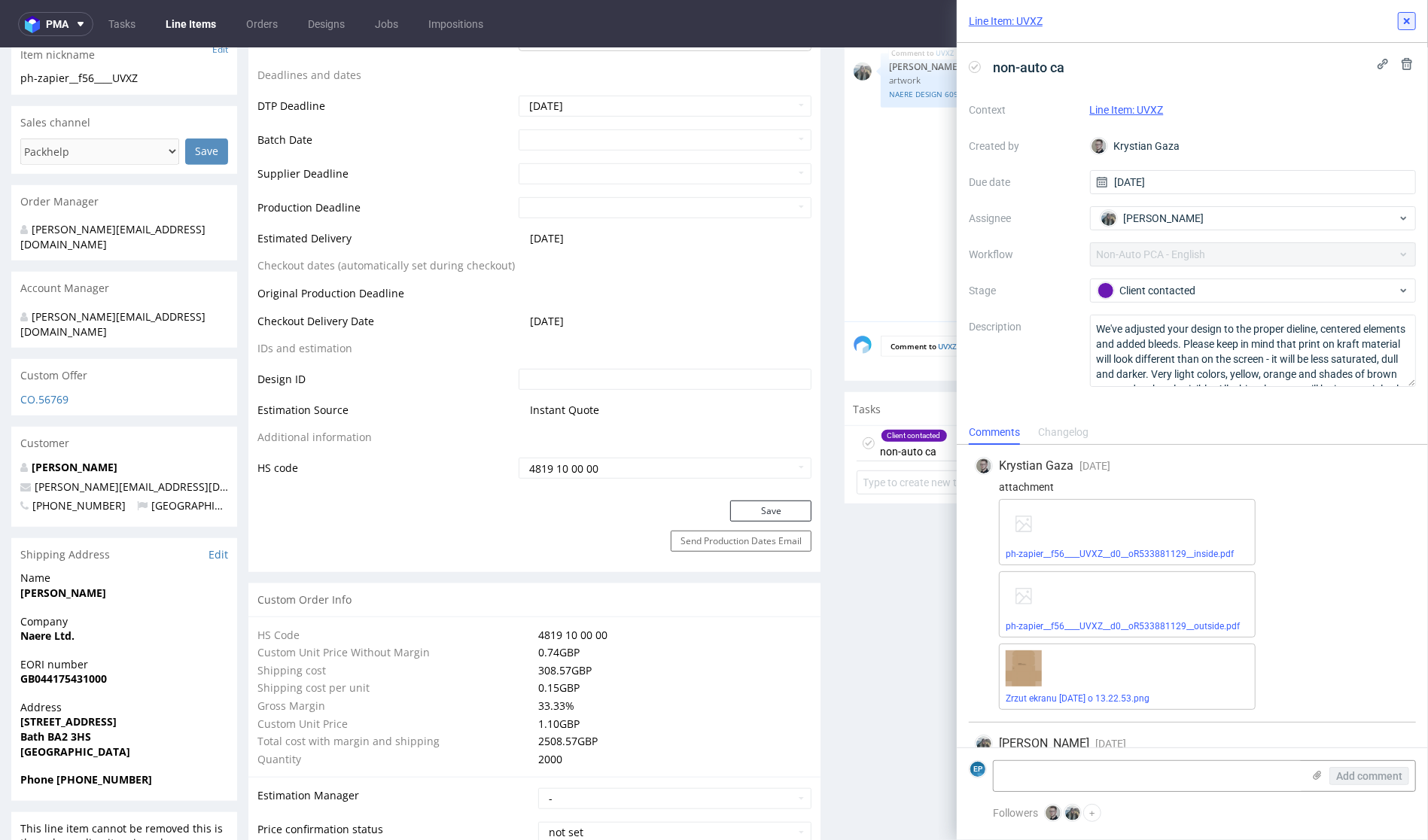
click at [1414, 15] on button at bounding box center [1406, 21] width 18 height 18
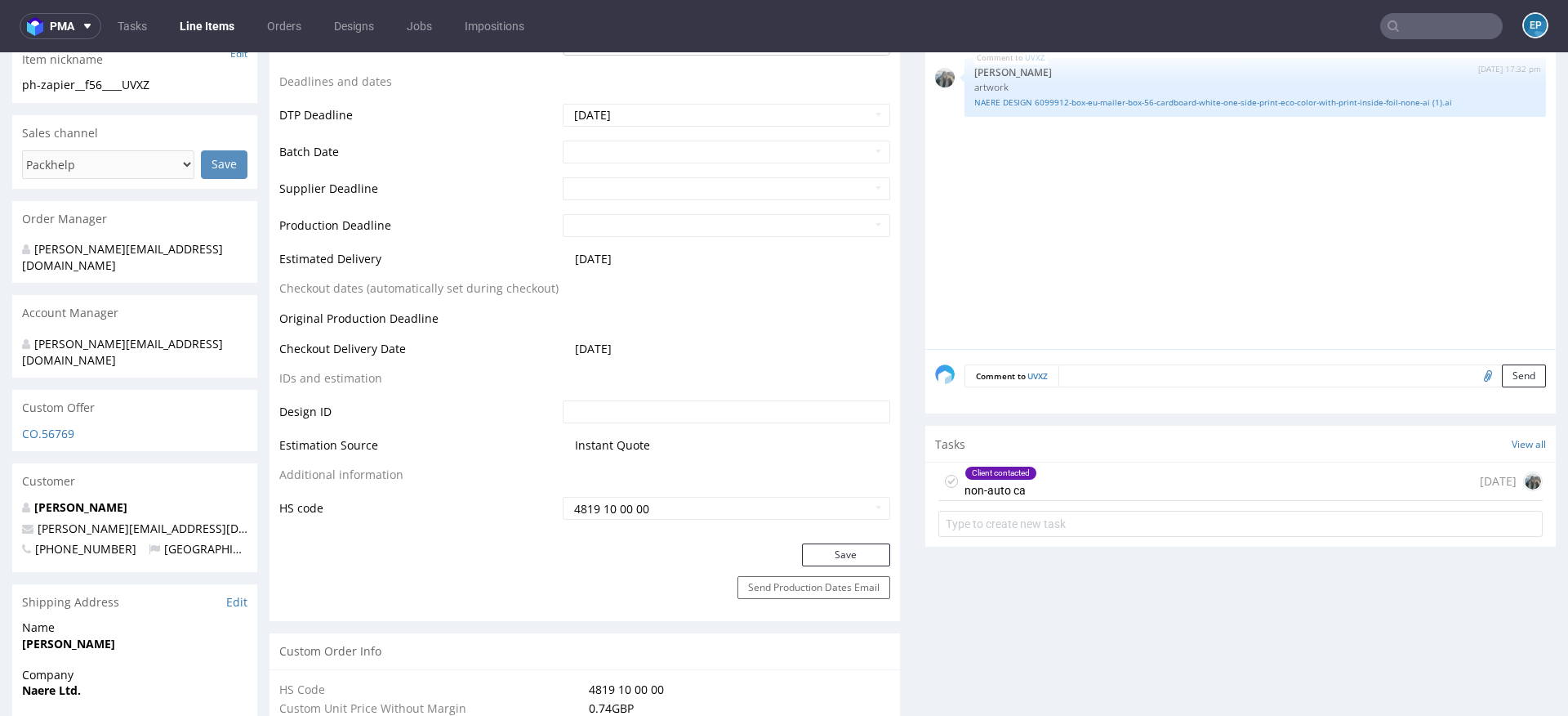
scroll to position [339, 0]
click at [1101, 494] on div "Client contacted non-auto ca 3 days ago" at bounding box center [1241, 481] width 604 height 38
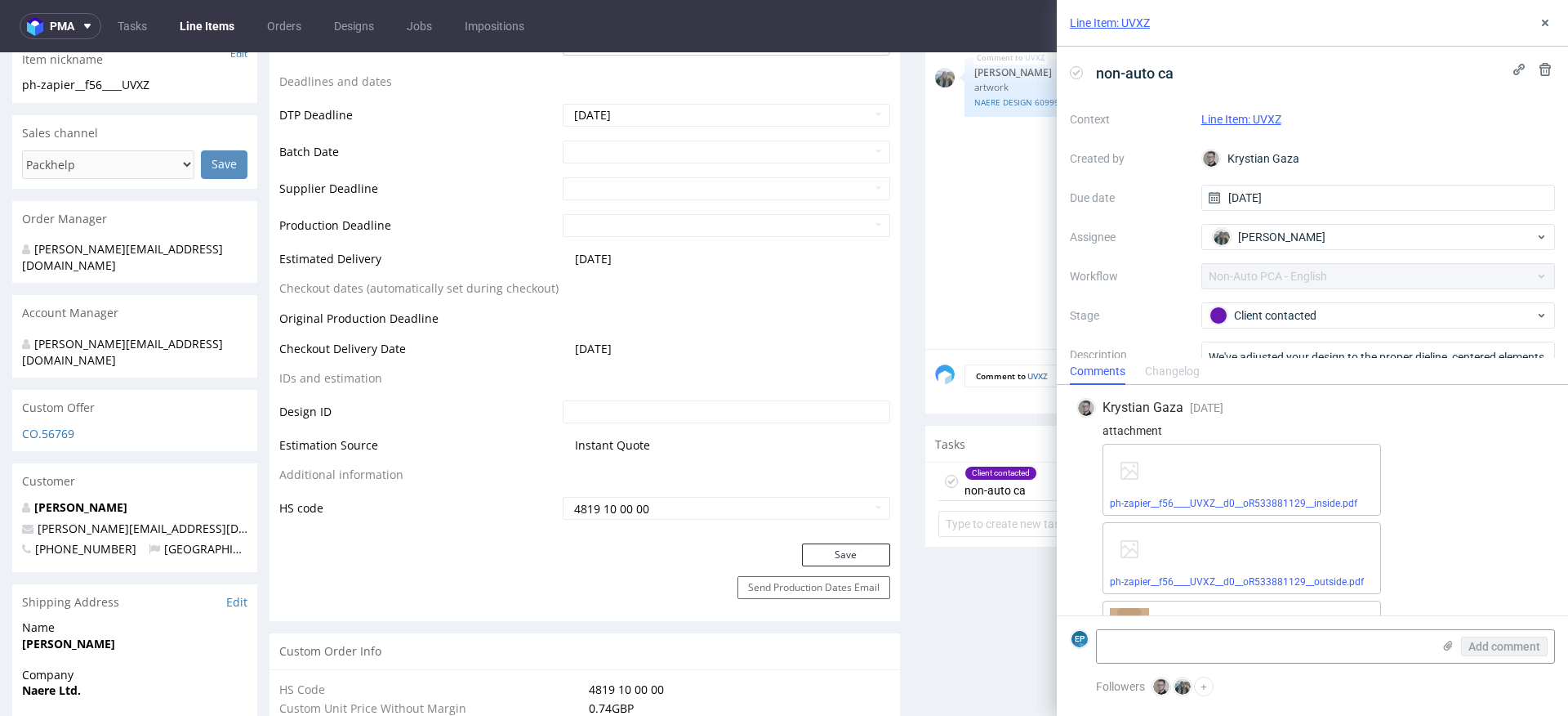
scroll to position [436, 0]
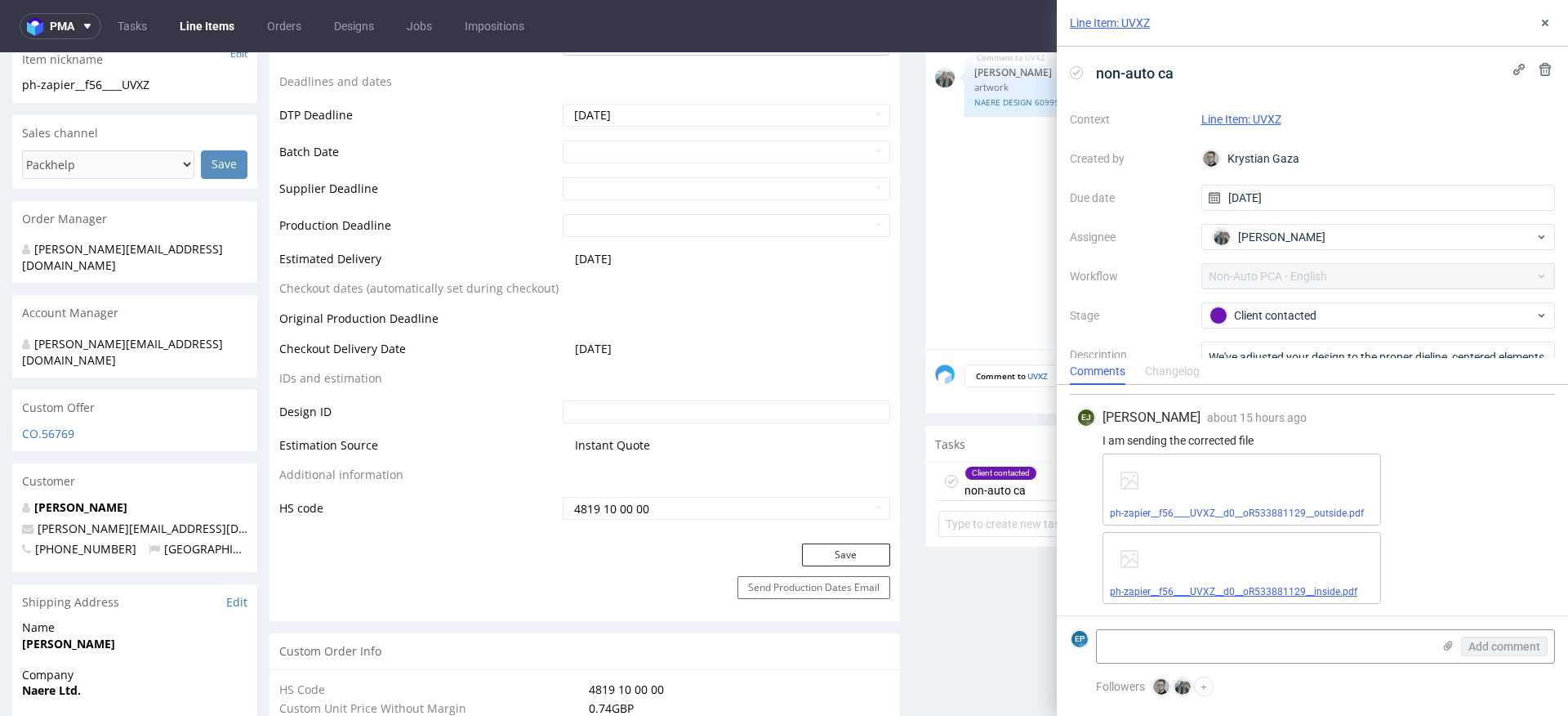
click at [1229, 590] on link "ph-zapier__f56____UVXZ__d0__oR533881129__inside.pdf" at bounding box center [1234, 591] width 248 height 11
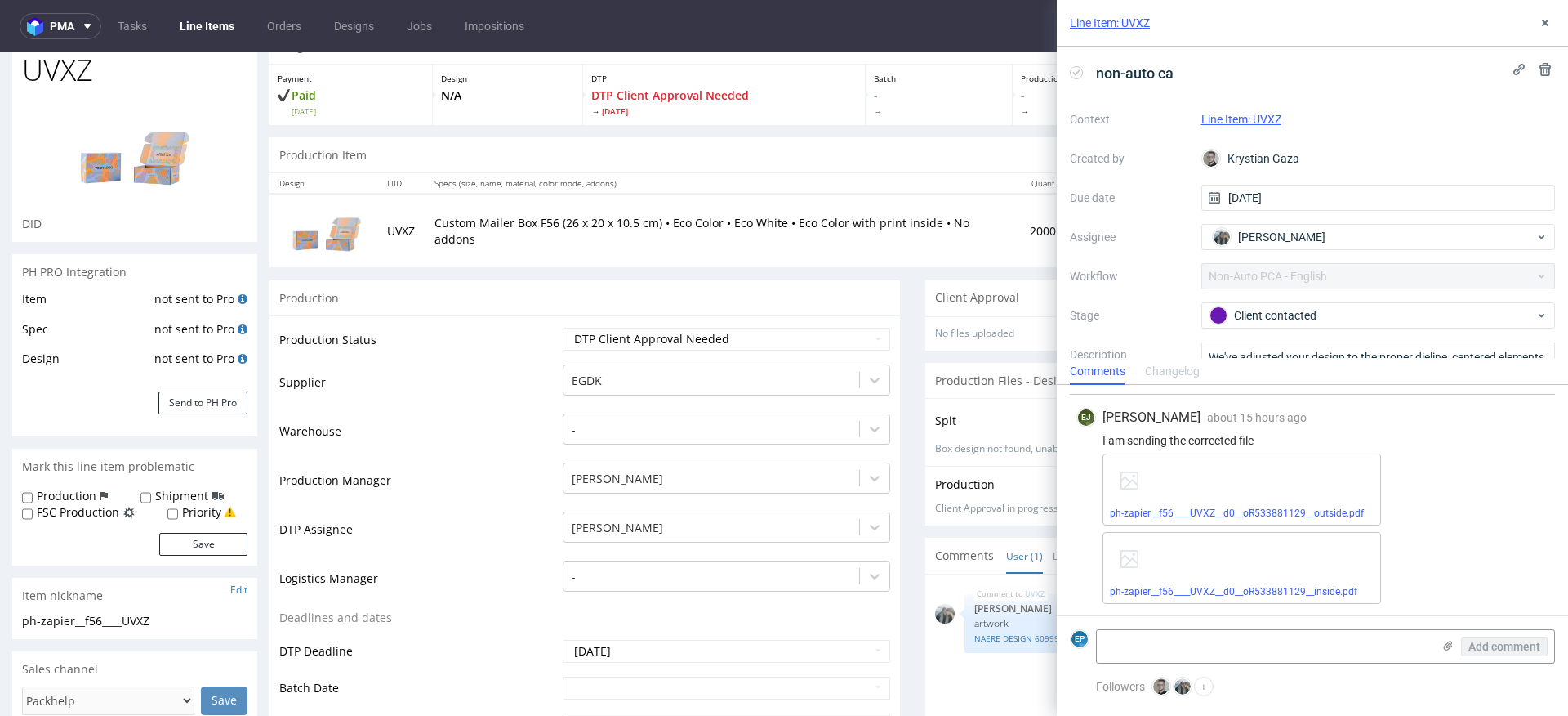
scroll to position [66, 0]
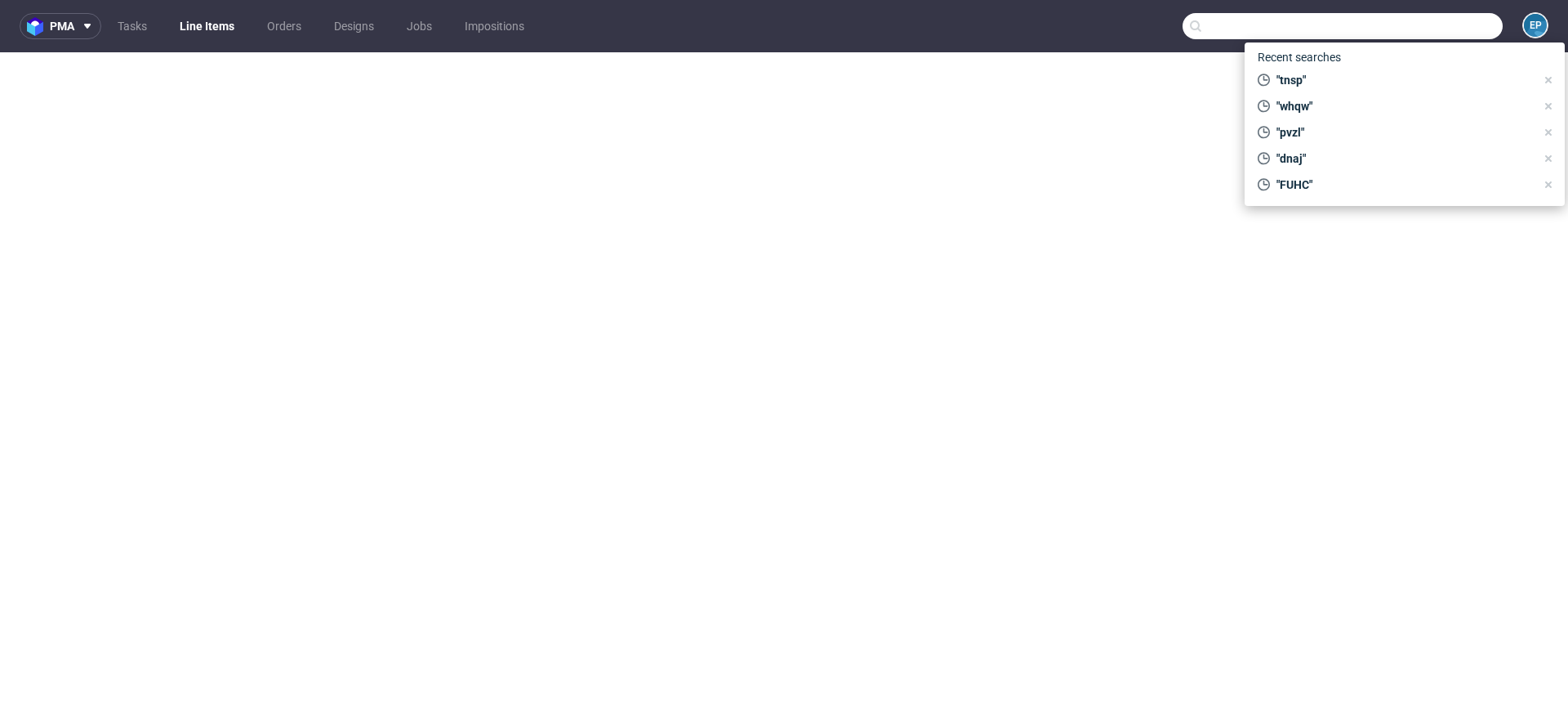
click at [1424, 23] on input "text" at bounding box center [1342, 26] width 320 height 26
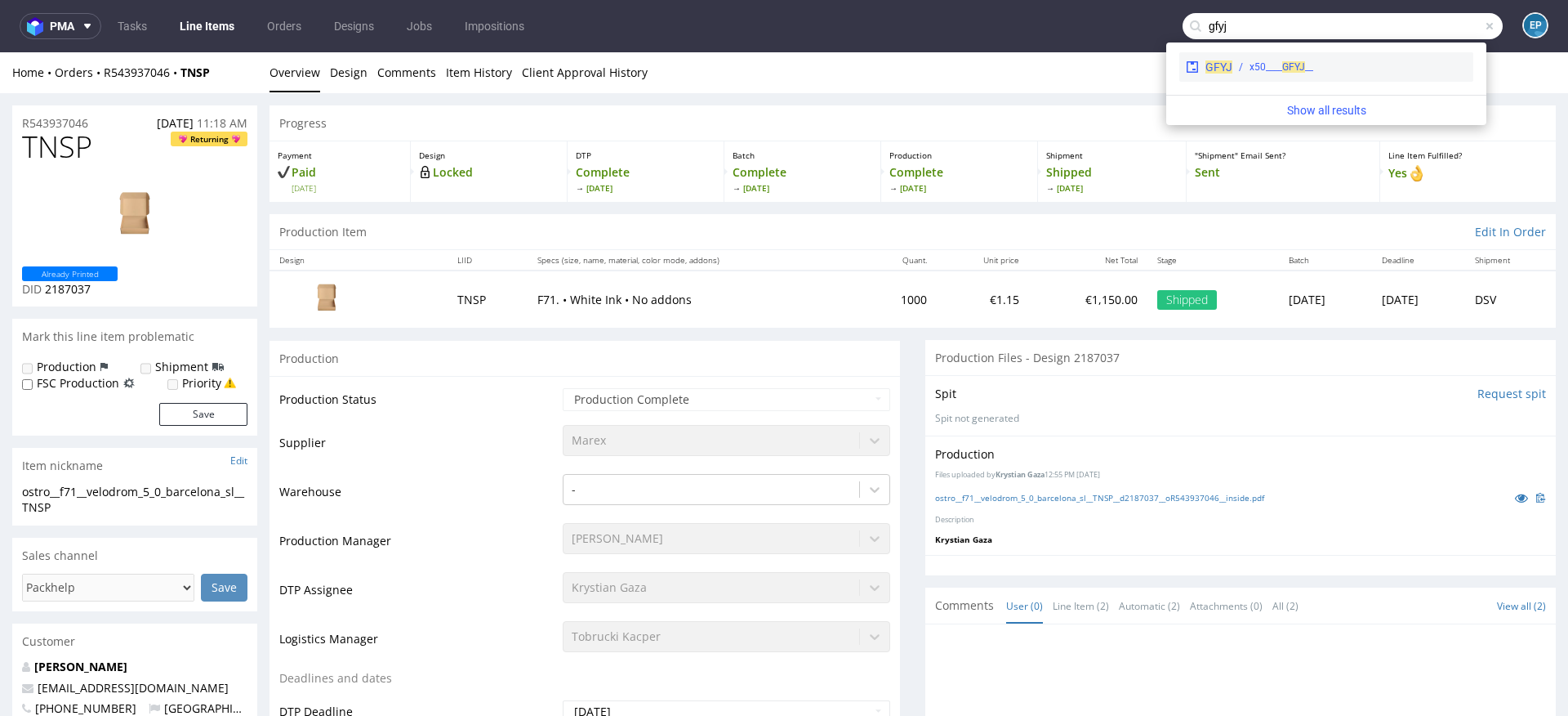
type input "gfyj"
click at [1284, 72] on span "GFYJ" at bounding box center [1293, 67] width 23 height 11
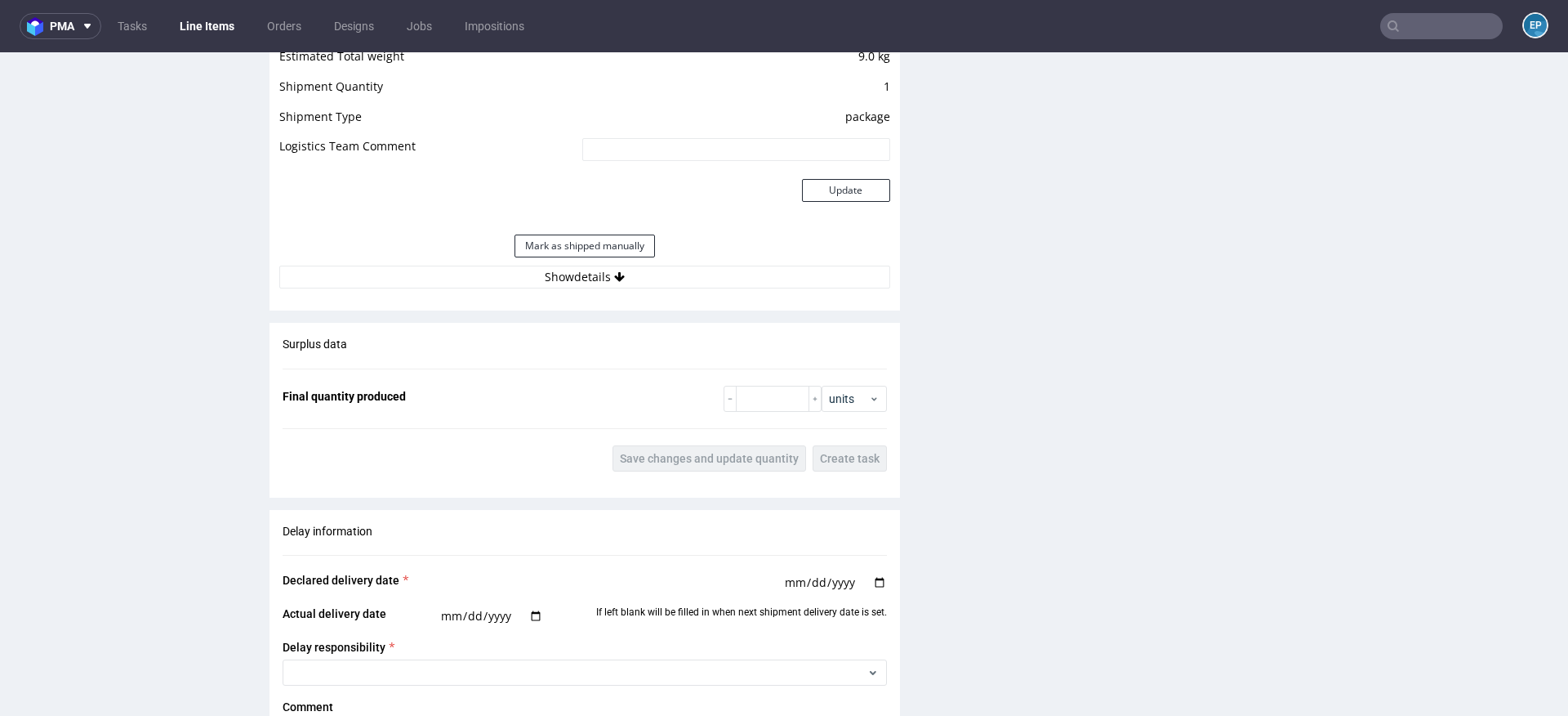
scroll to position [1504, 0]
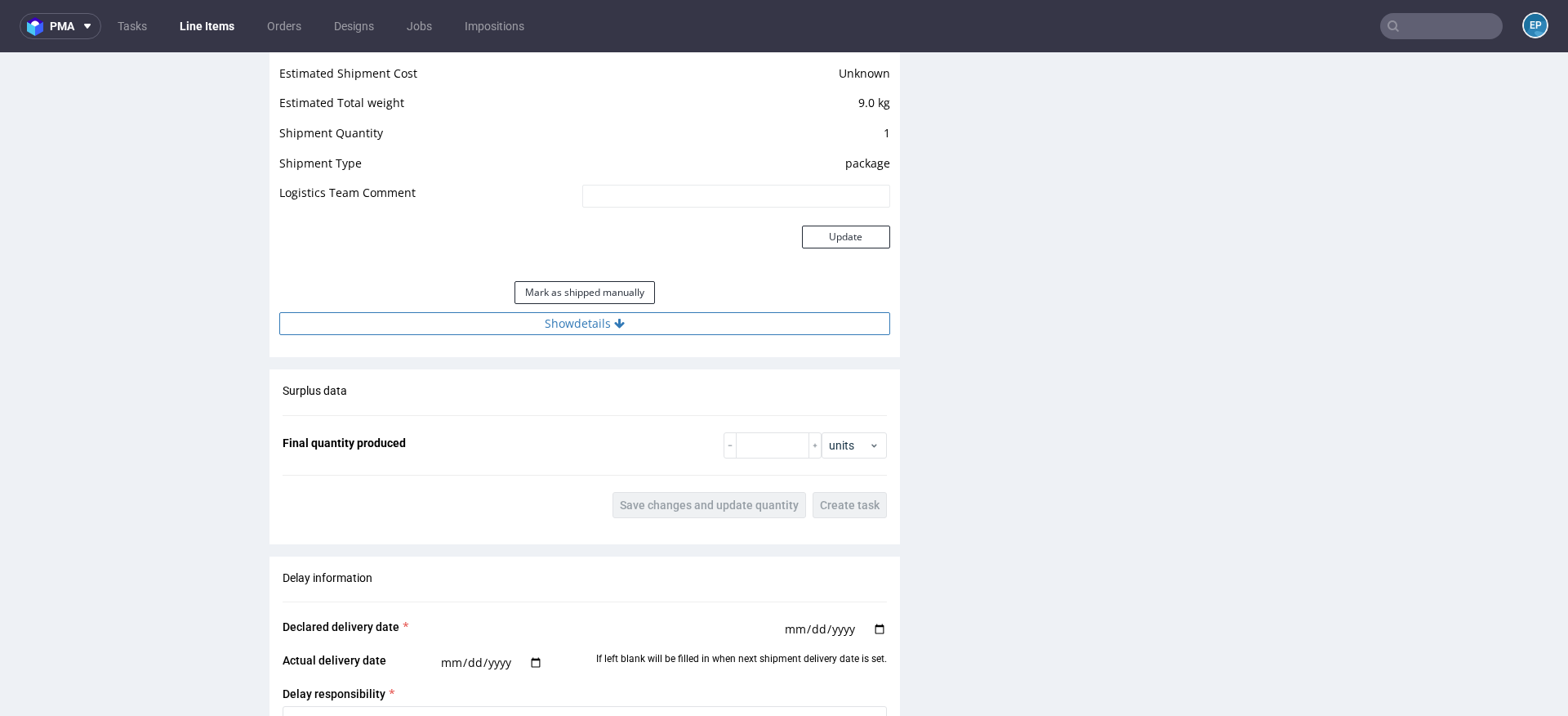
click at [668, 328] on button "Show details" at bounding box center [584, 324] width 611 height 23
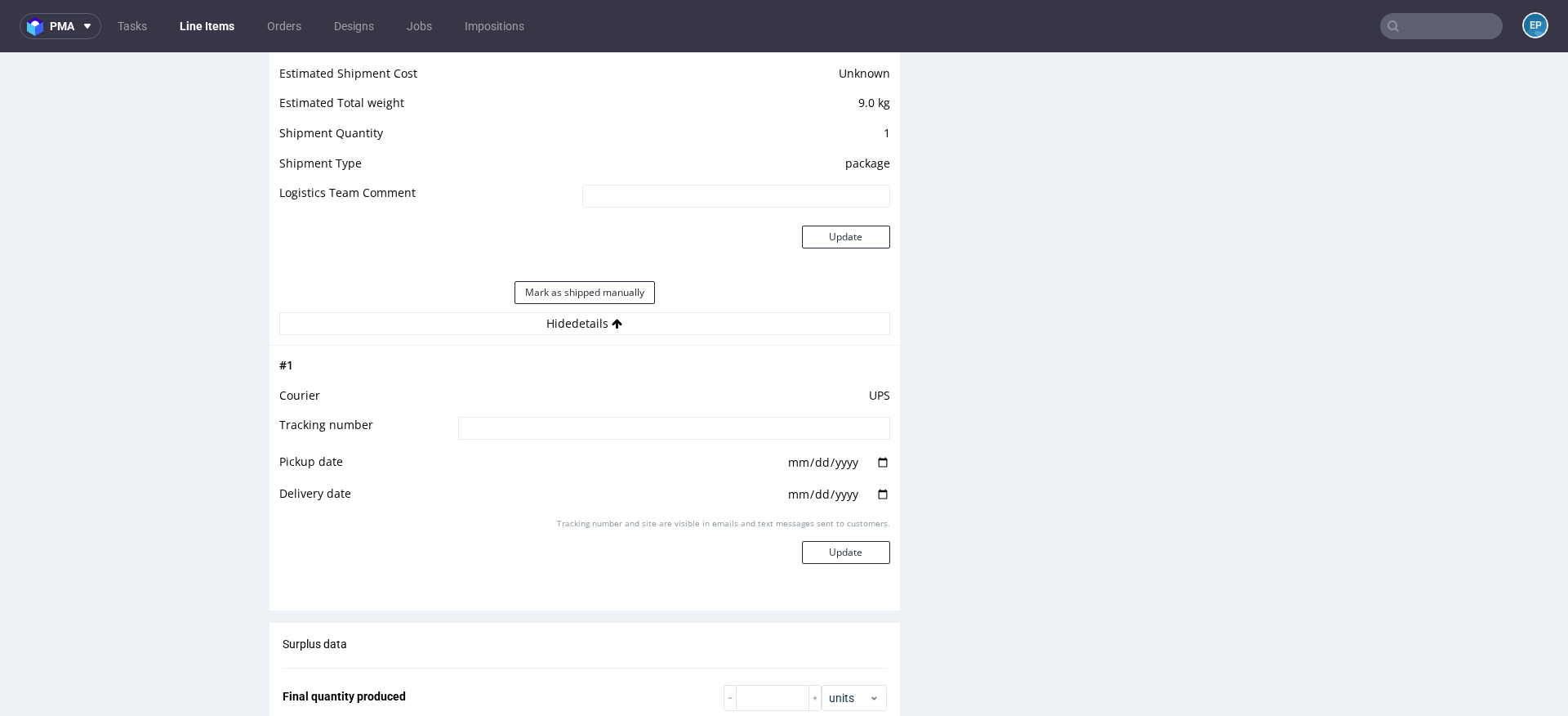
click at [610, 434] on input at bounding box center [674, 428] width 432 height 23
paste input "1ZW3745C0431546199"
type input "1ZW3745C0431546199"
click at [832, 556] on button "Update" at bounding box center [846, 553] width 88 height 23
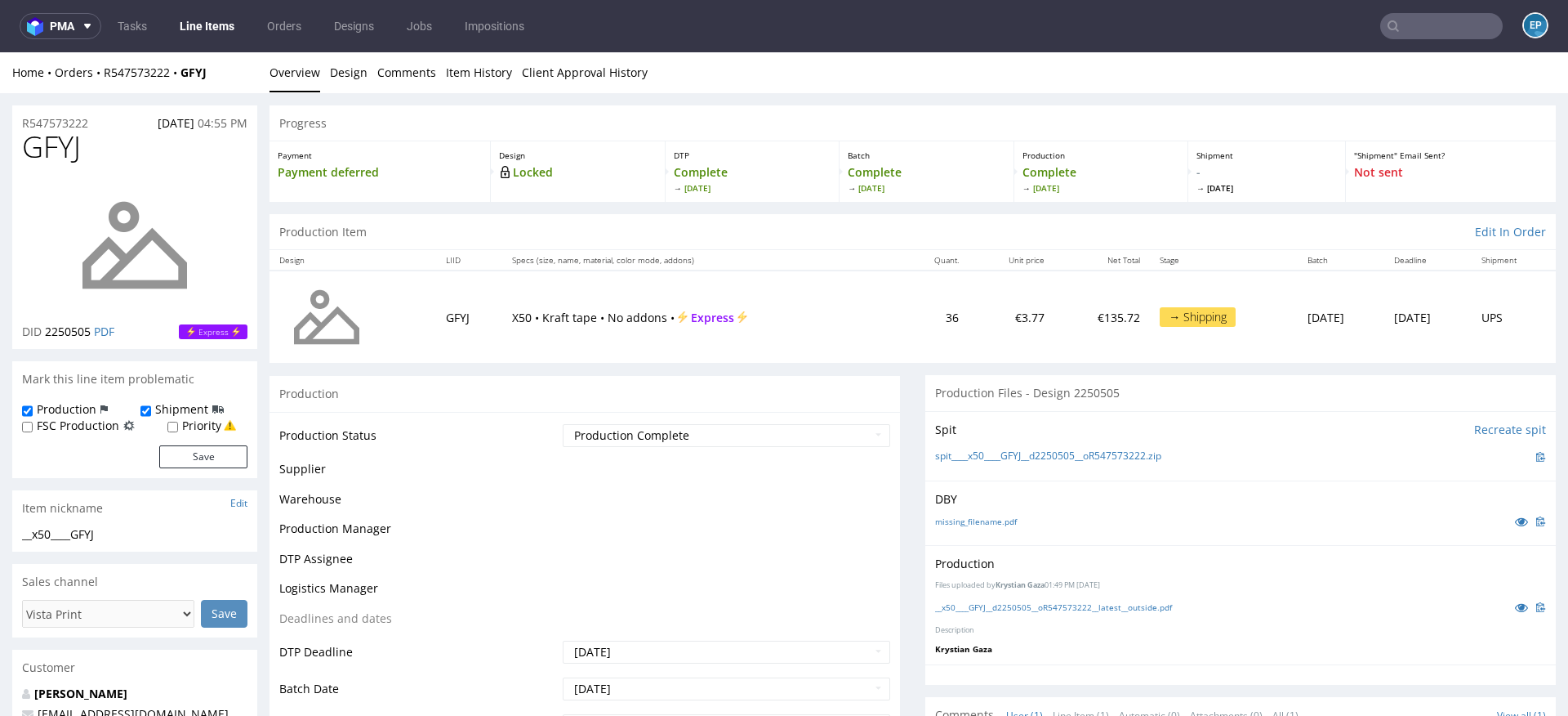
scroll to position [1208, 0]
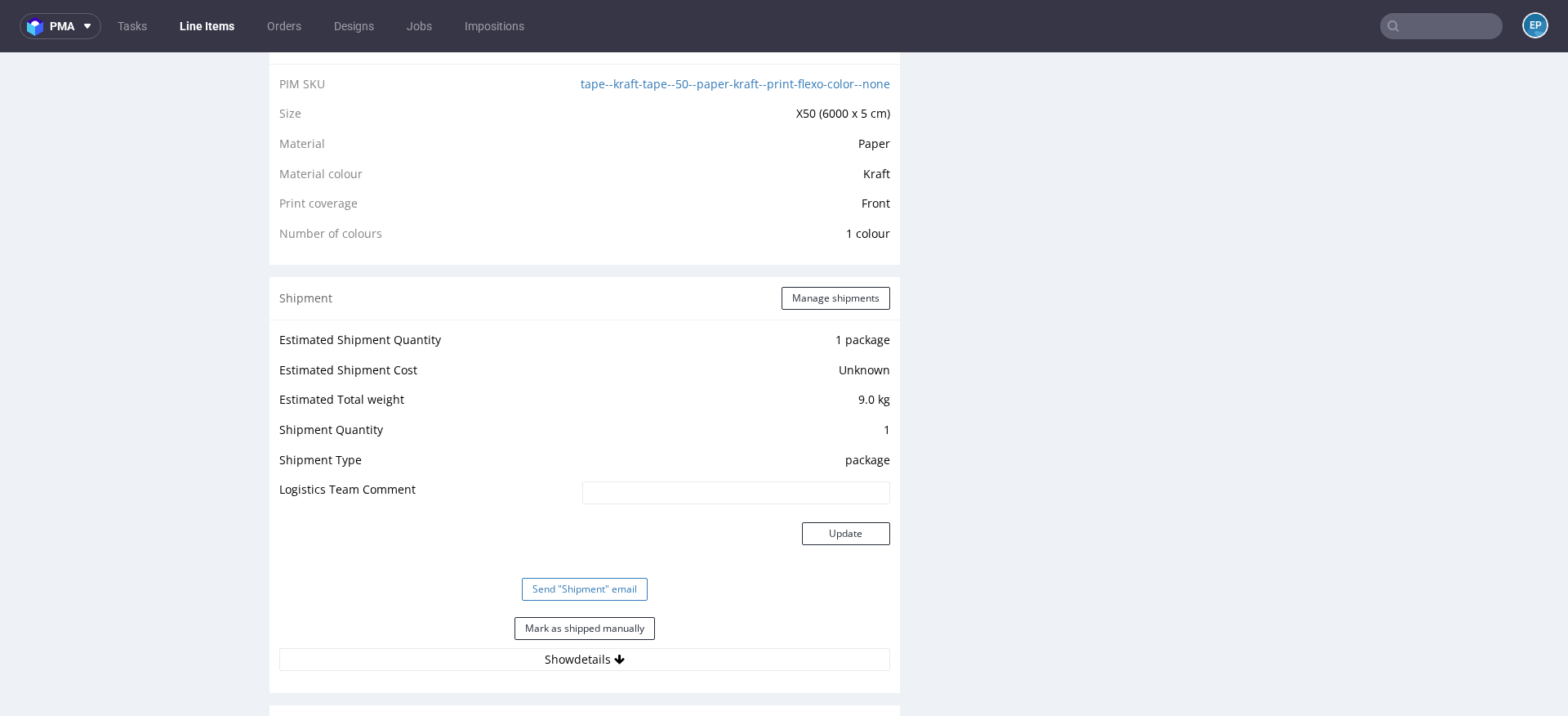
click at [543, 583] on button "Send "Shipment" email" at bounding box center [585, 589] width 126 height 23
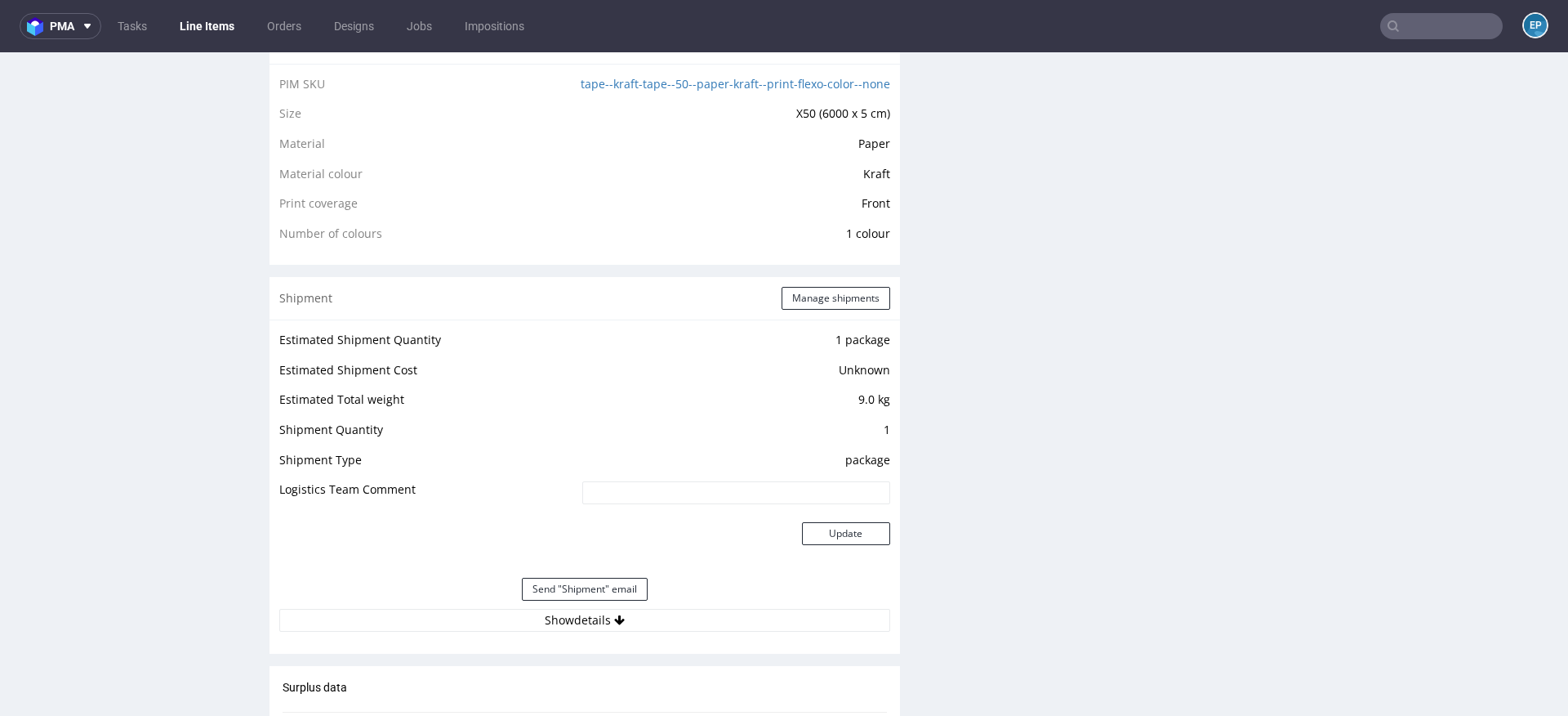
click at [1407, 34] on input "text" at bounding box center [1441, 26] width 123 height 26
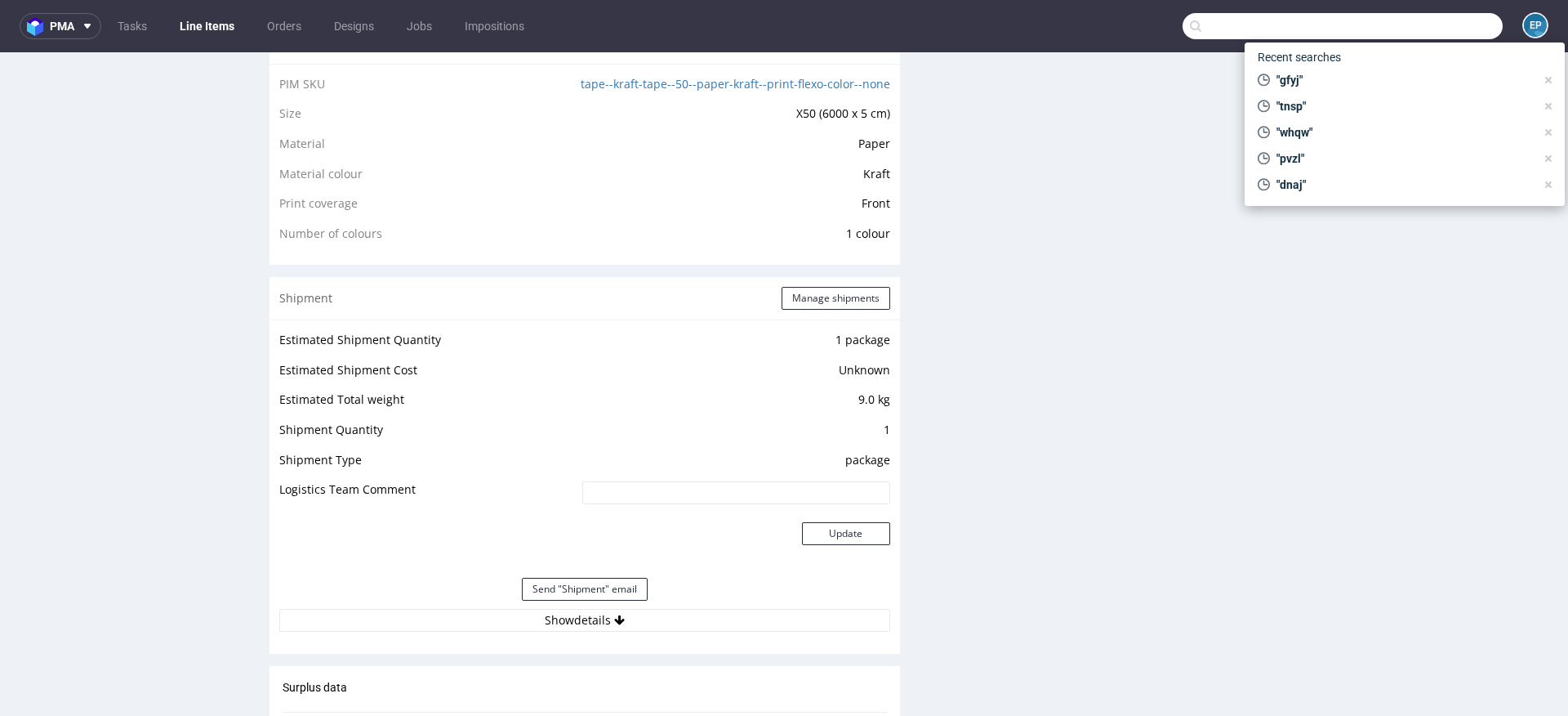
paste input "R315779815"
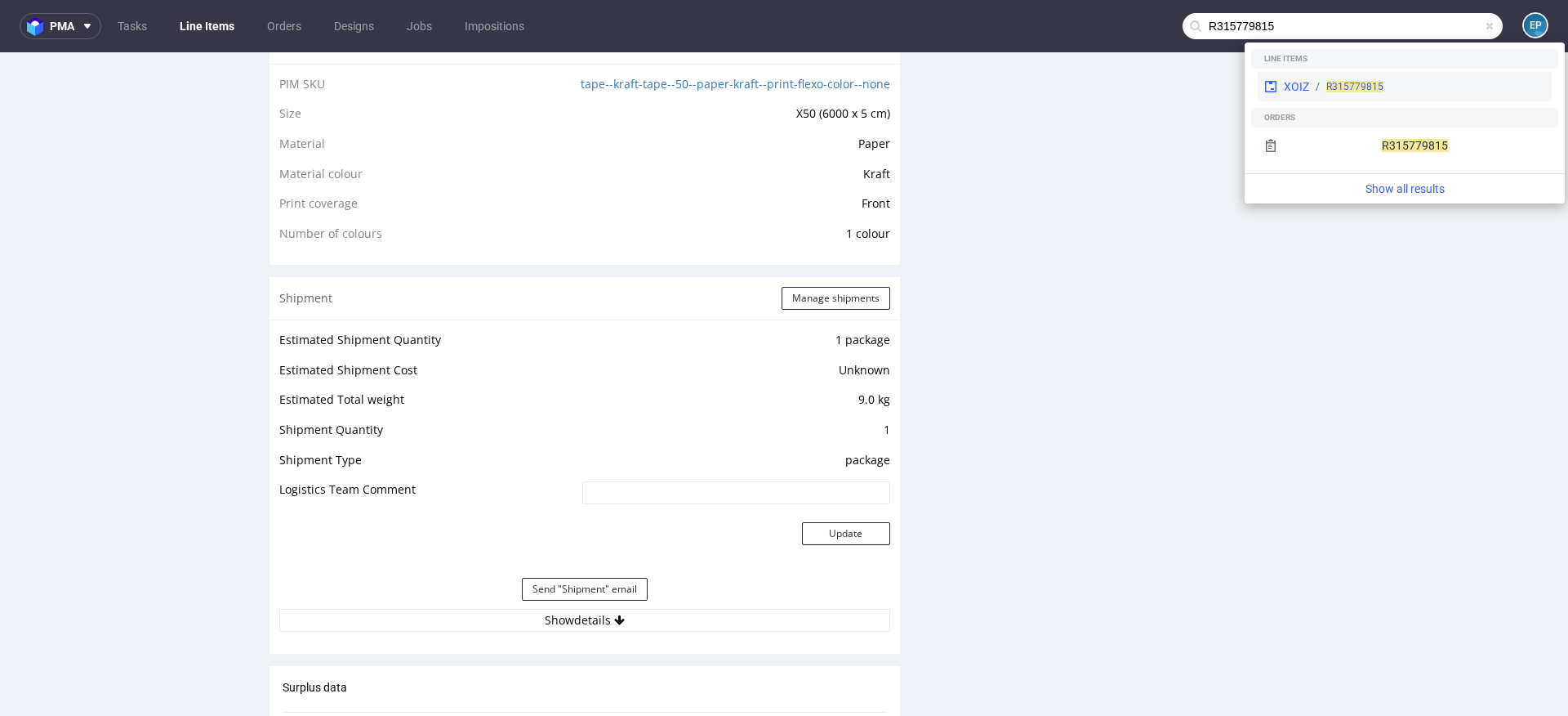
type input "R315779815"
click at [1324, 78] on div "XOIZ R315779815" at bounding box center [1405, 86] width 294 height 29
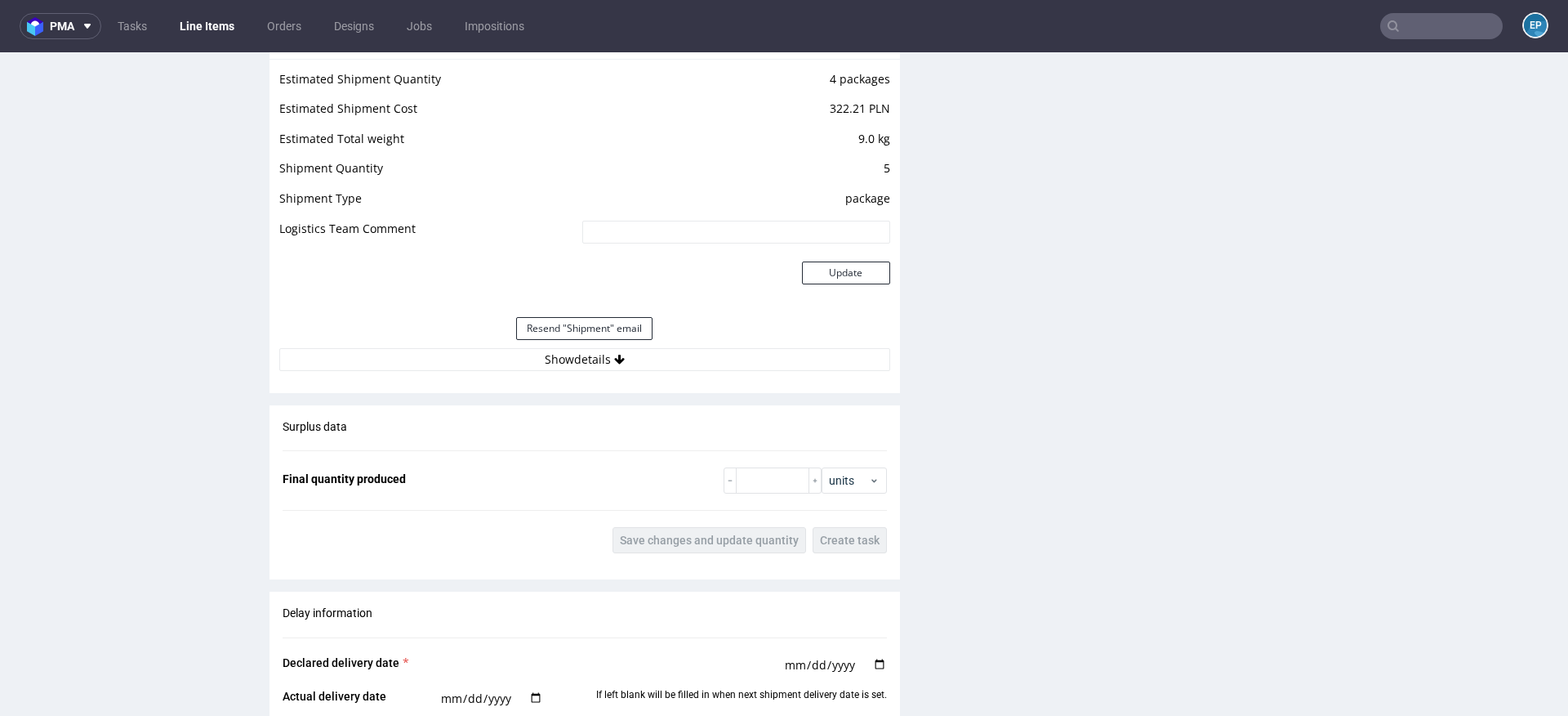
scroll to position [1701, 0]
click at [691, 358] on button "Show details" at bounding box center [584, 358] width 611 height 23
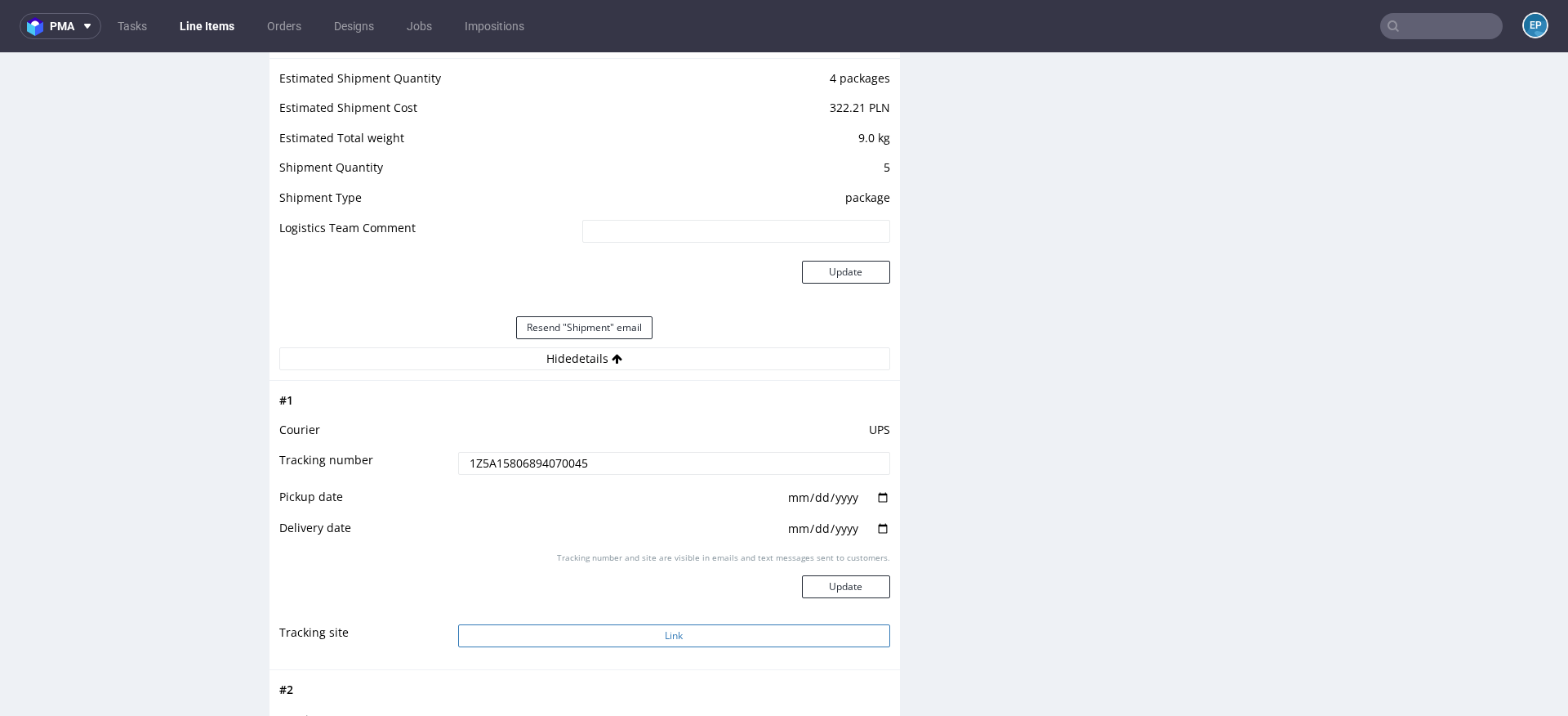
click at [655, 624] on button "Link" at bounding box center [674, 635] width 432 height 23
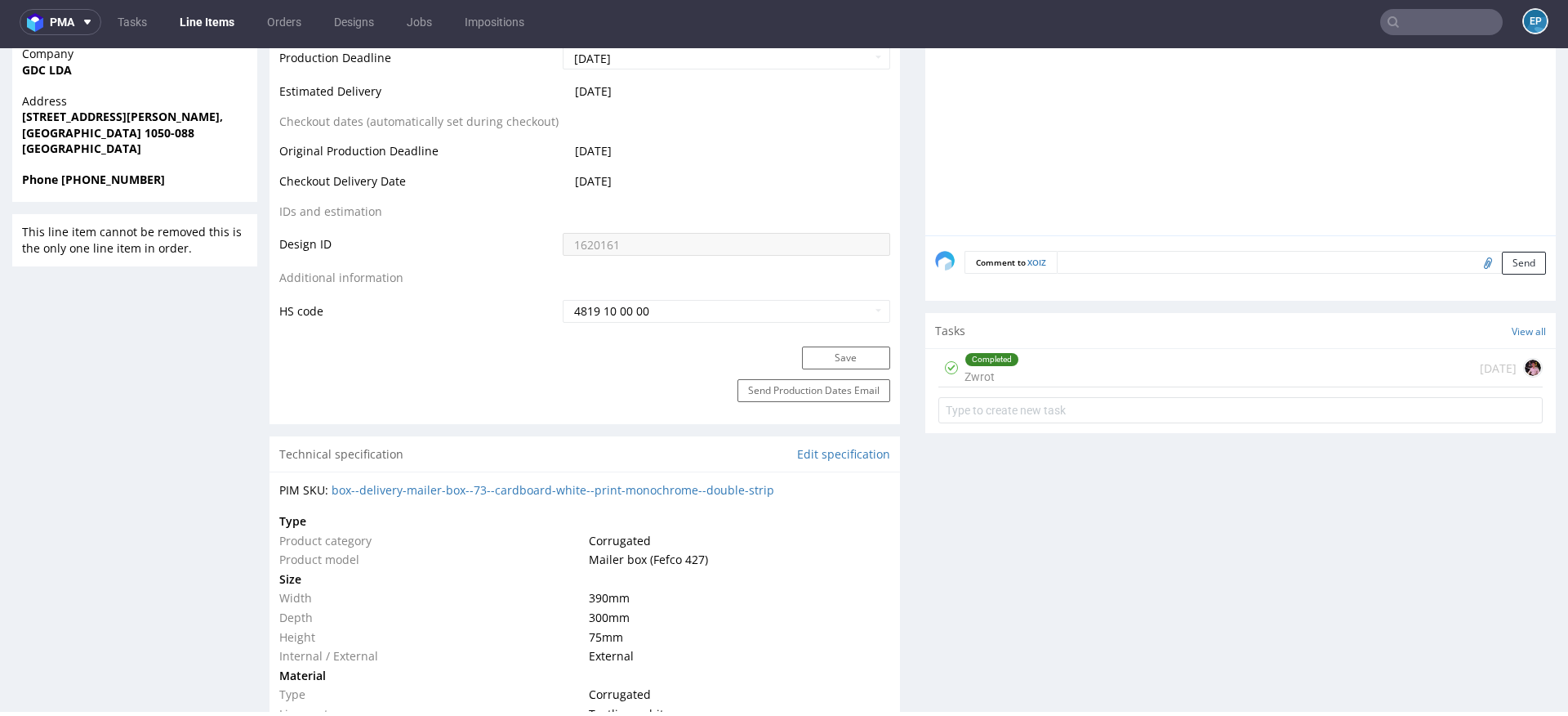
scroll to position [773, 0]
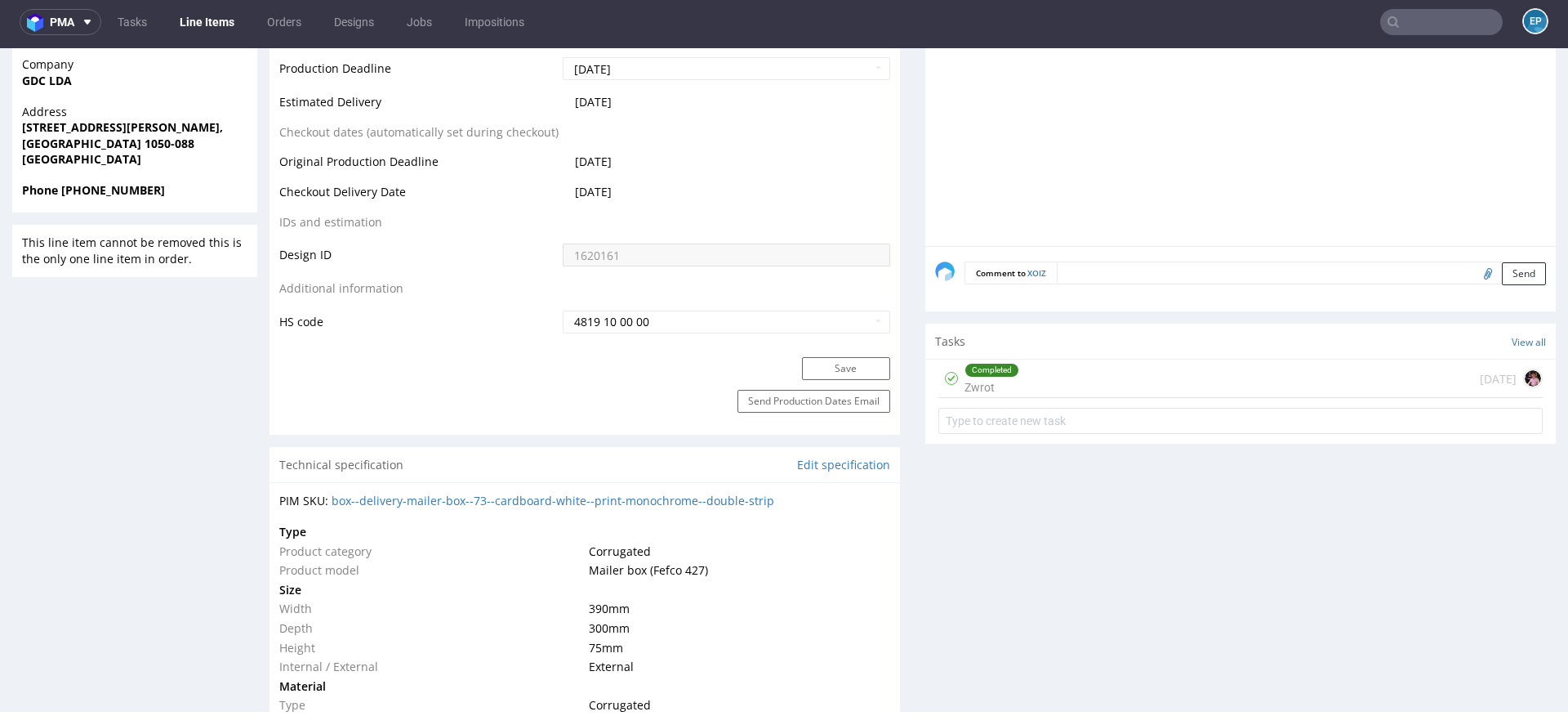
click at [1076, 369] on div "Completed Zwrot 3 months ago" at bounding box center [1241, 378] width 604 height 38
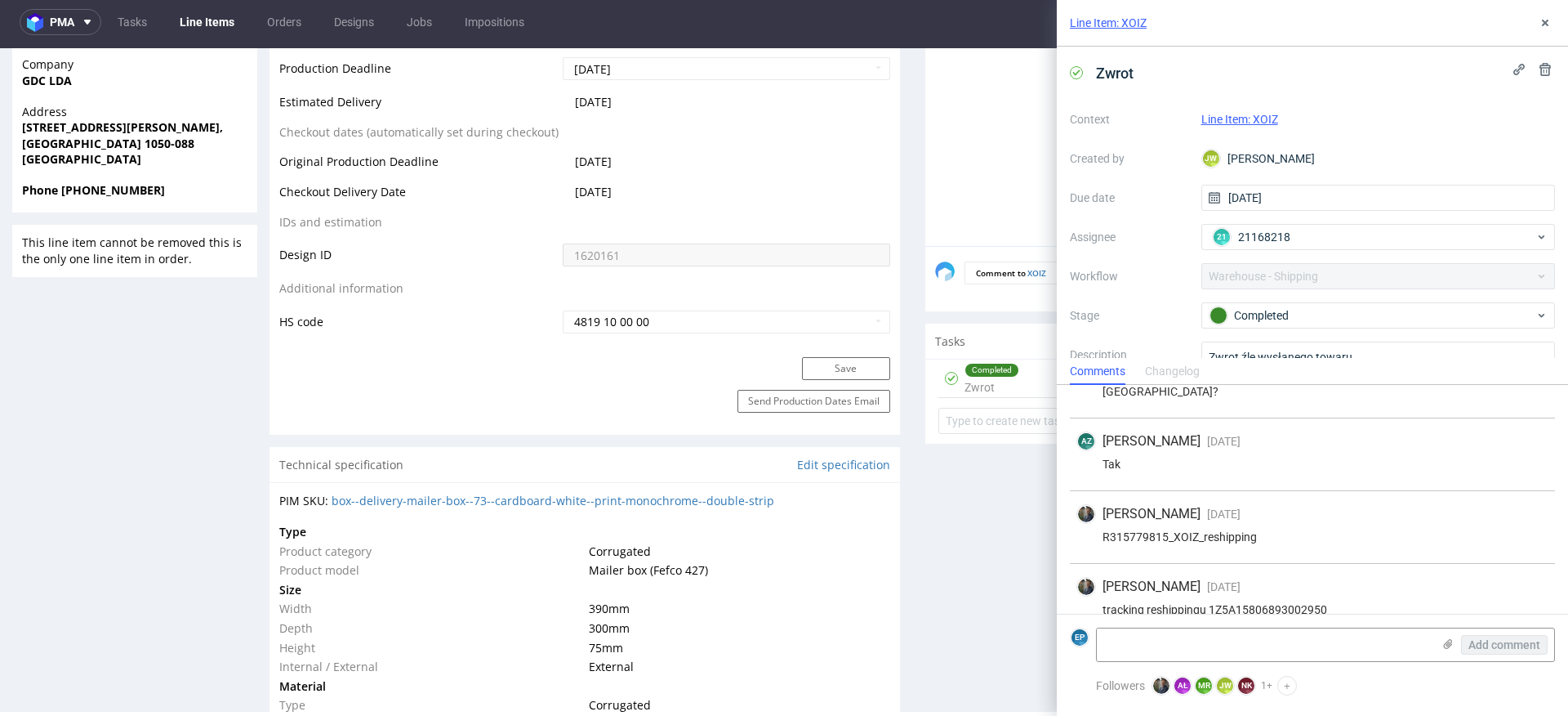
scroll to position [205, 0]
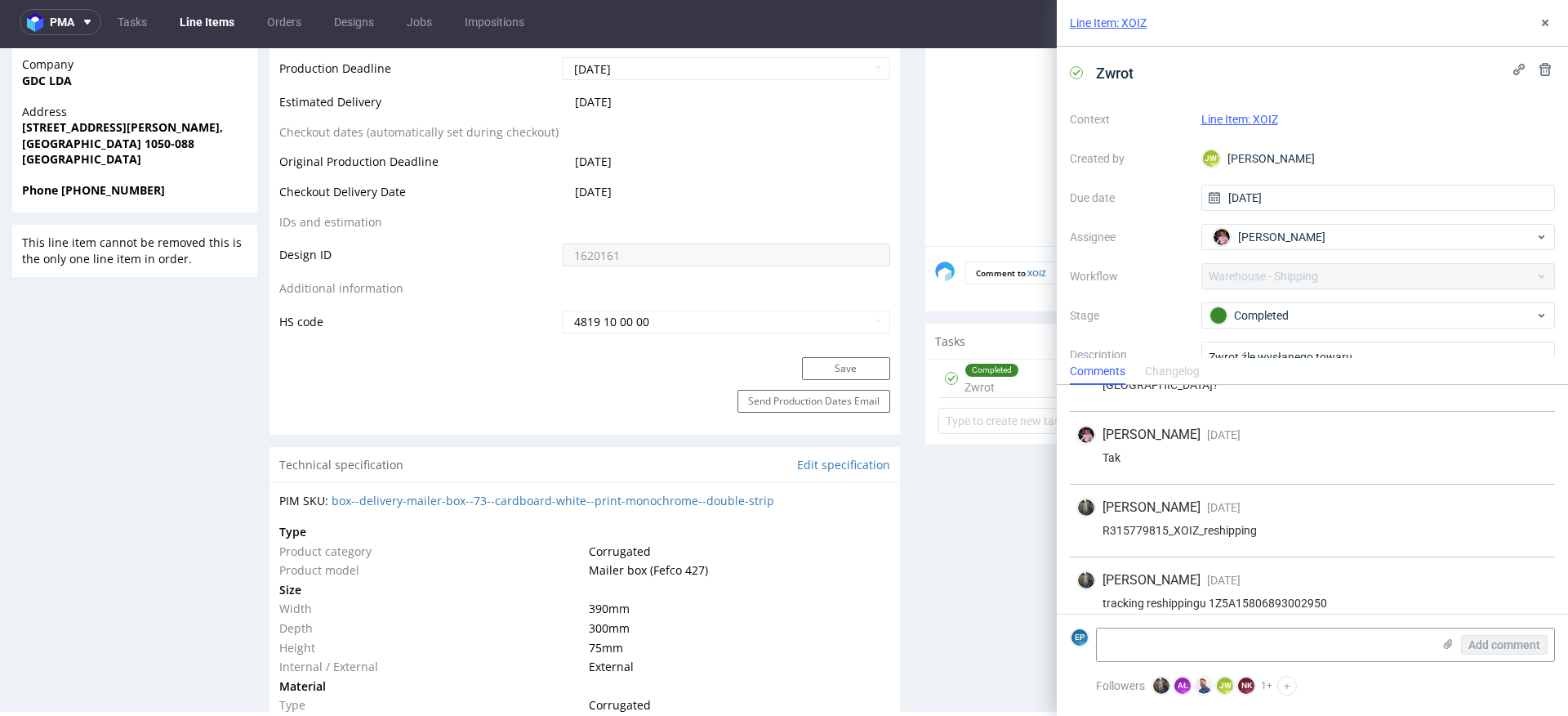
click at [1259, 597] on div "tracking reshippingu 1Z5A15806893002950" at bounding box center [1312, 603] width 472 height 13
click at [1262, 597] on div "tracking reshippingu 1Z5A15806893002950" at bounding box center [1312, 603] width 472 height 13
copy div "1Z5A15806893002950"
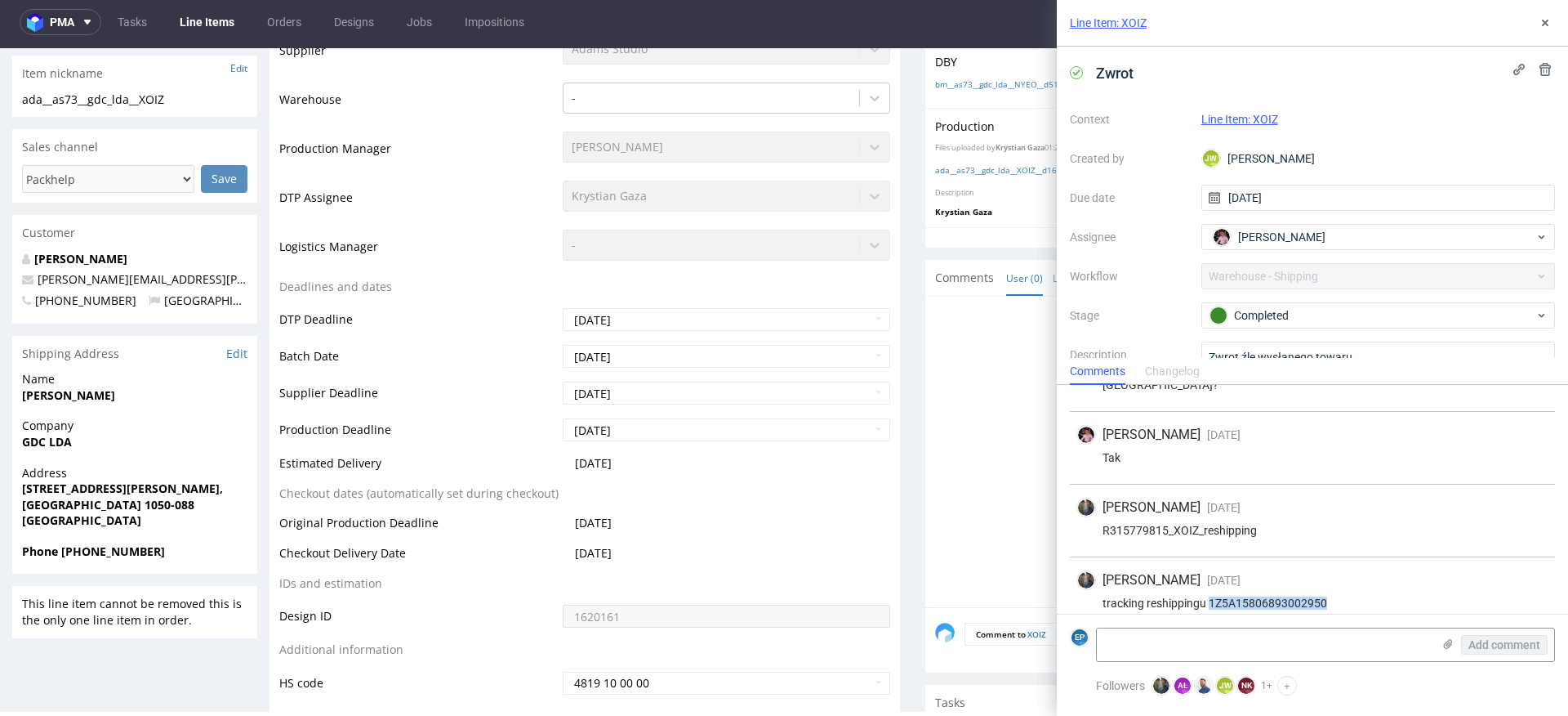
scroll to position [349, 0]
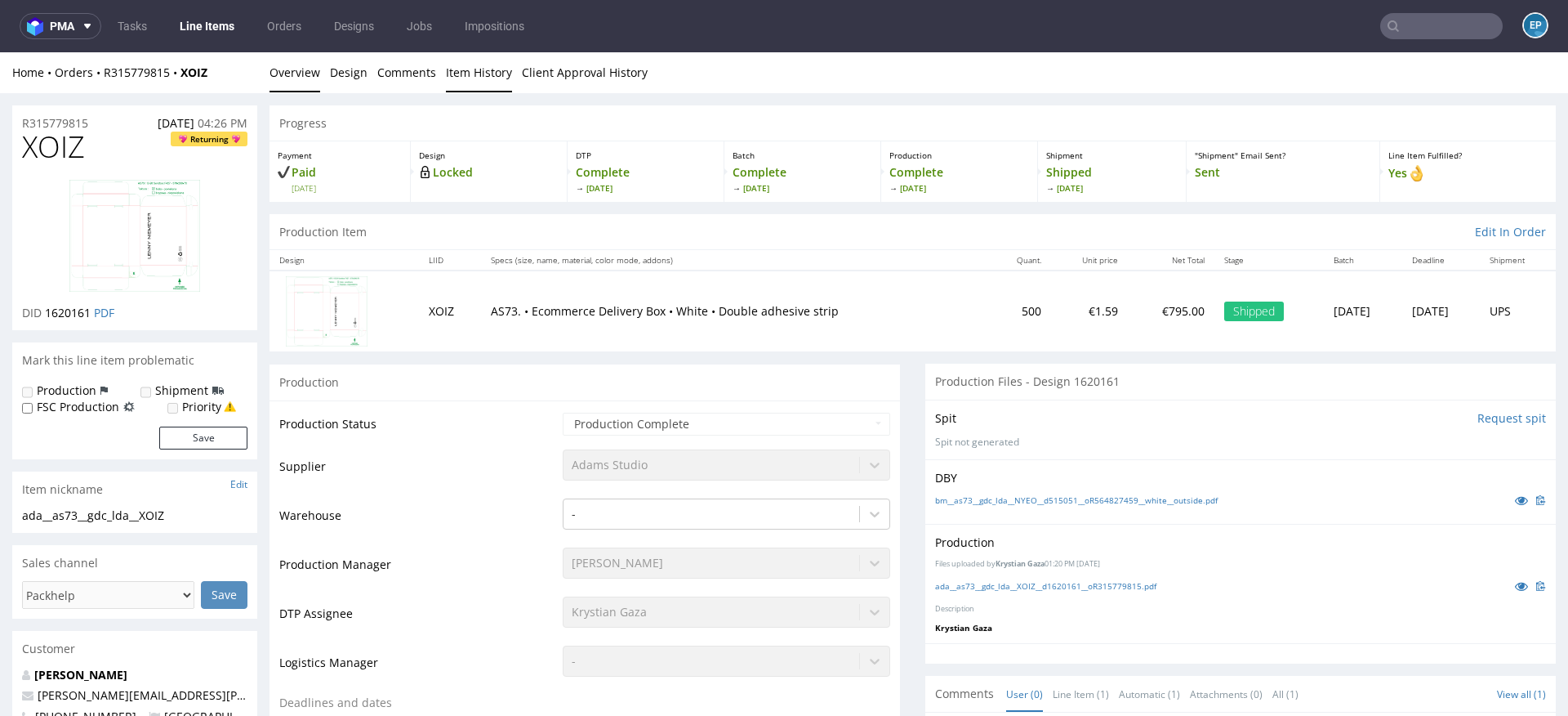
click at [477, 70] on link "Item History" at bounding box center [479, 72] width 67 height 40
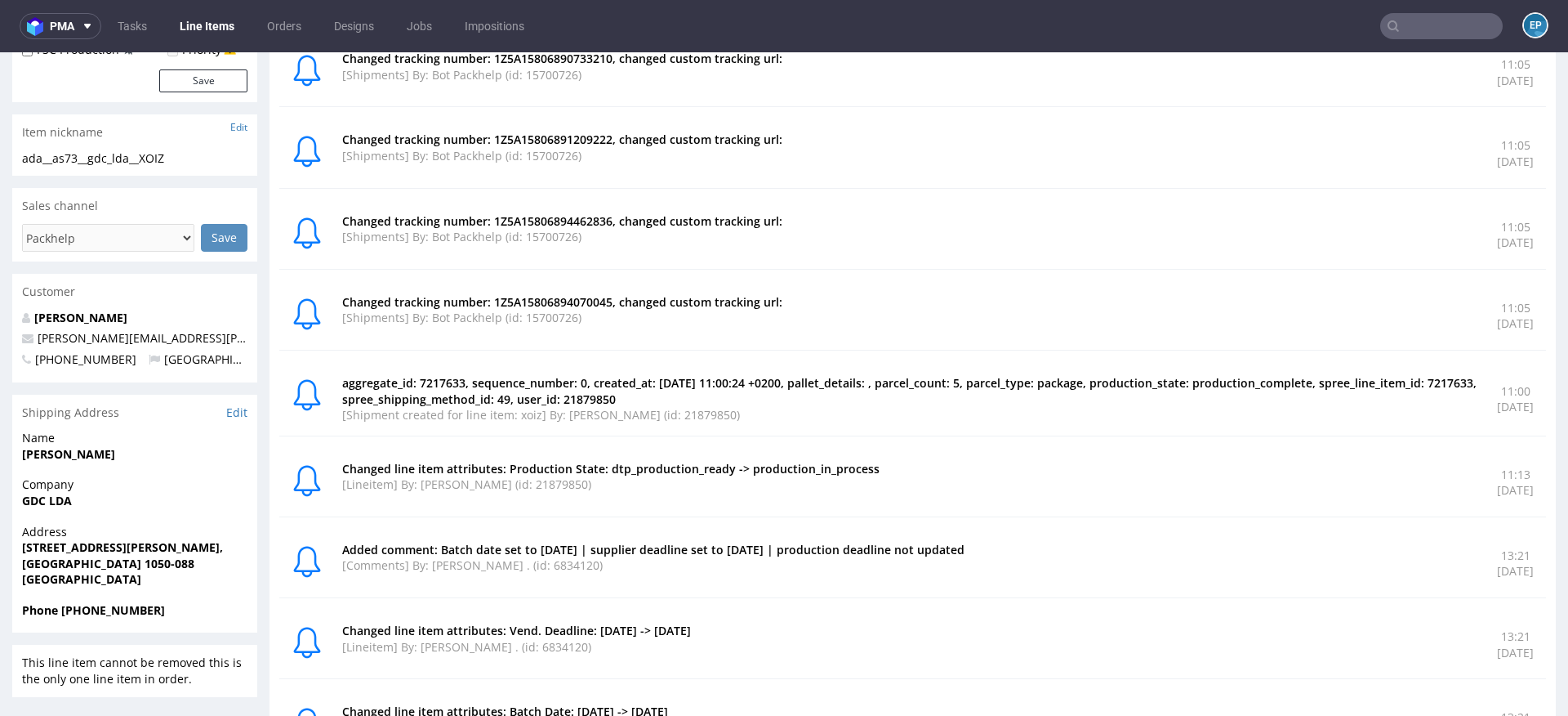
scroll to position [354, 0]
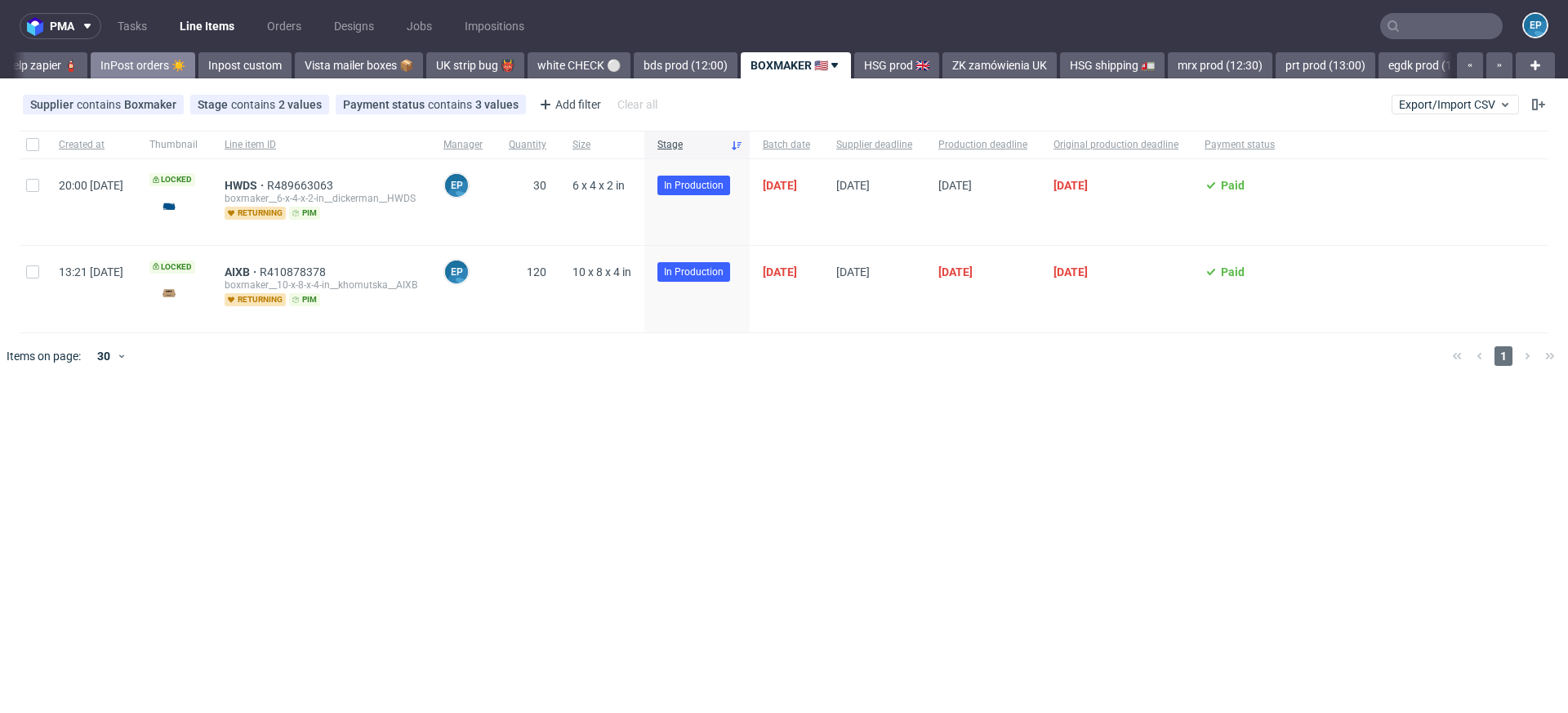
click at [91, 66] on link "InPost orders ☀️" at bounding box center [143, 66] width 104 height 26
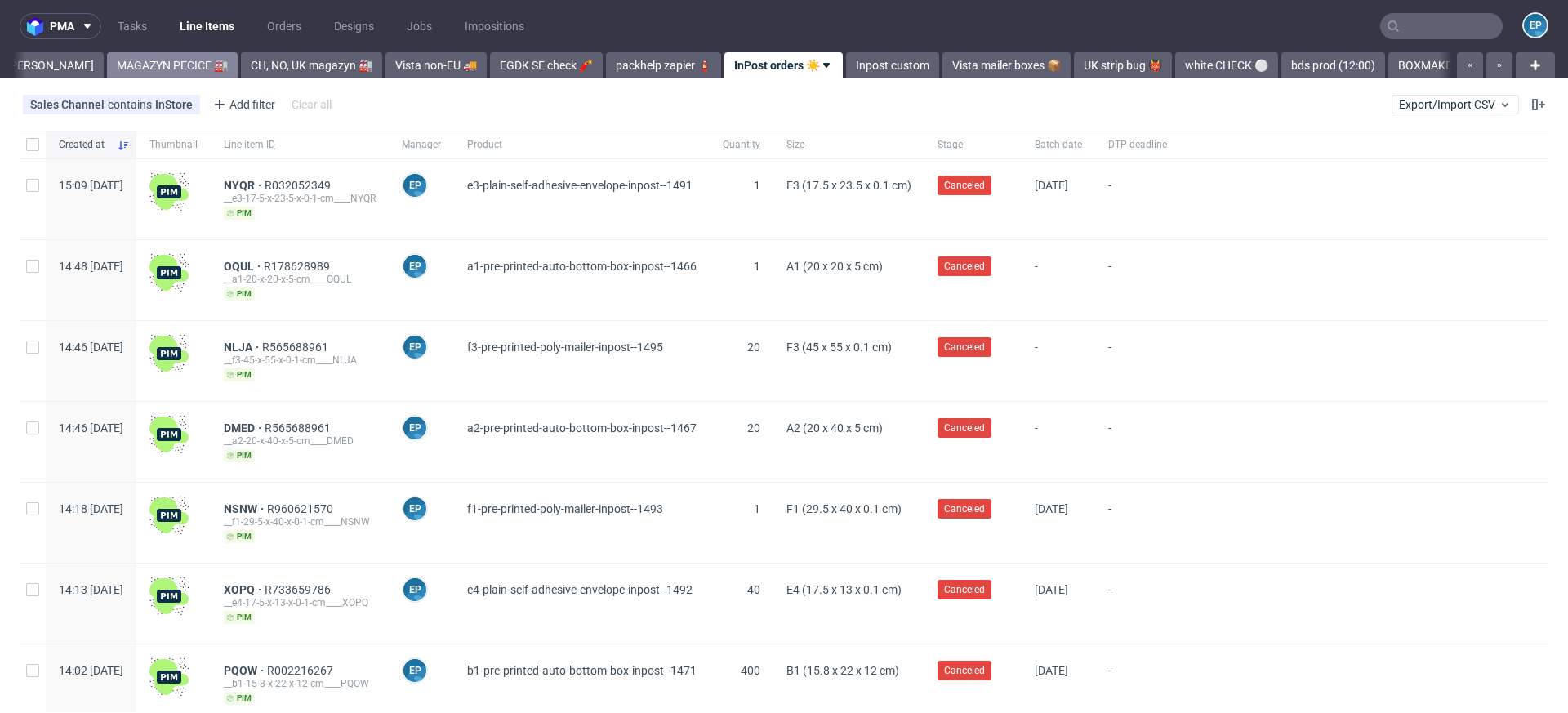
click at [109, 69] on link "MAGAZYN PECICE 🏭" at bounding box center [172, 66] width 130 height 26
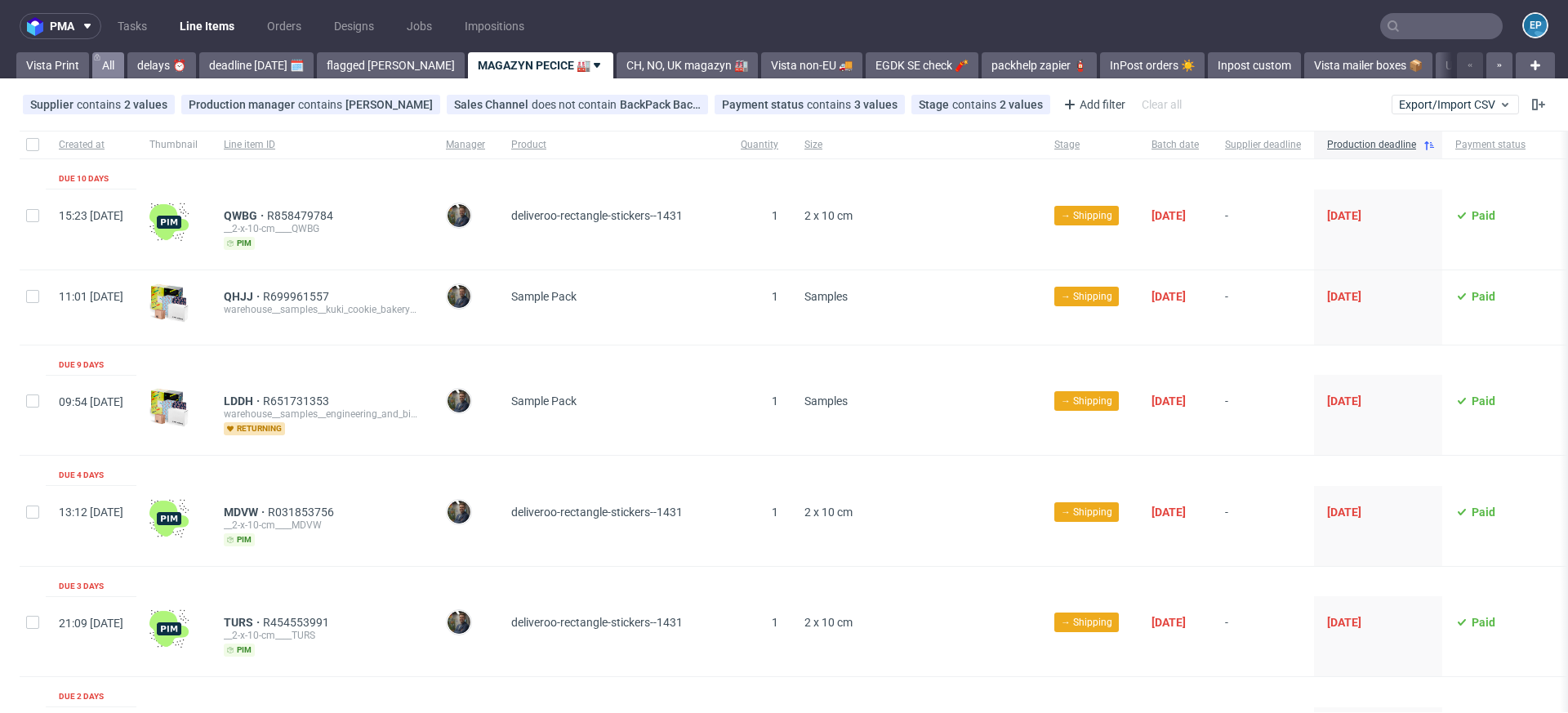
click at [108, 69] on link "All" at bounding box center [108, 66] width 32 height 26
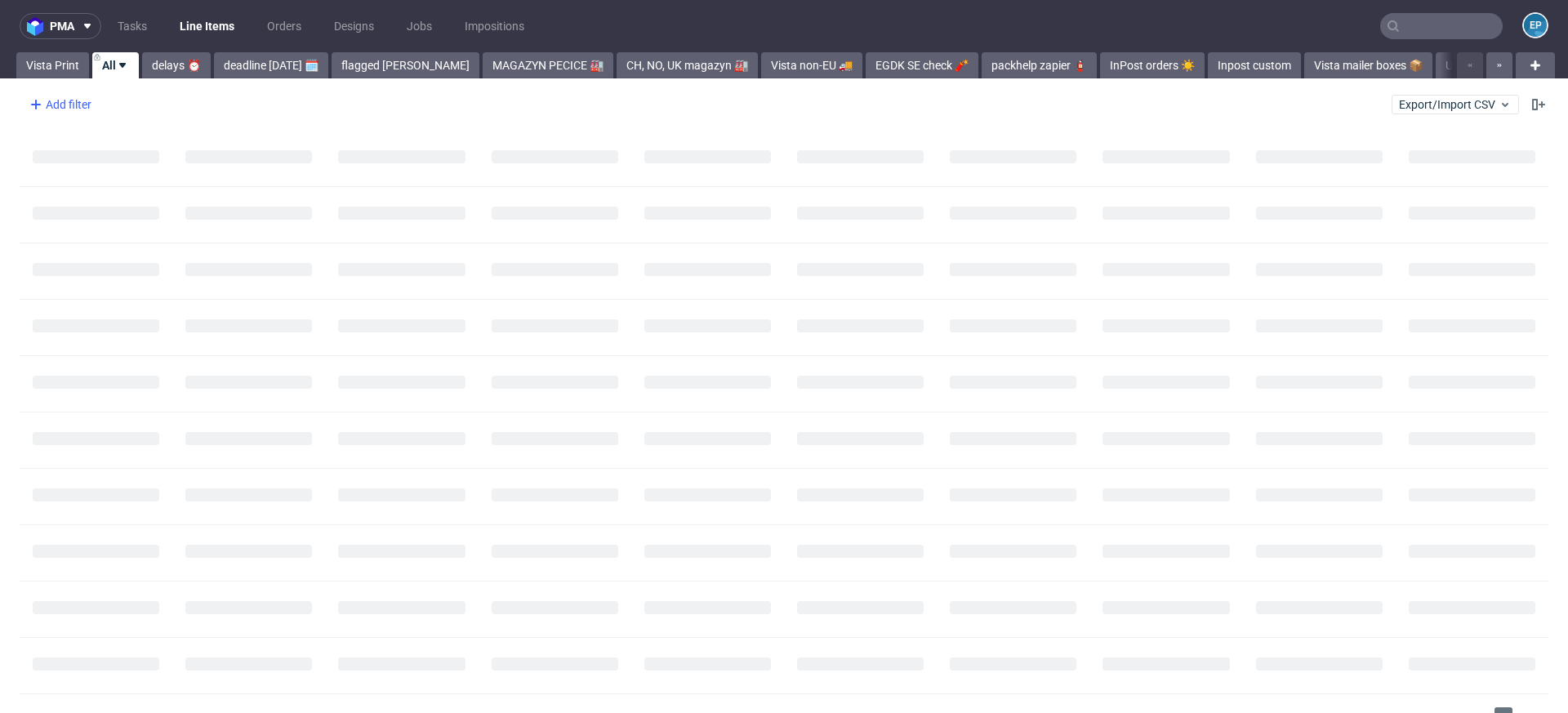
click at [88, 110] on div "Add filter" at bounding box center [58, 105] width 72 height 26
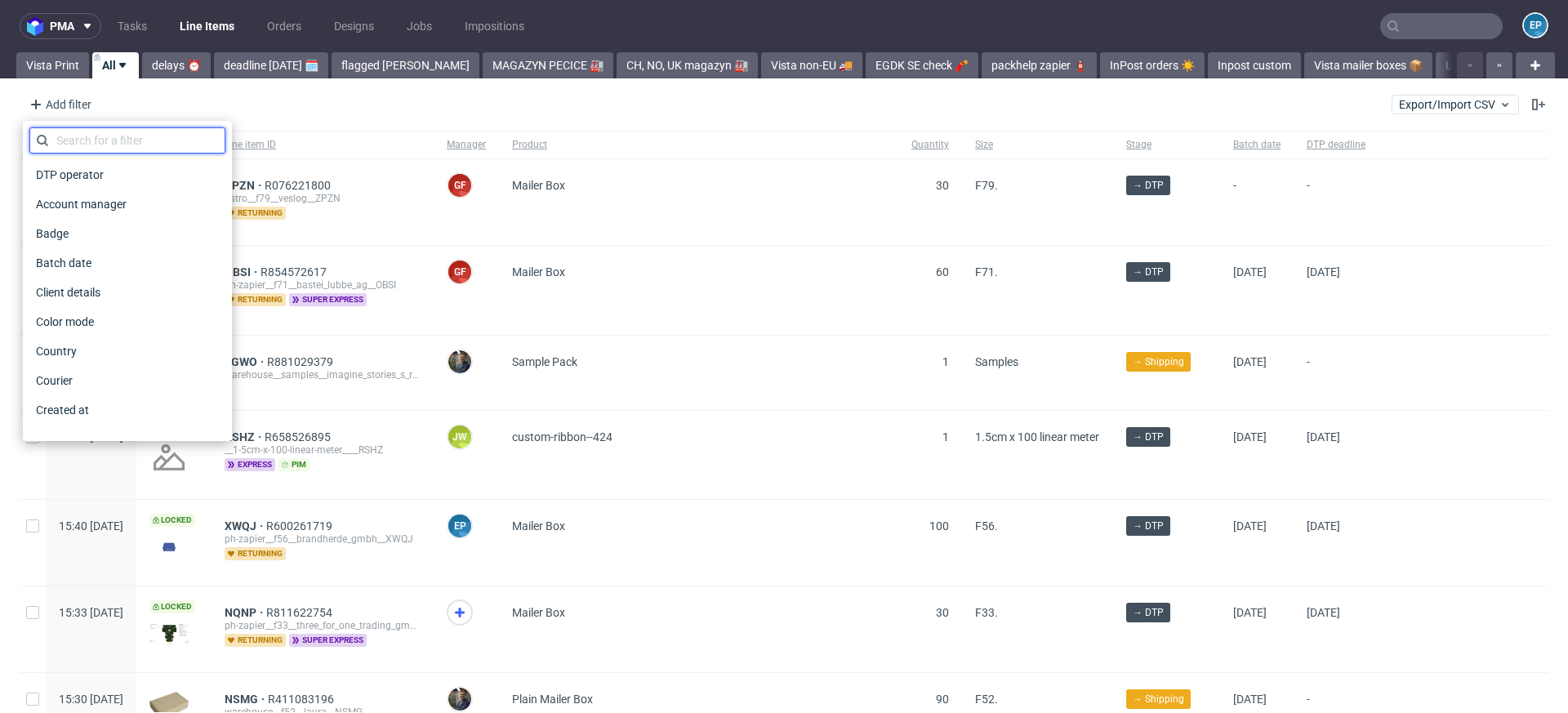
click at [96, 134] on input "text" at bounding box center [127, 141] width 196 height 26
type input "pro"
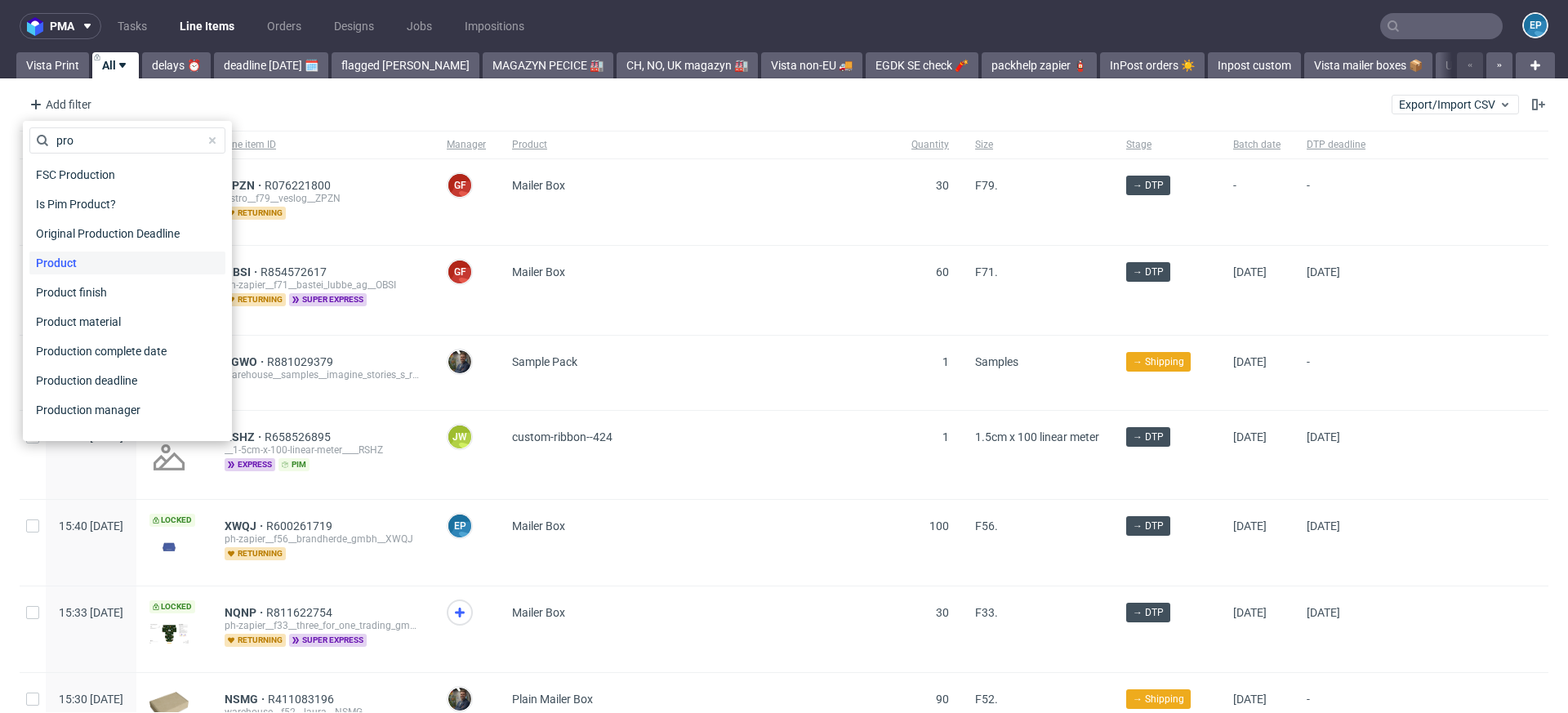
click at [83, 269] on span "Product" at bounding box center [55, 263] width 53 height 23
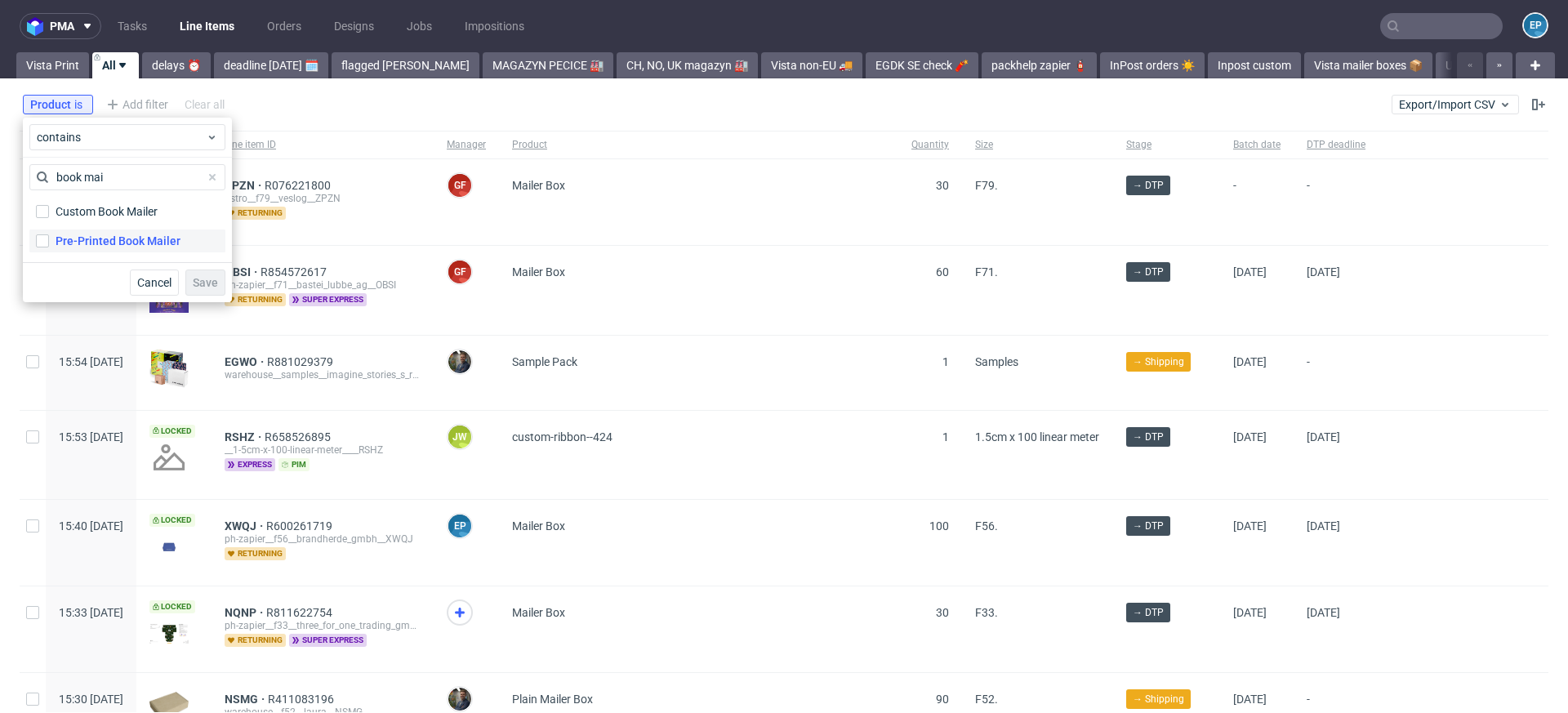
type input "book mai"
click at [98, 234] on div "Pre-Printed Book Mailer" at bounding box center [117, 240] width 125 height 16
click at [49, 235] on input "Pre-Printed Book Mailer" at bounding box center [42, 241] width 13 height 13
checkbox input "true"
click at [198, 281] on span "Save" at bounding box center [205, 282] width 25 height 11
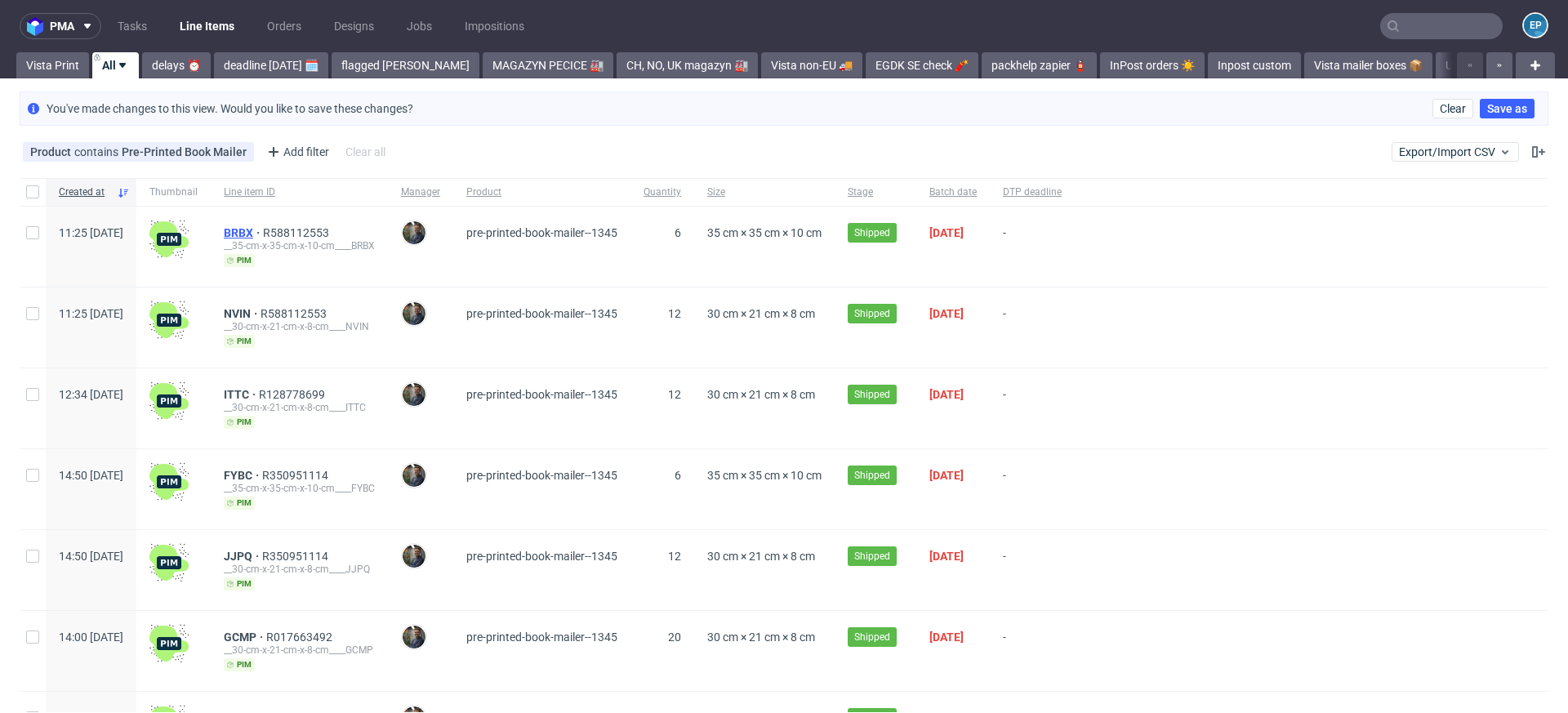
click at [263, 232] on span "BRBX" at bounding box center [244, 233] width 39 height 13
click at [1444, 28] on input "text" at bounding box center [1441, 26] width 123 height 26
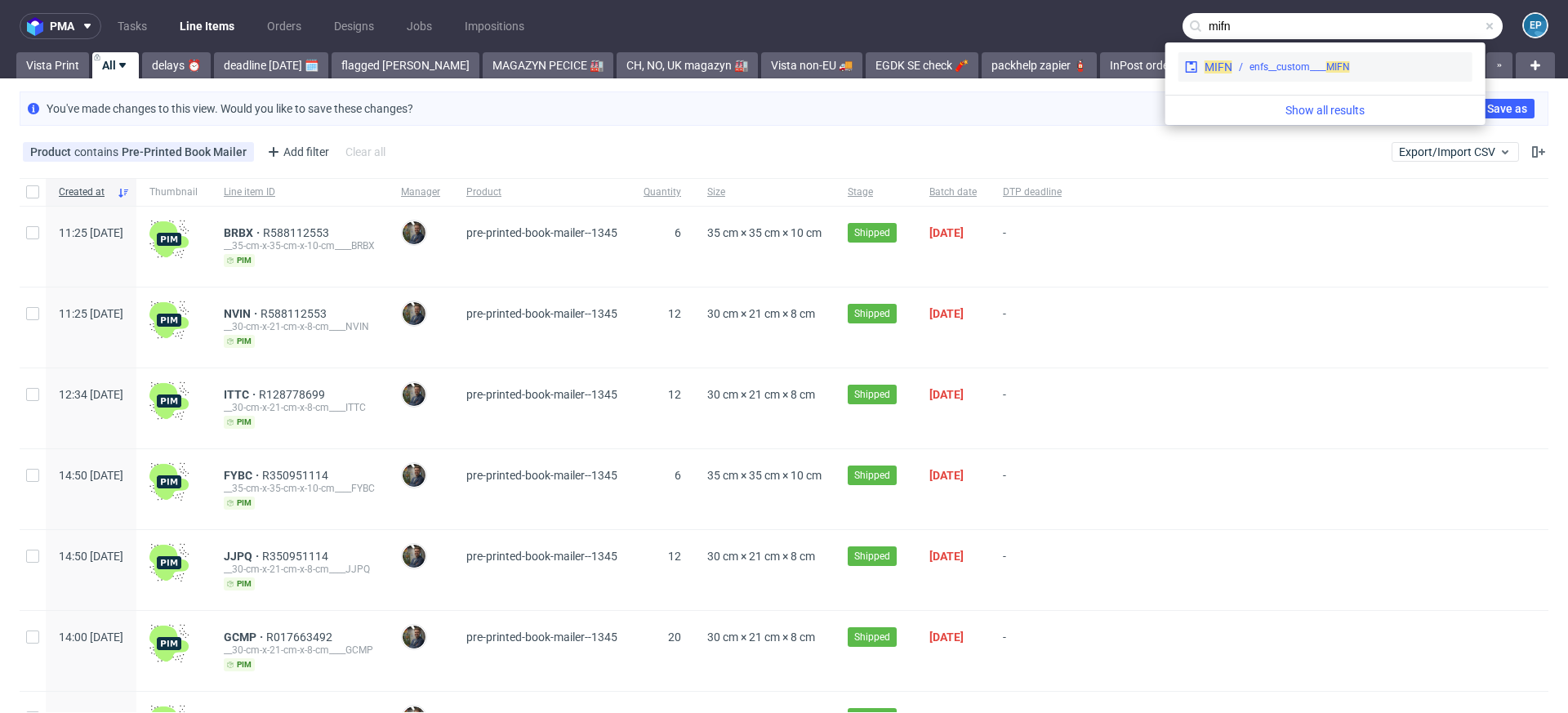
type input "mifn"
click at [1249, 73] on div "enfs__custom____ MIFN" at bounding box center [1299, 68] width 100 height 15
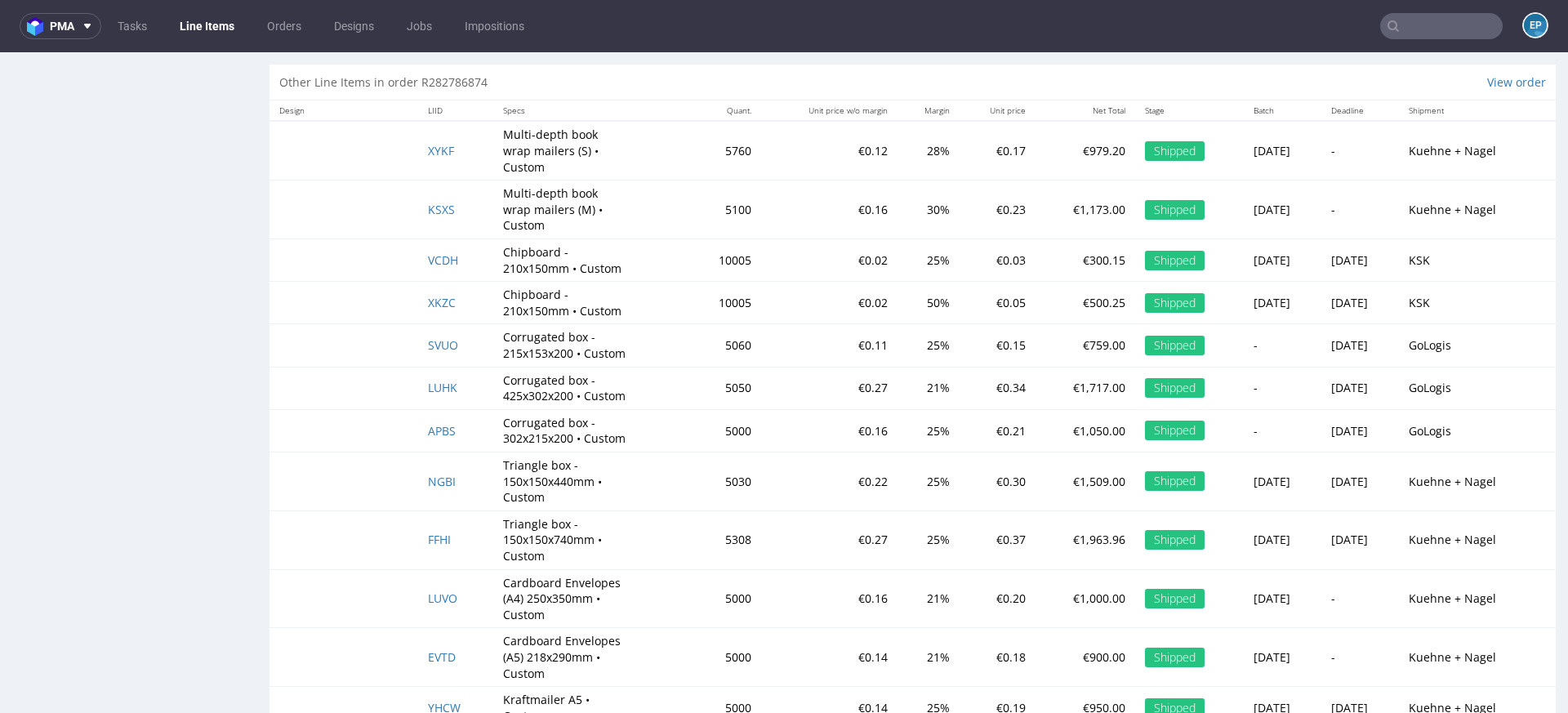
scroll to position [3187, 0]
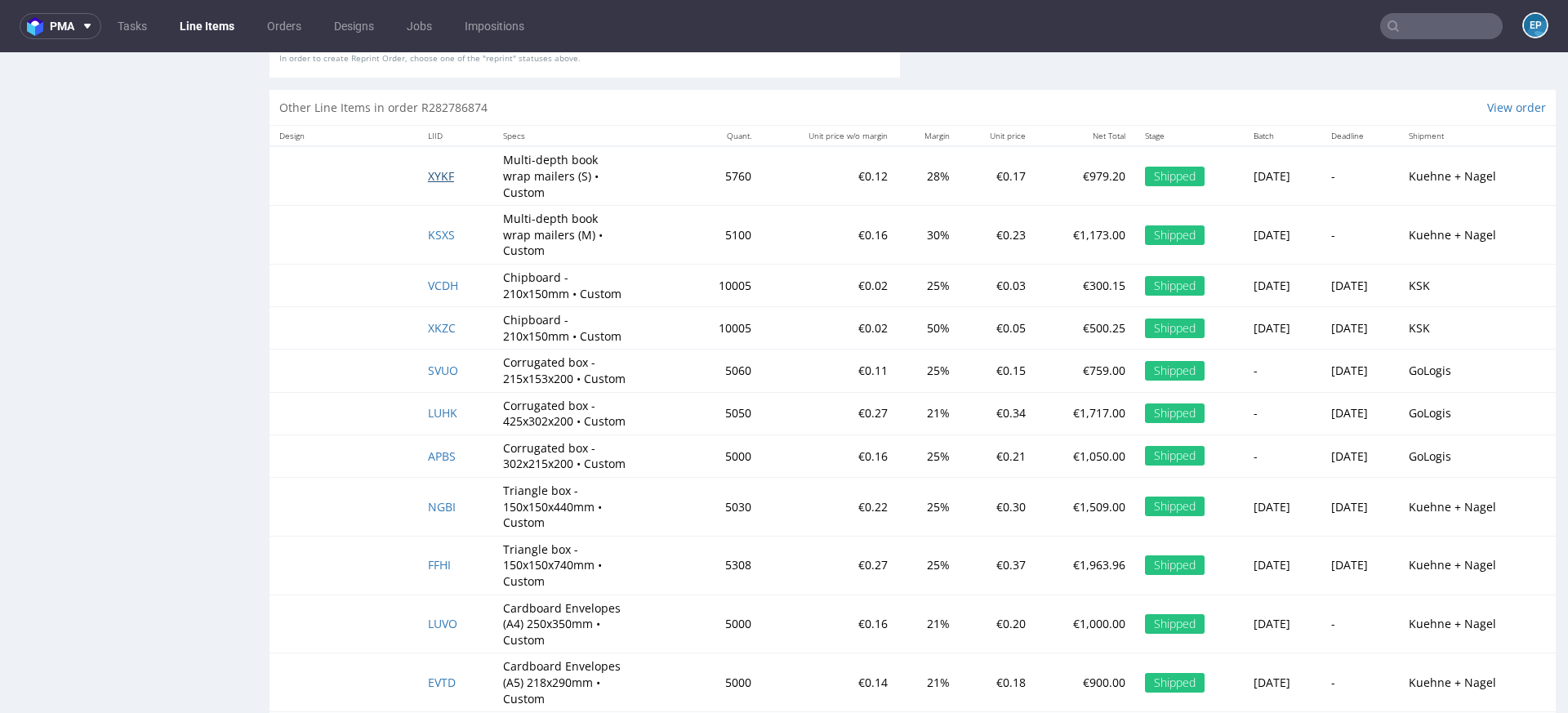
click at [430, 168] on span "XYKF" at bounding box center [441, 175] width 26 height 16
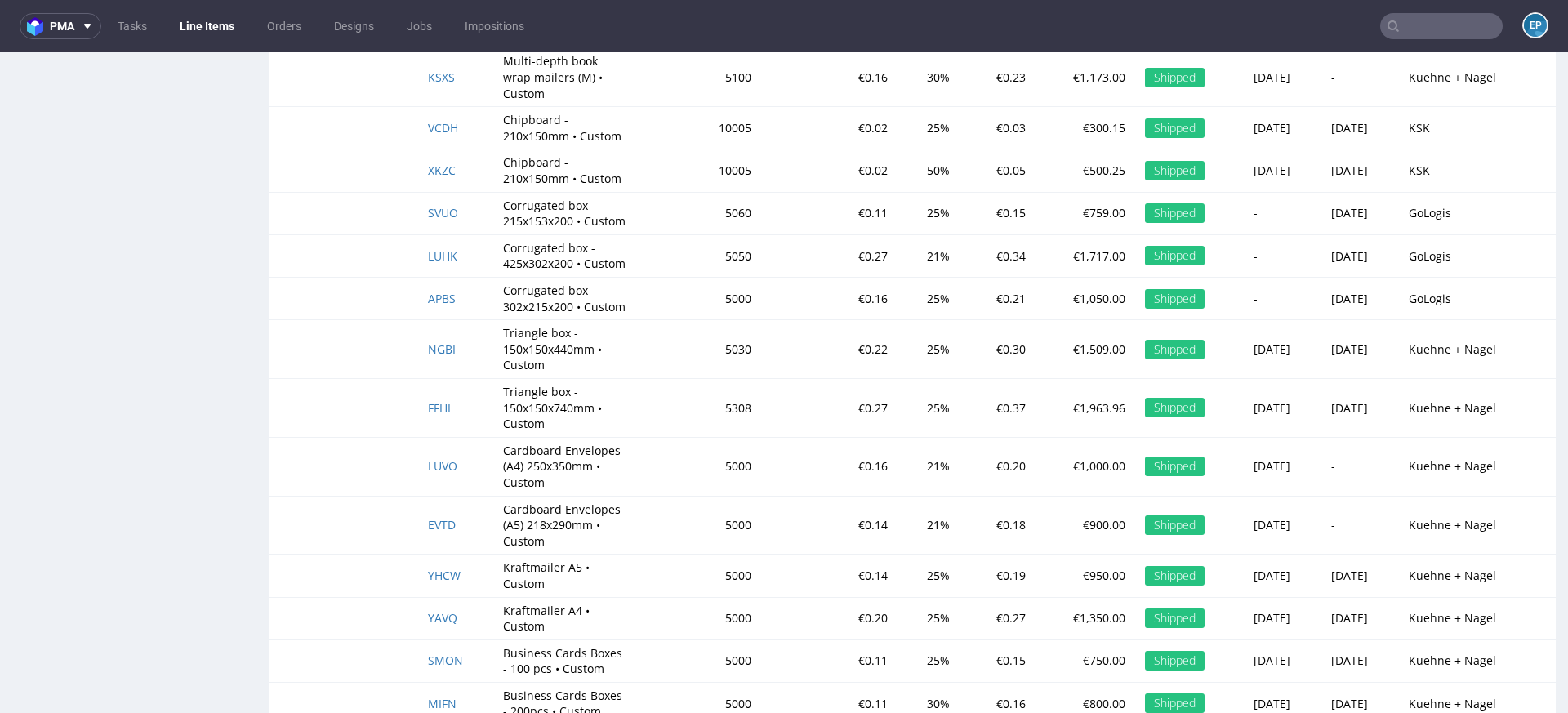
scroll to position [3047, 0]
